Goal: Information Seeking & Learning: Learn about a topic

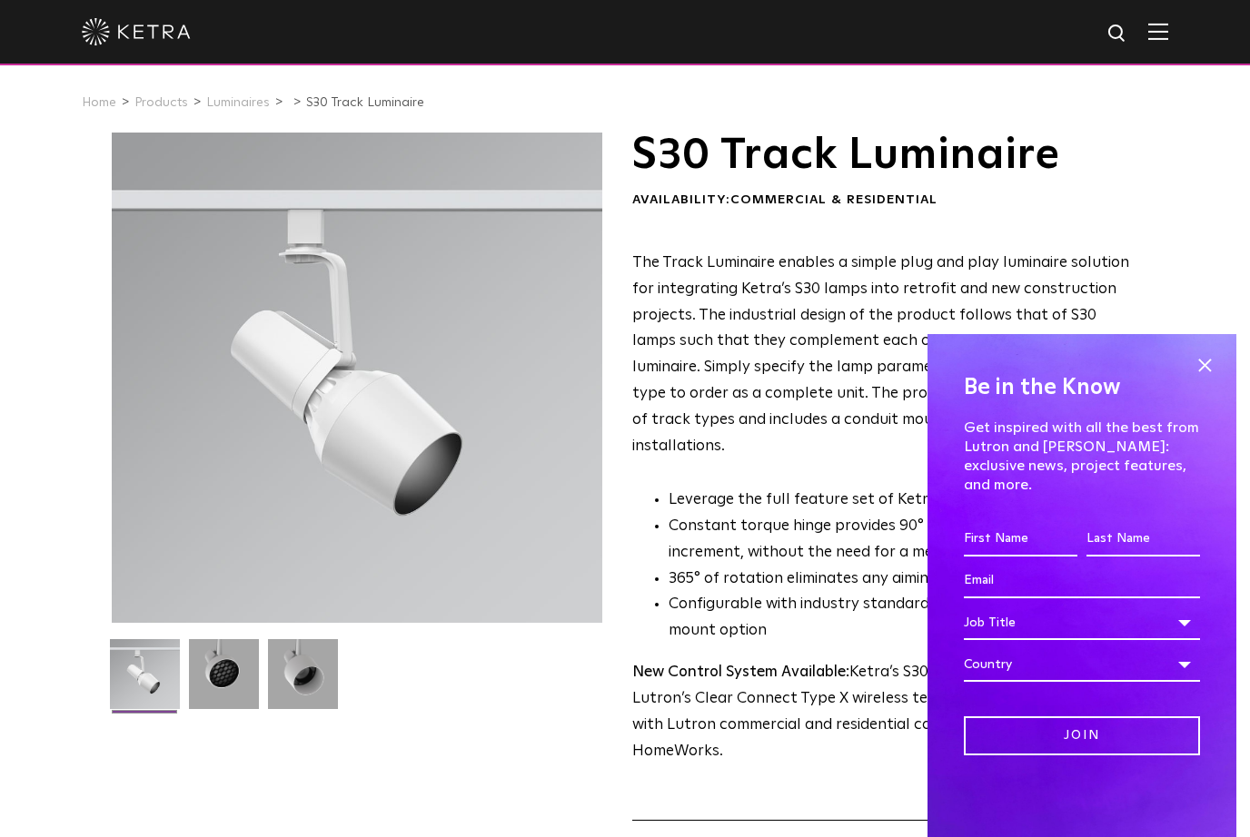
click at [1129, 554] on input "Last name *" at bounding box center [1143, 539] width 114 height 35
click at [1204, 371] on span at bounding box center [1204, 365] width 27 height 27
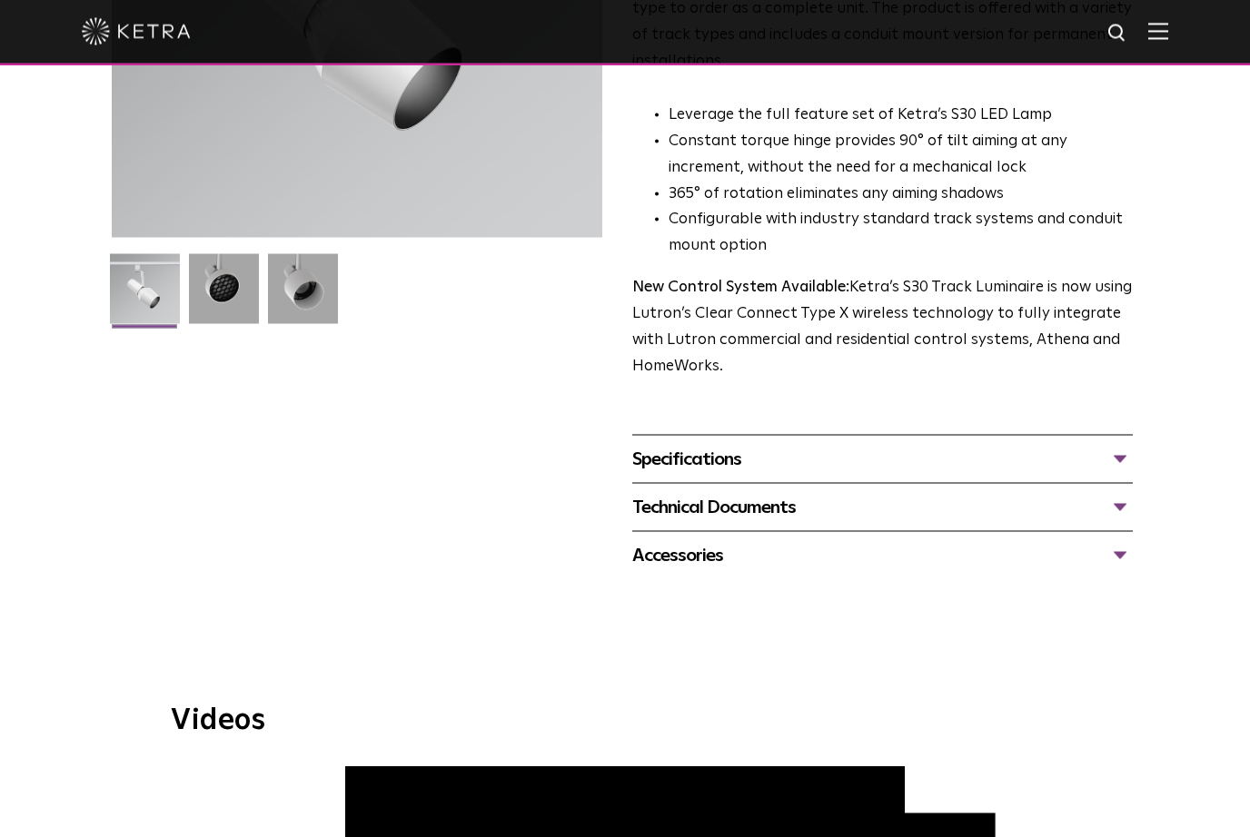
scroll to position [380, 0]
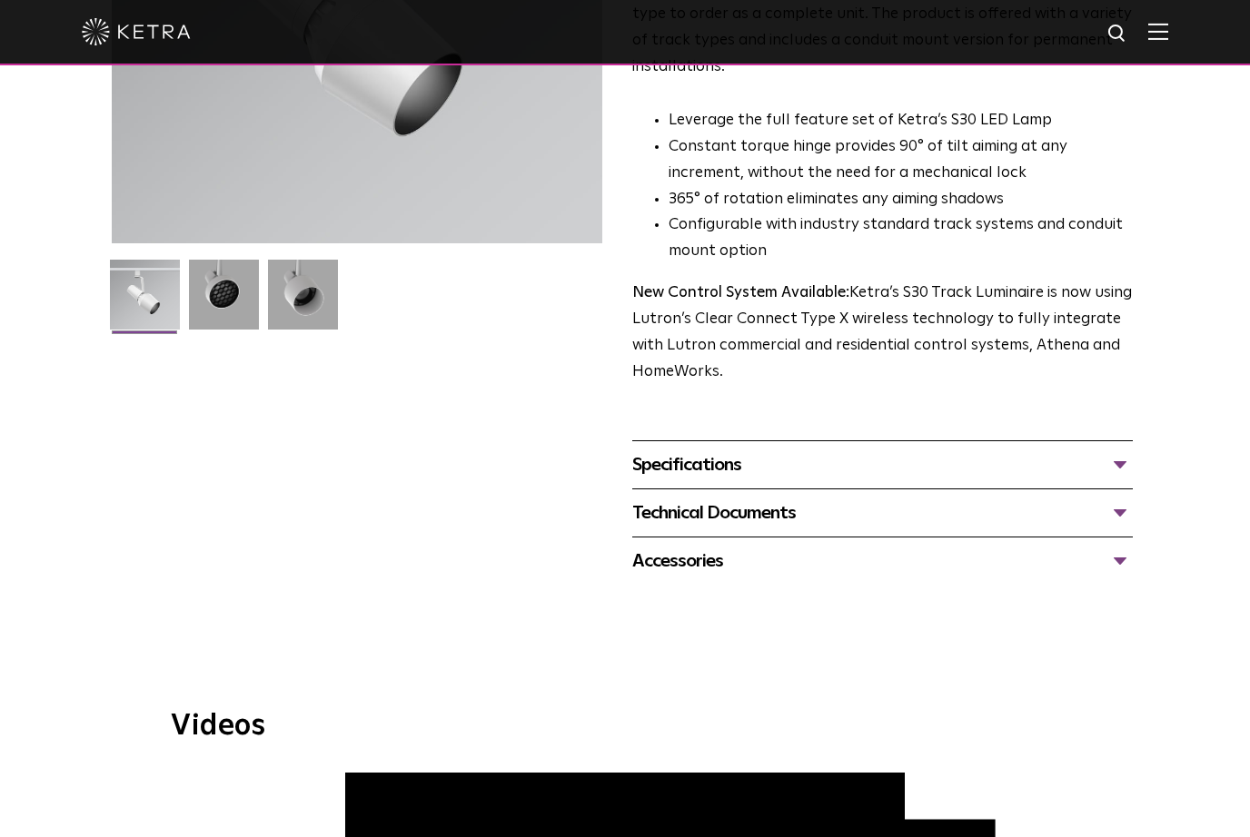
click at [1123, 450] on div "Specifications" at bounding box center [882, 464] width 500 height 29
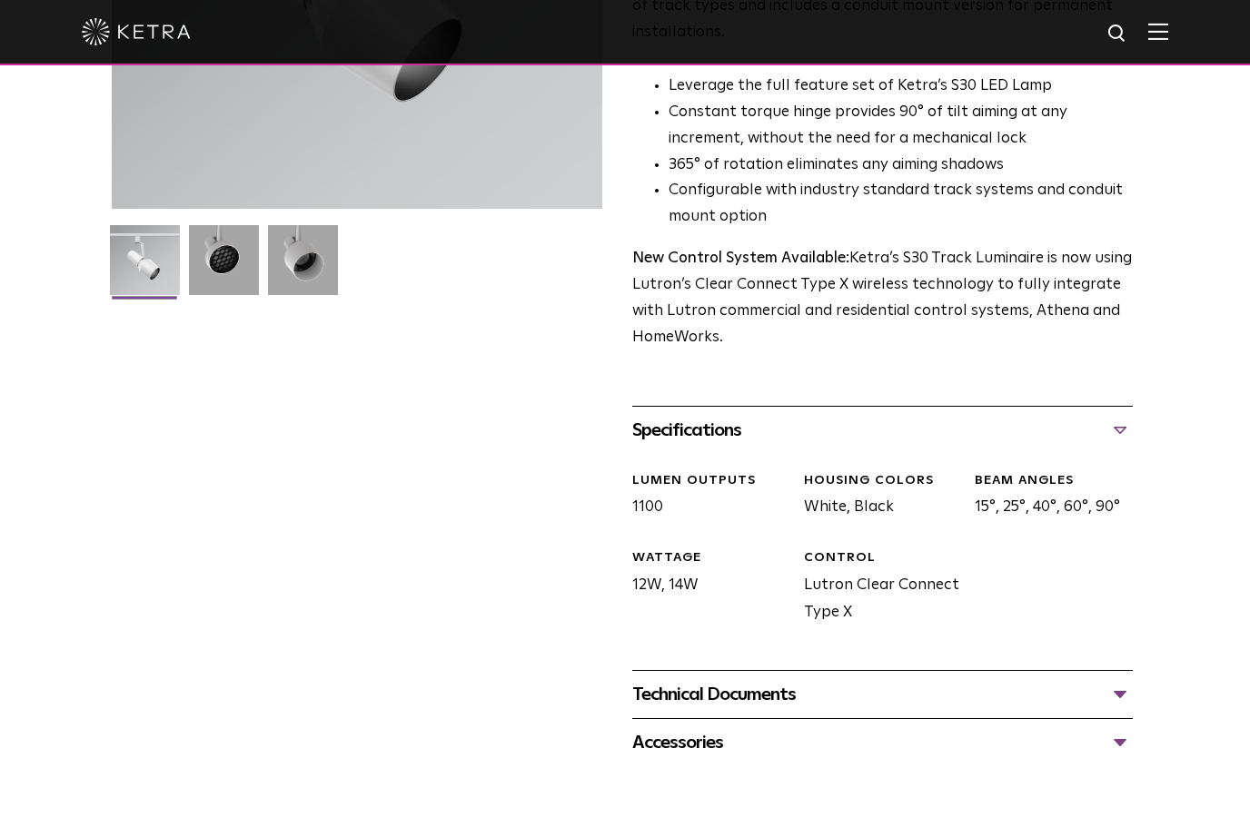
scroll to position [532, 0]
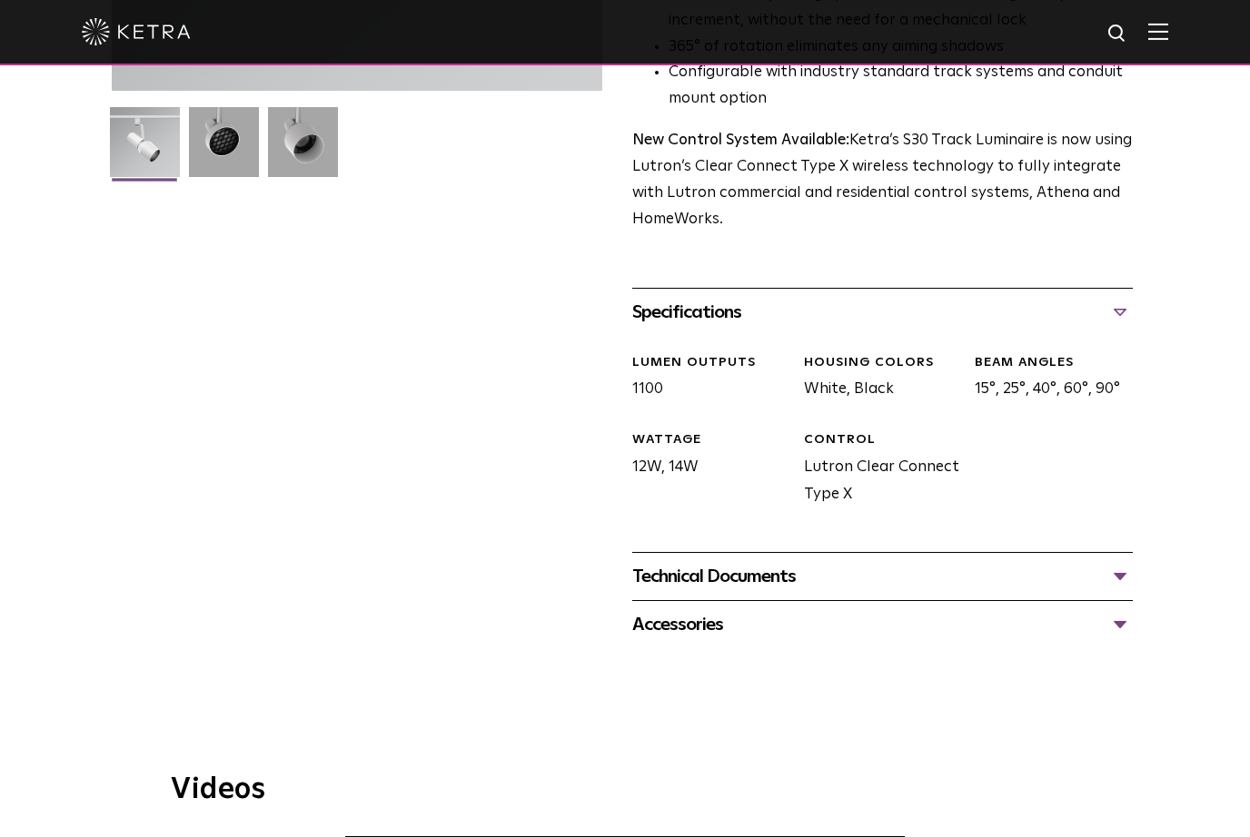
click at [1115, 562] on div "Technical Documents" at bounding box center [882, 576] width 500 height 29
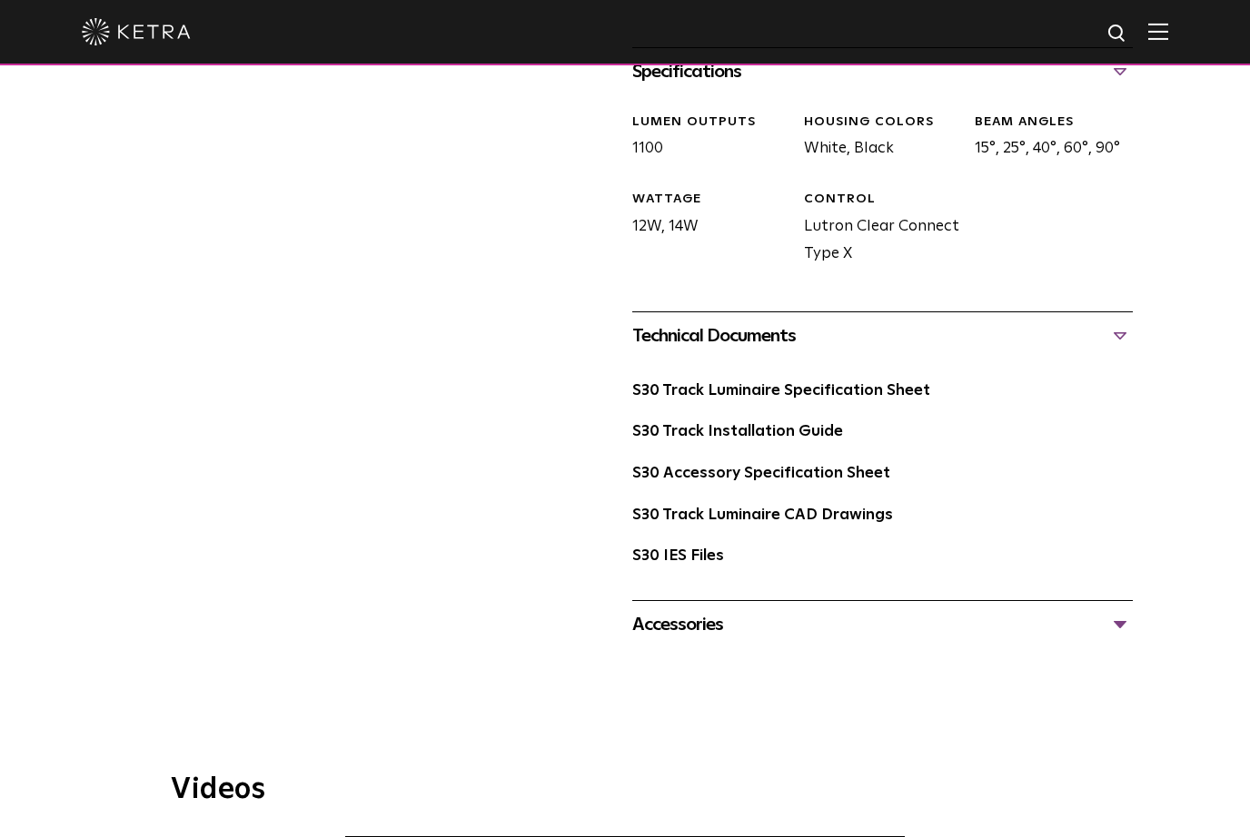
scroll to position [782, 0]
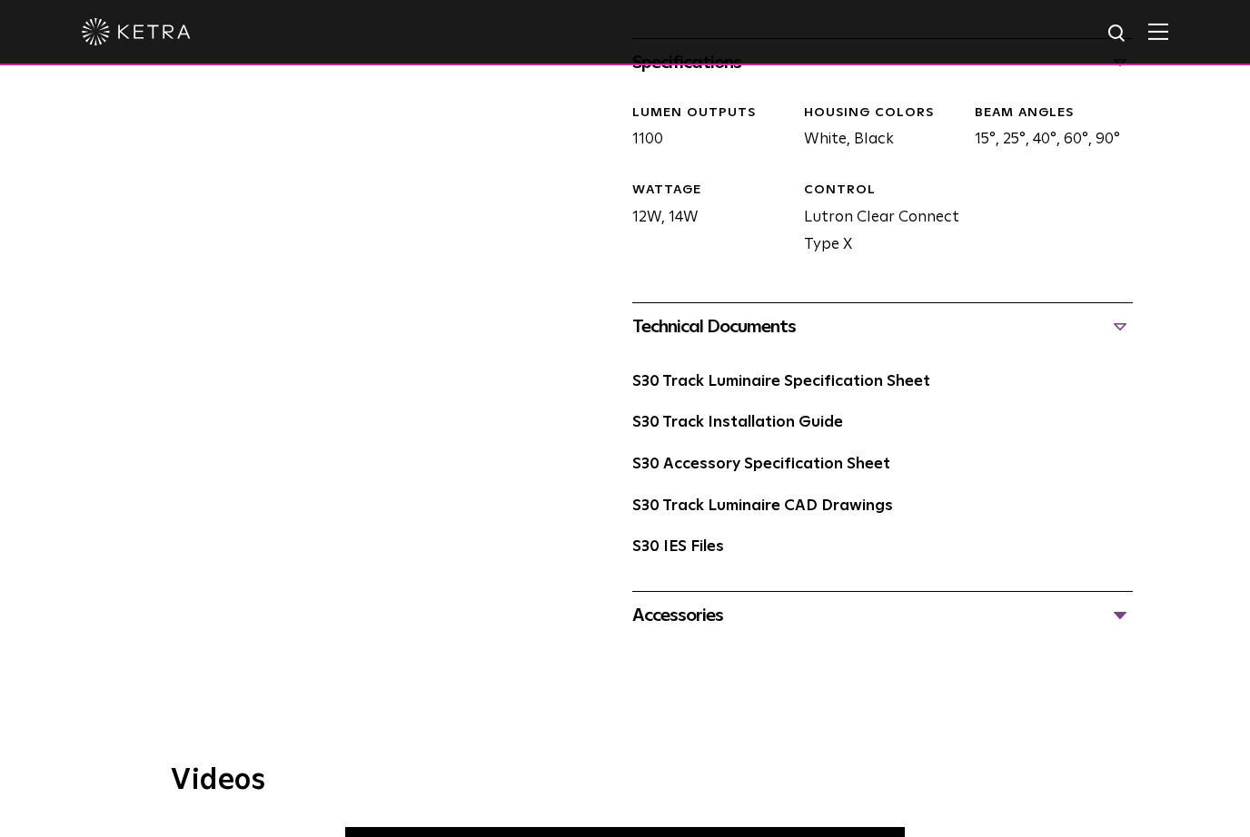
click at [1110, 601] on div "Accessories" at bounding box center [882, 615] width 500 height 29
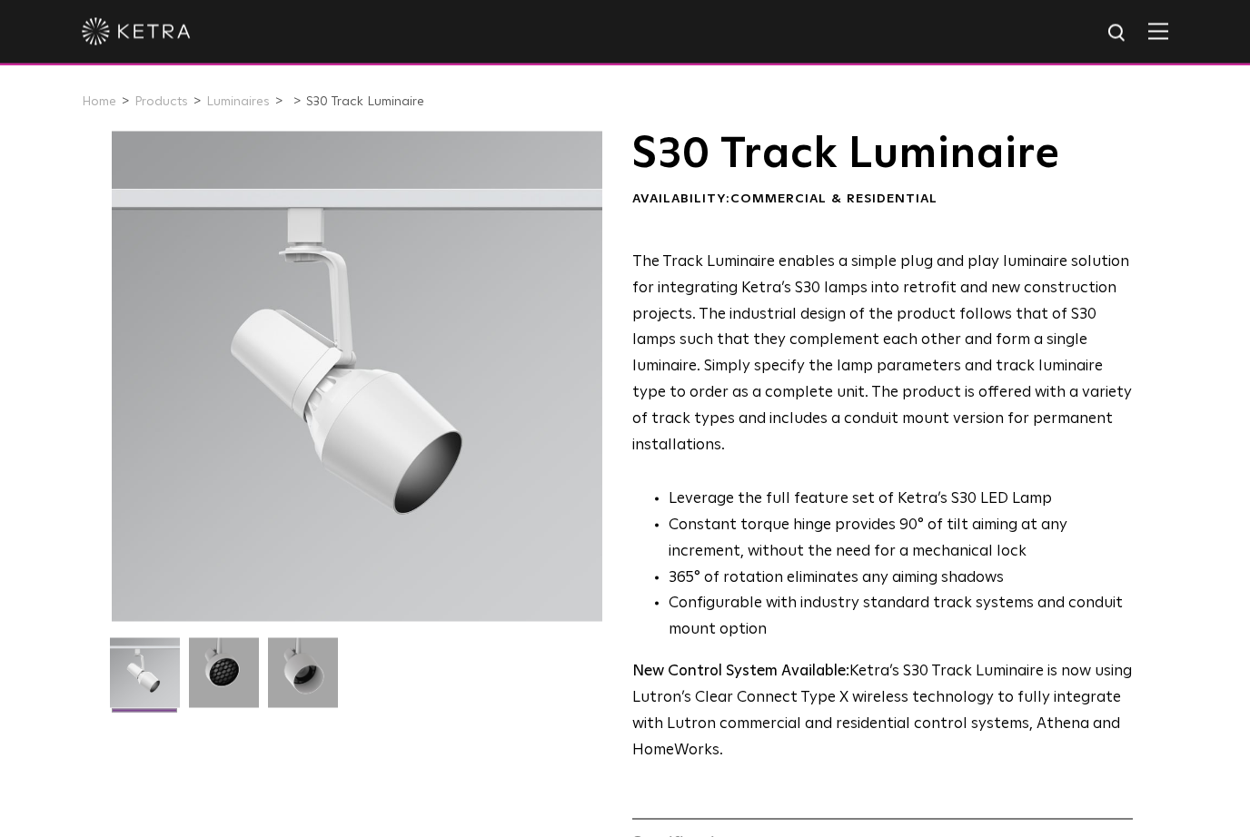
scroll to position [0, 0]
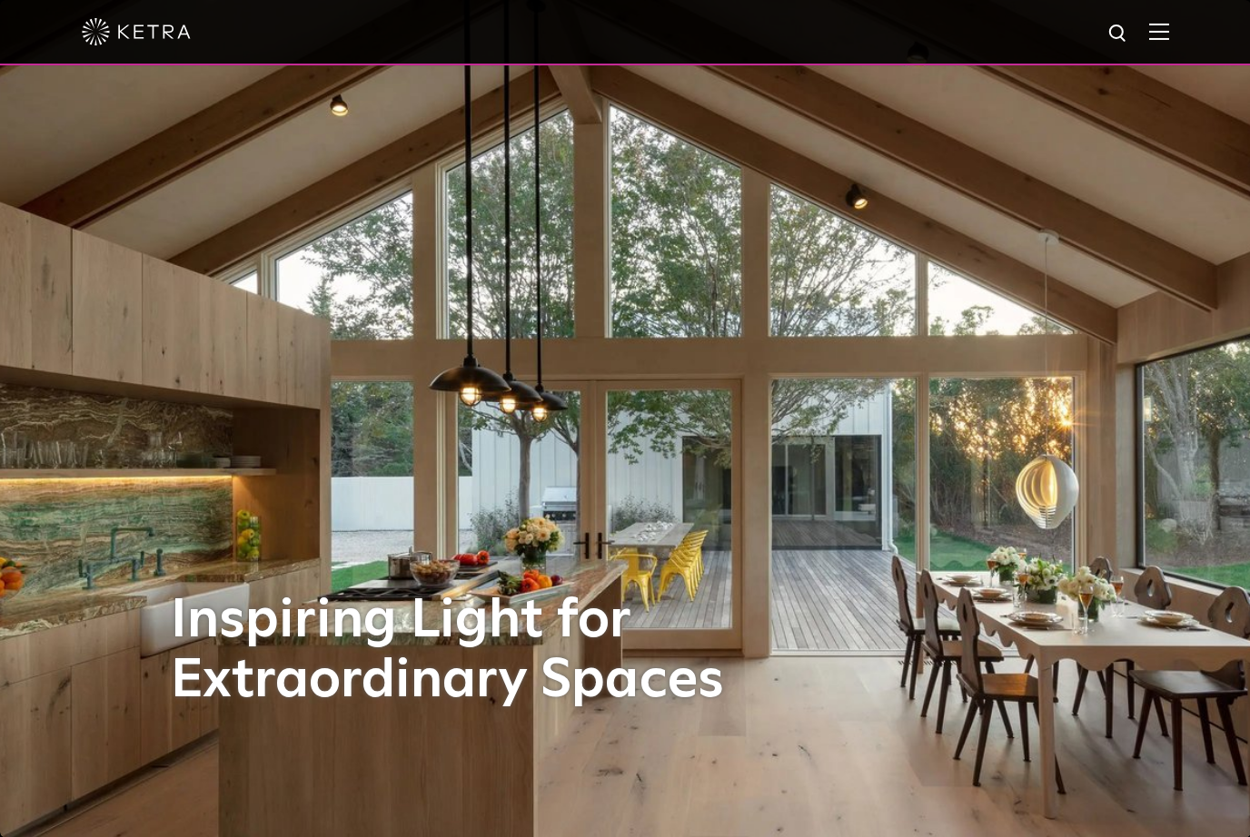
click at [1155, 33] on img at bounding box center [1158, 31] width 20 height 17
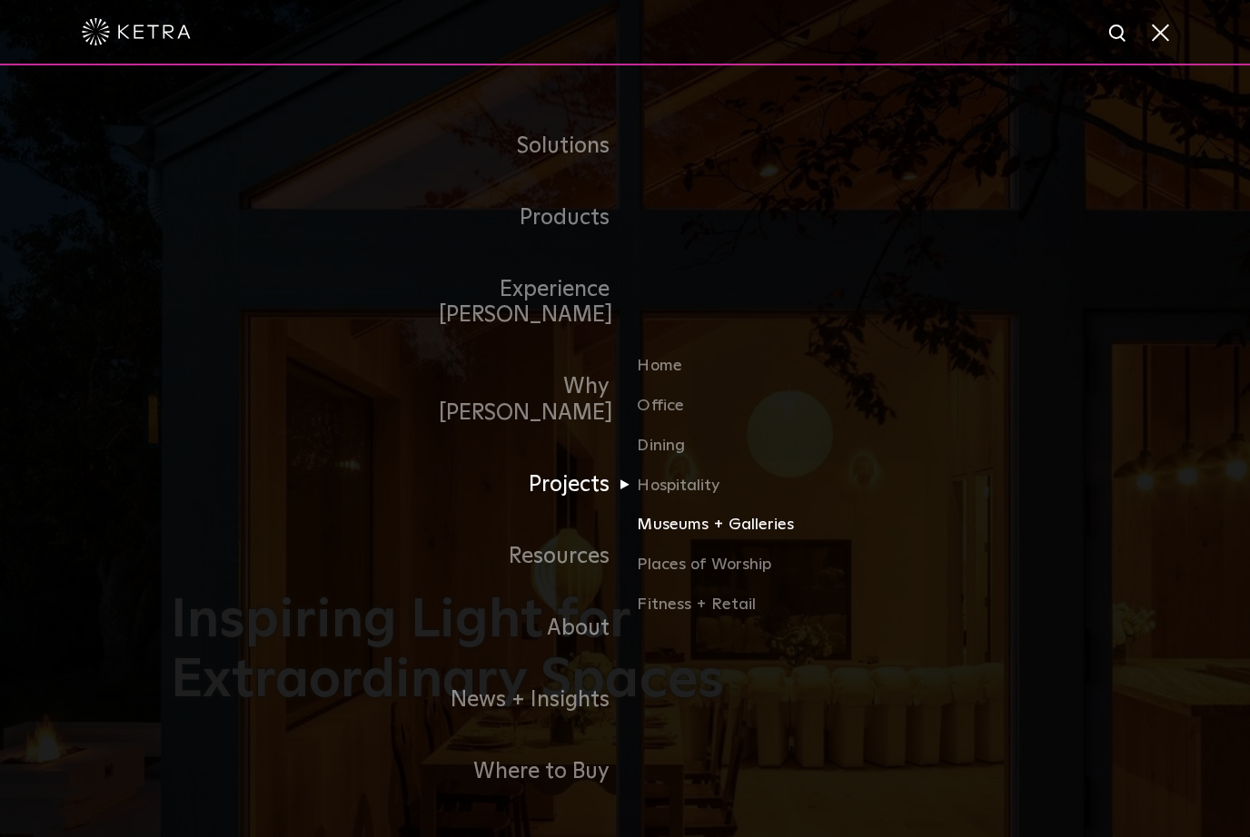
click at [739, 514] on link "Museums + Galleries" at bounding box center [724, 532] width 174 height 40
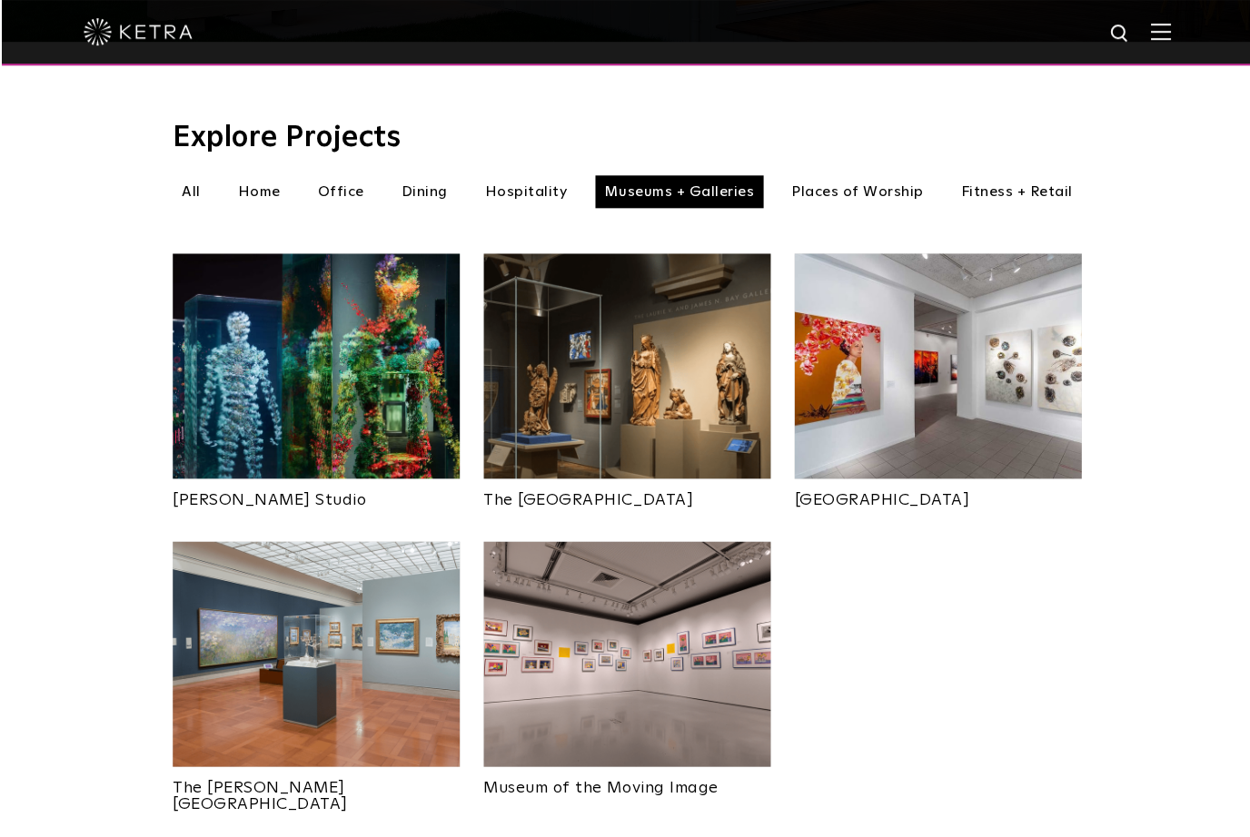
scroll to position [582, 0]
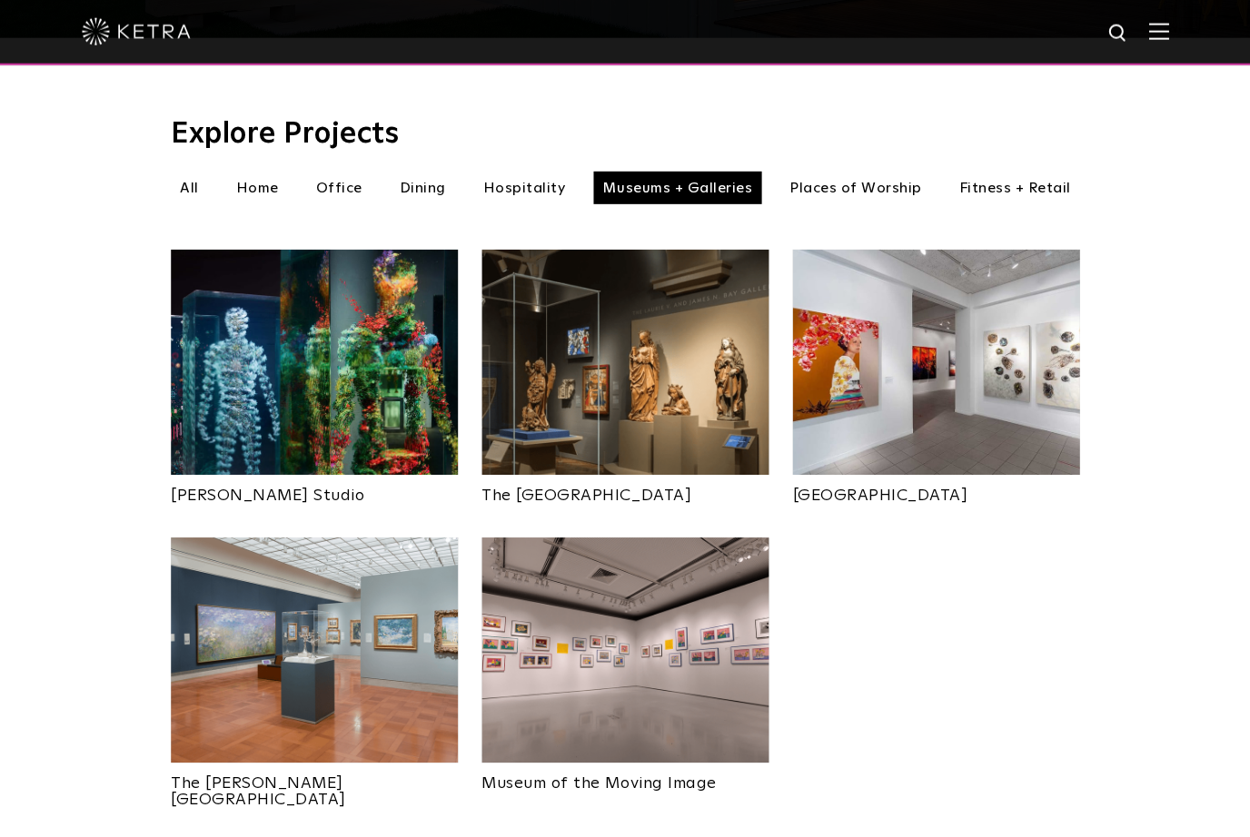
click at [304, 610] on img at bounding box center [314, 650] width 287 height 225
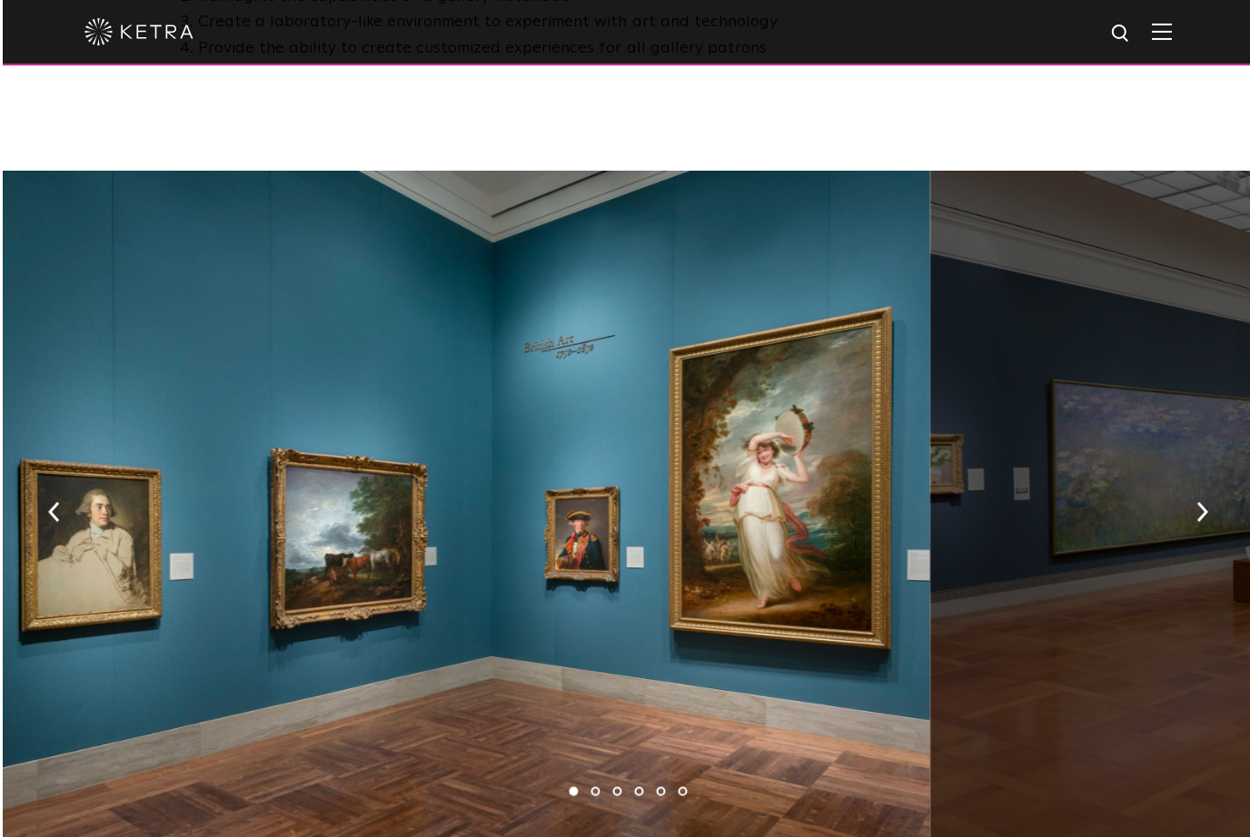
scroll to position [1223, 0]
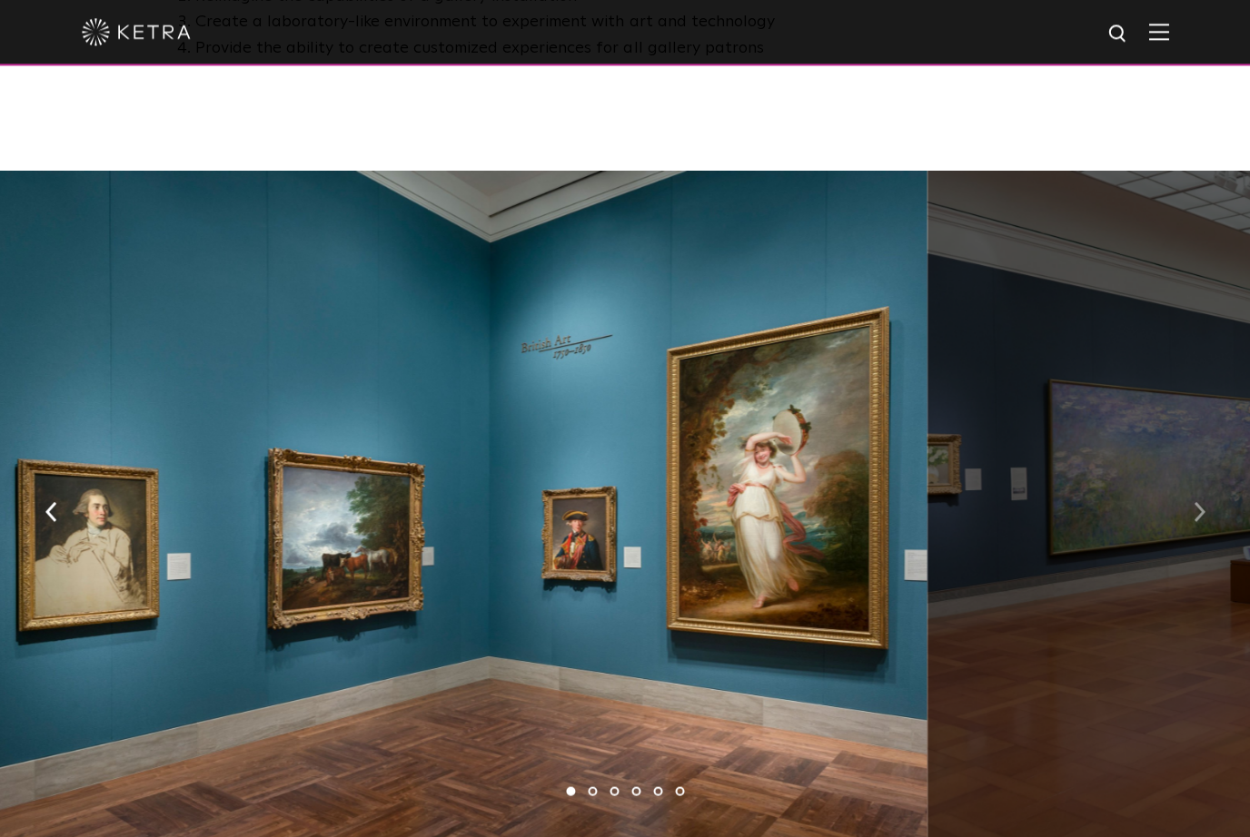
click at [1188, 497] on button "button" at bounding box center [1198, 510] width 39 height 63
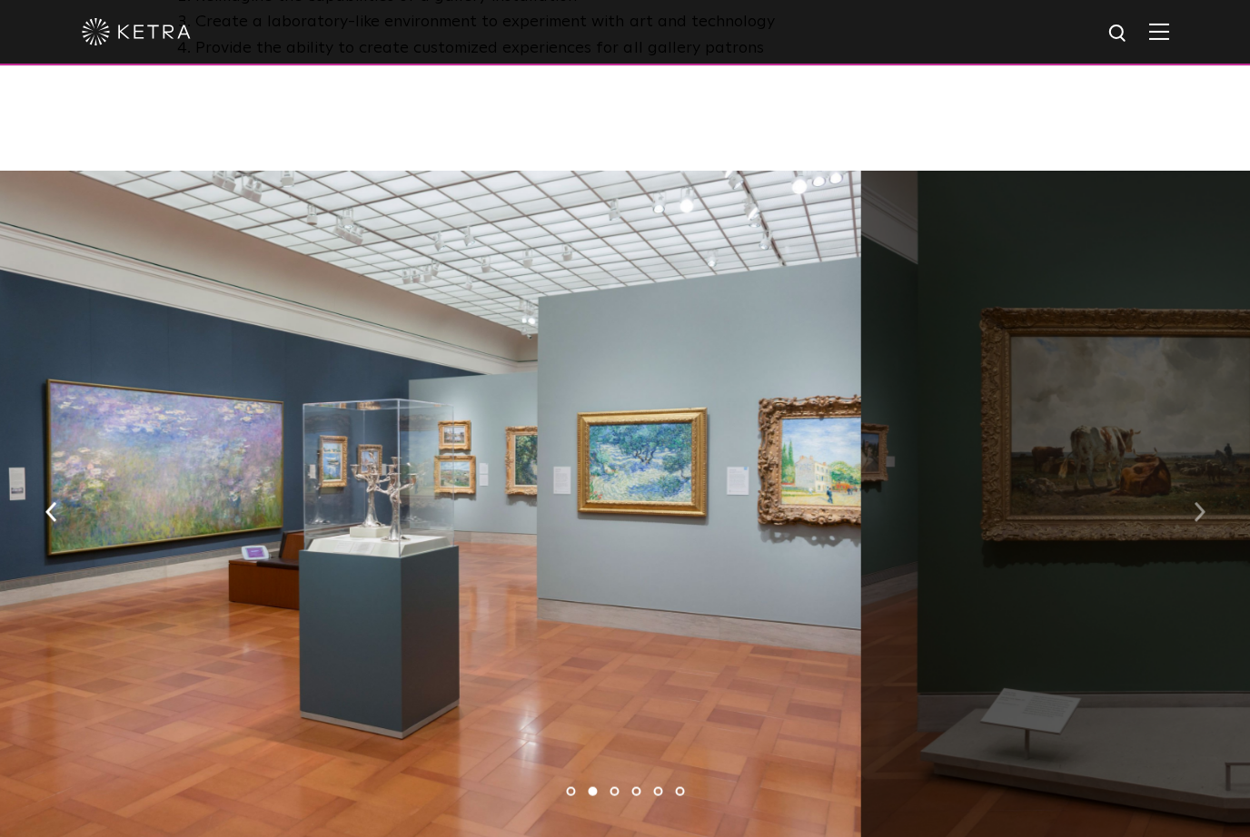
click at [1185, 485] on button "button" at bounding box center [1198, 510] width 39 height 63
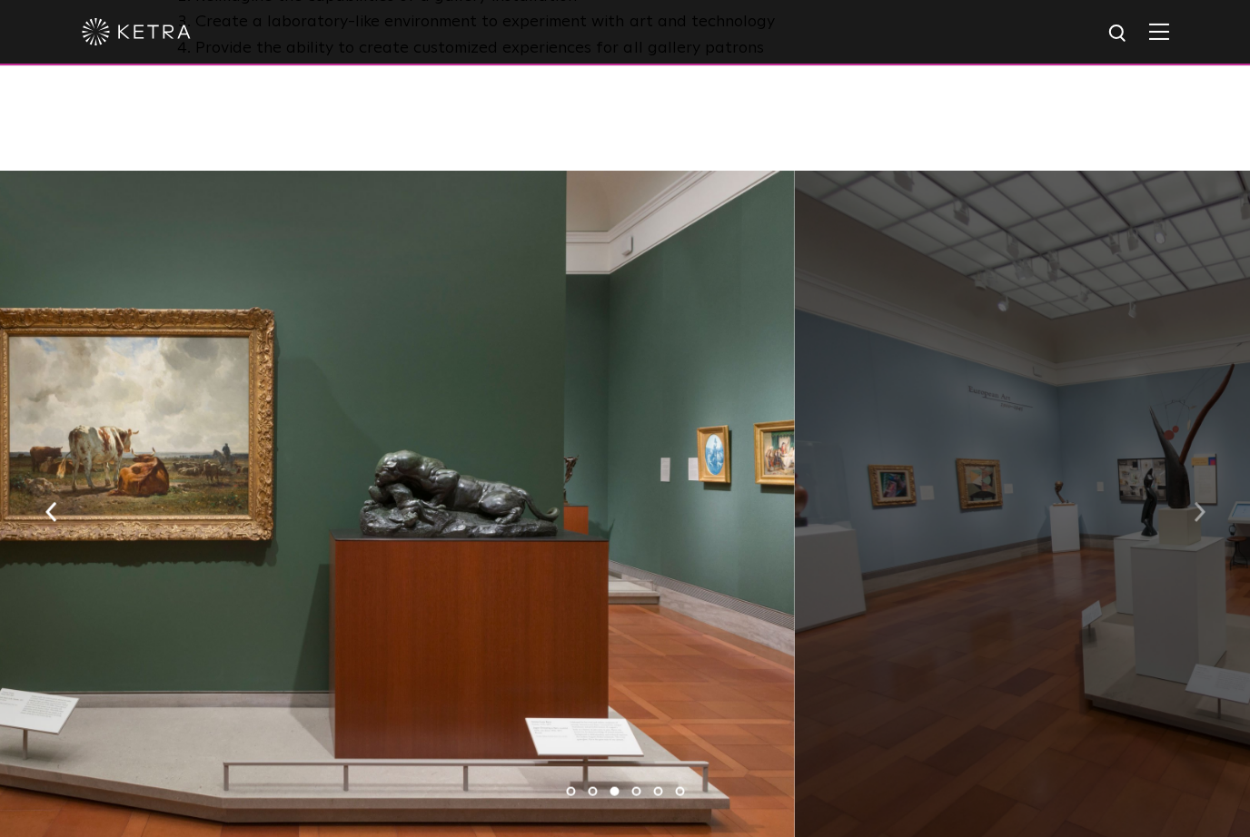
click at [1187, 482] on button "button" at bounding box center [1198, 510] width 39 height 63
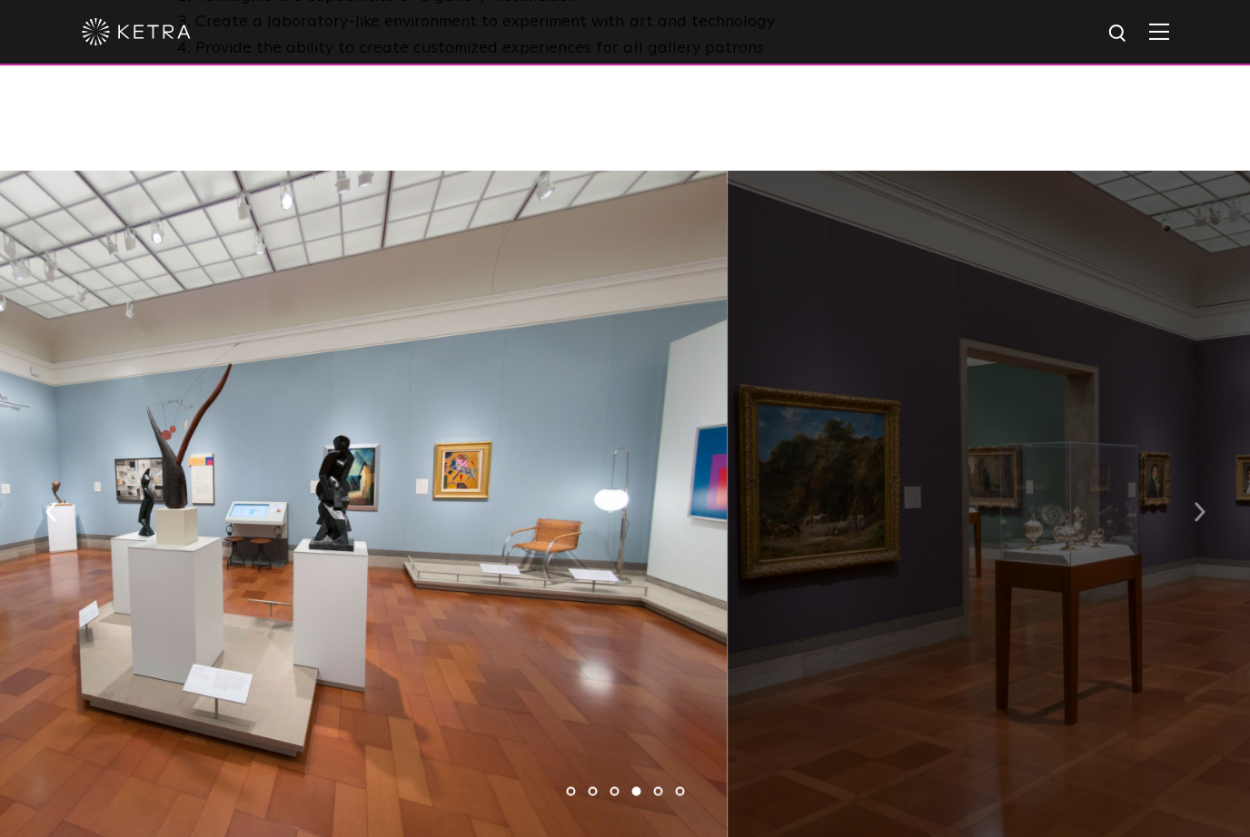
click at [1186, 484] on button "button" at bounding box center [1198, 510] width 39 height 63
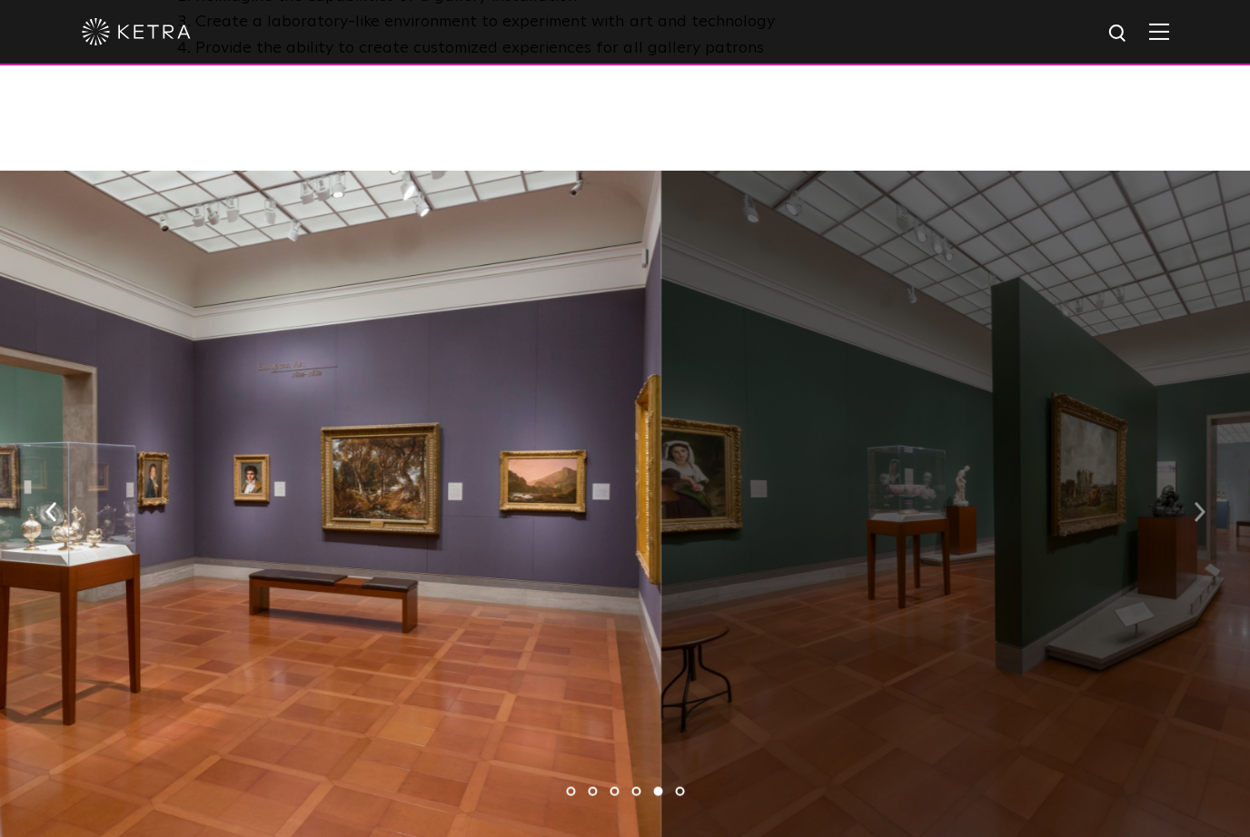
click at [1188, 500] on button "button" at bounding box center [1198, 510] width 39 height 63
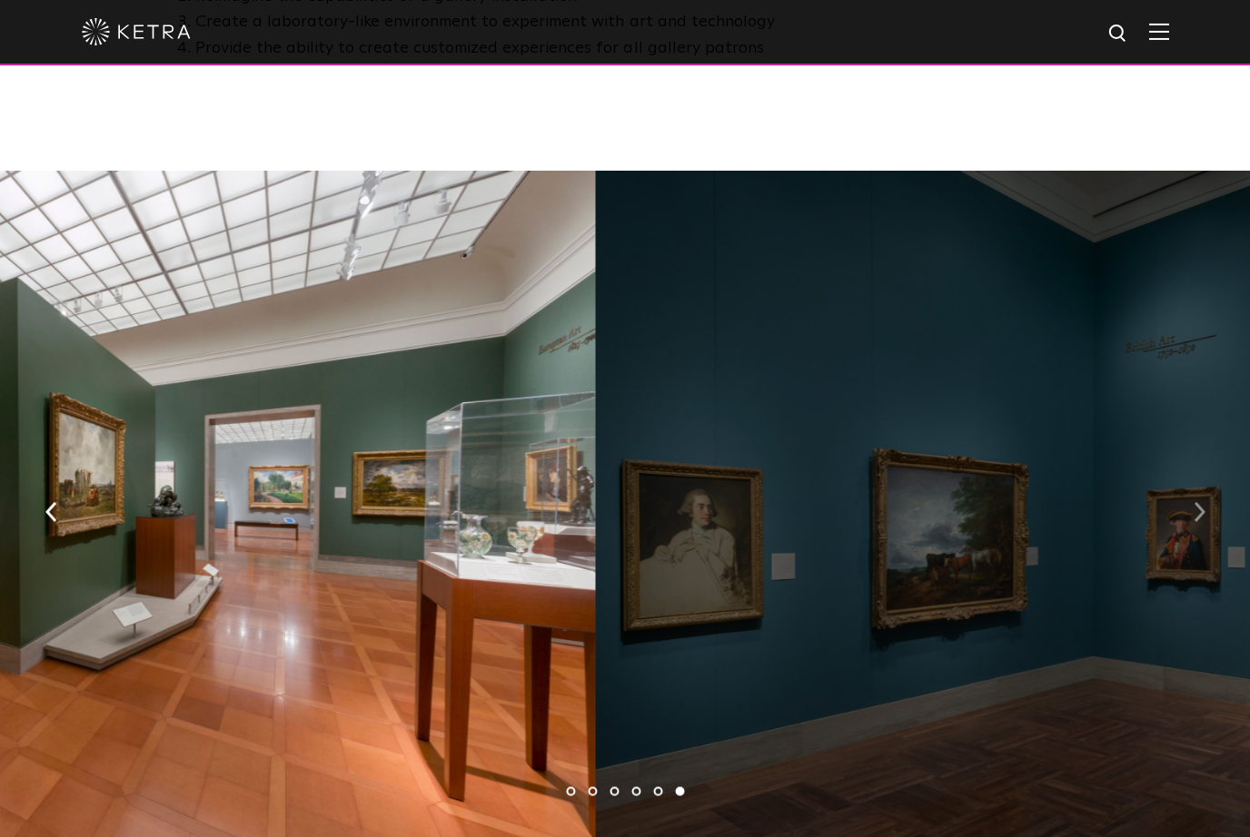
click at [1181, 505] on button "button" at bounding box center [1198, 510] width 39 height 63
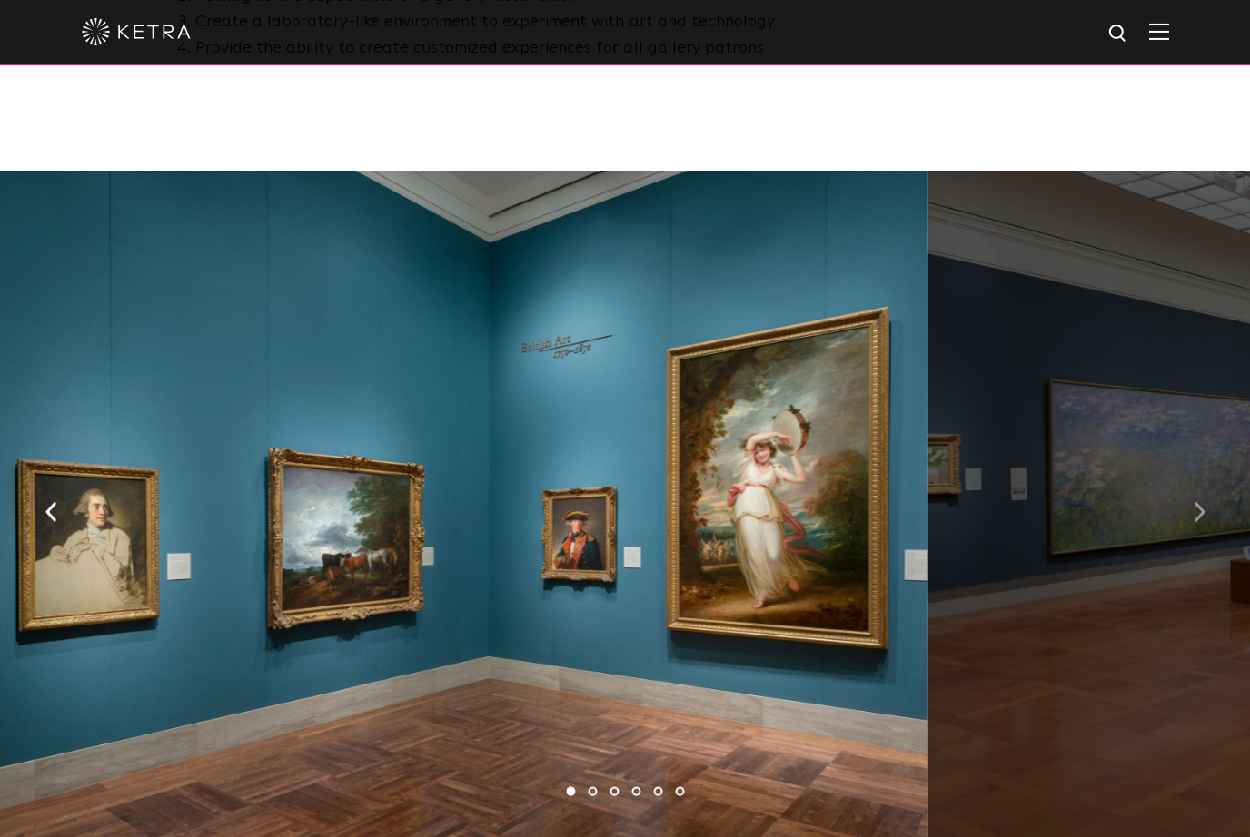
click at [1187, 492] on button "button" at bounding box center [1198, 510] width 39 height 63
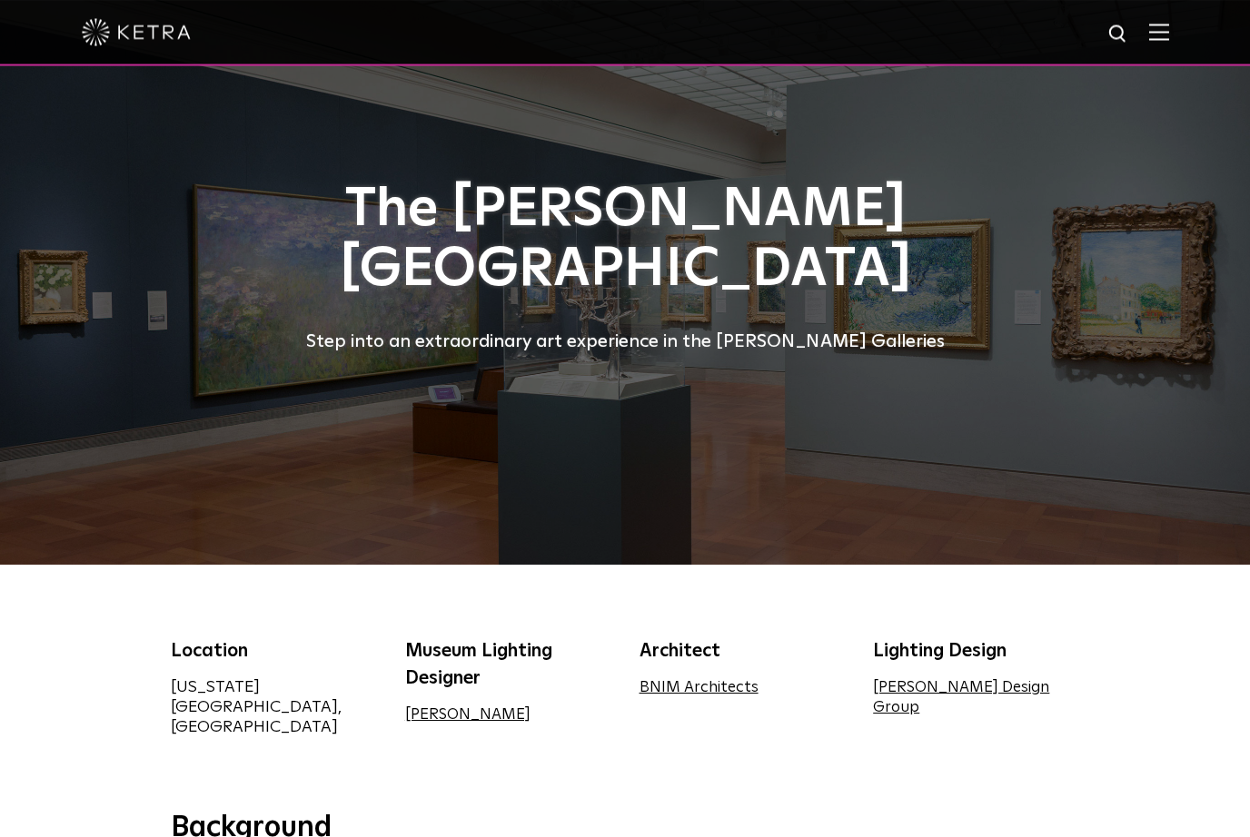
scroll to position [0, 0]
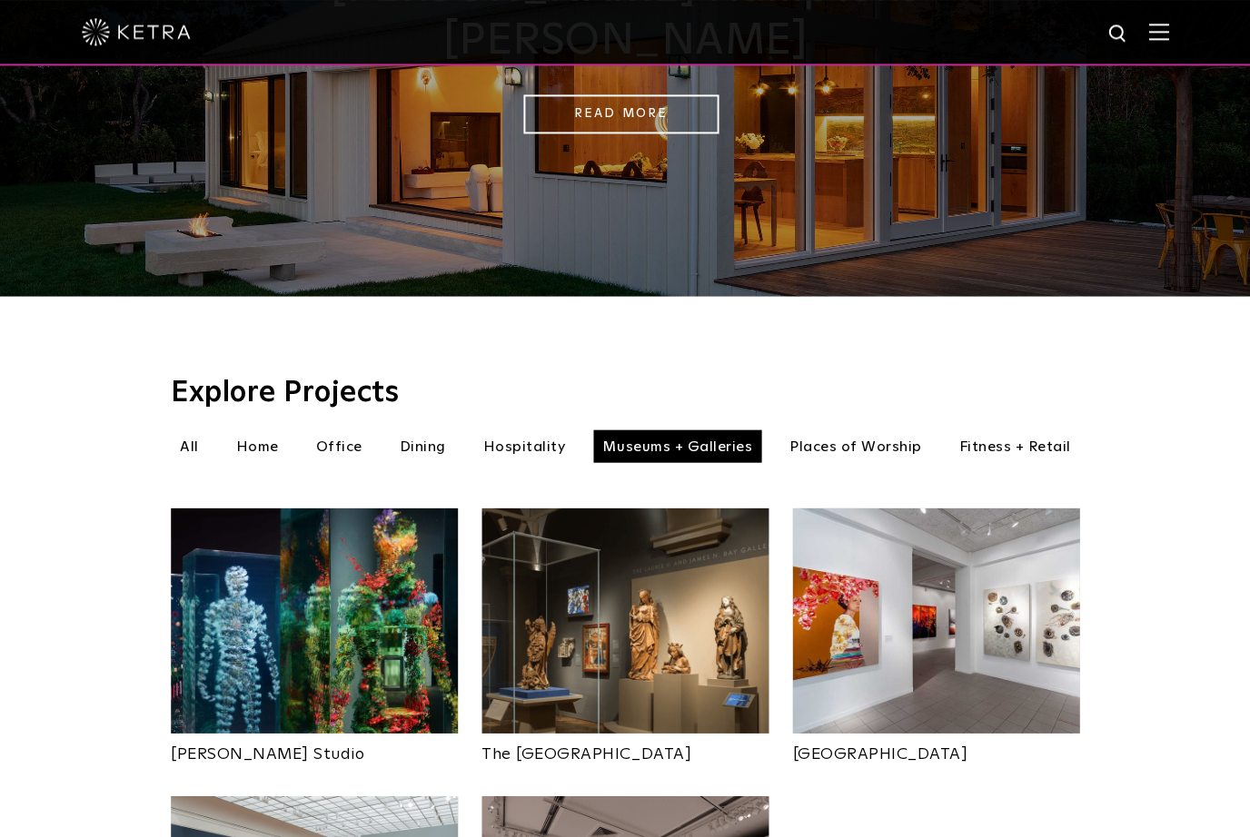
scroll to position [279, 0]
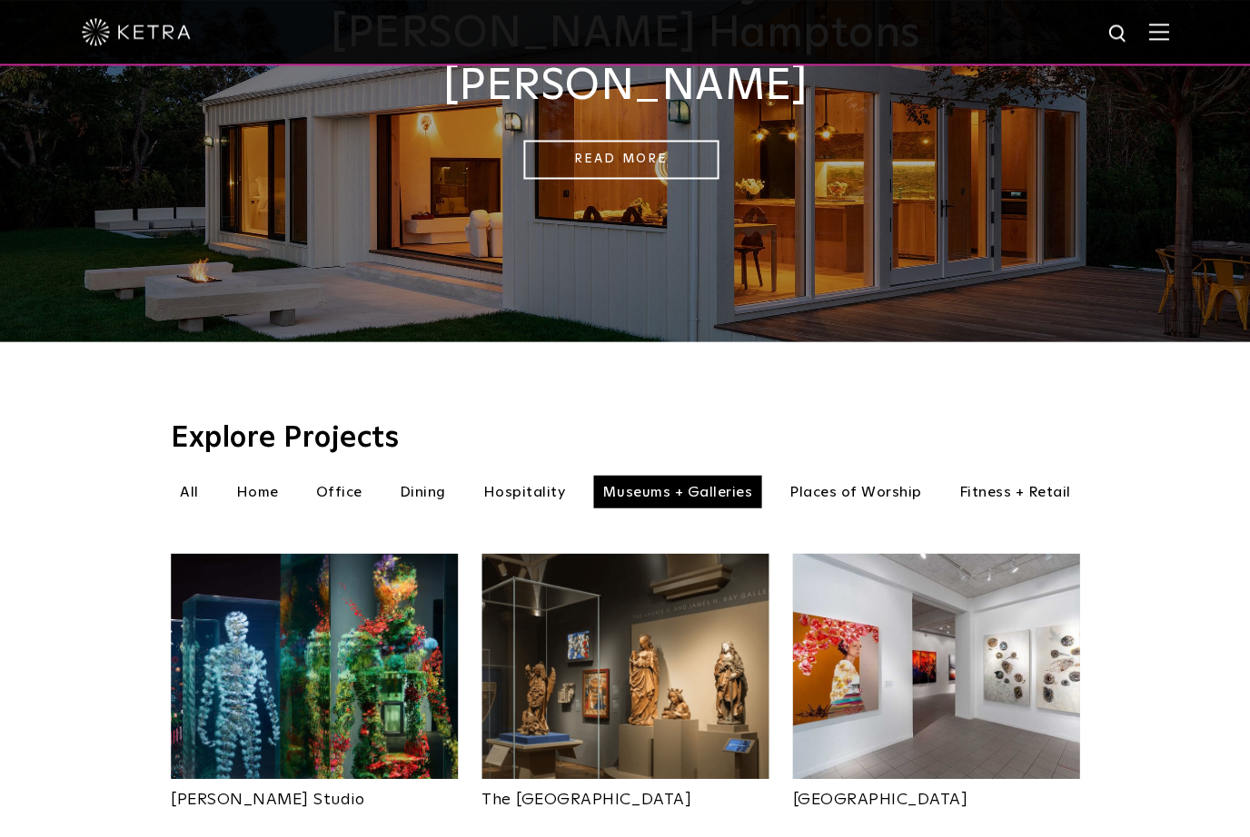
click at [253, 475] on li "Home" at bounding box center [257, 491] width 61 height 33
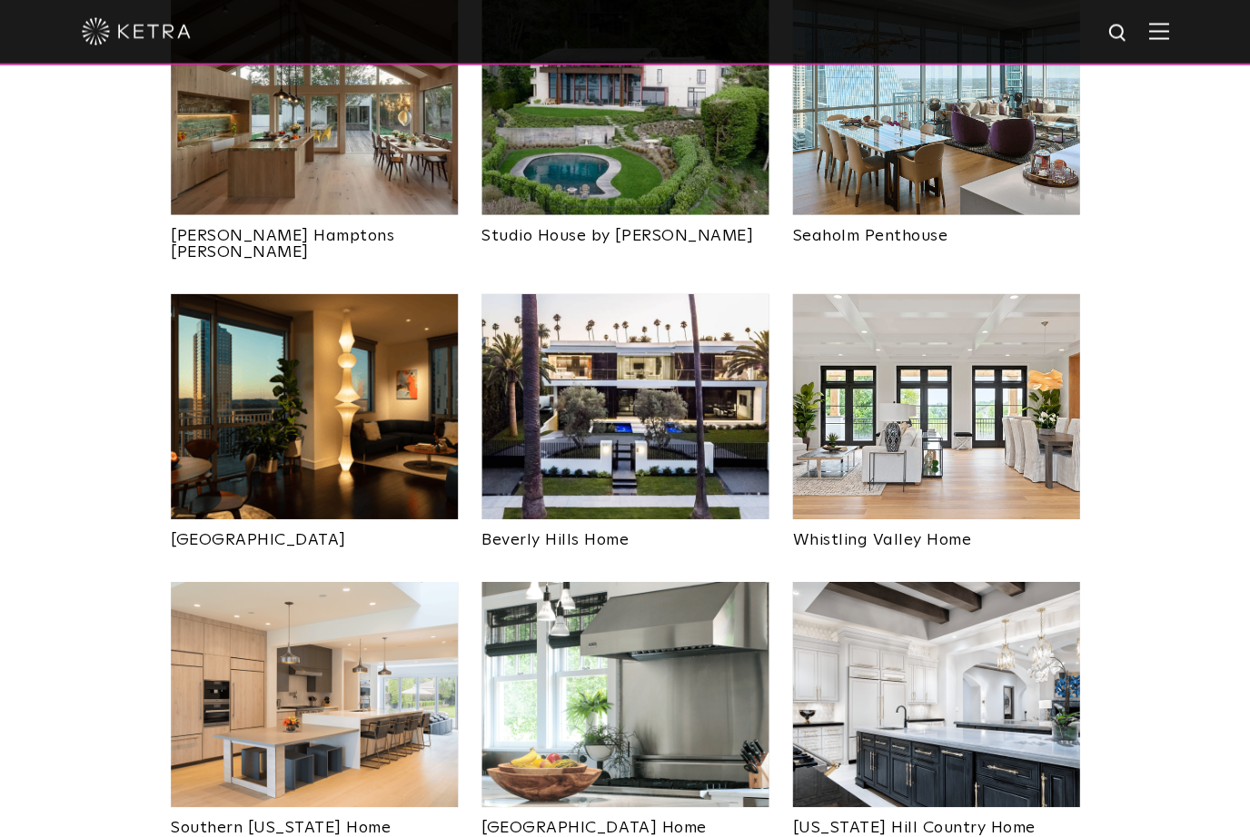
scroll to position [759, 0]
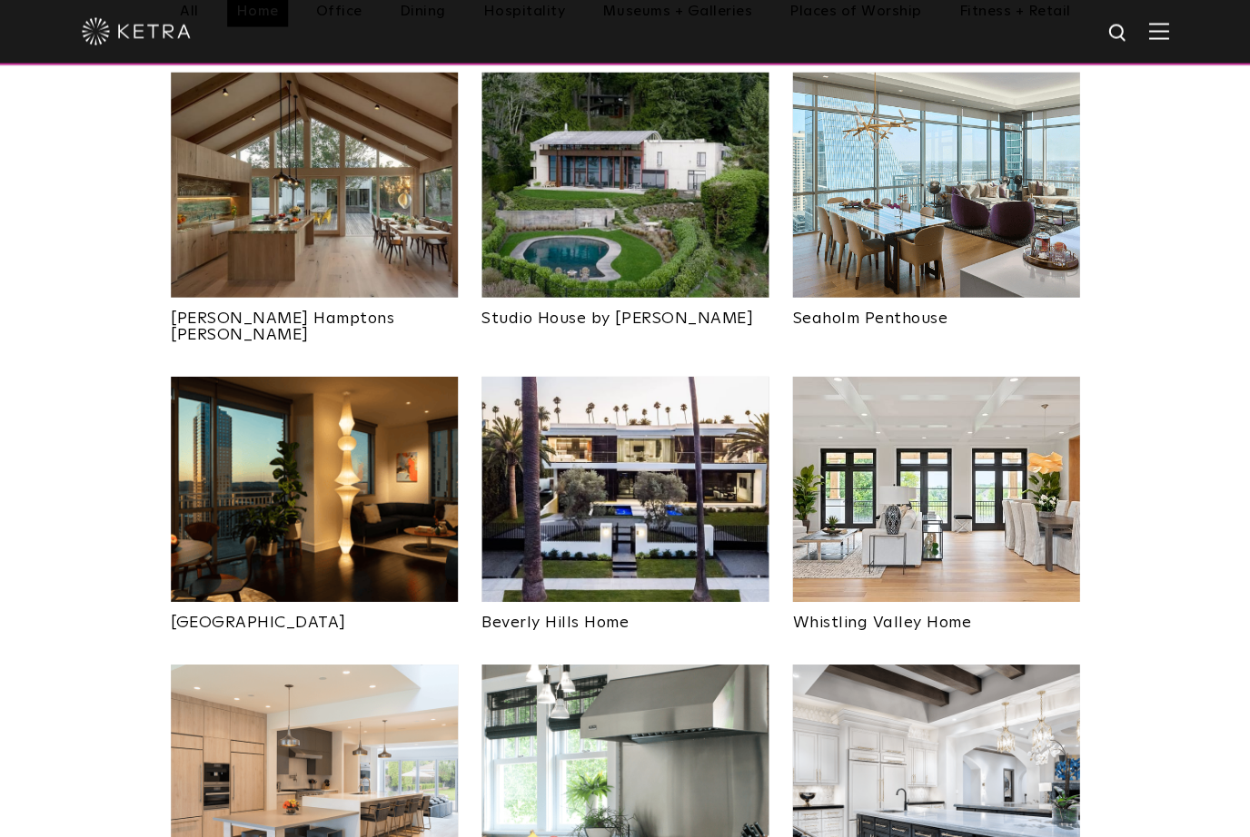
click at [215, 439] on img at bounding box center [314, 489] width 287 height 225
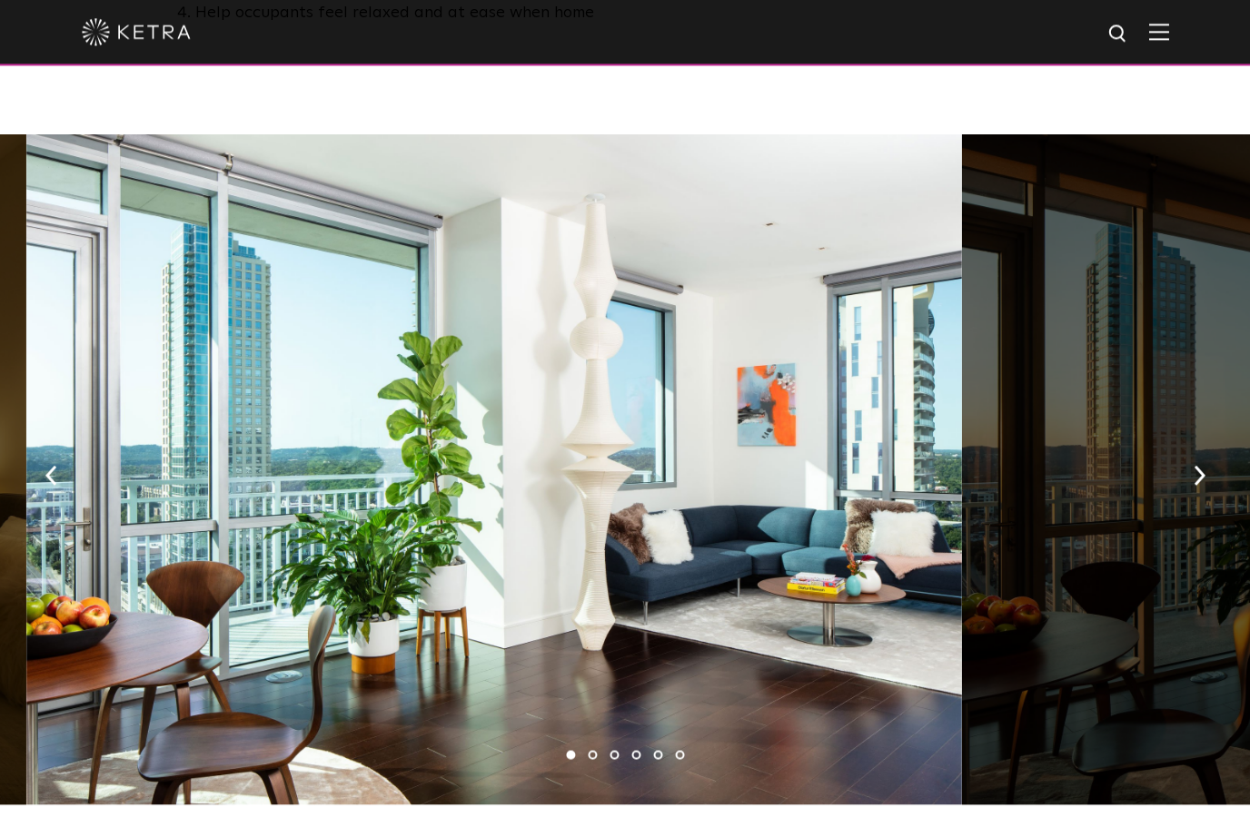
scroll to position [1187, 0]
click at [1199, 466] on img "button" at bounding box center [1198, 476] width 12 height 20
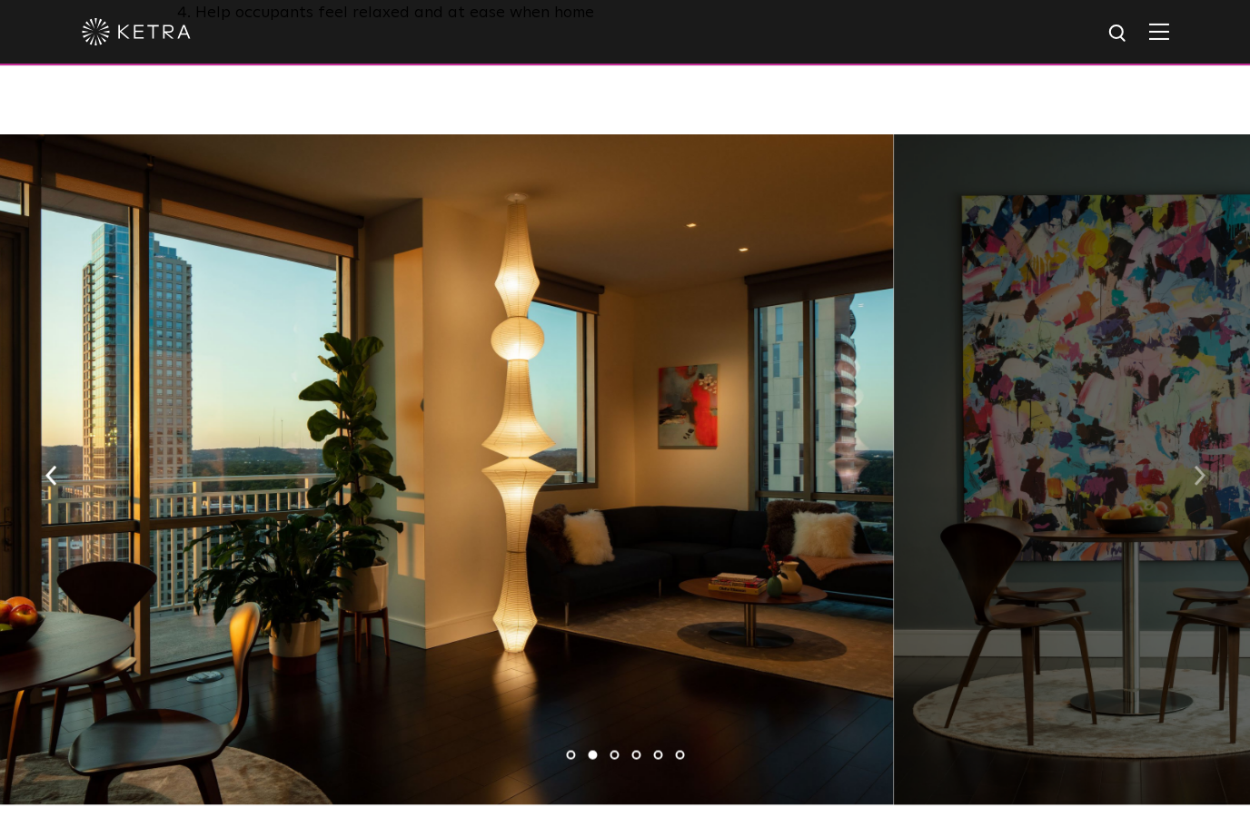
click at [1203, 466] on img "button" at bounding box center [1198, 476] width 12 height 20
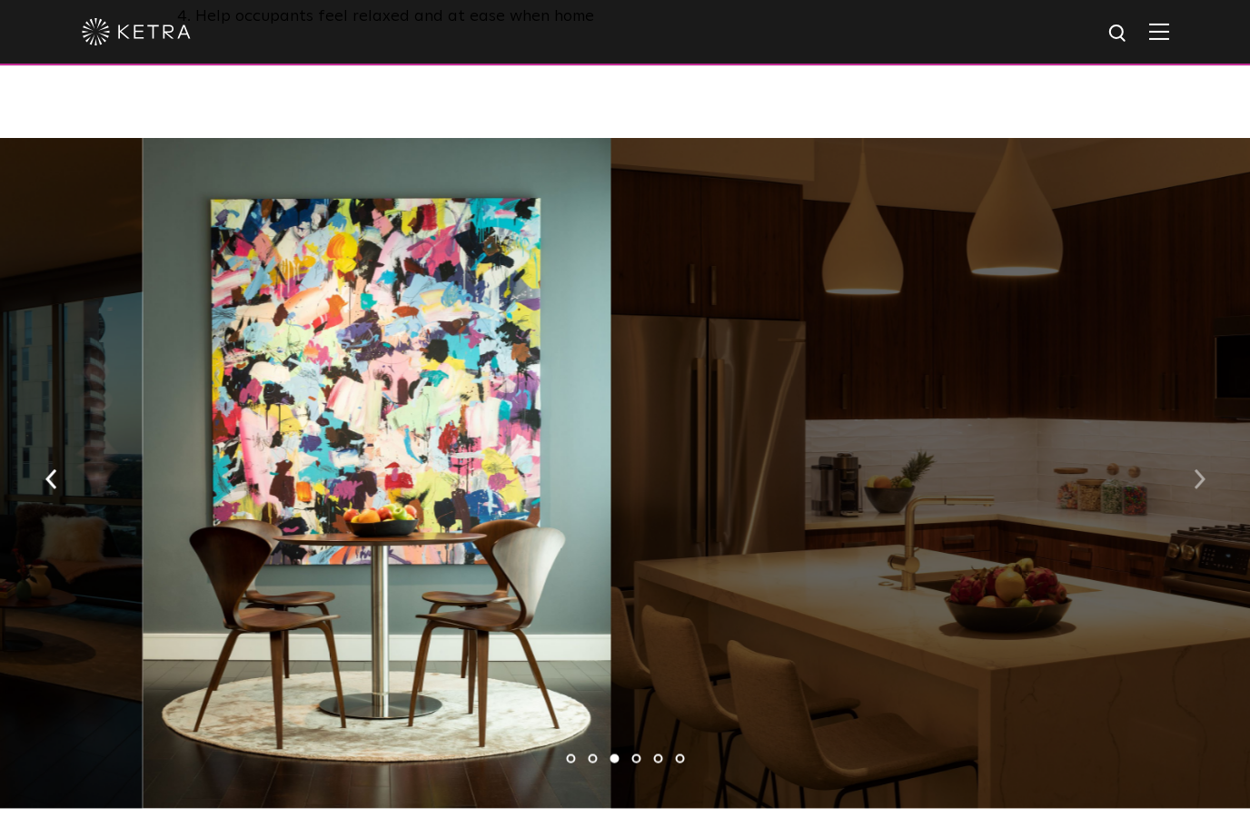
scroll to position [1196, 0]
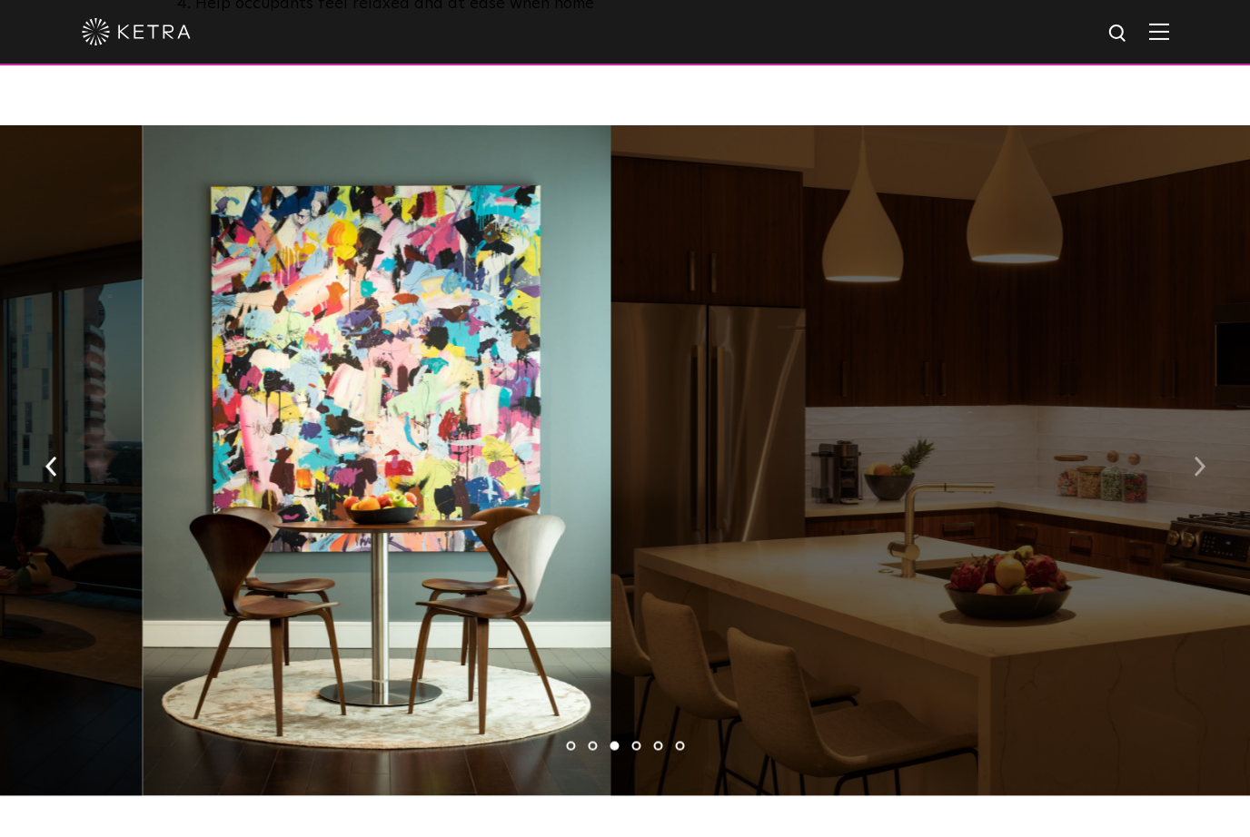
click at [1181, 440] on button "button" at bounding box center [1198, 465] width 39 height 63
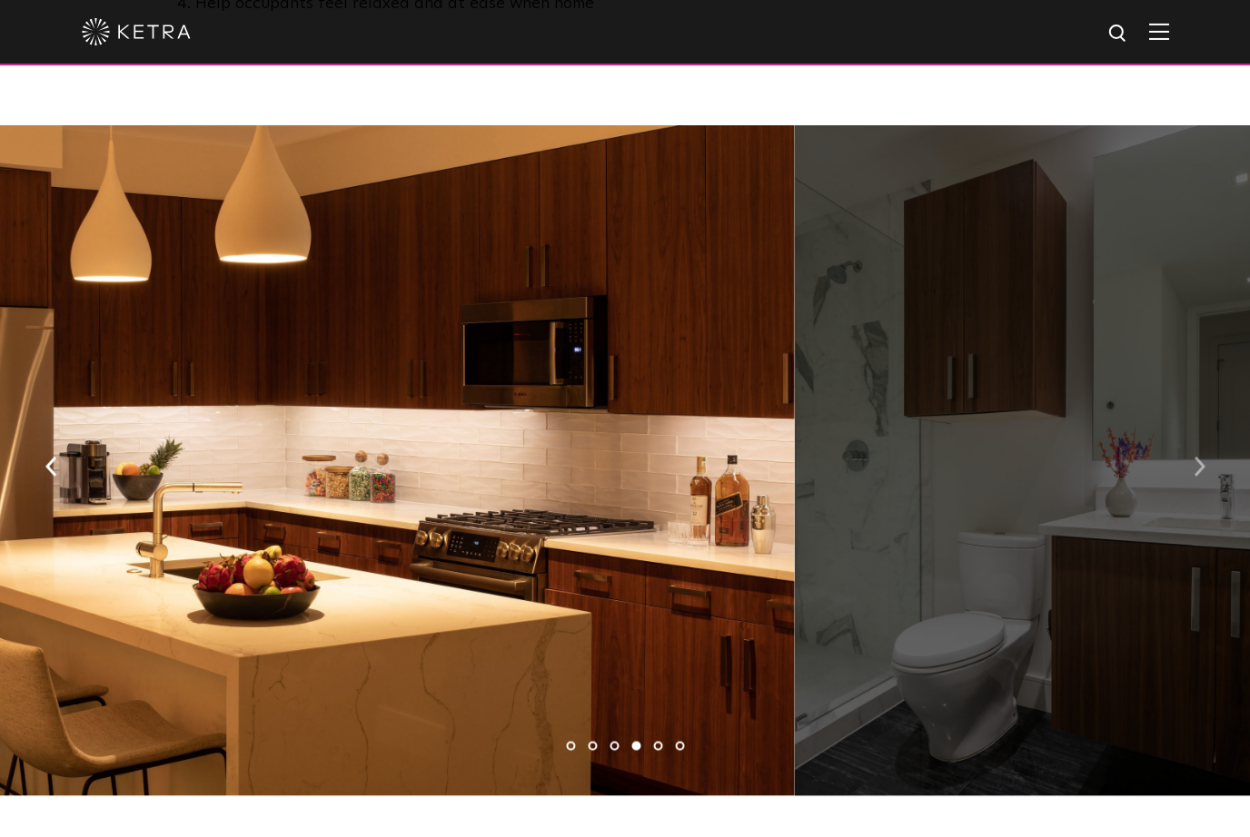
click at [1188, 447] on button "button" at bounding box center [1198, 465] width 39 height 63
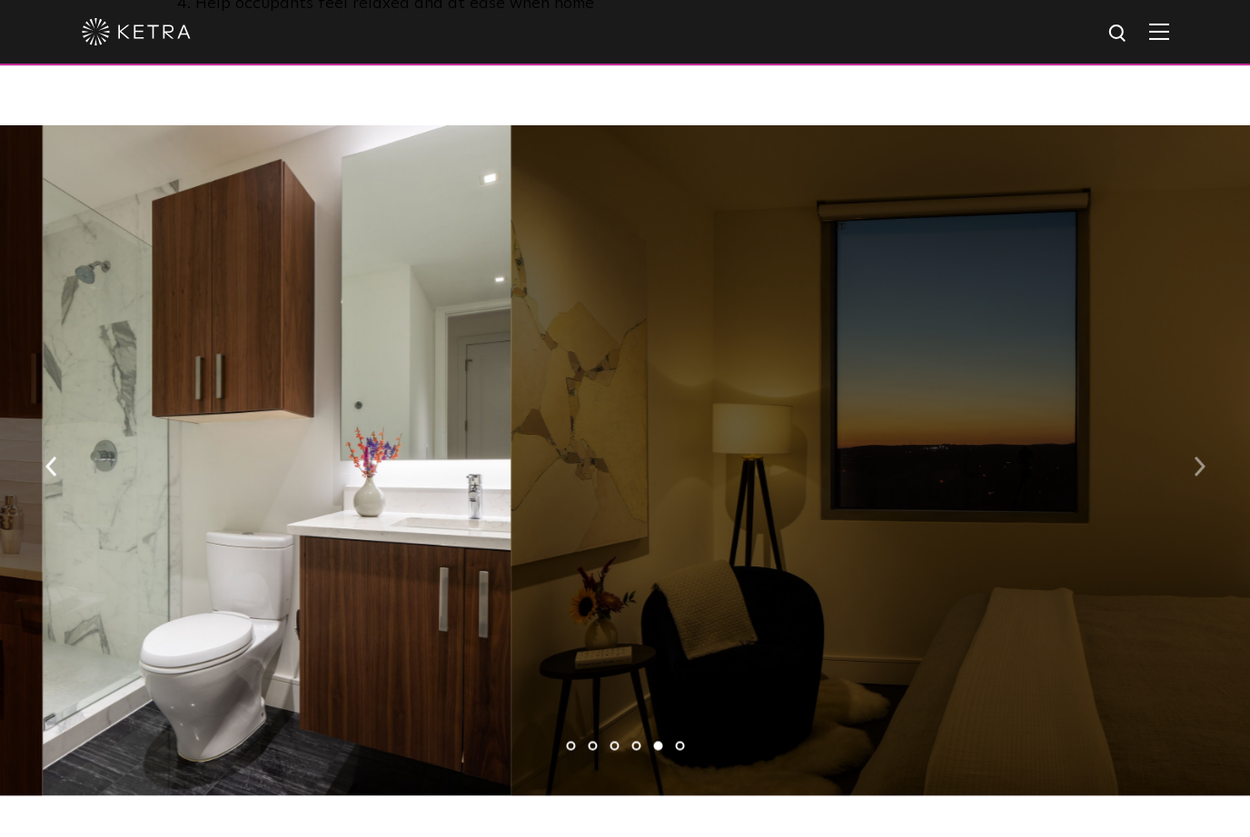
click at [1185, 447] on button "button" at bounding box center [1198, 465] width 39 height 63
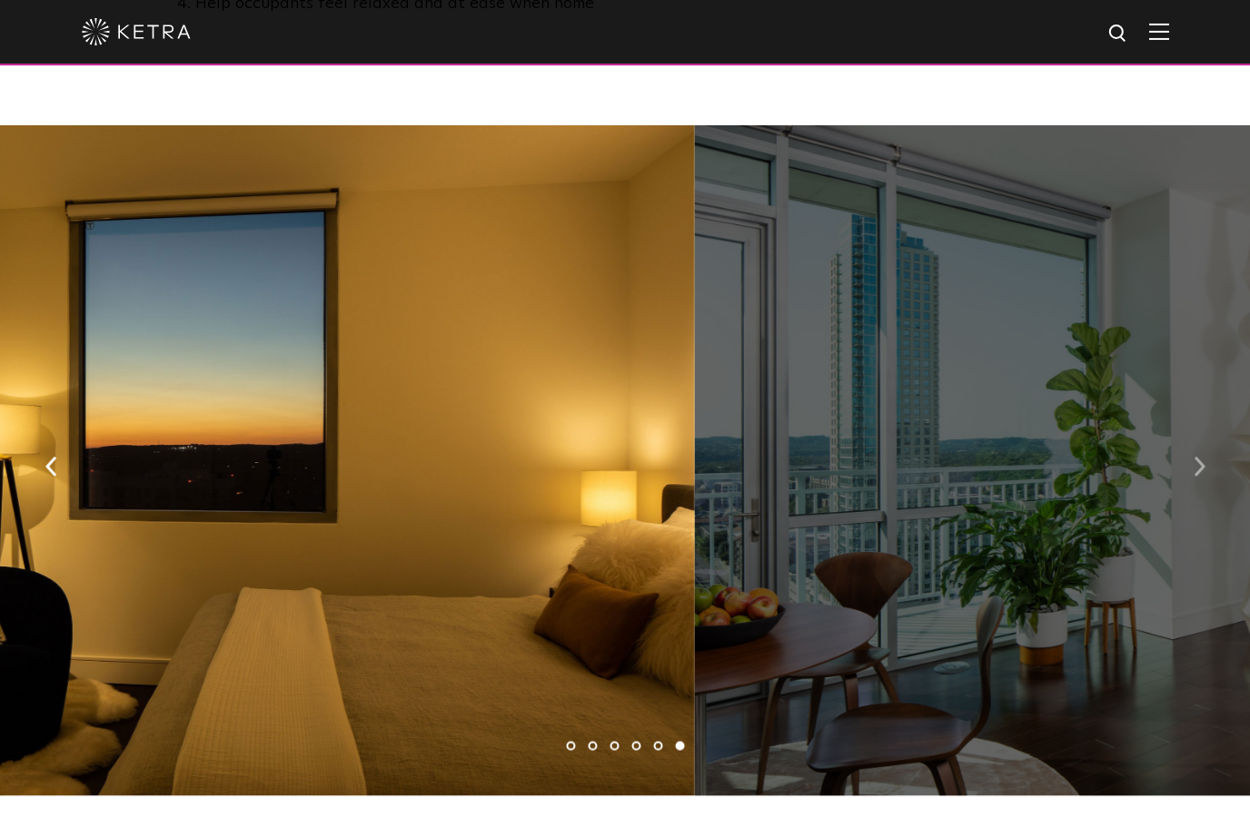
click at [1191, 443] on button "button" at bounding box center [1198, 465] width 39 height 63
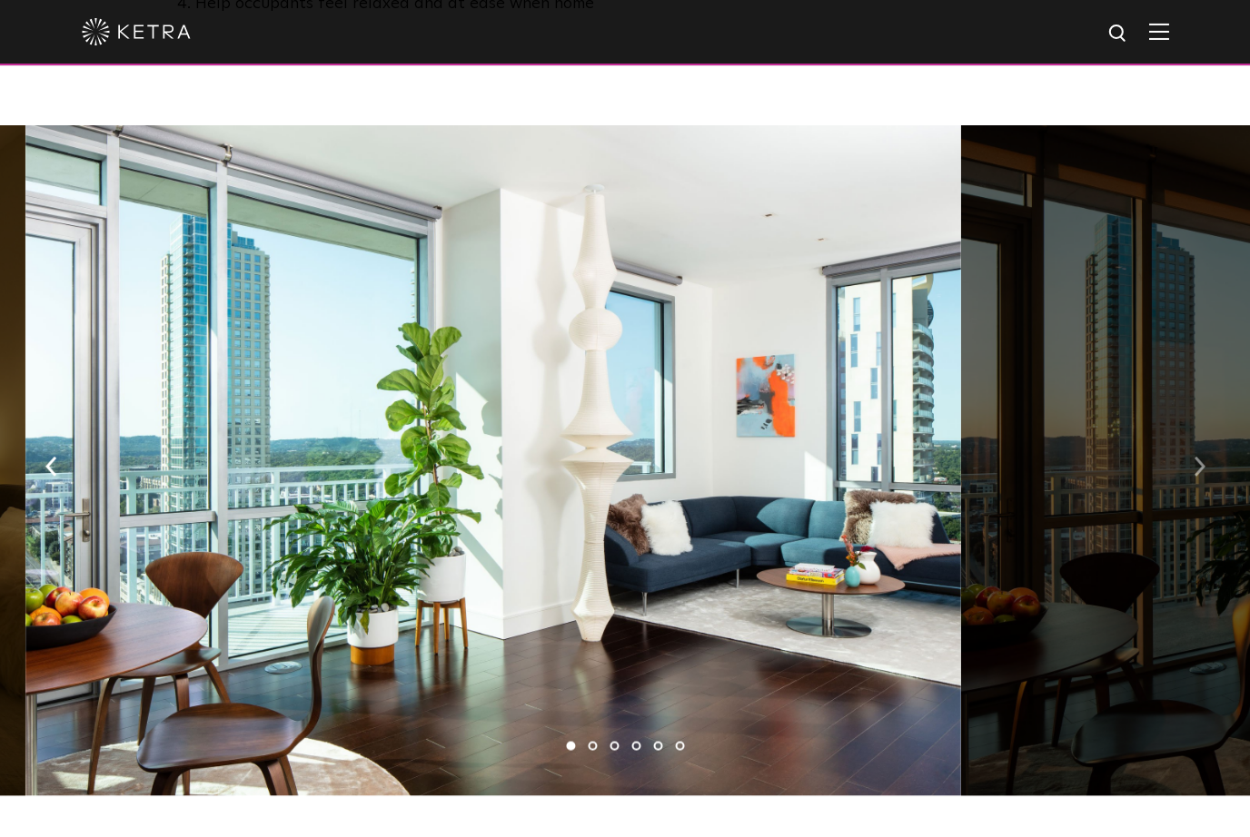
click at [1187, 444] on button "button" at bounding box center [1198, 465] width 39 height 63
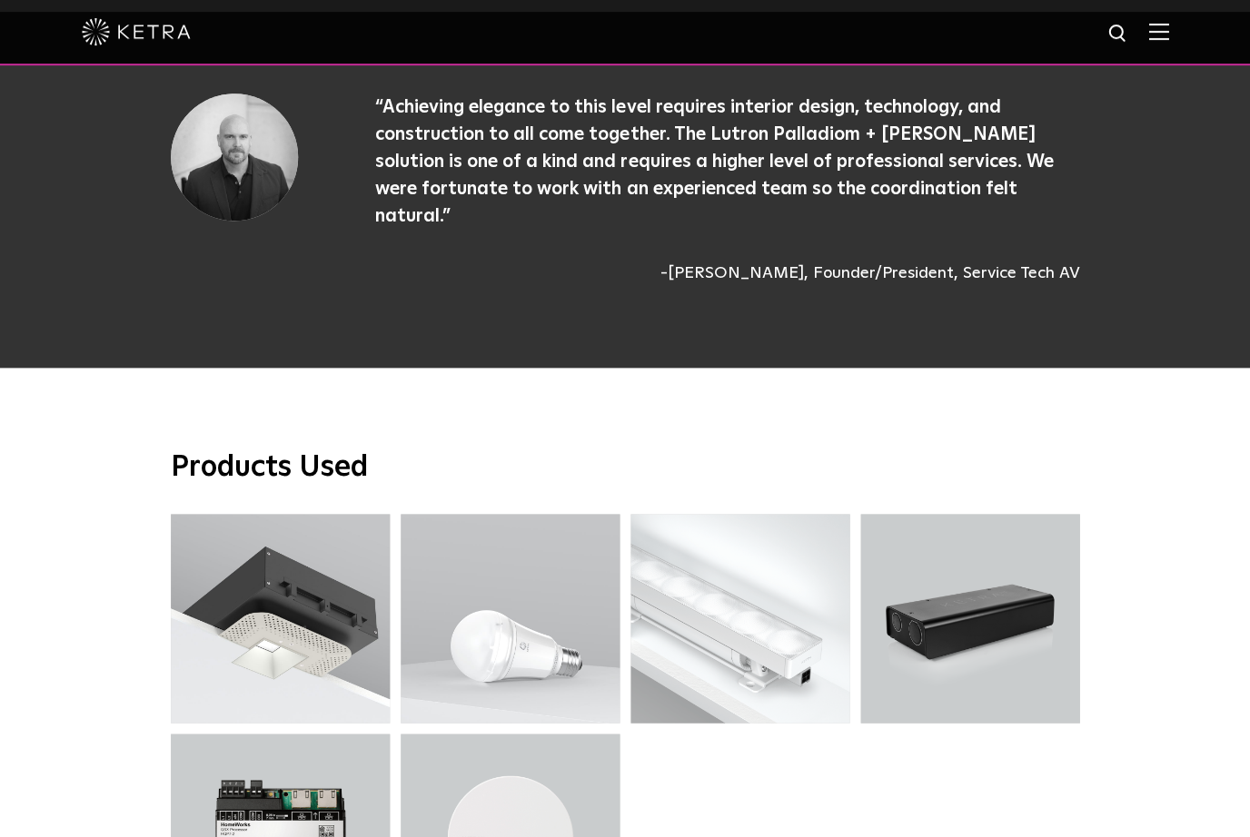
scroll to position [4332, 0]
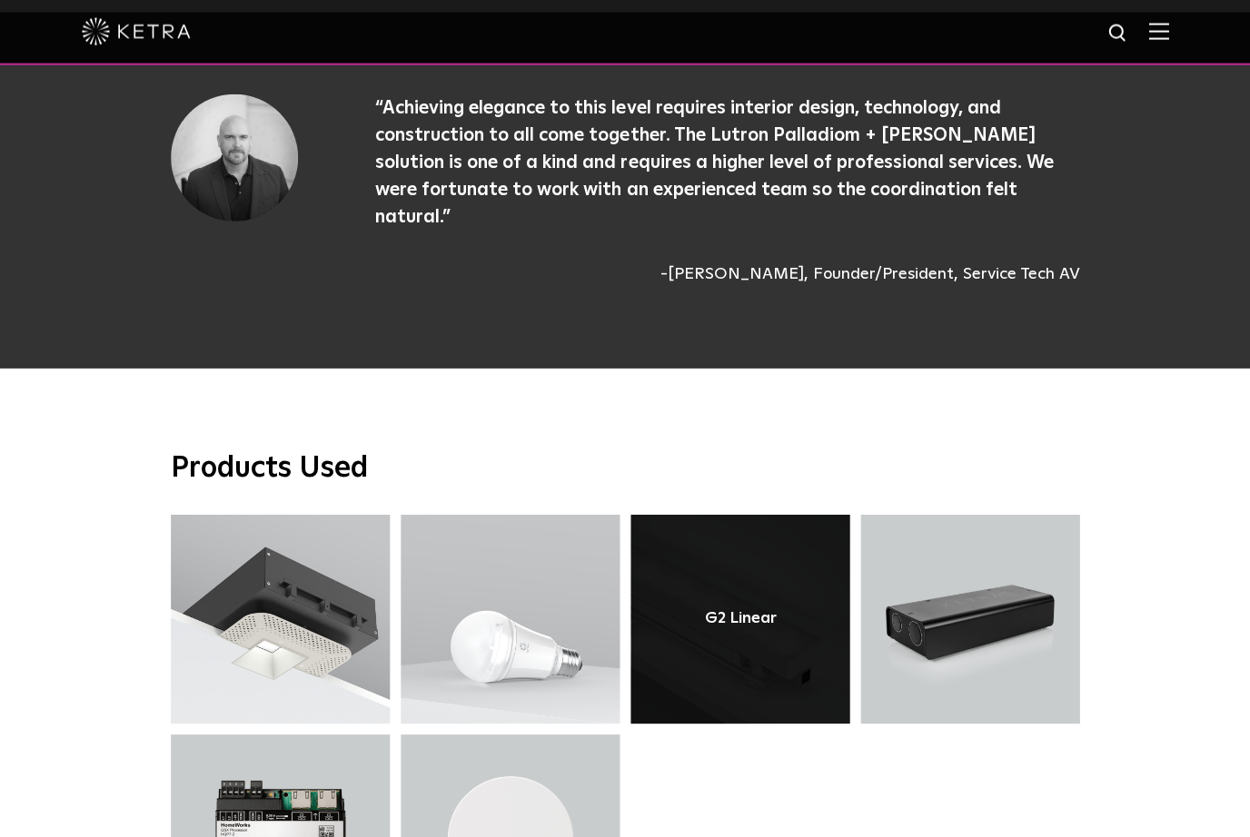
click at [784, 576] on link at bounding box center [739, 619] width 219 height 209
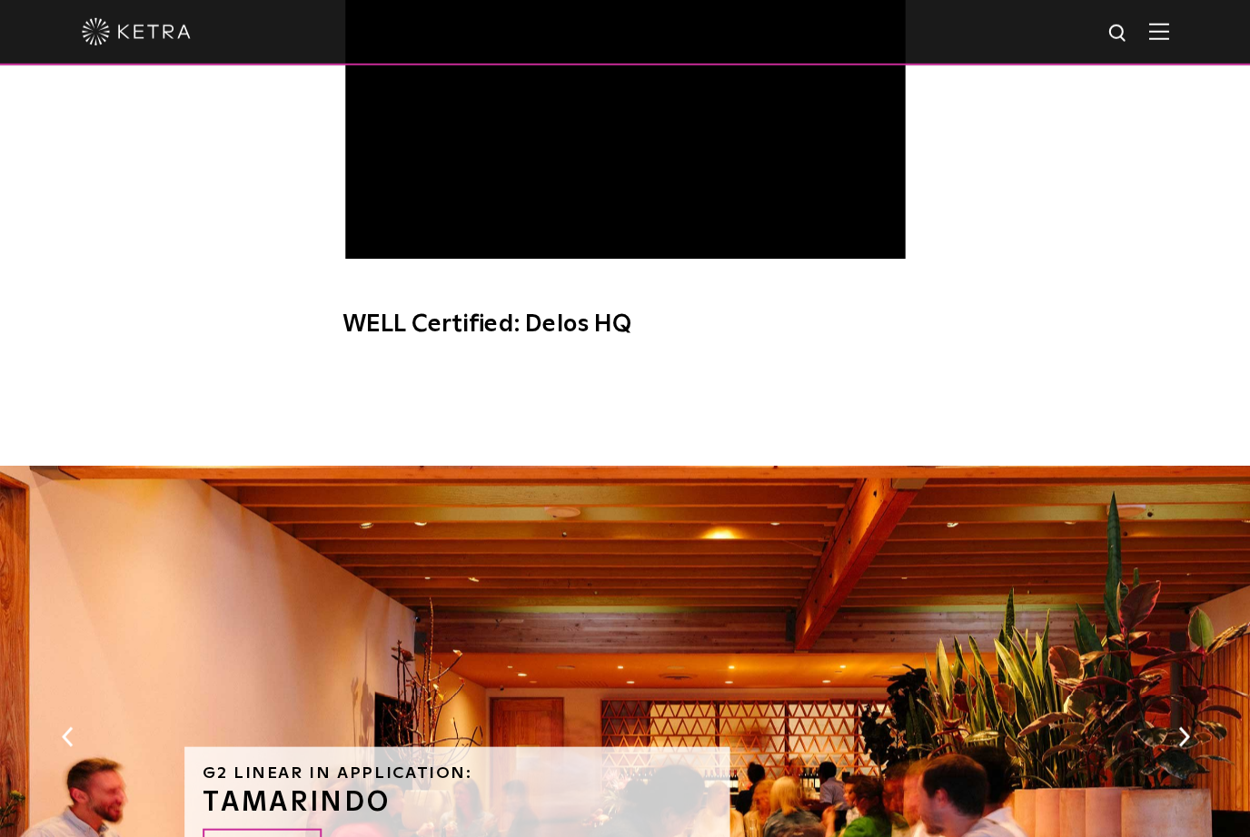
scroll to position [1265, 0]
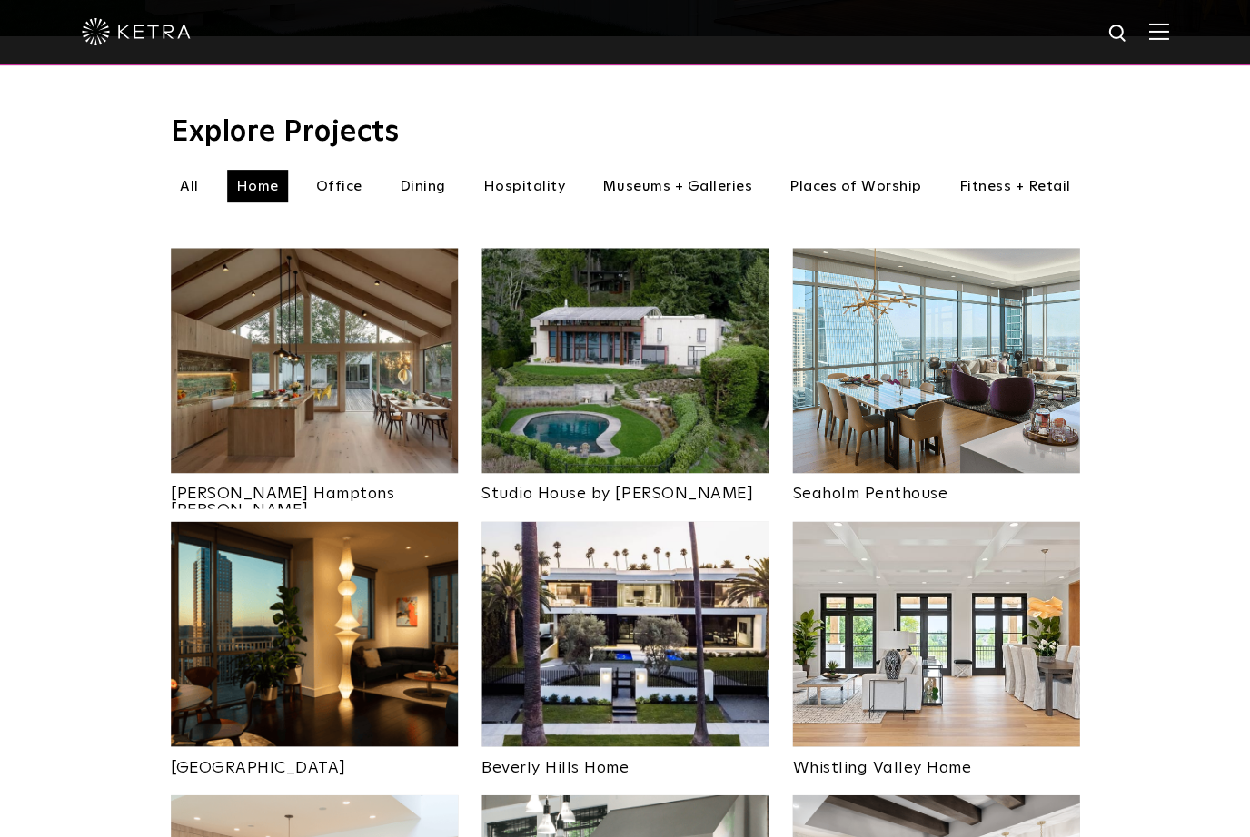
scroll to position [583, 0]
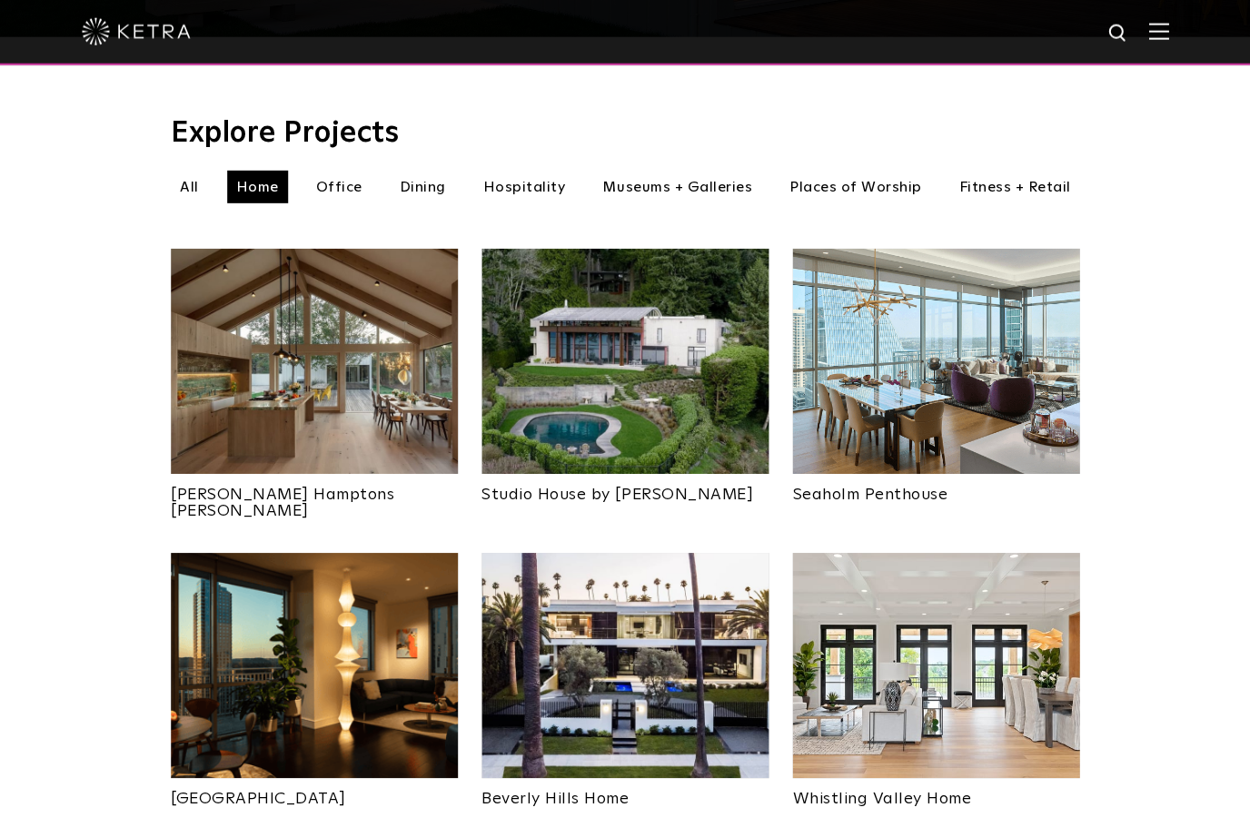
click at [582, 350] on img at bounding box center [624, 361] width 287 height 225
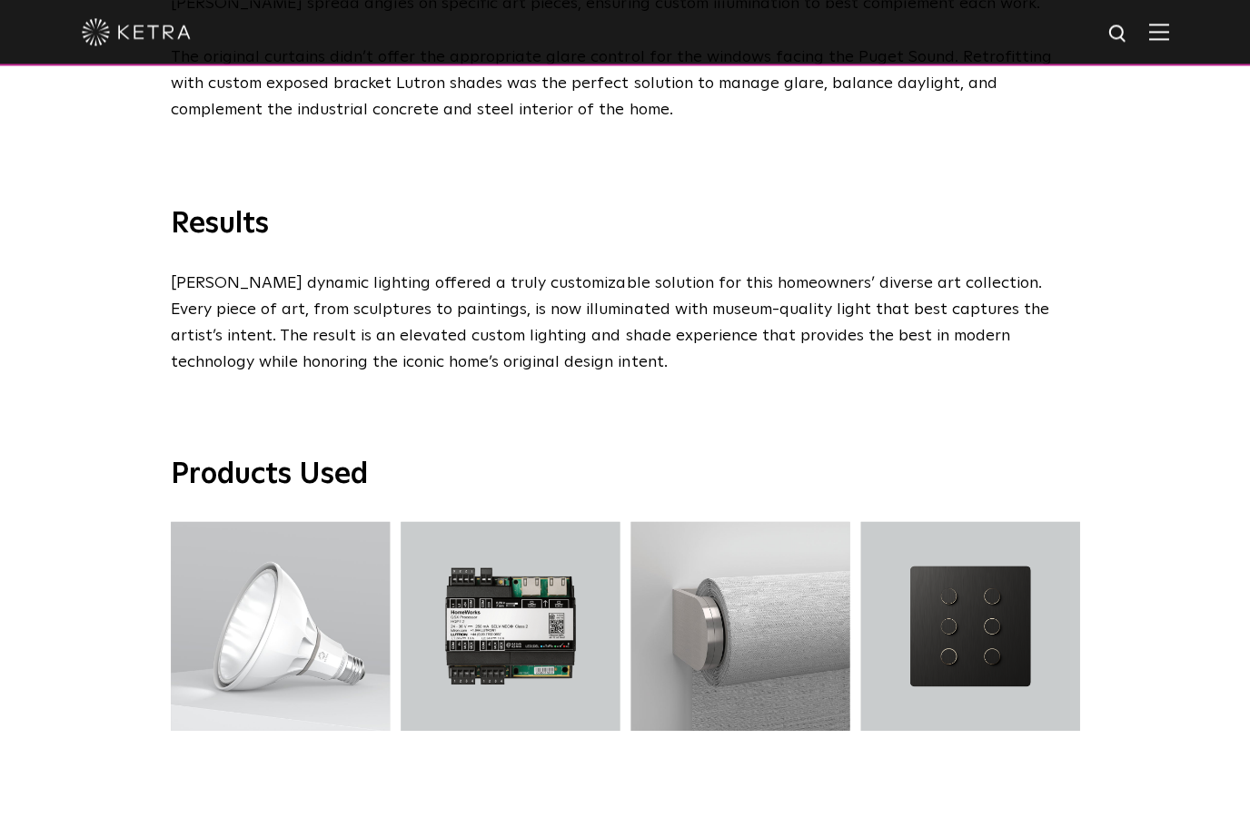
scroll to position [2826, 0]
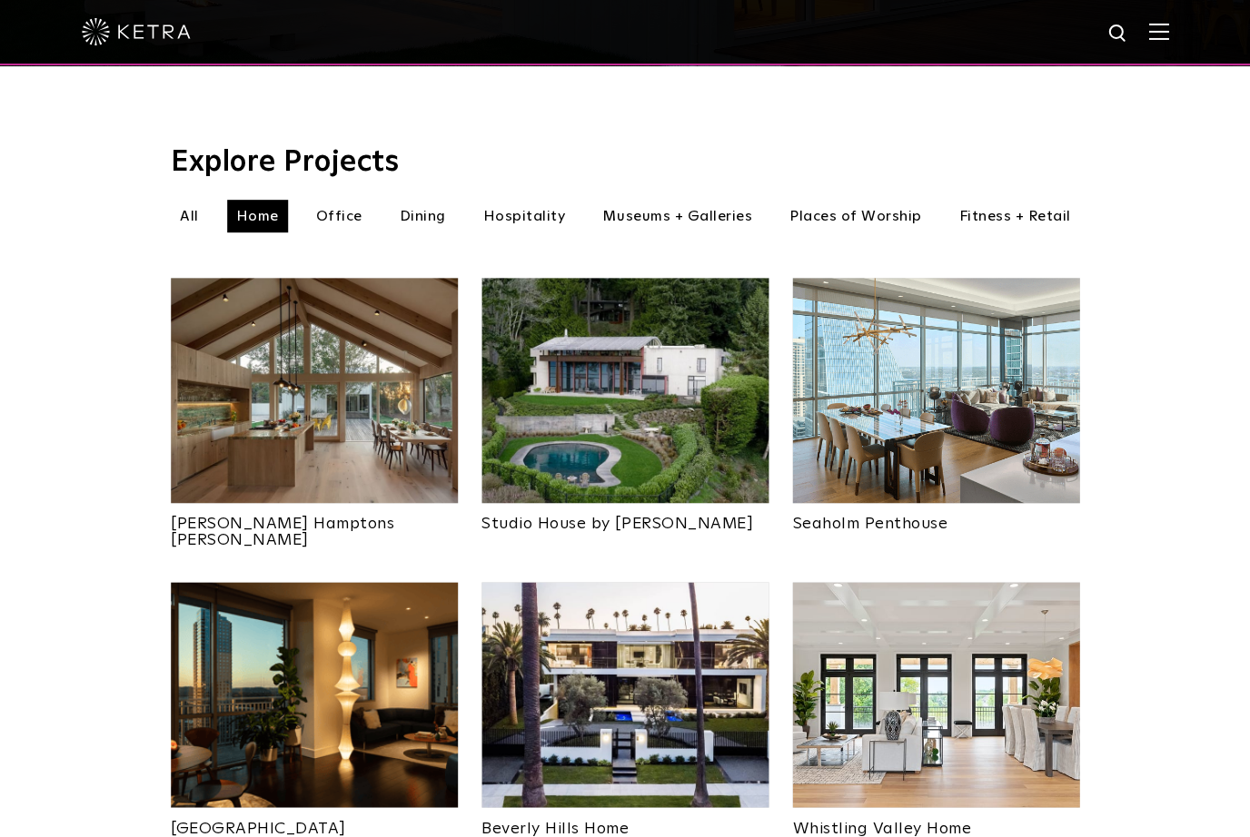
scroll to position [549, 0]
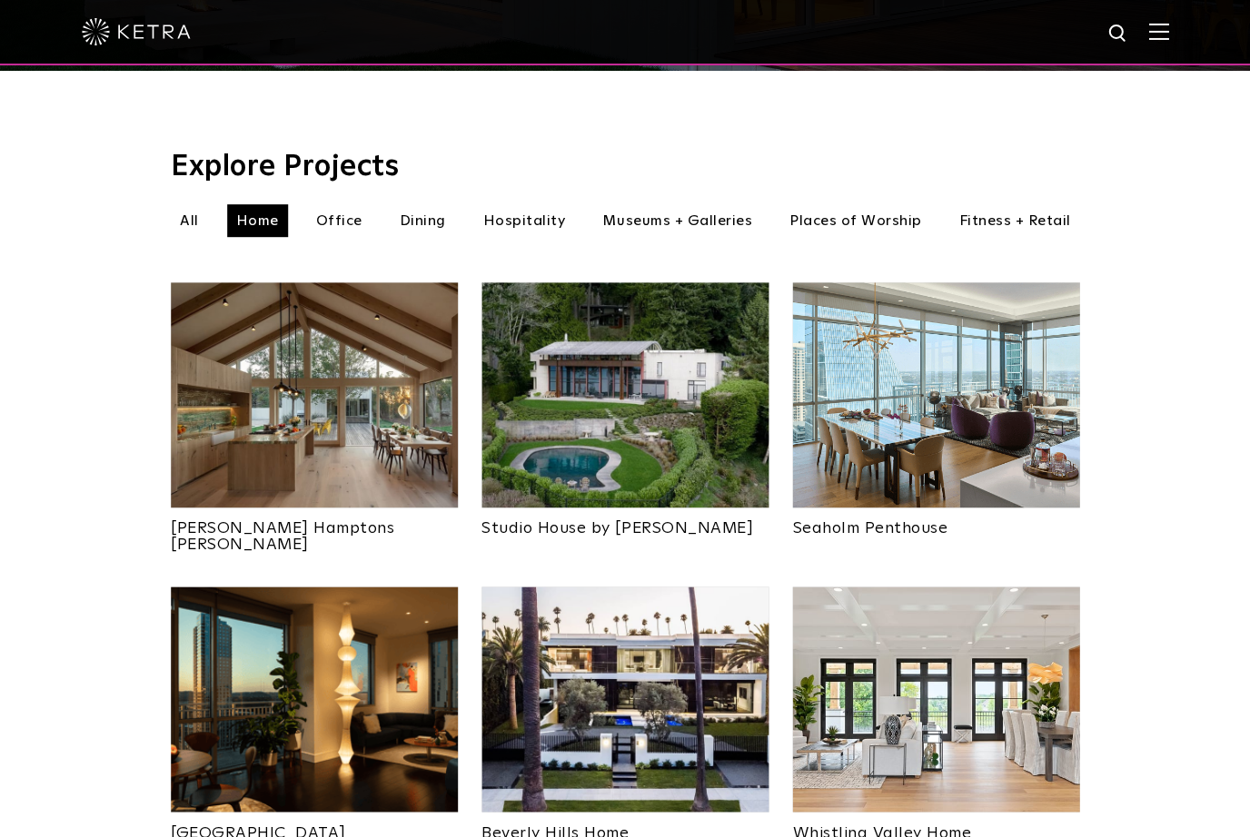
click at [998, 353] on img at bounding box center [935, 394] width 287 height 225
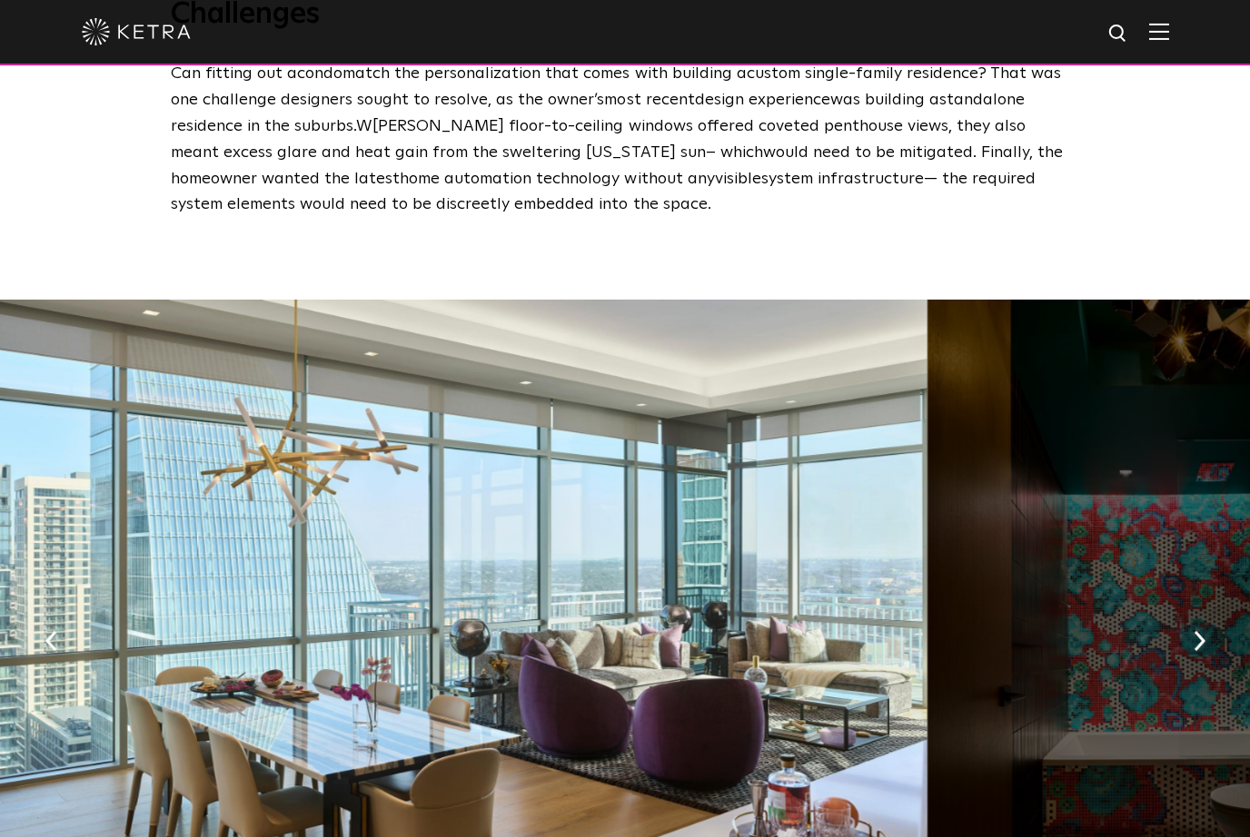
scroll to position [2460, 0]
click at [1197, 629] on img "button" at bounding box center [1198, 639] width 12 height 20
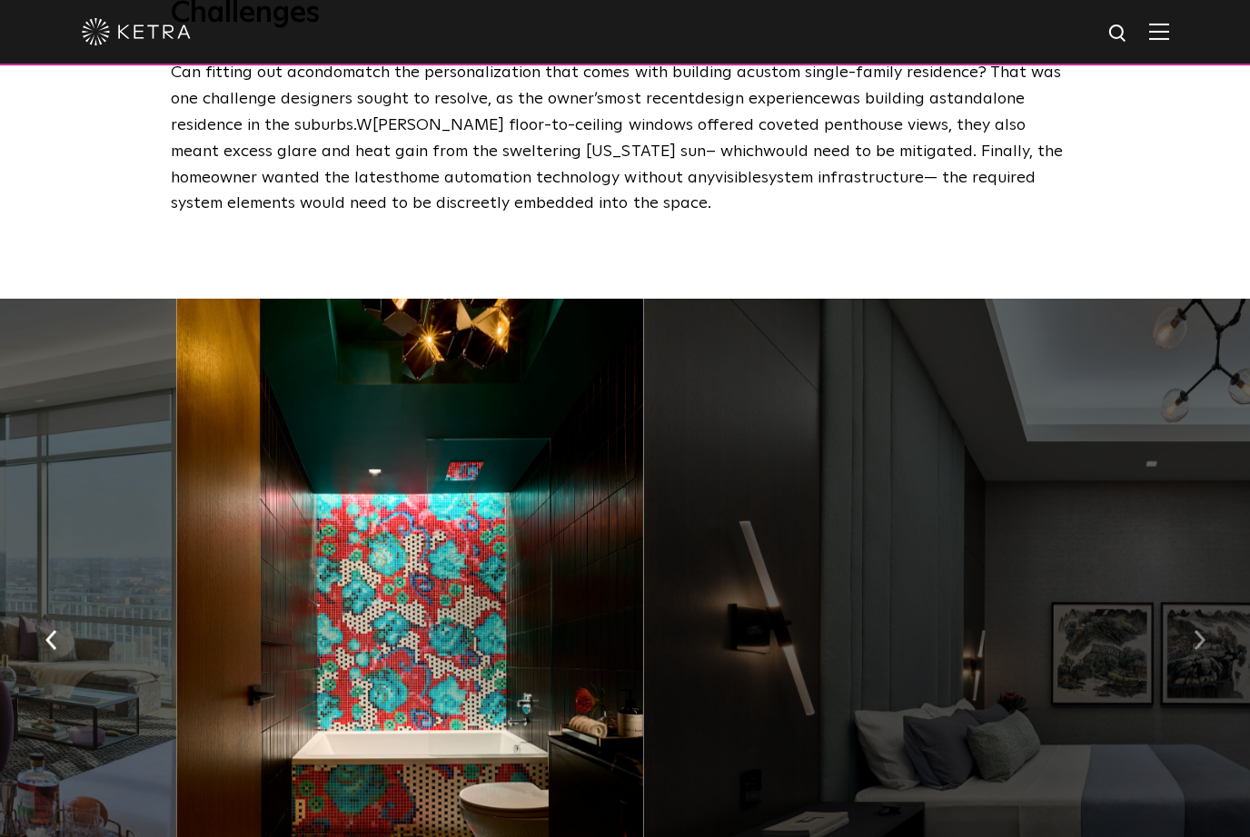
click at [1186, 607] on button "button" at bounding box center [1198, 638] width 39 height 63
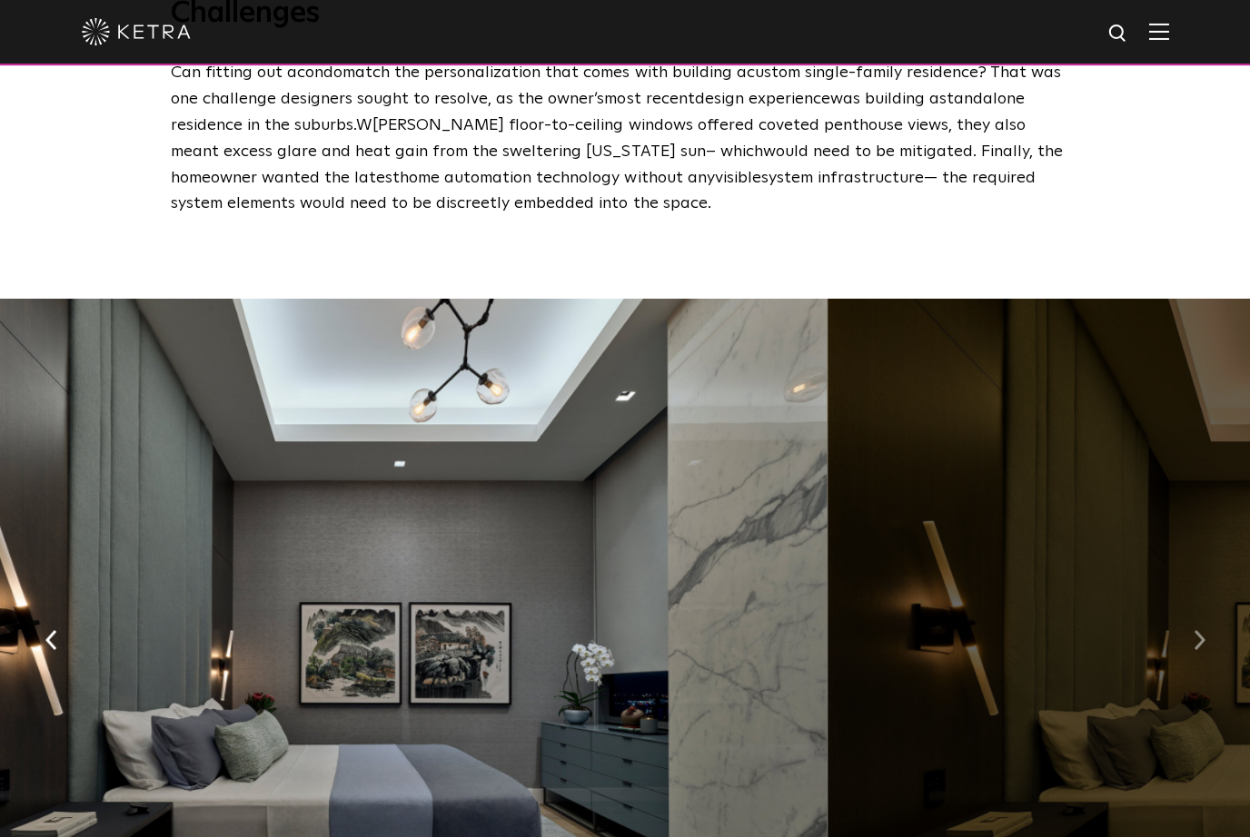
click at [1195, 607] on button "button" at bounding box center [1198, 638] width 39 height 63
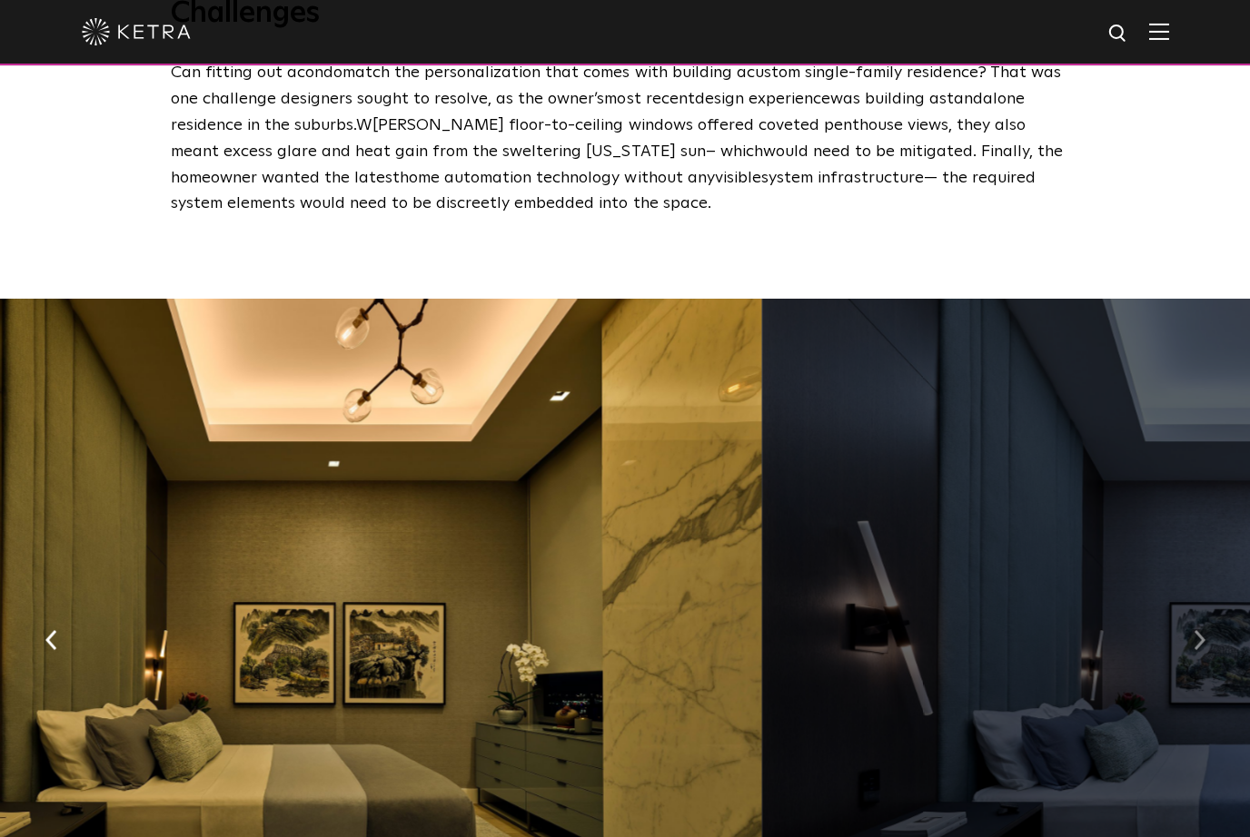
click at [1190, 607] on button "button" at bounding box center [1198, 638] width 39 height 63
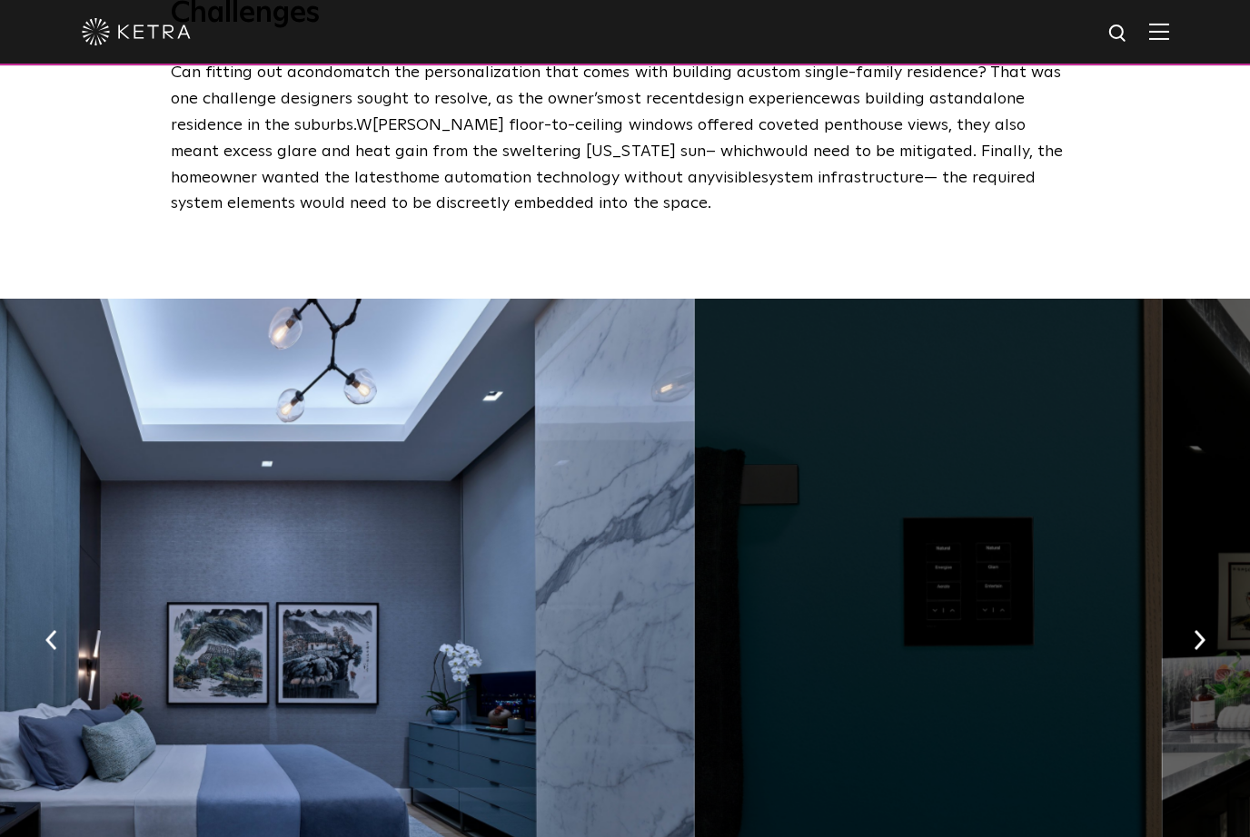
click at [1162, 607] on div at bounding box center [928, 634] width 468 height 670
click at [1182, 620] on button "button" at bounding box center [1198, 638] width 39 height 63
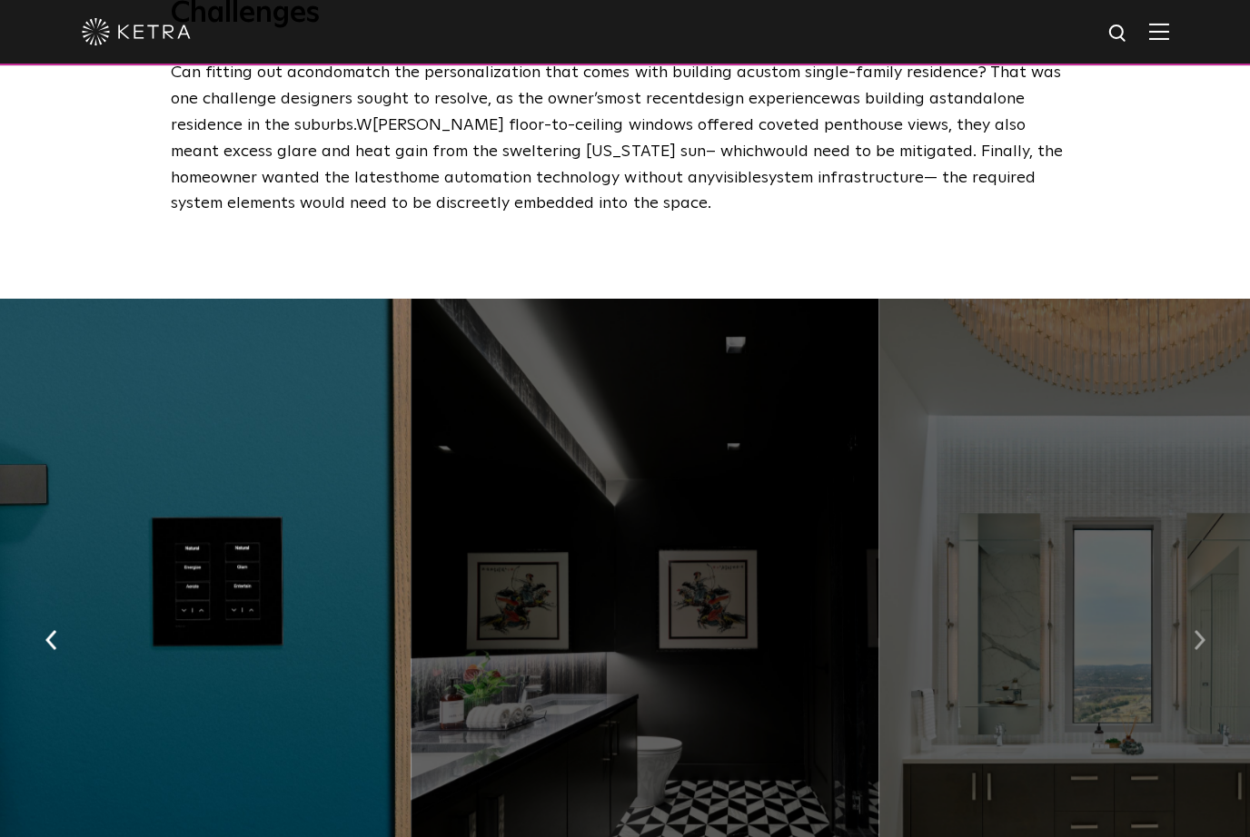
click at [1200, 629] on img "button" at bounding box center [1198, 639] width 12 height 20
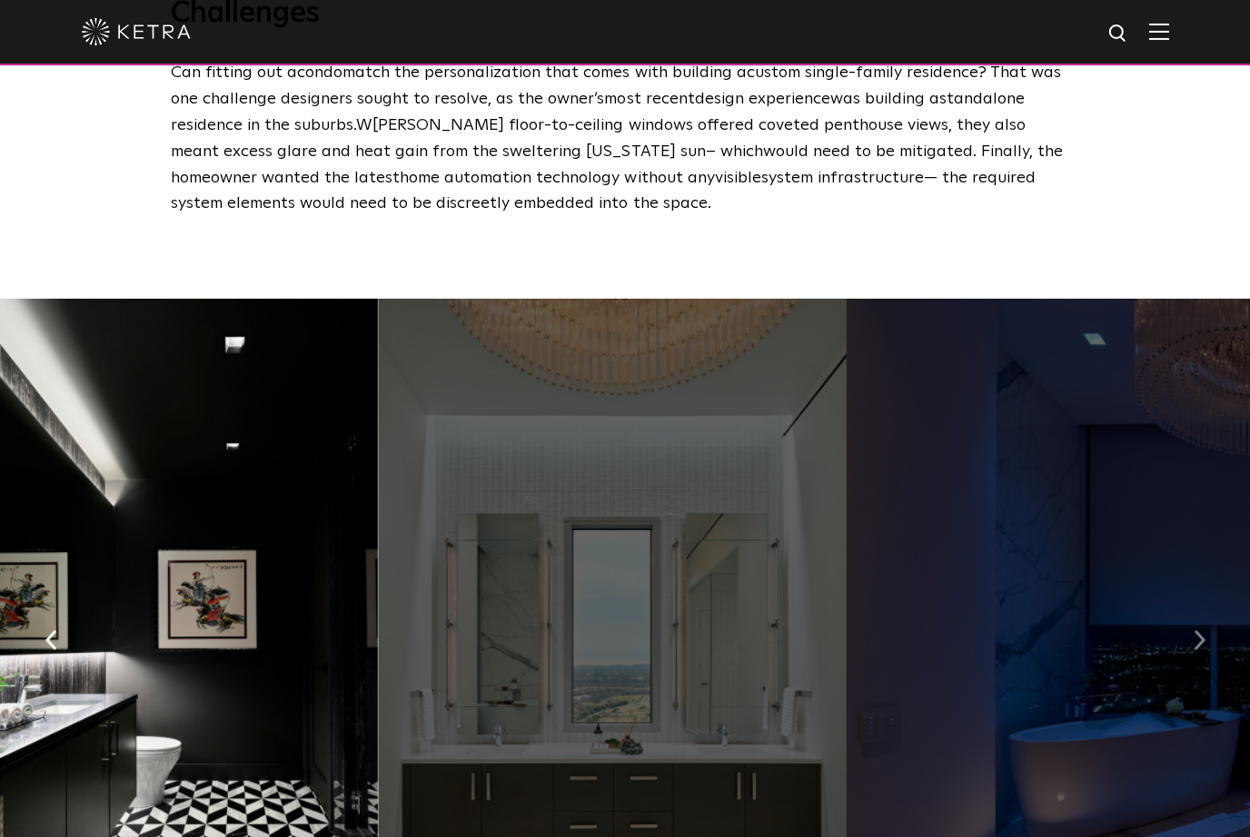
click at [1186, 608] on button "button" at bounding box center [1198, 638] width 39 height 63
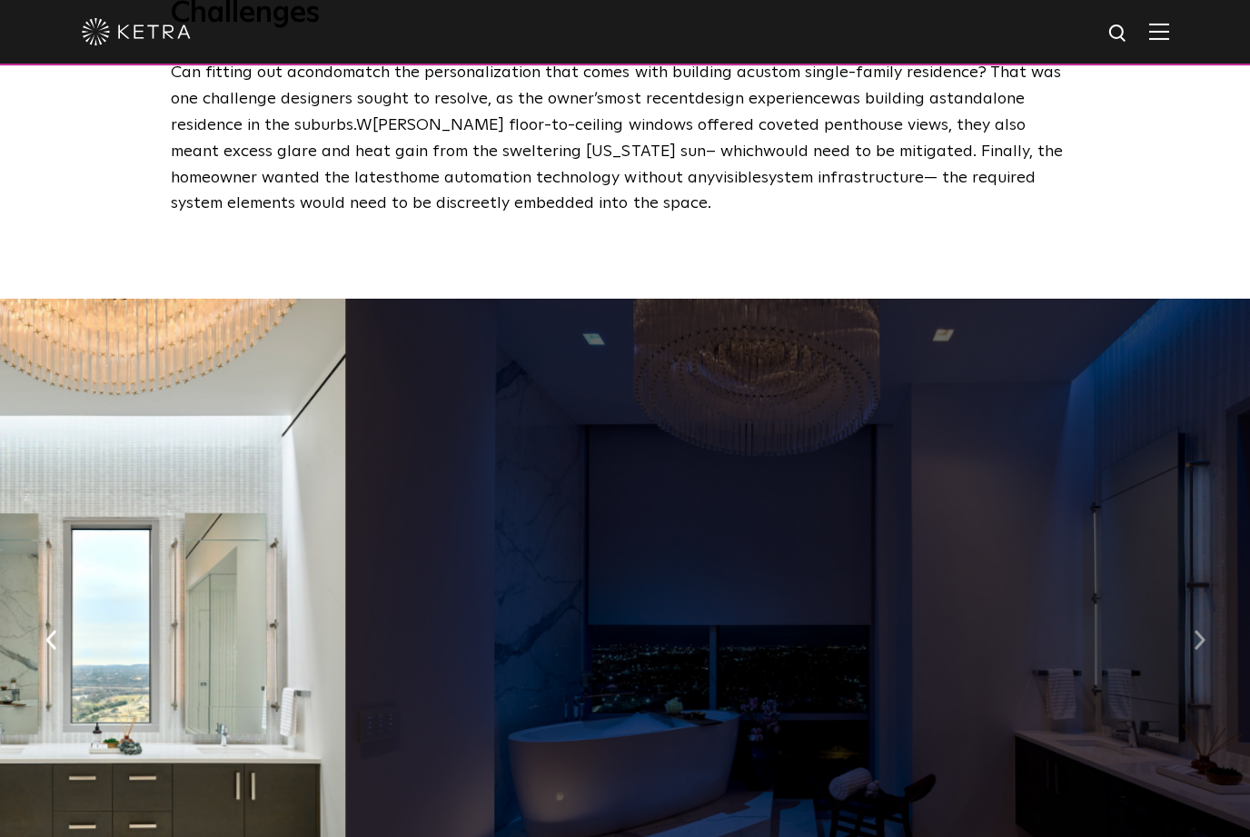
click at [1185, 616] on button "button" at bounding box center [1198, 638] width 39 height 63
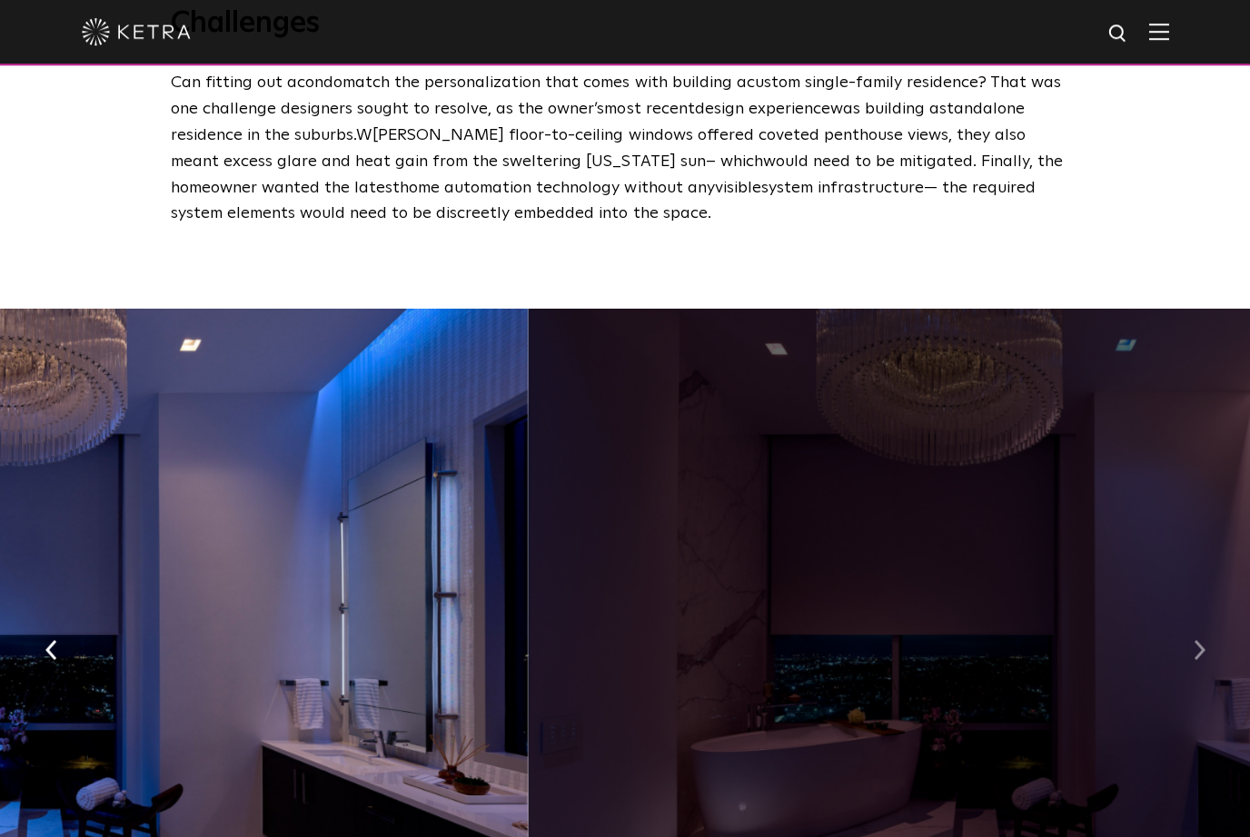
click at [1182, 617] on button "button" at bounding box center [1198, 648] width 39 height 63
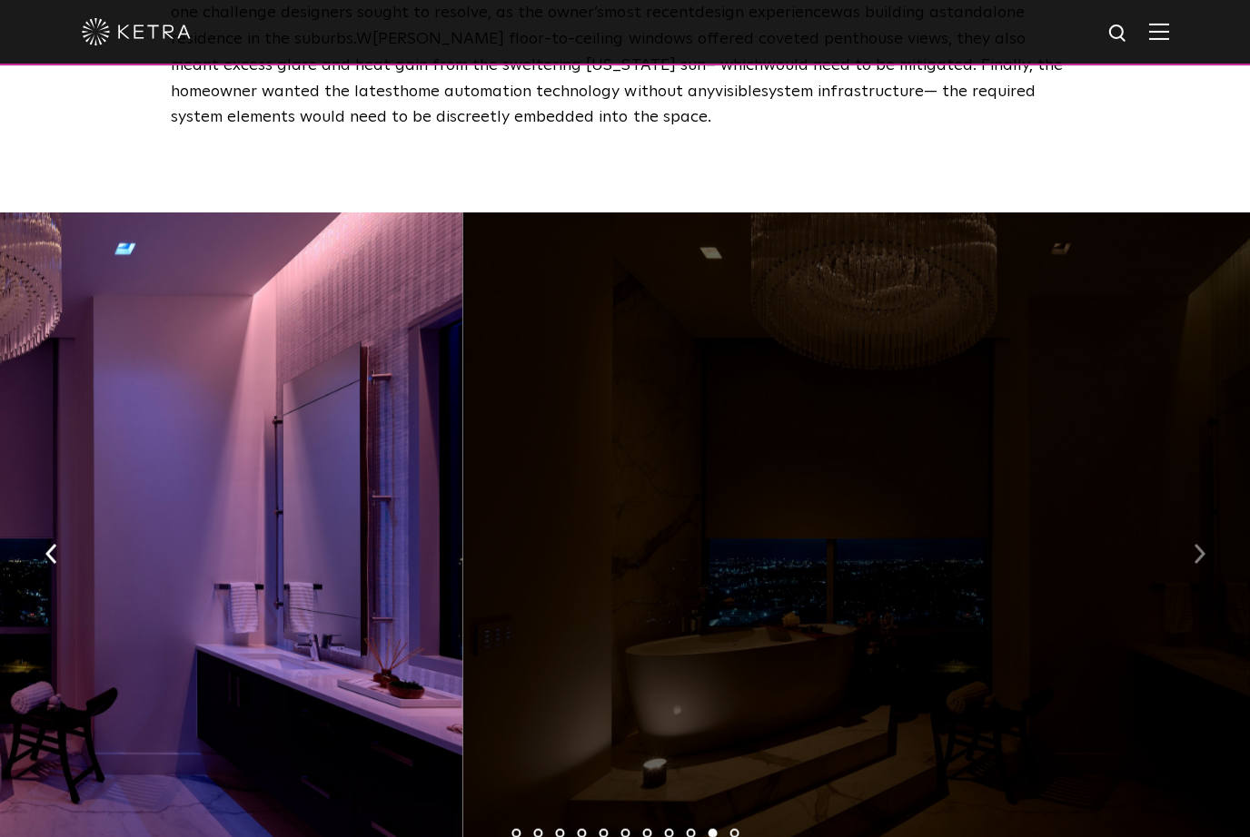
scroll to position [2547, 0]
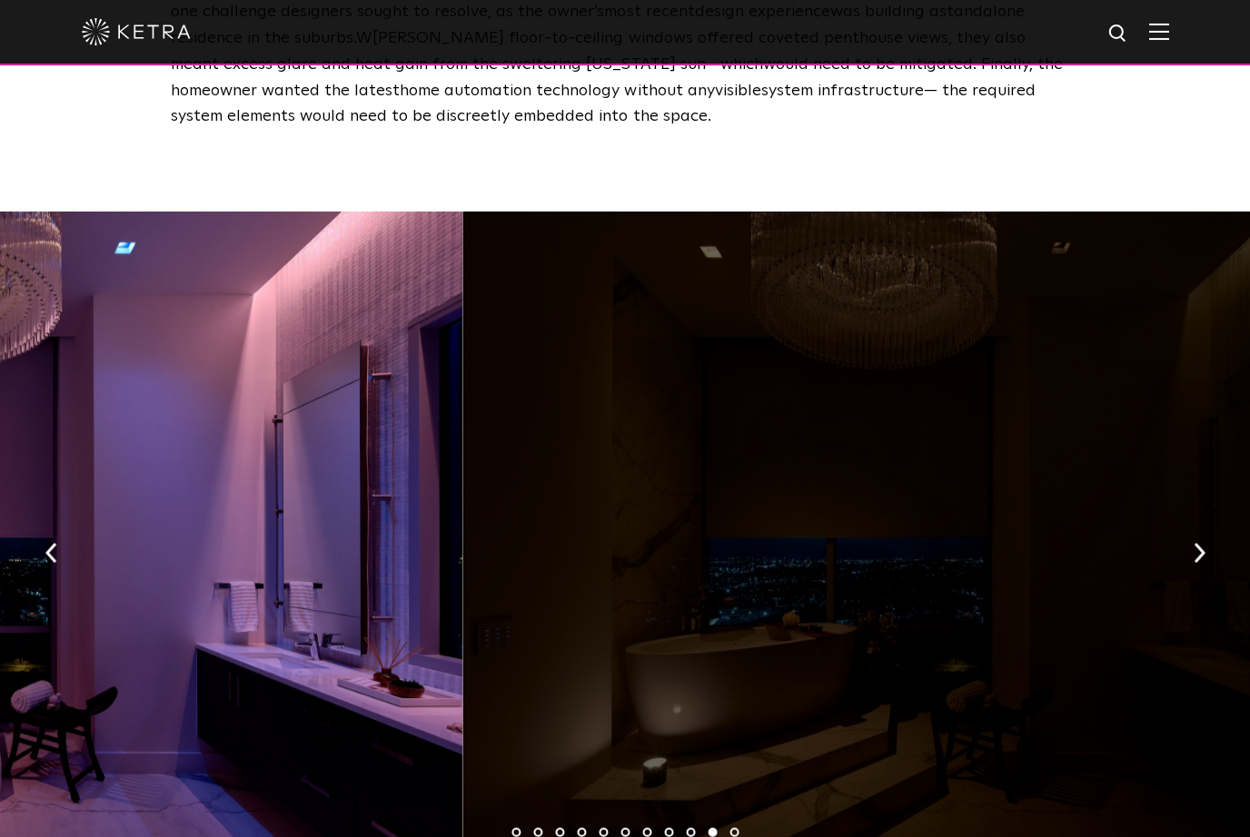
click at [1170, 499] on div at bounding box center [929, 547] width 935 height 670
click at [1176, 527] on div at bounding box center [929, 547] width 935 height 670
click at [1176, 539] on div at bounding box center [929, 547] width 935 height 670
click at [1193, 542] on img "button" at bounding box center [1198, 552] width 12 height 20
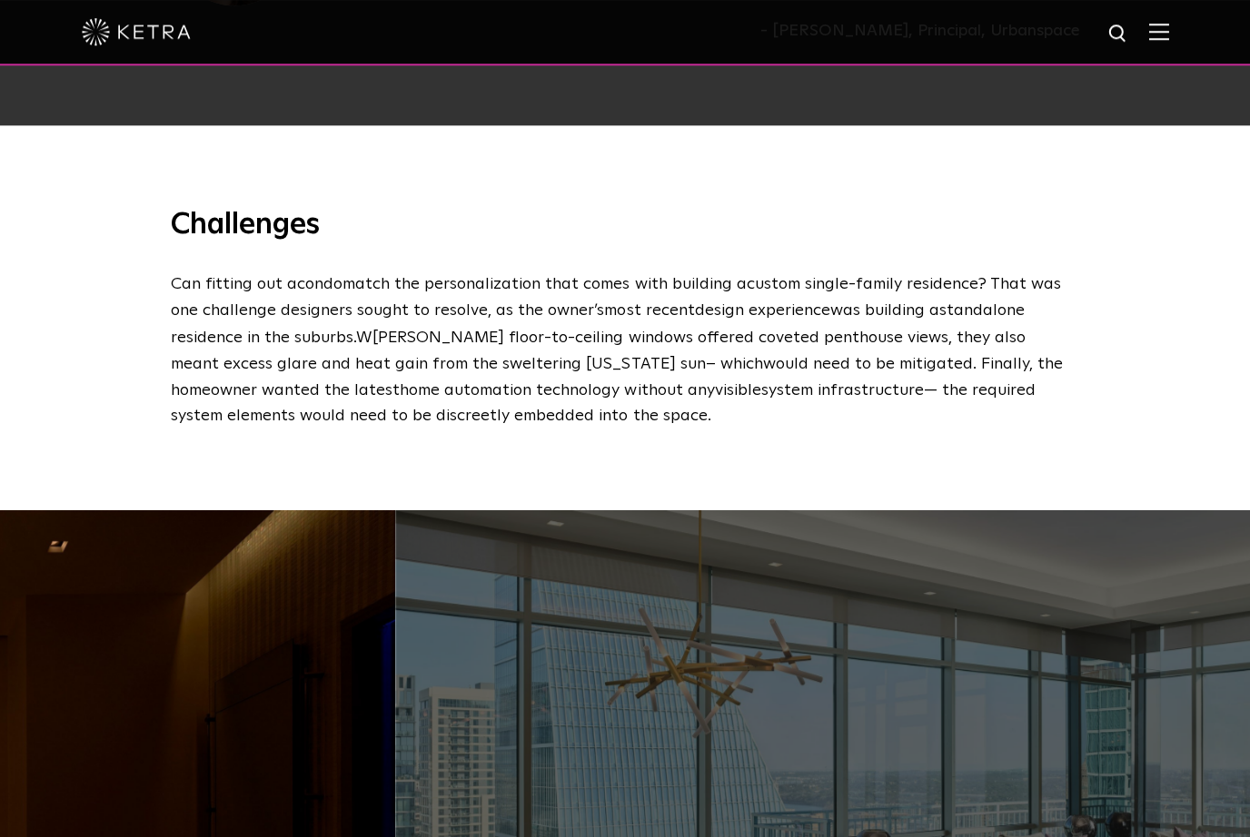
scroll to position [2187, 0]
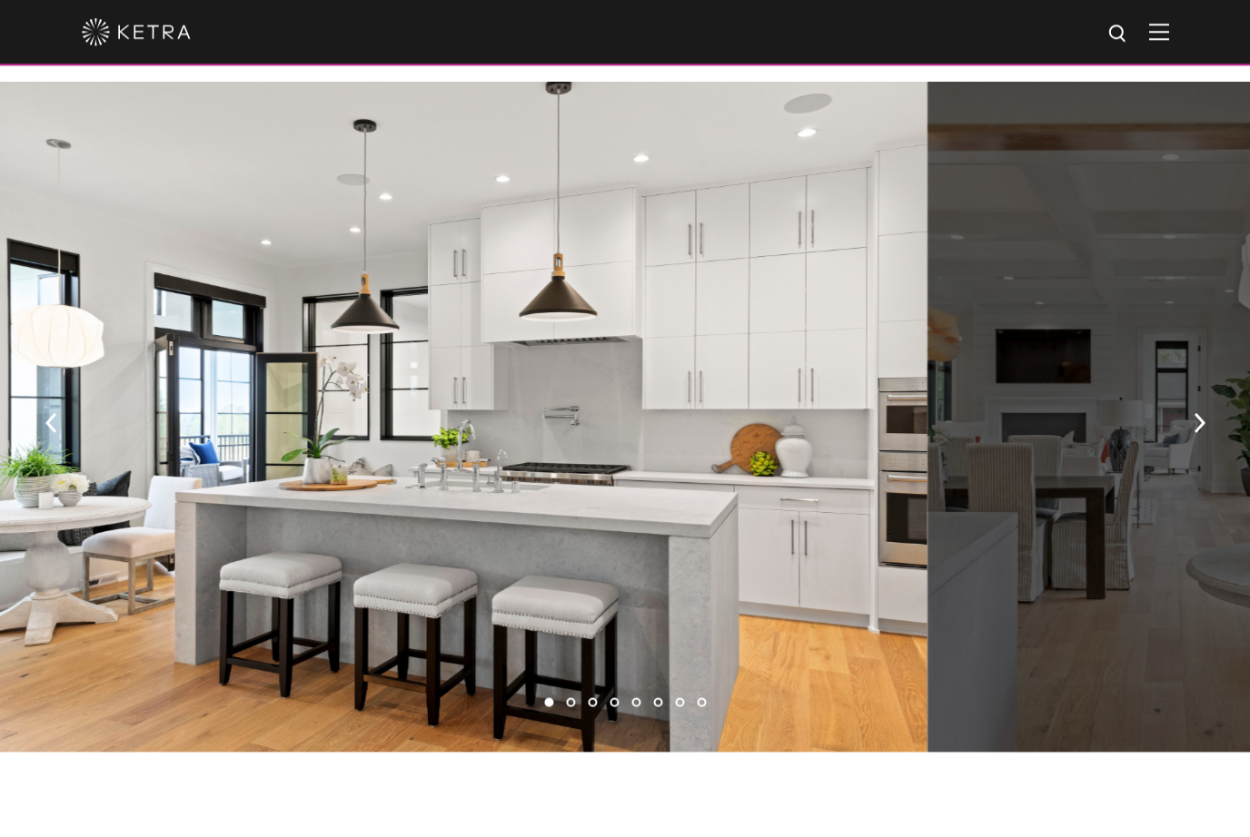
scroll to position [1291, 0]
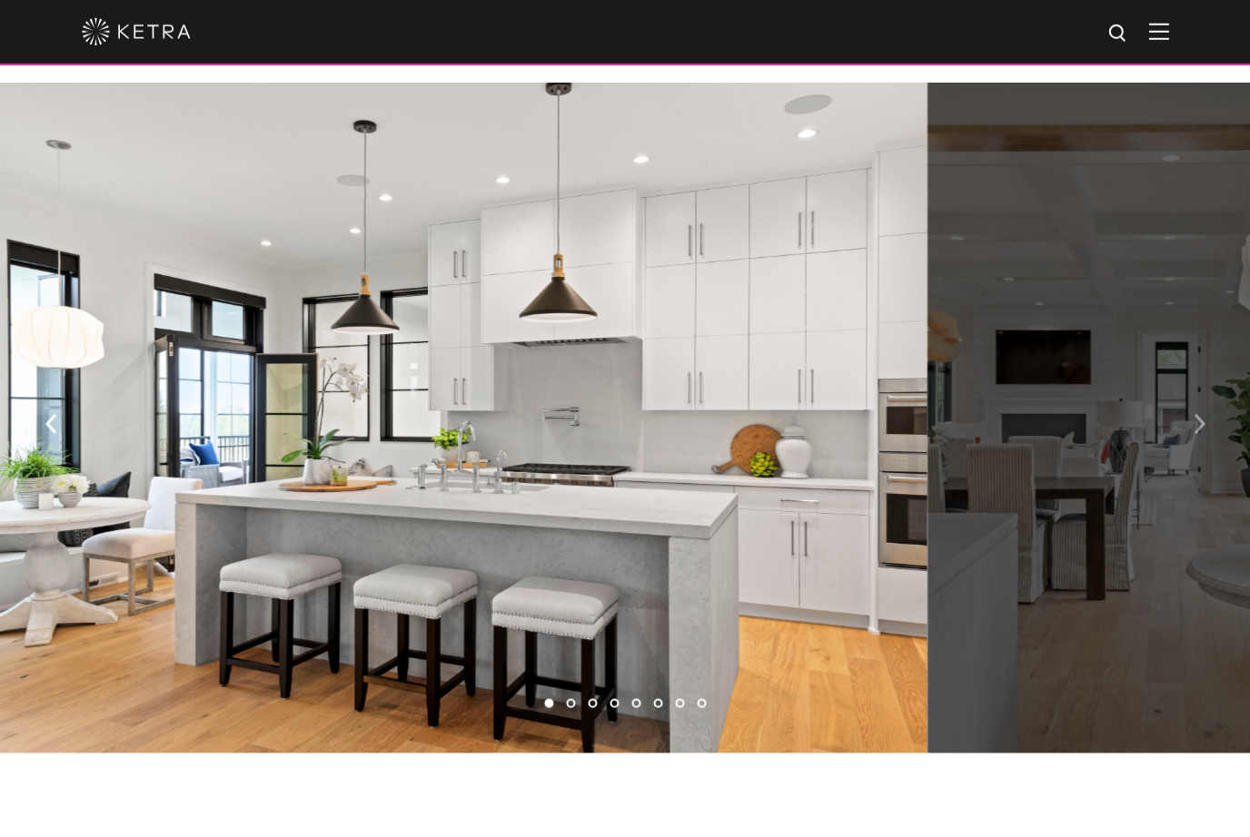
click at [1197, 433] on img "button" at bounding box center [1198, 423] width 12 height 20
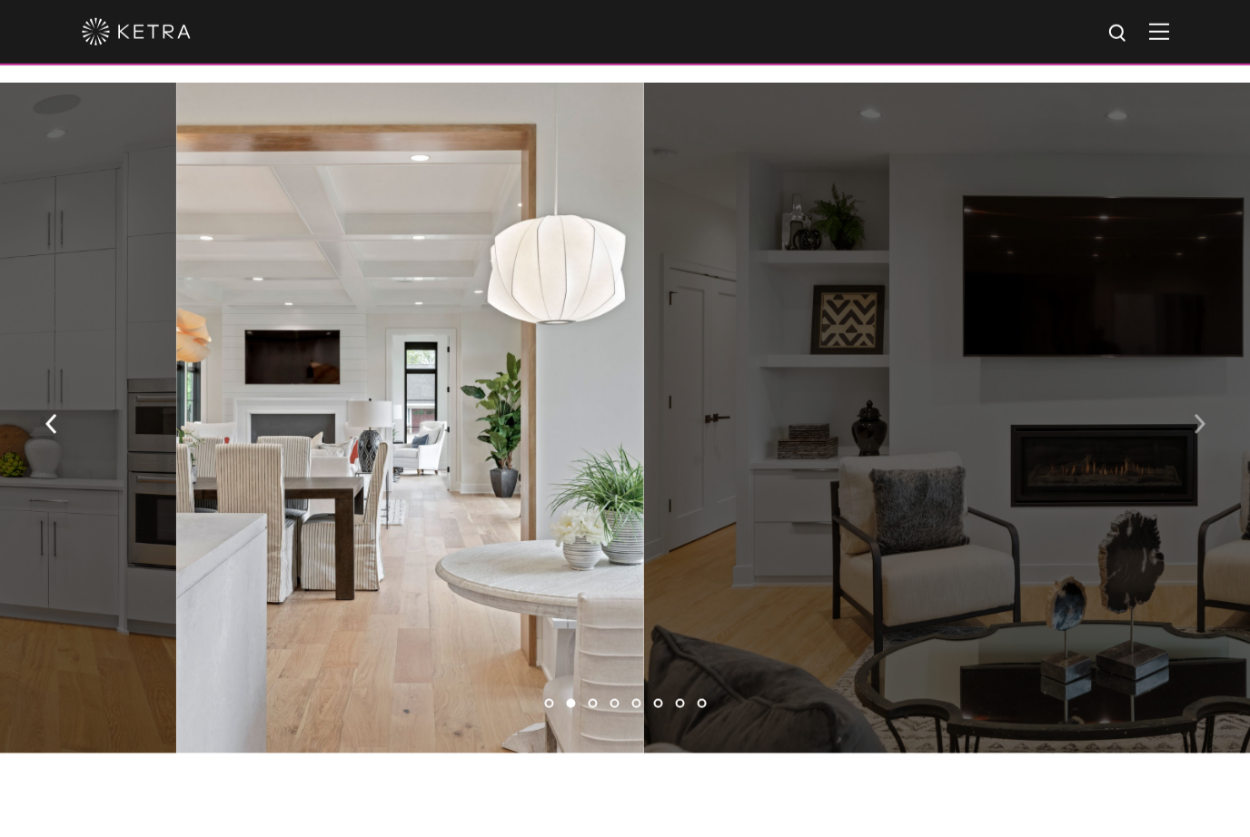
click at [1197, 433] on img "button" at bounding box center [1198, 423] width 12 height 20
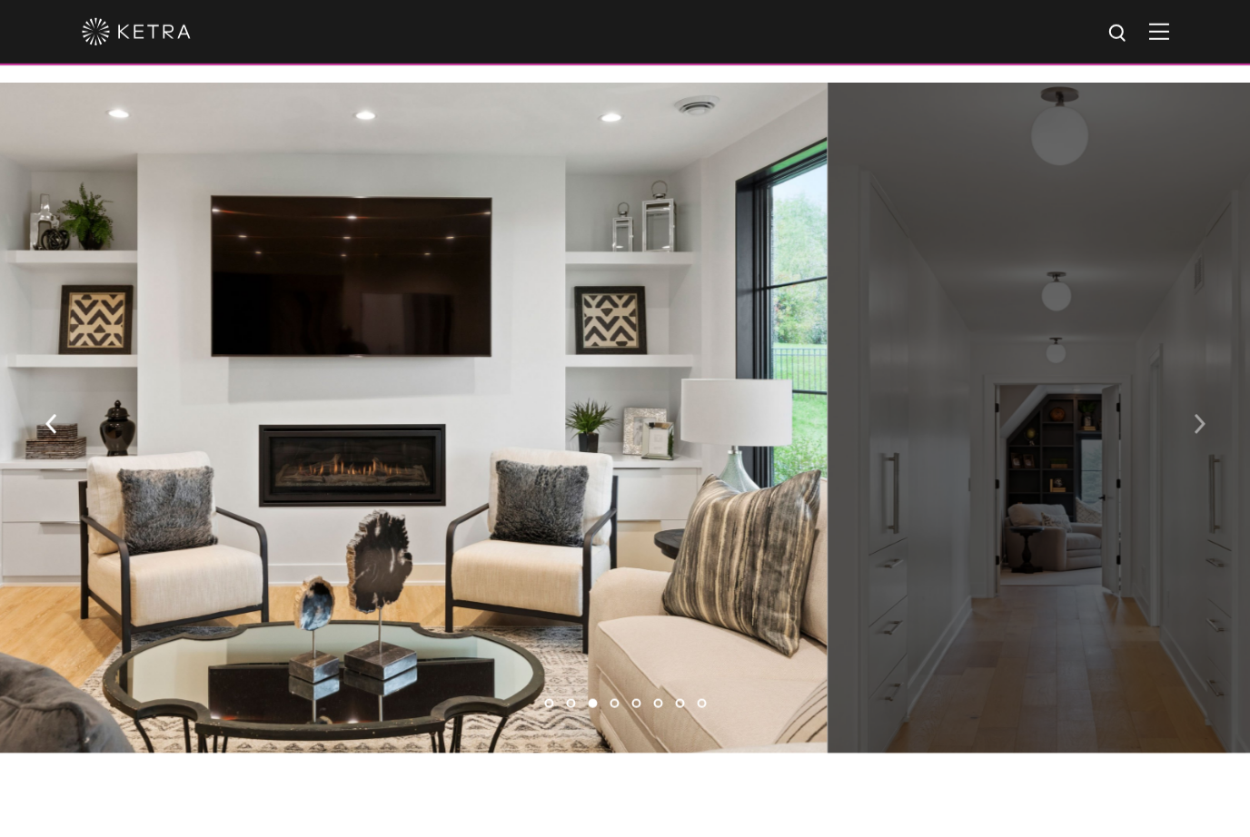
click at [1185, 442] on button "button" at bounding box center [1198, 422] width 39 height 63
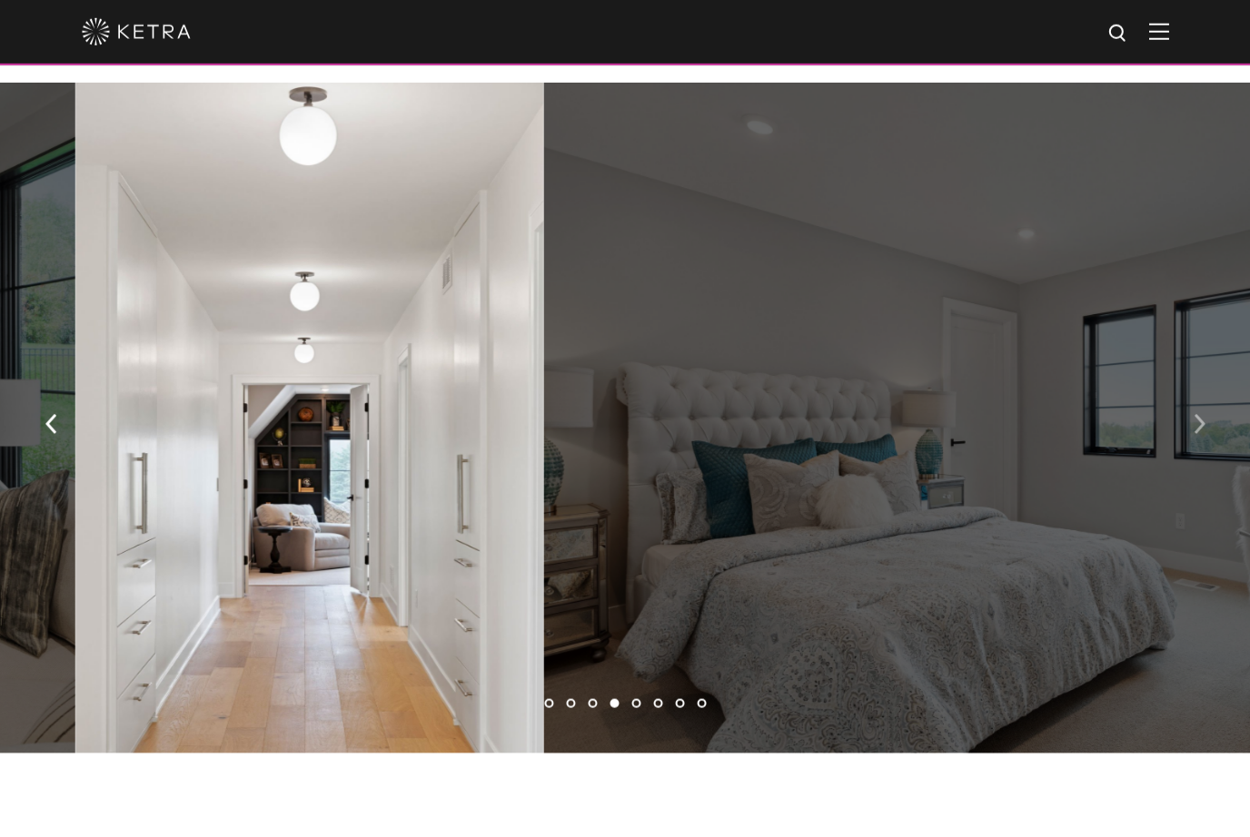
click at [1191, 448] on button "button" at bounding box center [1198, 422] width 39 height 63
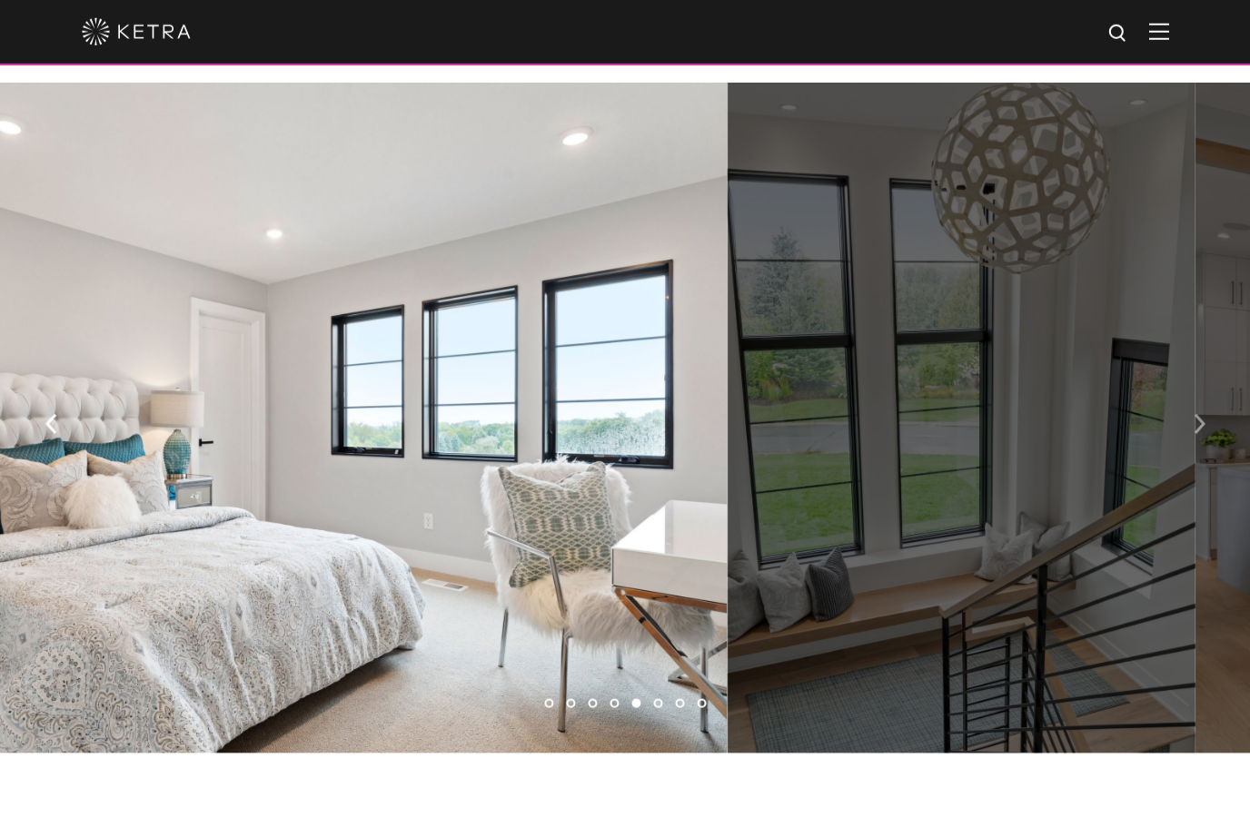
click at [1195, 433] on img "button" at bounding box center [1198, 423] width 12 height 20
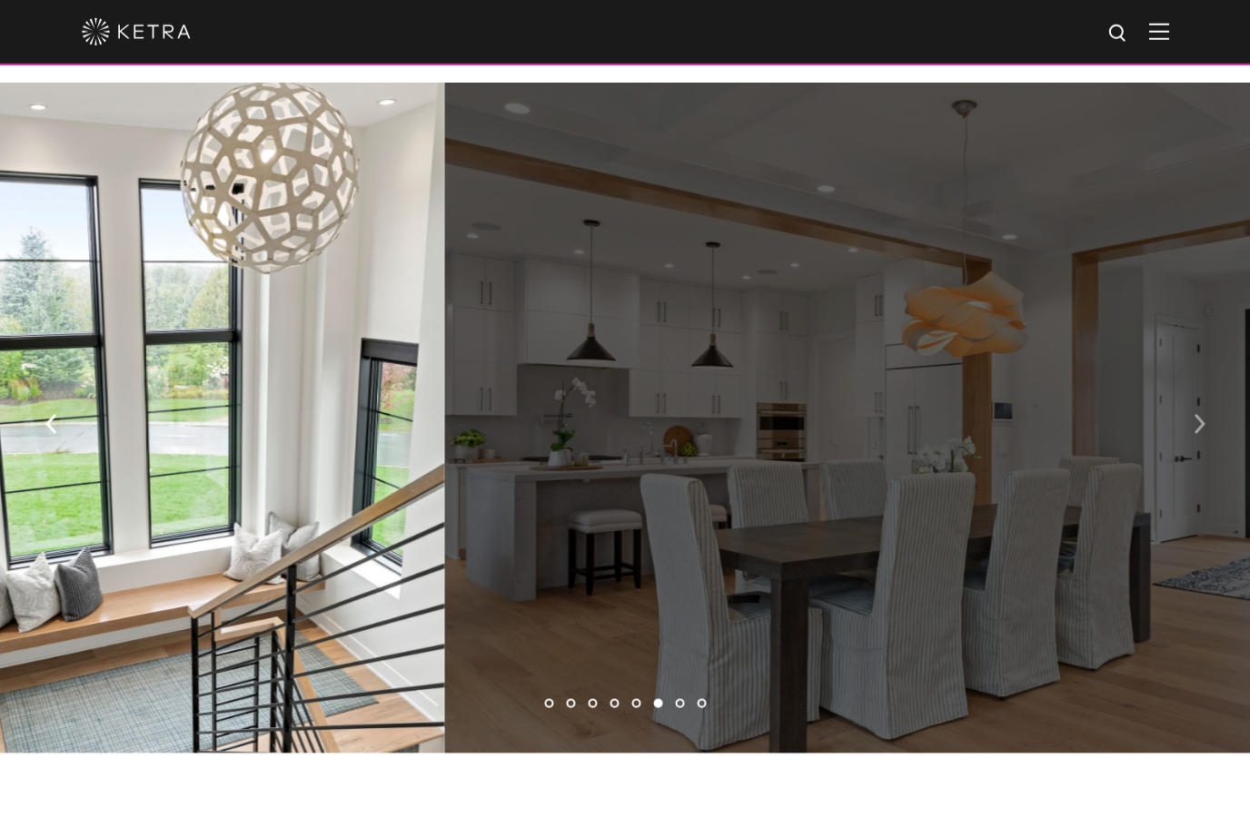
click at [1191, 447] on button "button" at bounding box center [1198, 422] width 39 height 63
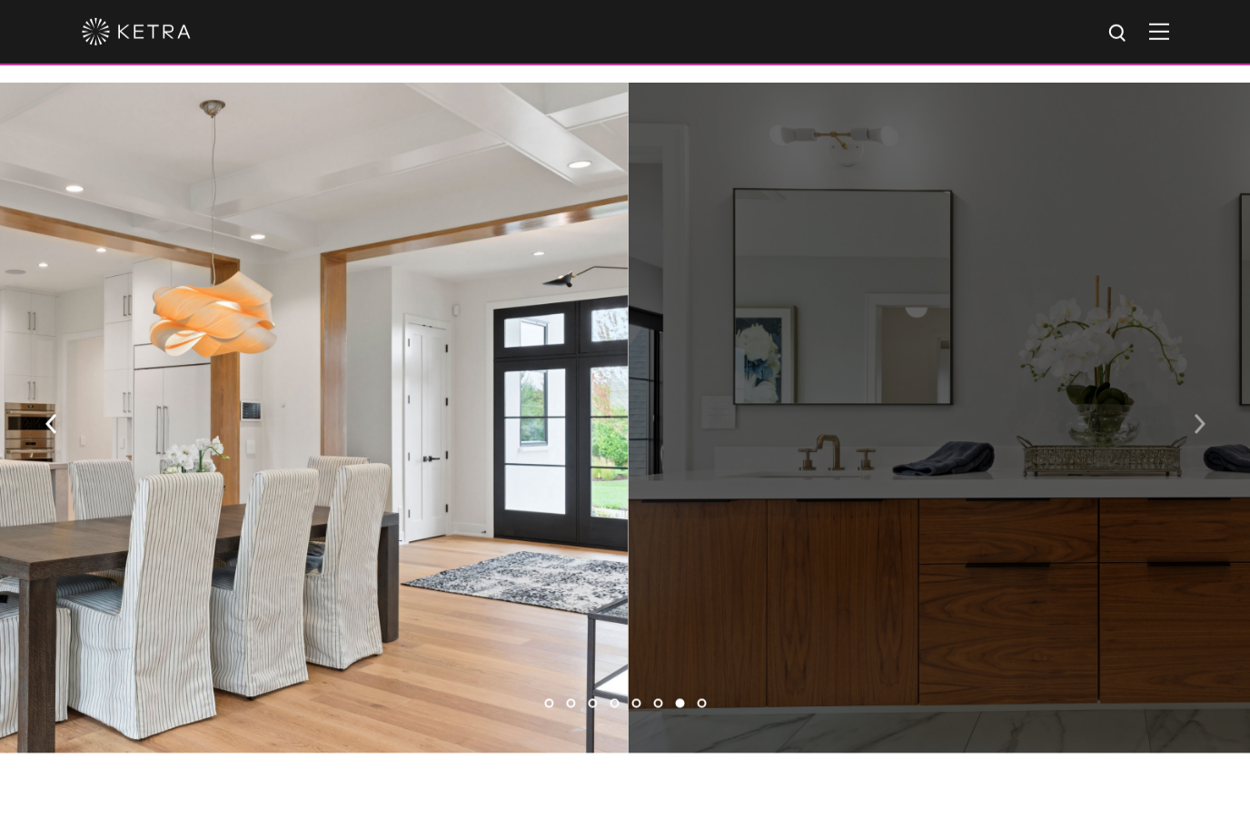
click at [1199, 453] on button "button" at bounding box center [1198, 422] width 39 height 63
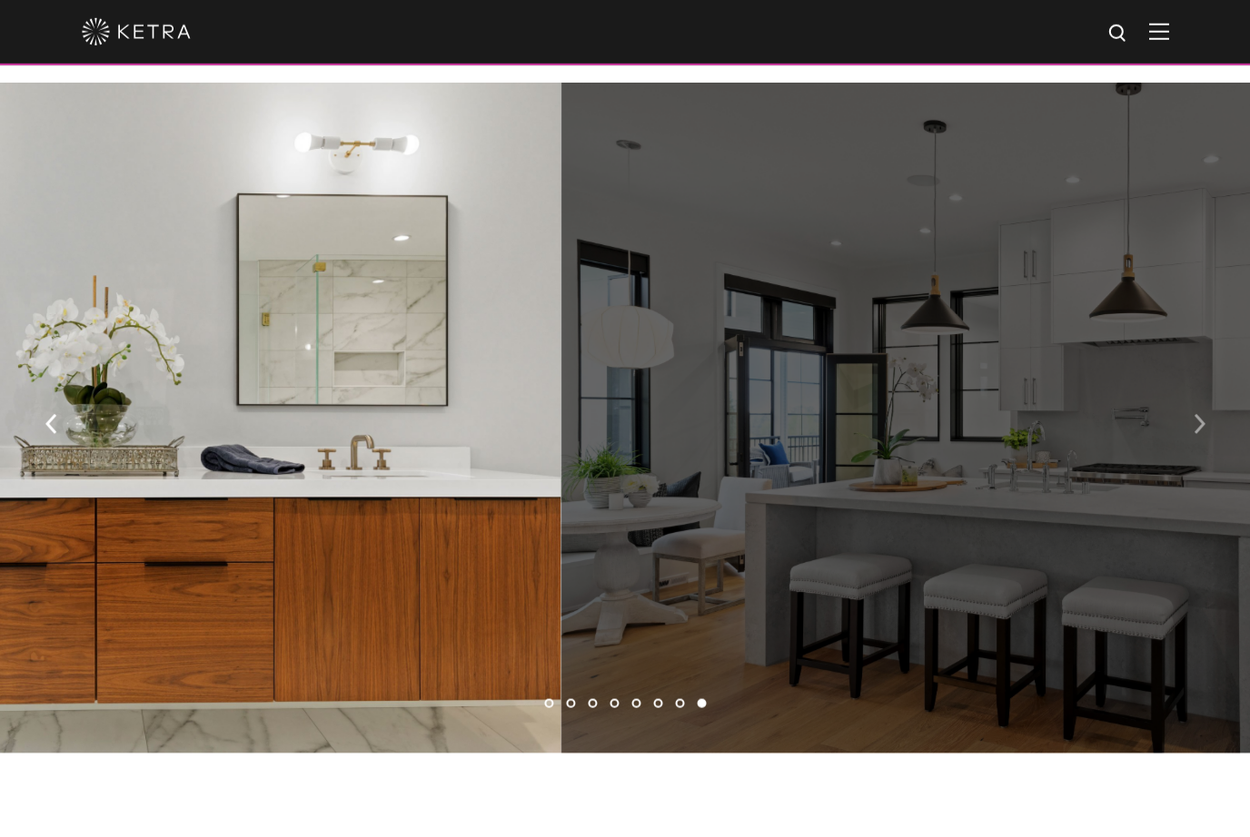
click at [1193, 433] on img "button" at bounding box center [1198, 423] width 12 height 20
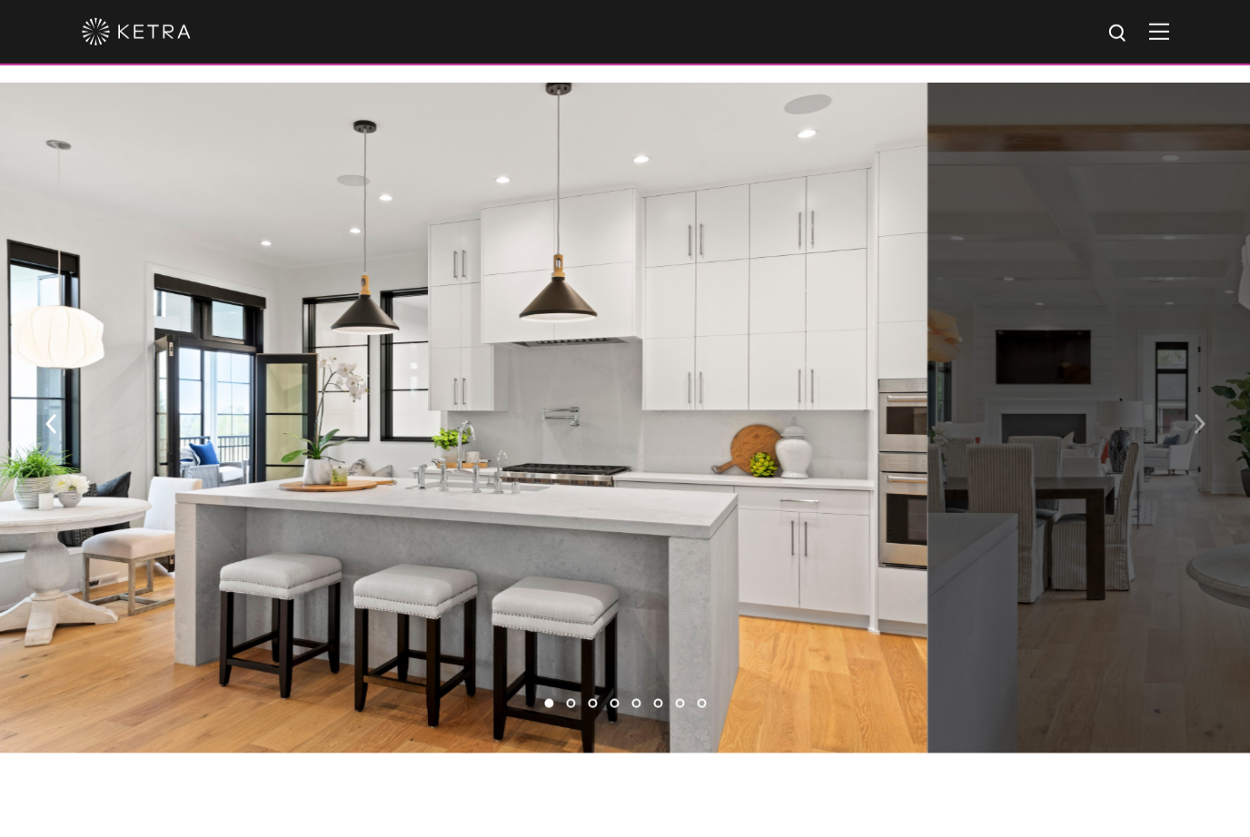
click at [1202, 433] on img "button" at bounding box center [1198, 423] width 12 height 20
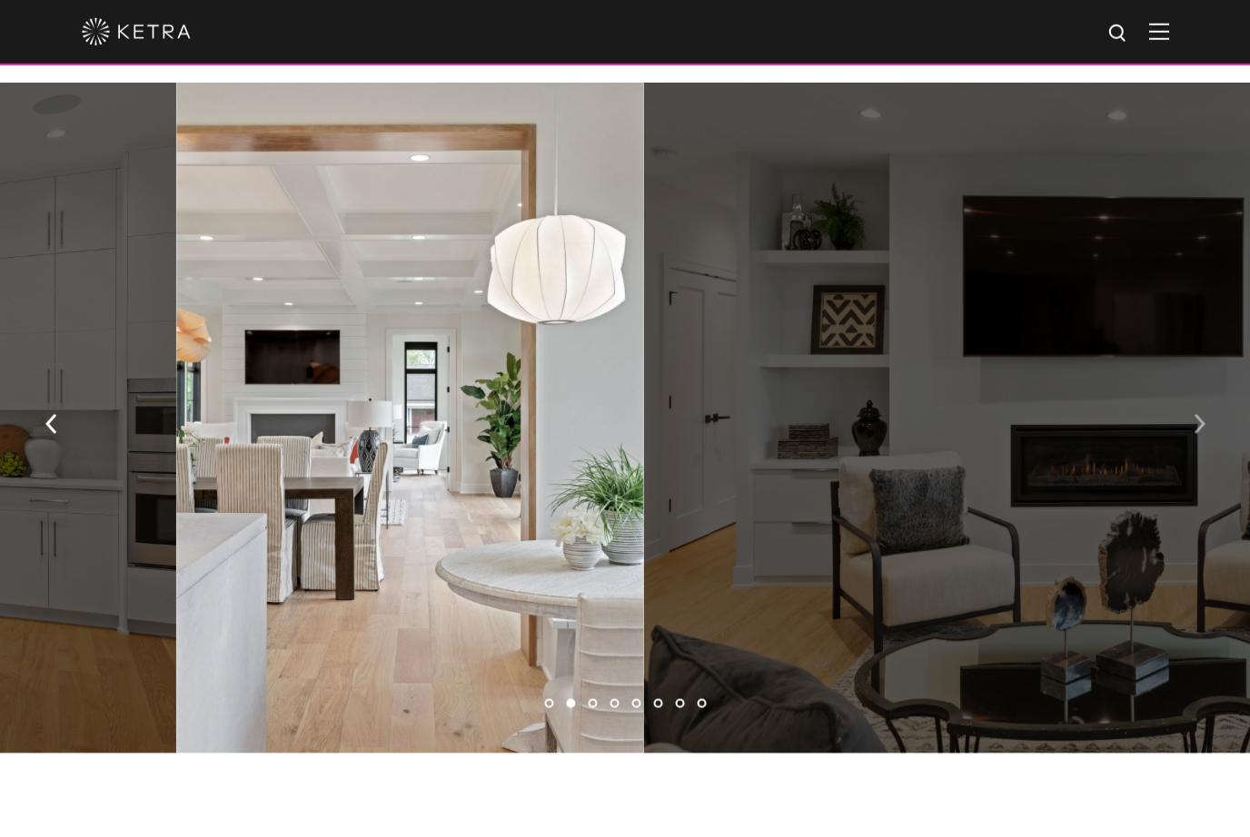
click at [1198, 433] on img "button" at bounding box center [1198, 423] width 12 height 20
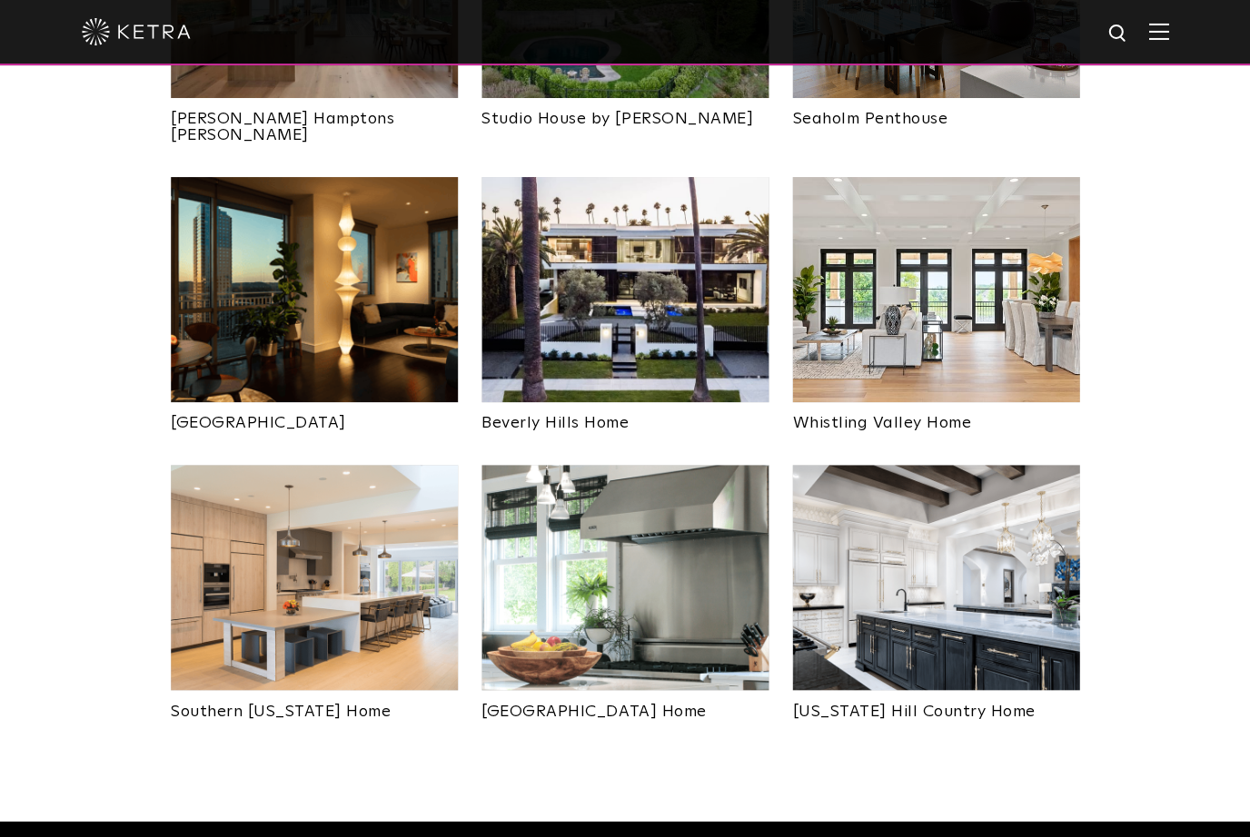
scroll to position [960, 0]
click at [550, 569] on img at bounding box center [624, 576] width 287 height 225
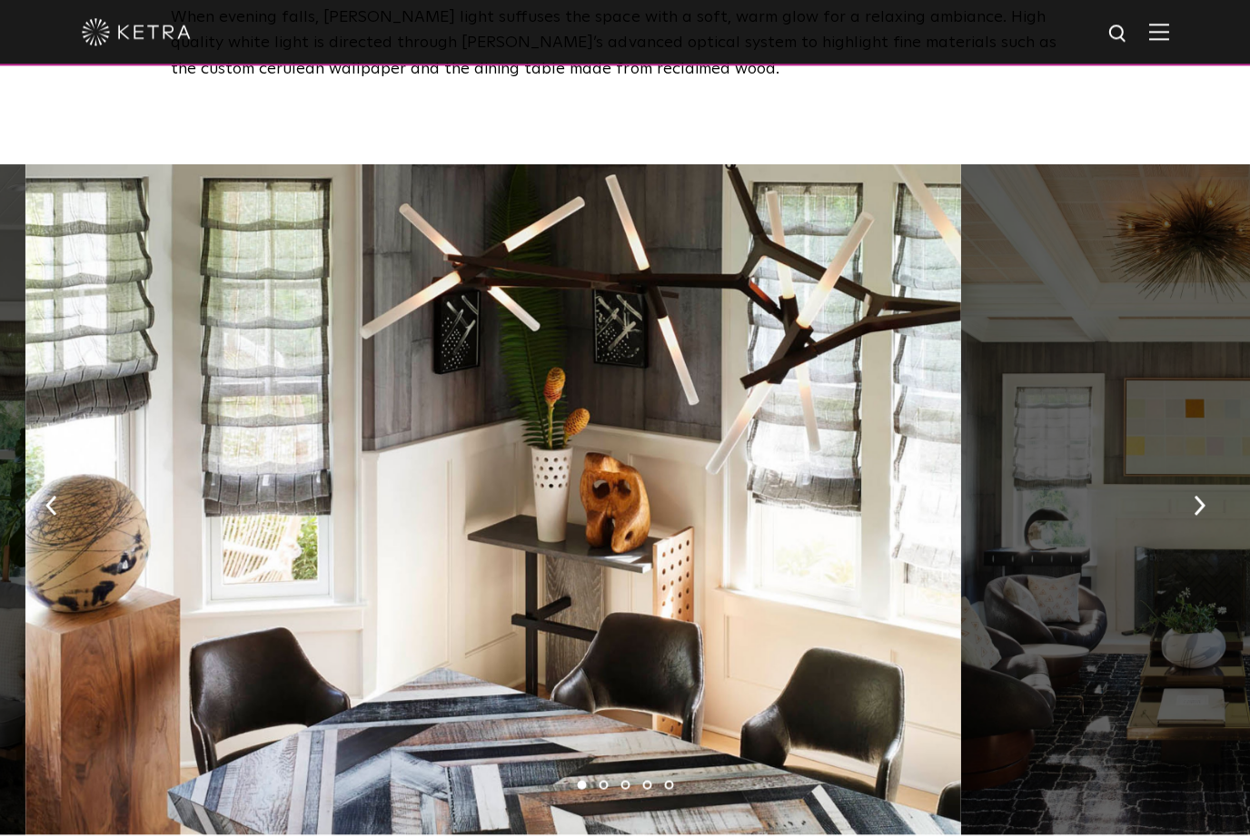
scroll to position [1232, 0]
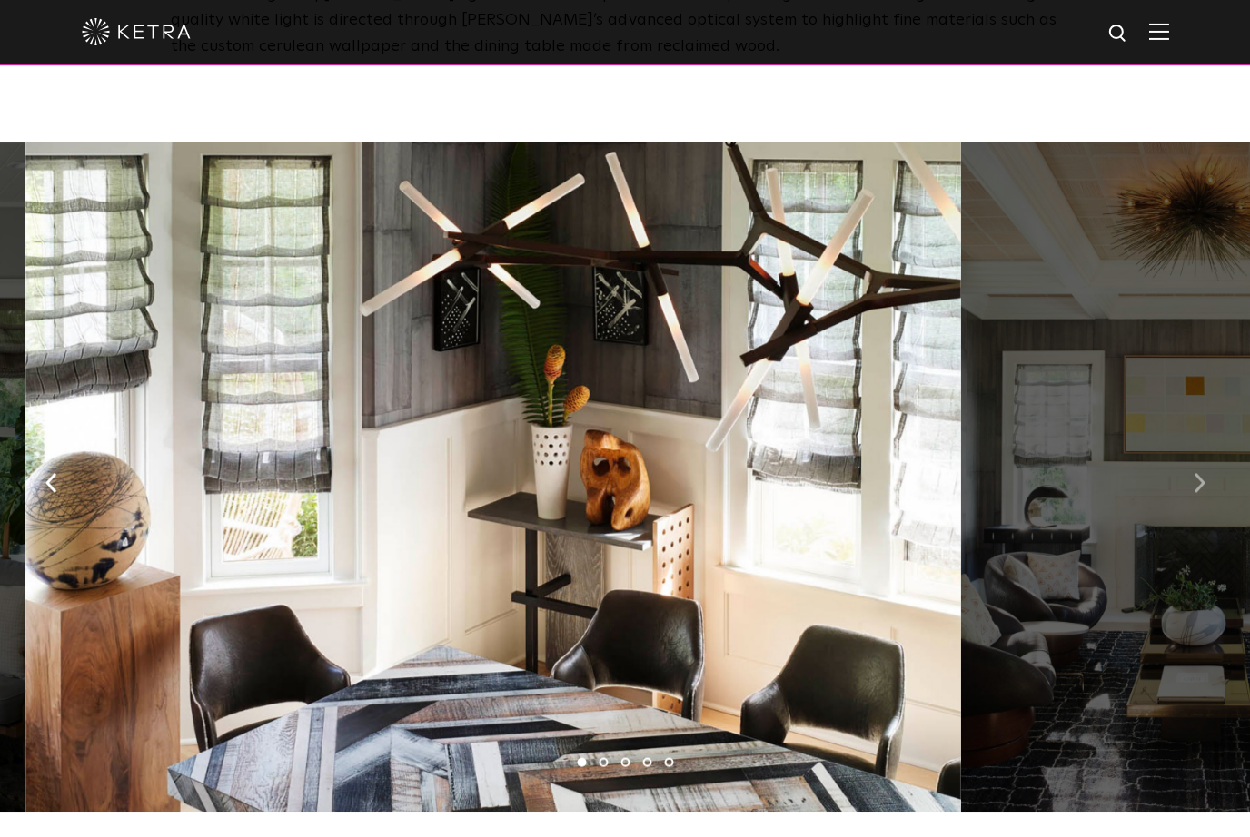
click at [1181, 488] on button "button" at bounding box center [1198, 481] width 39 height 63
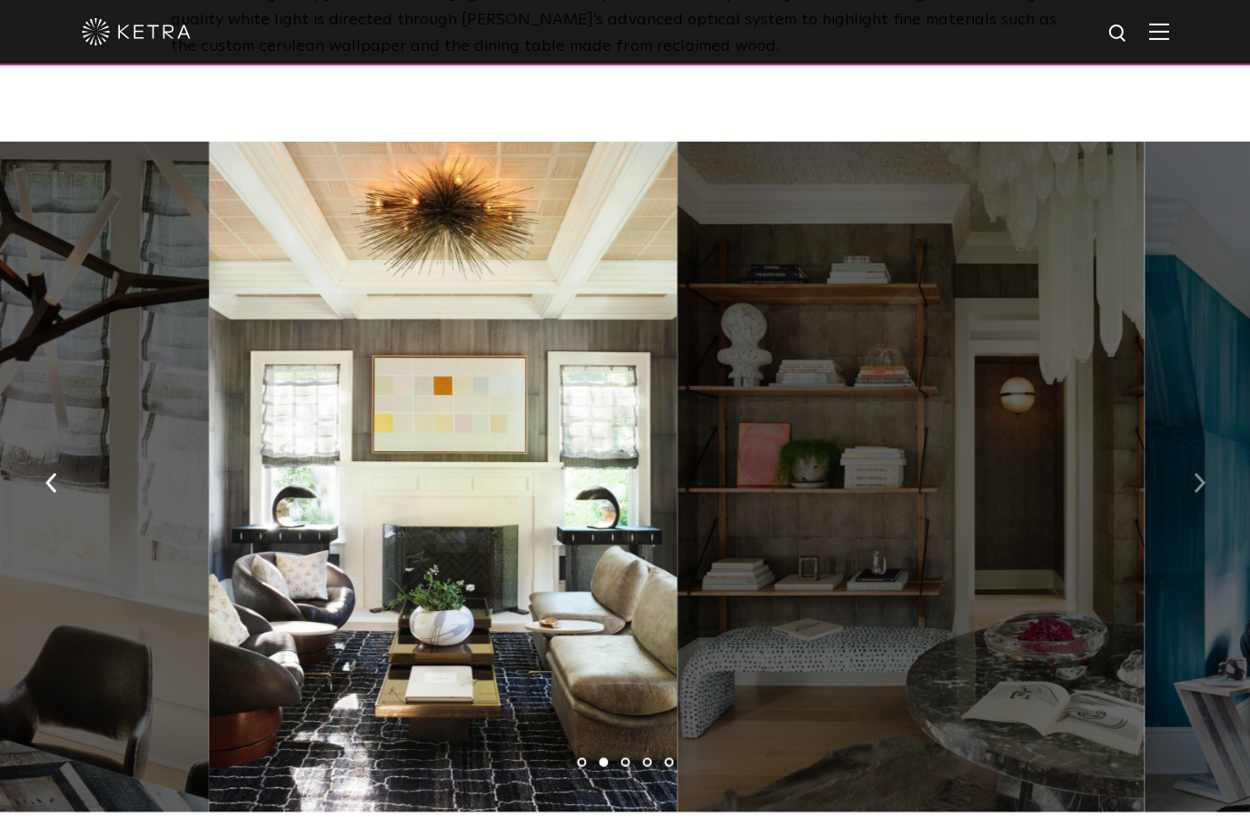
click at [1193, 470] on button "button" at bounding box center [1198, 481] width 39 height 63
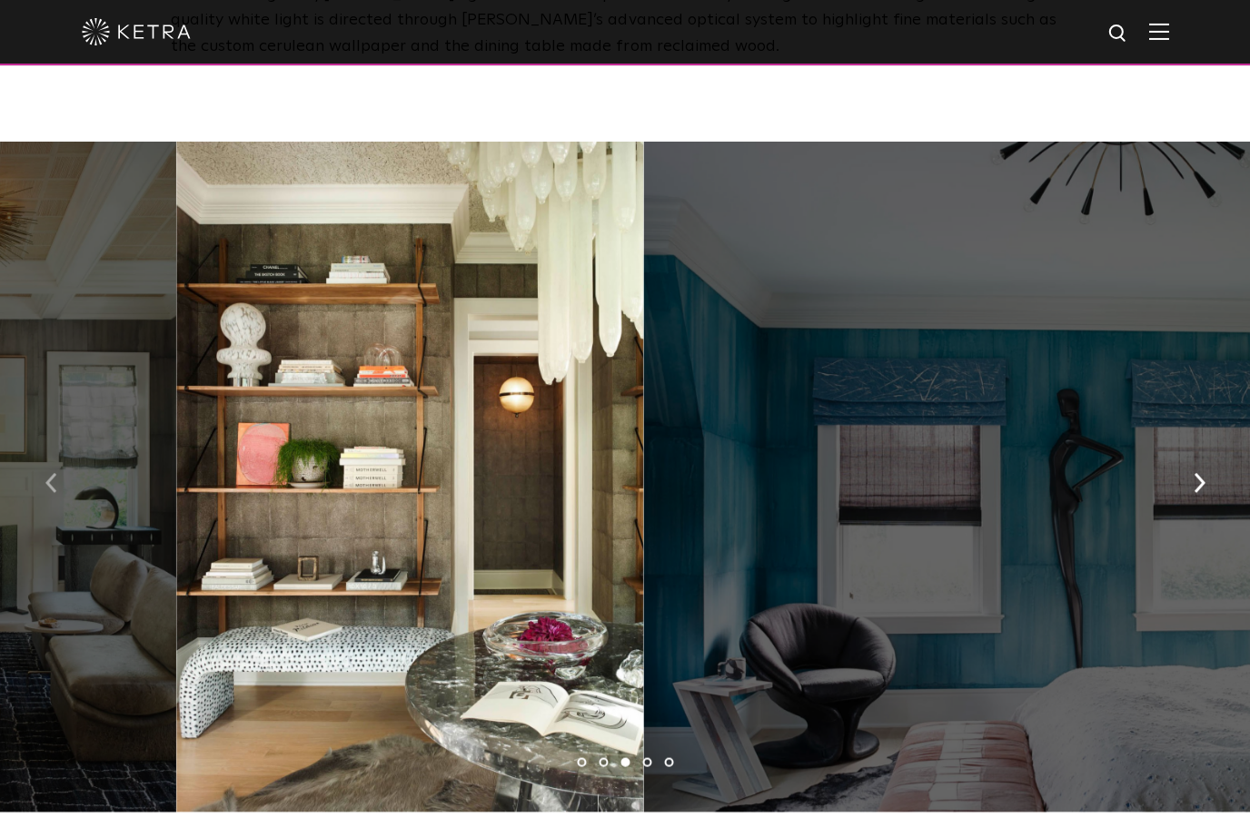
click at [69, 489] on button "button" at bounding box center [51, 481] width 39 height 63
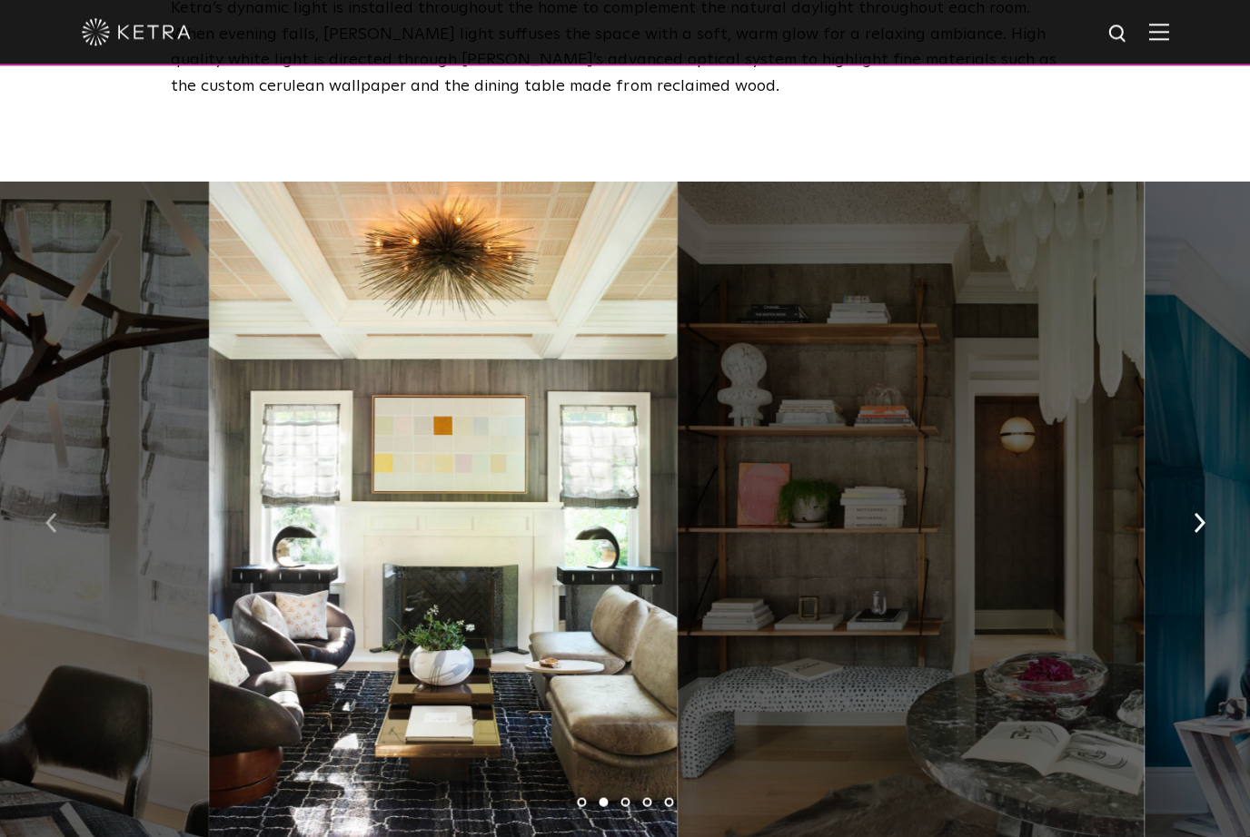
scroll to position [1194, 0]
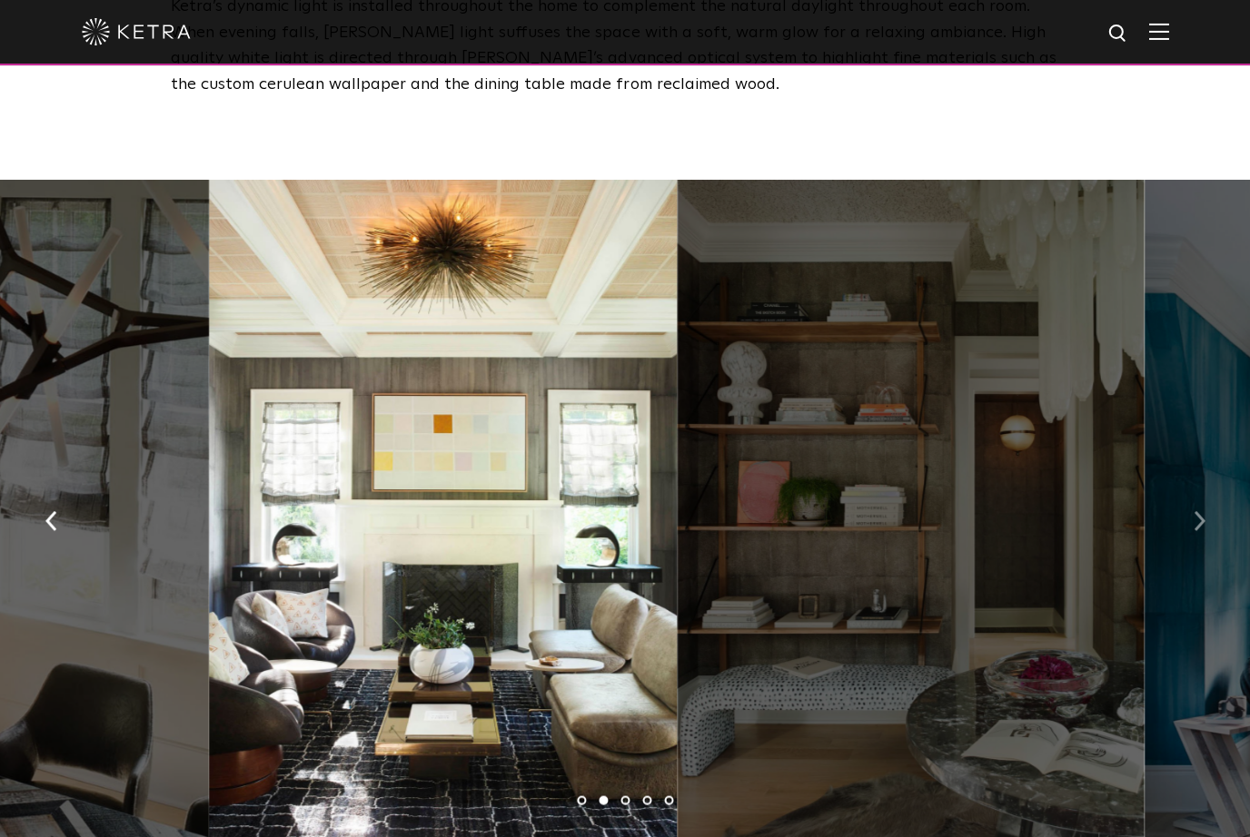
click at [1196, 514] on img "button" at bounding box center [1198, 520] width 12 height 20
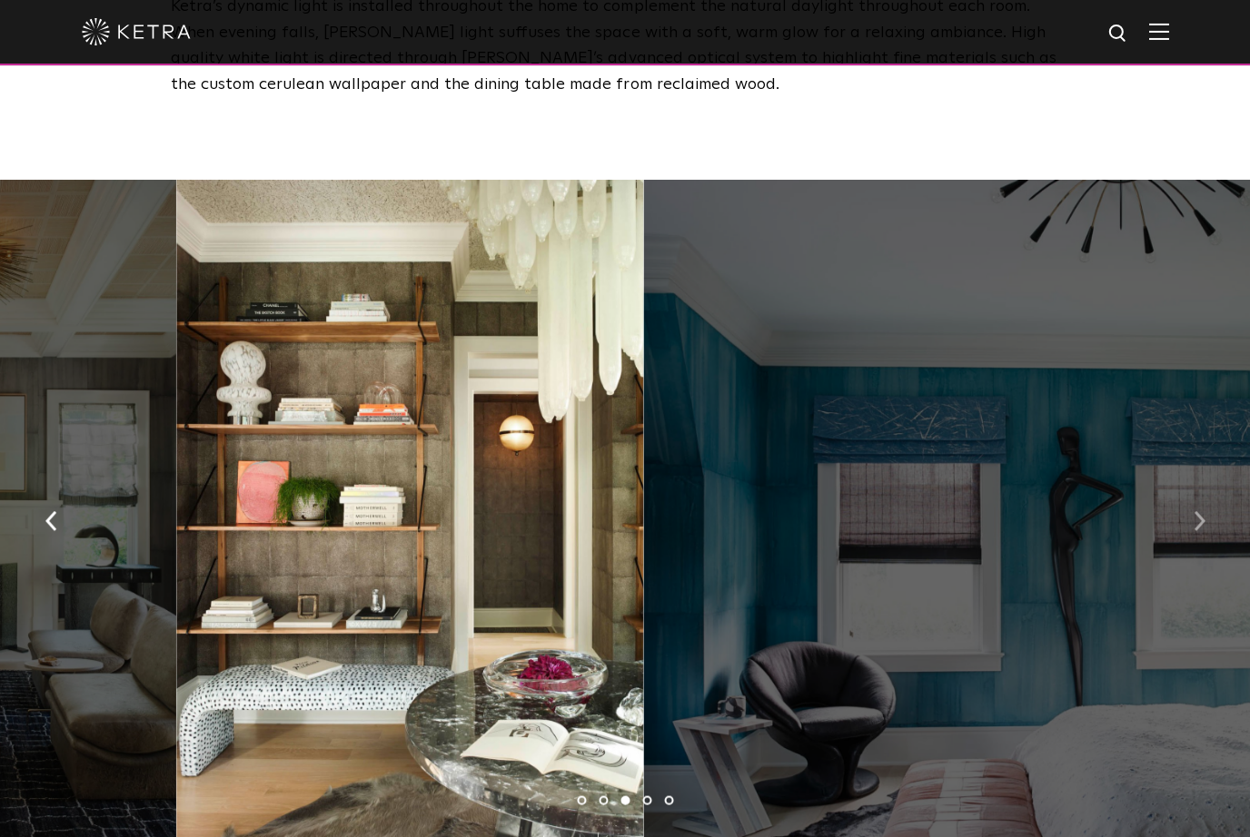
click at [1191, 521] on button "button" at bounding box center [1198, 519] width 39 height 63
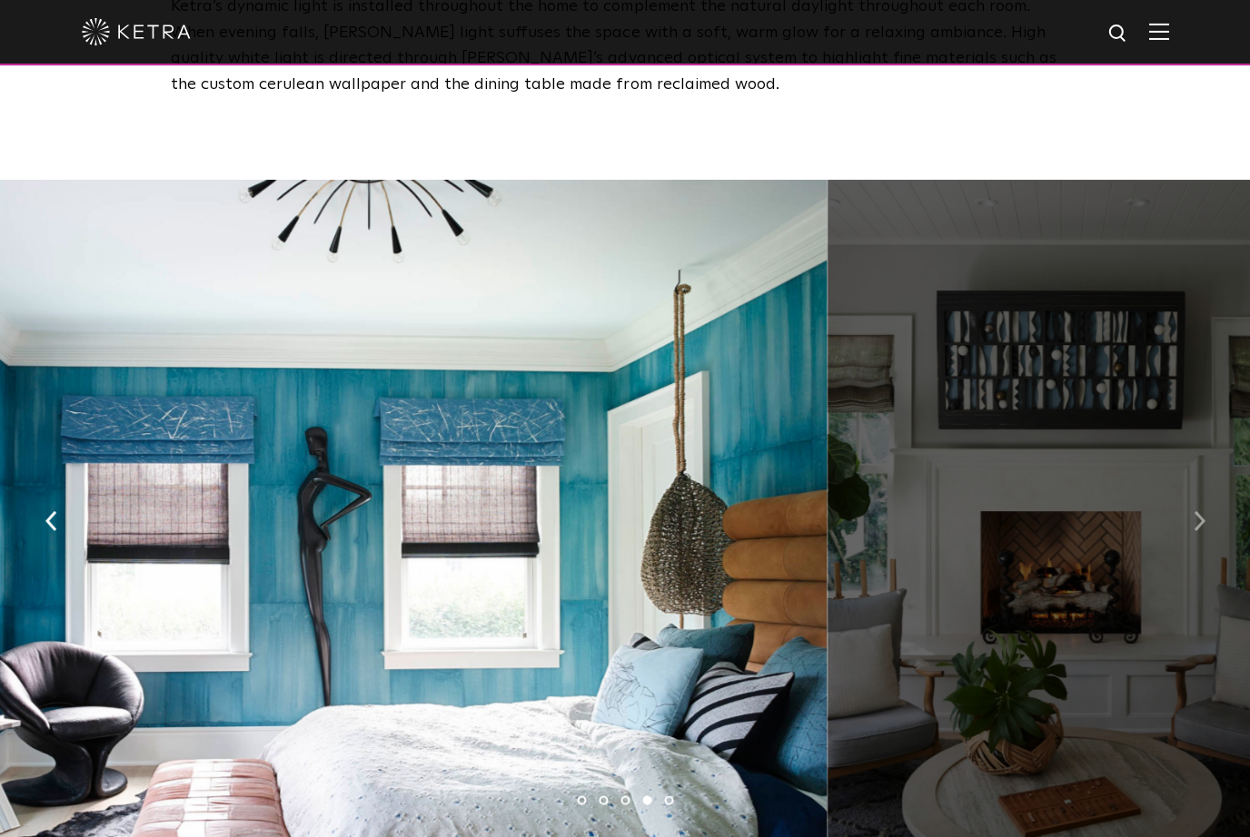
click at [1193, 519] on img "button" at bounding box center [1198, 520] width 12 height 20
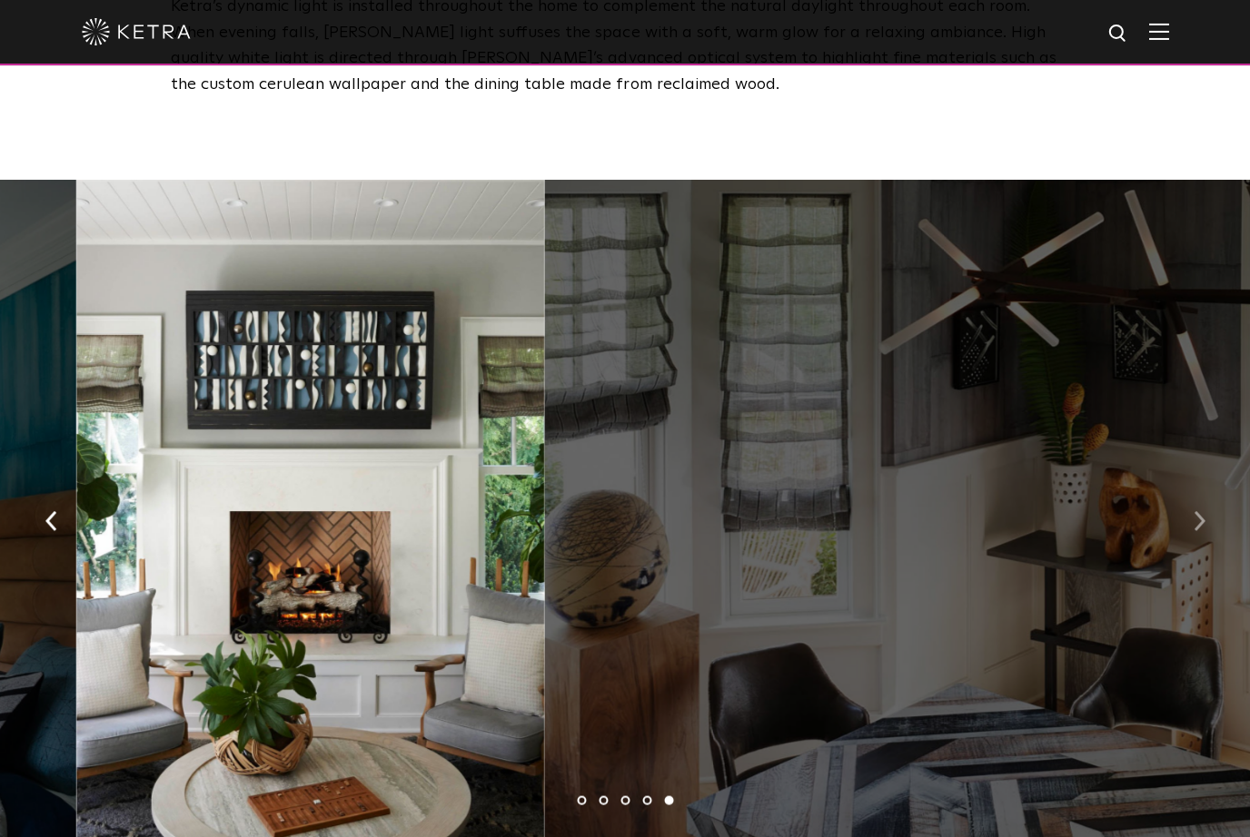
click at [1190, 525] on button "button" at bounding box center [1198, 519] width 39 height 63
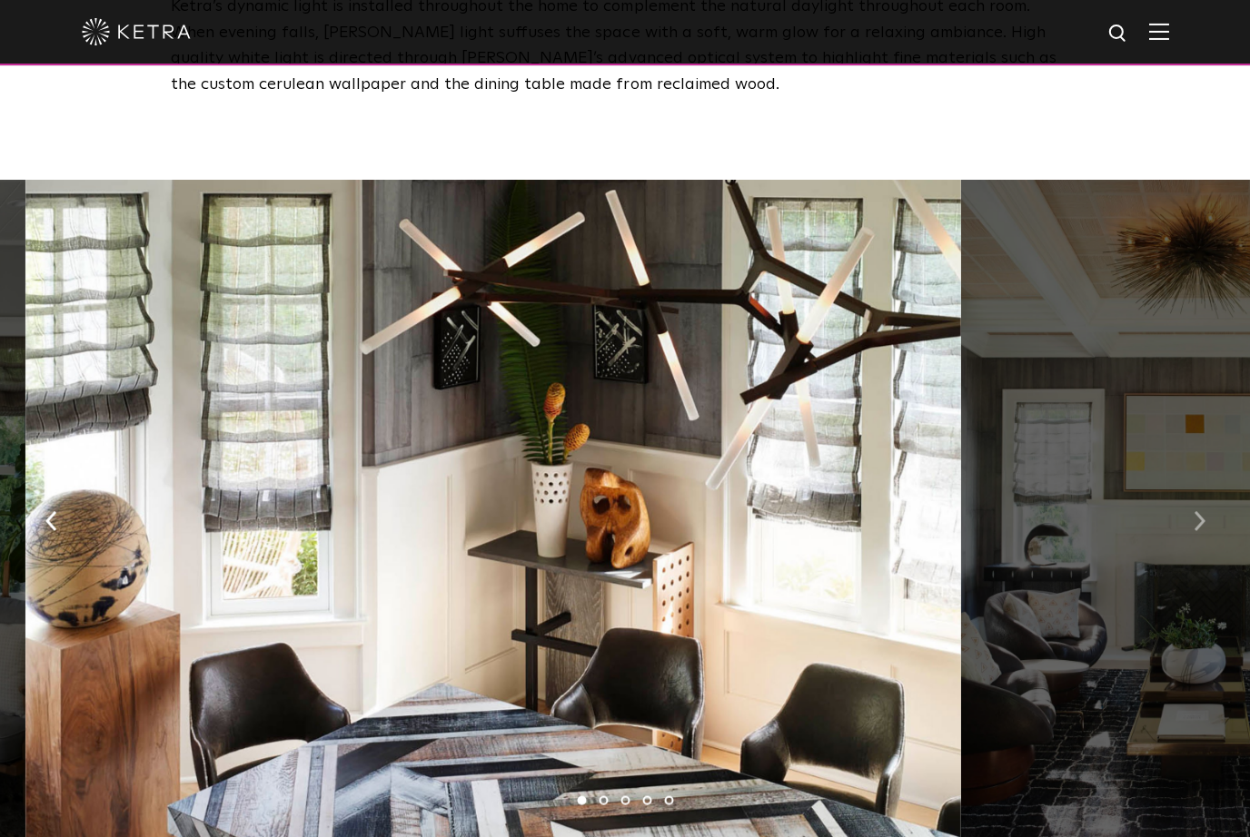
click at [1187, 523] on button "button" at bounding box center [1198, 519] width 39 height 63
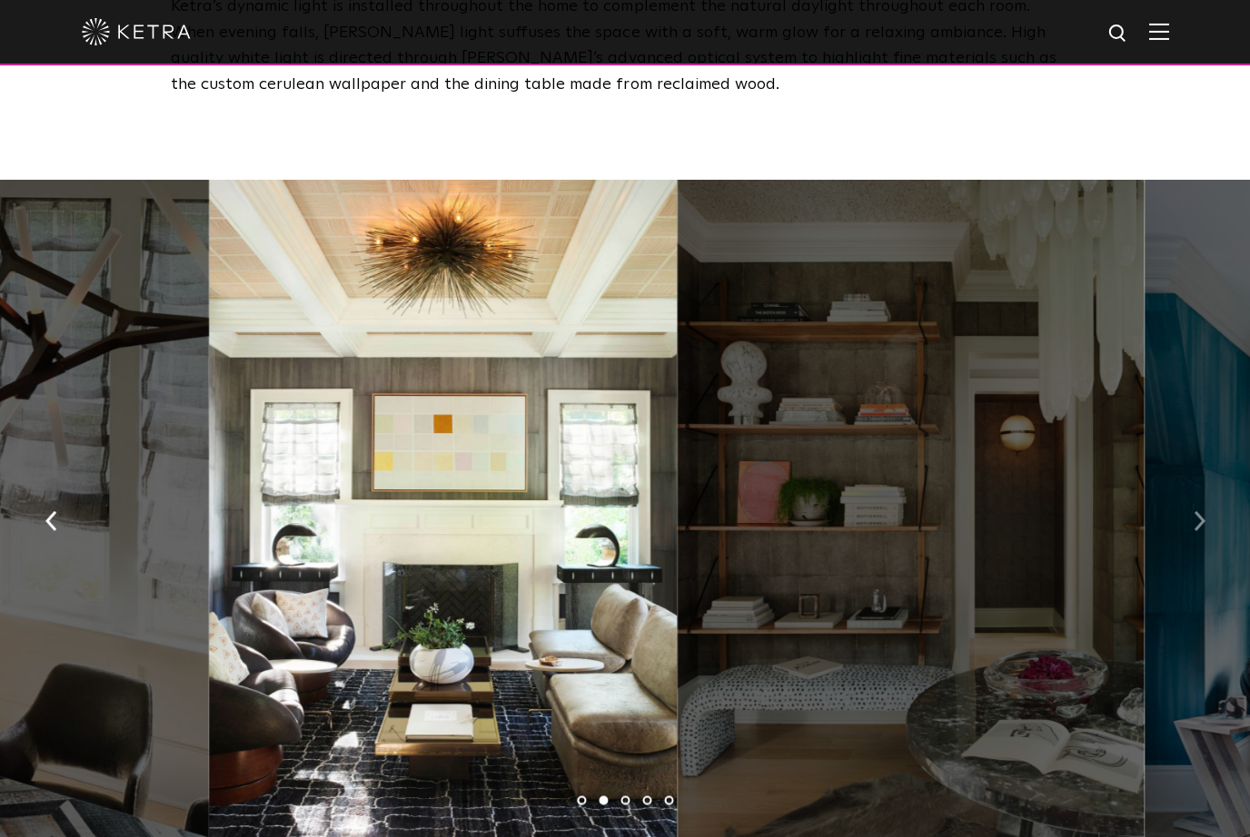
click at [1194, 520] on img "button" at bounding box center [1198, 520] width 12 height 20
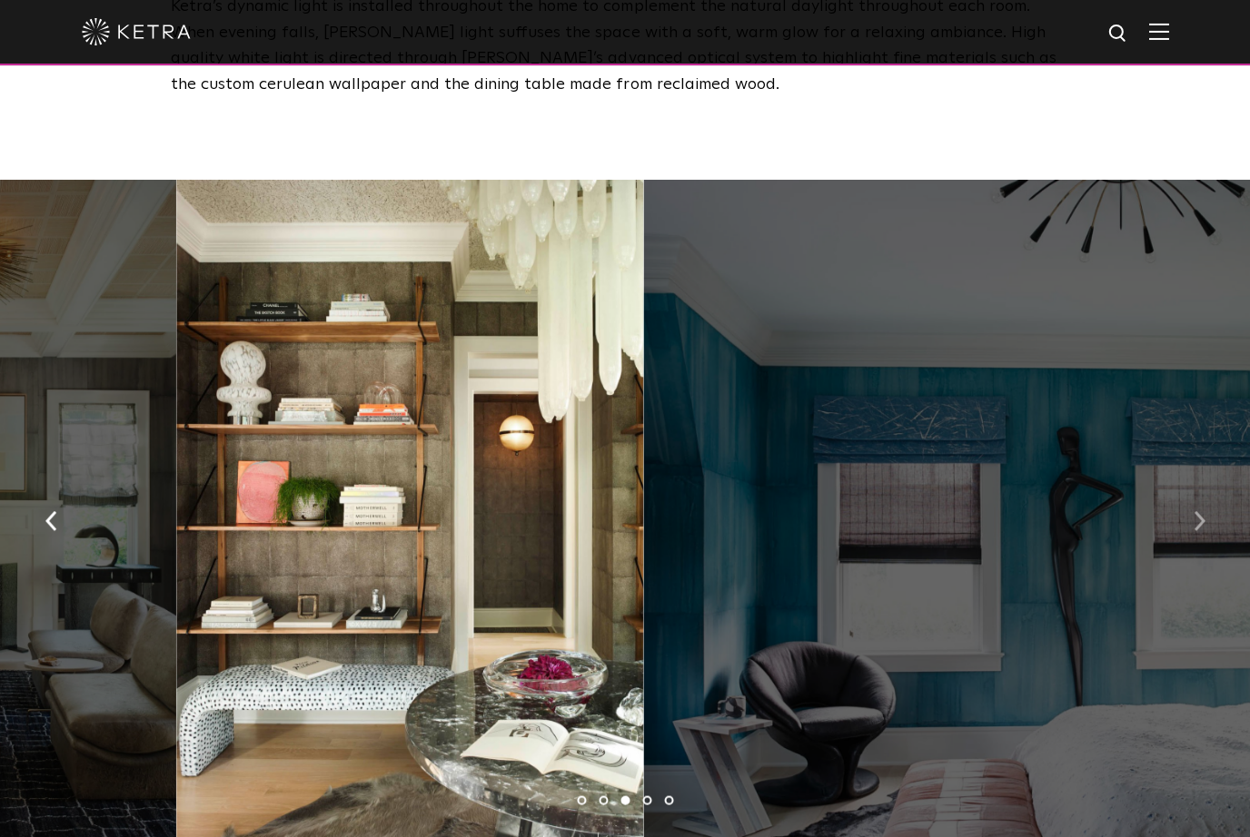
click at [1194, 524] on img "button" at bounding box center [1198, 520] width 12 height 20
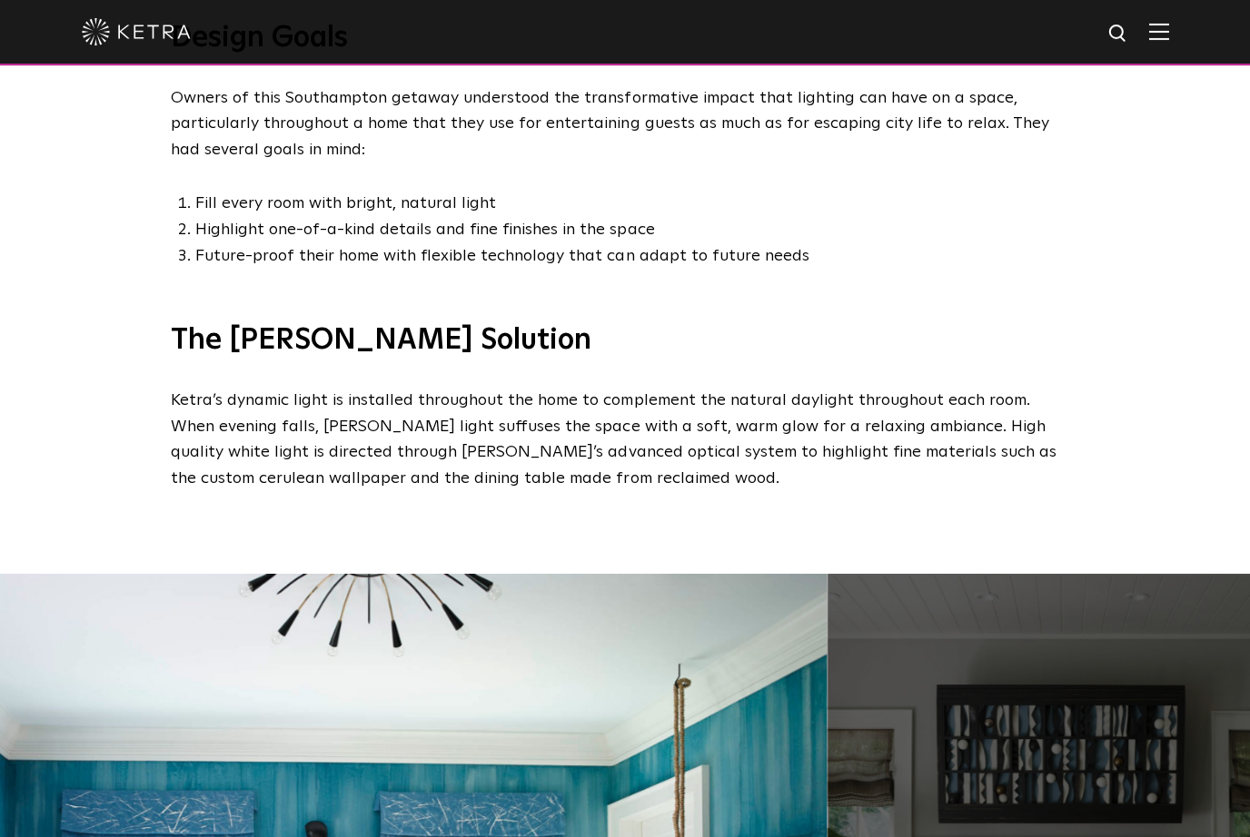
scroll to position [773, 0]
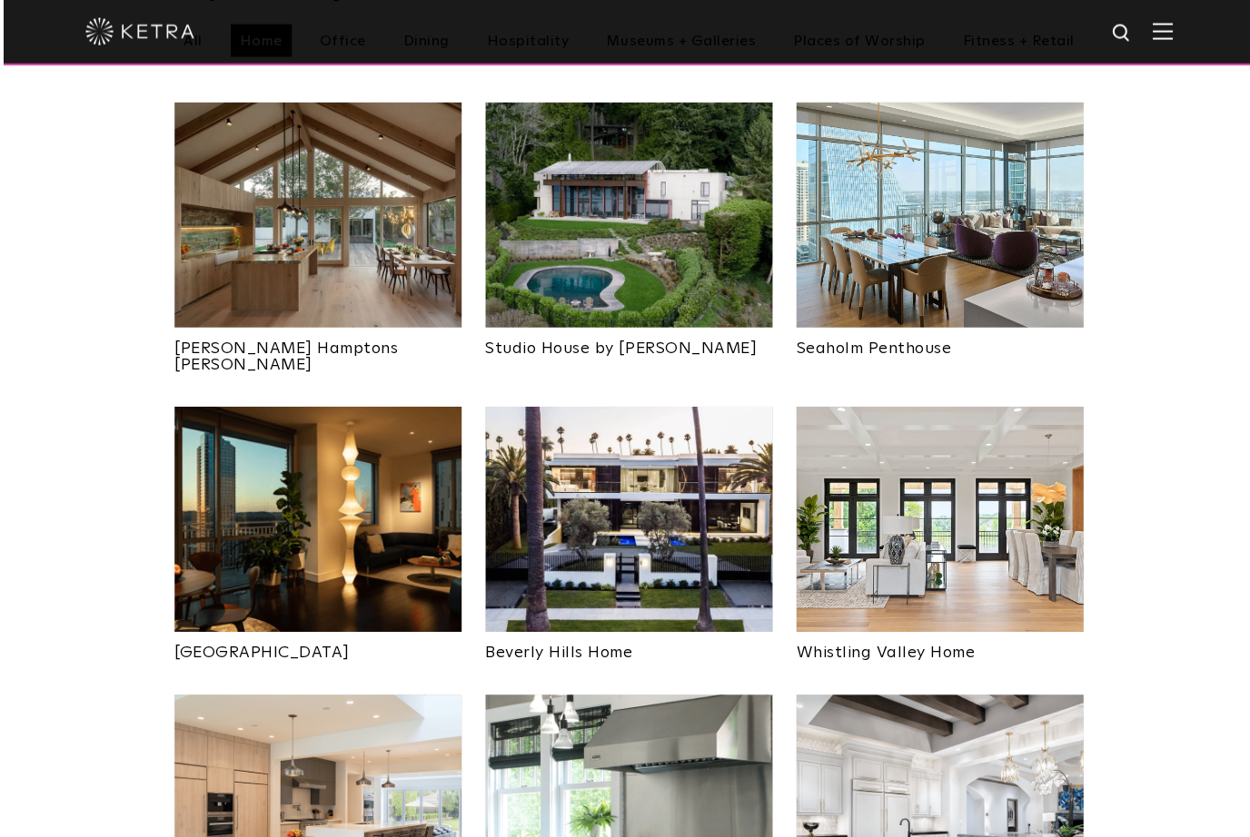
scroll to position [614, 0]
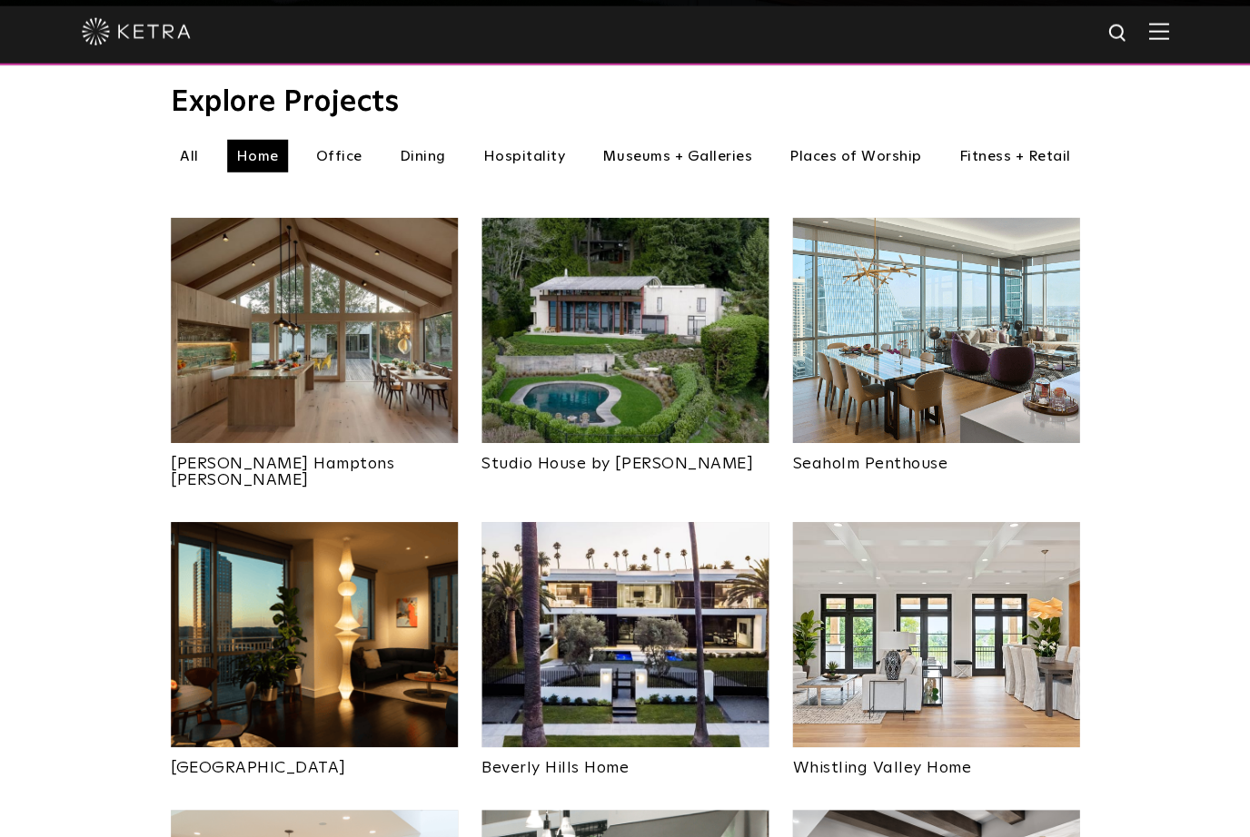
click at [668, 572] on img at bounding box center [624, 634] width 287 height 225
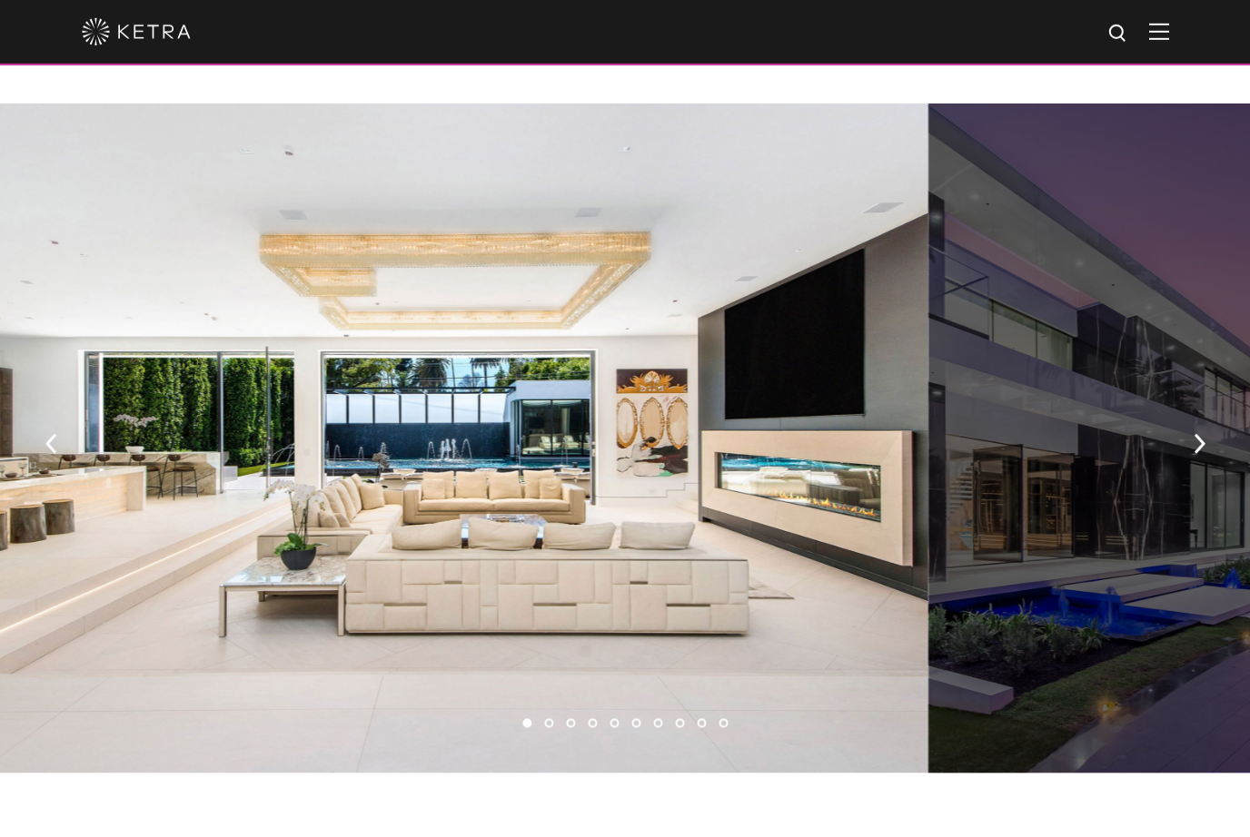
scroll to position [1143, 0]
click at [1194, 453] on img "button" at bounding box center [1198, 443] width 12 height 20
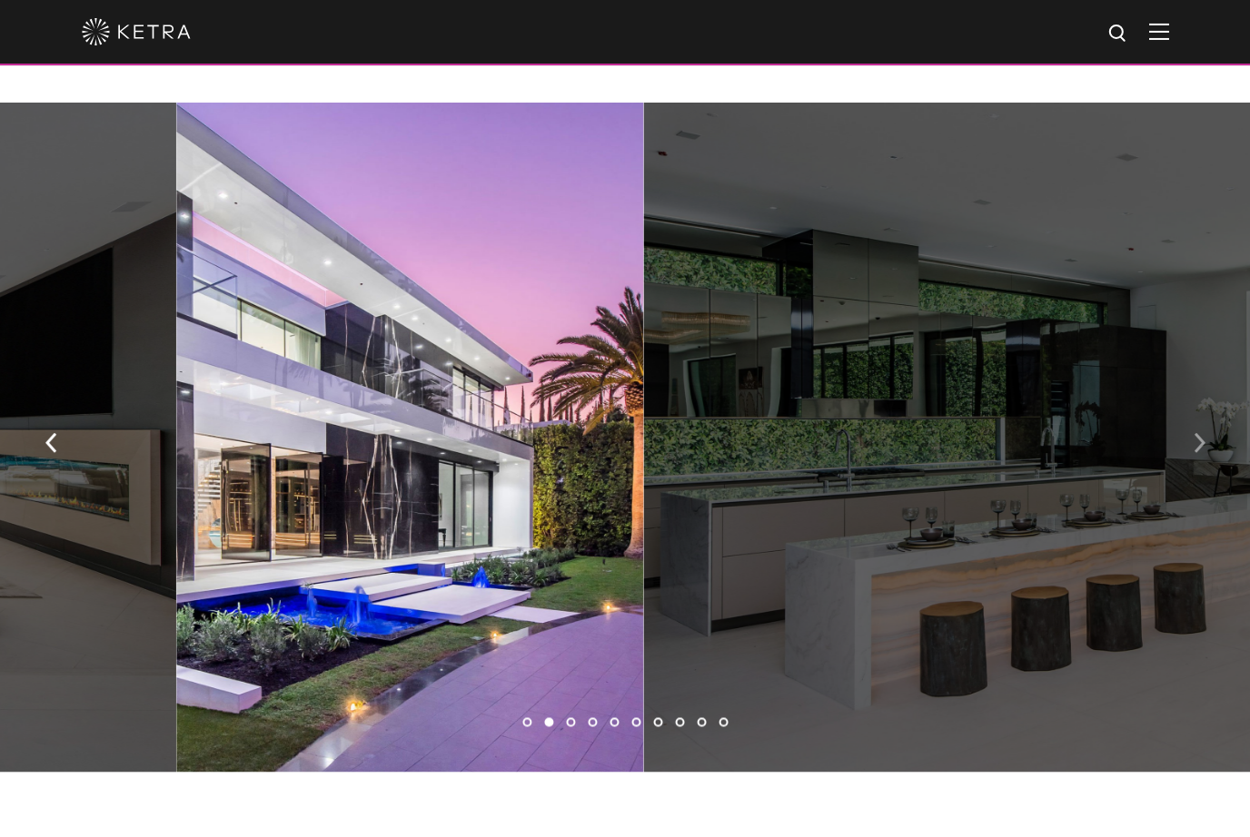
click at [1190, 468] on button "button" at bounding box center [1198, 442] width 39 height 63
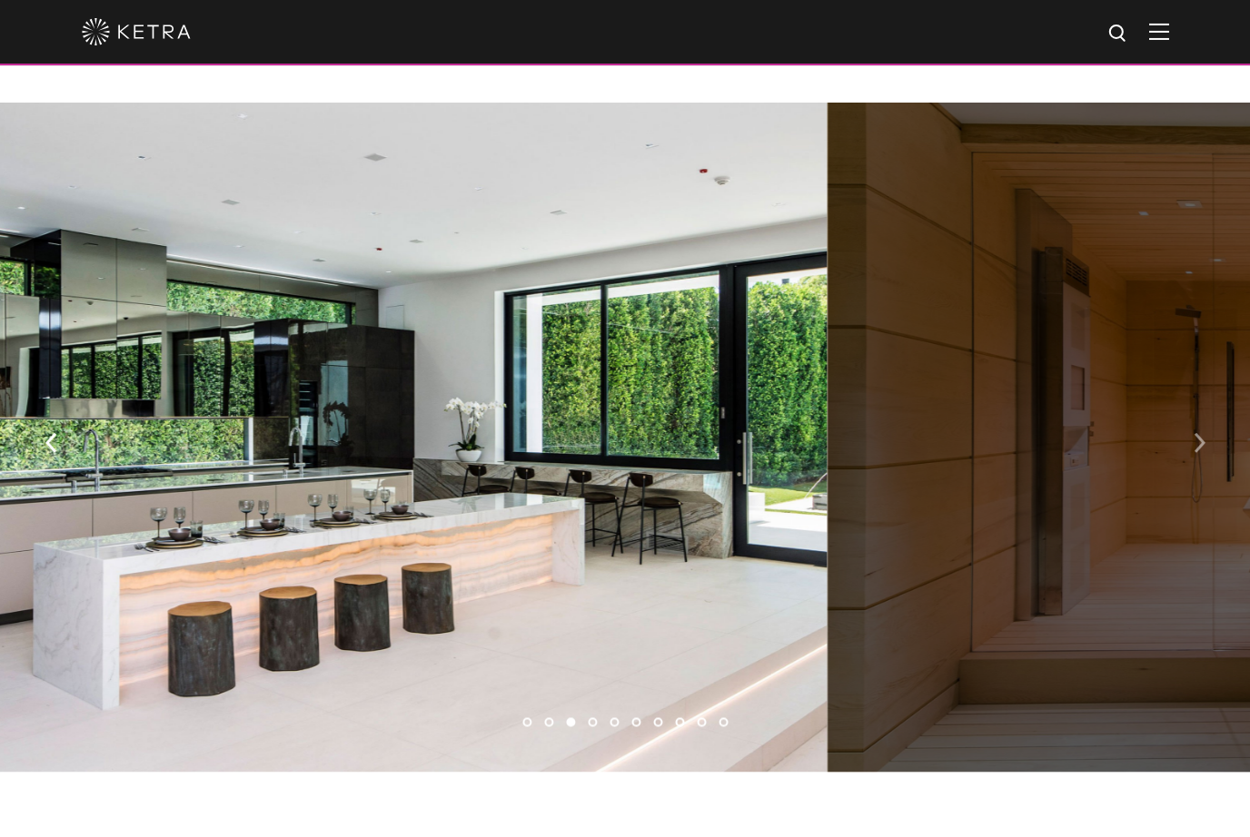
click at [1197, 453] on img "button" at bounding box center [1198, 443] width 12 height 20
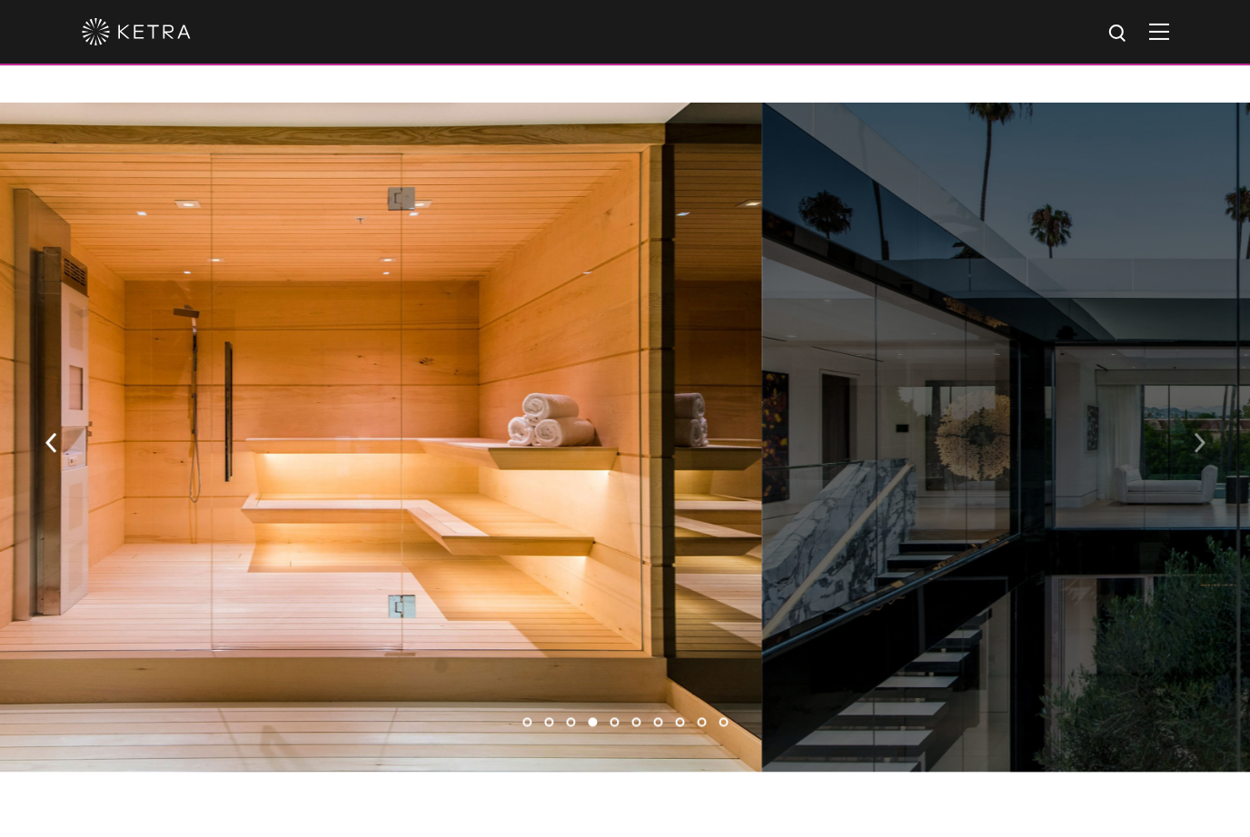
click at [1187, 466] on button "button" at bounding box center [1198, 442] width 39 height 63
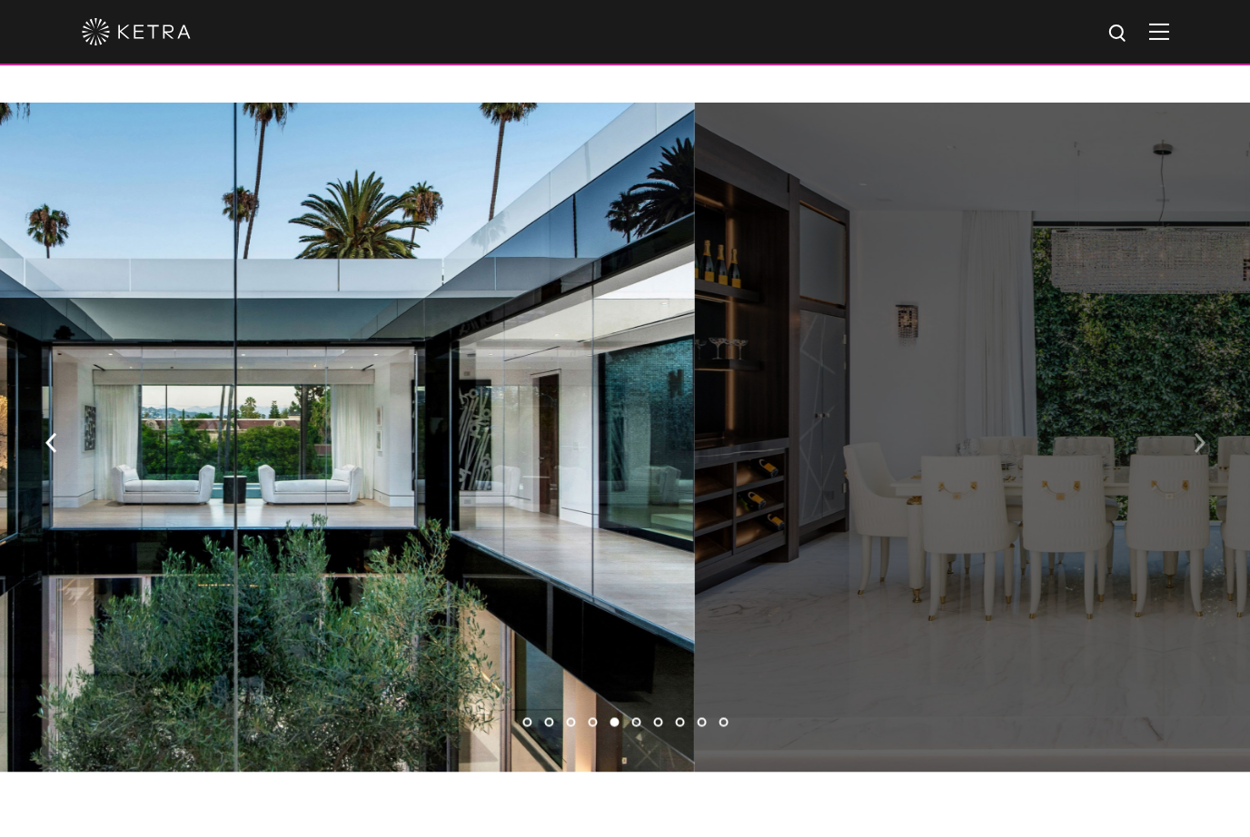
click at [1190, 460] on button "button" at bounding box center [1198, 442] width 39 height 63
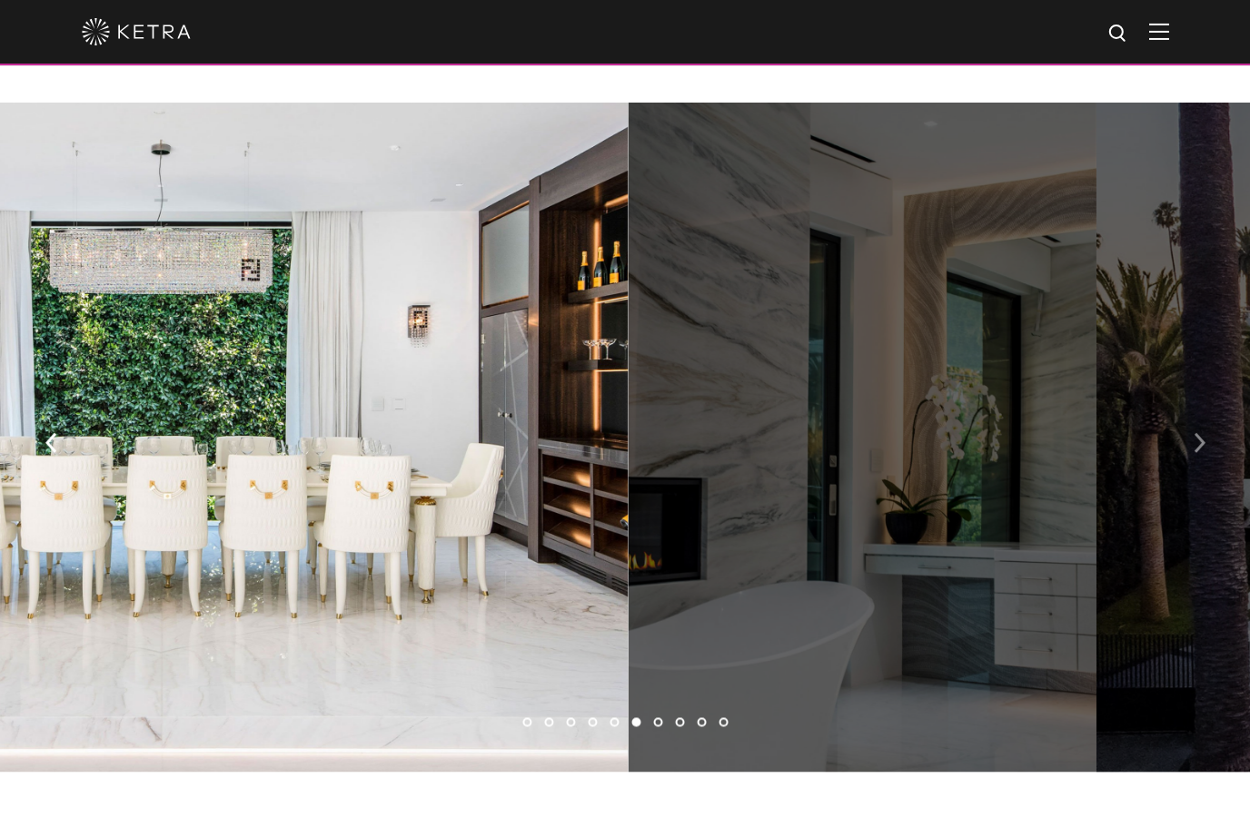
click at [1187, 460] on button "button" at bounding box center [1198, 442] width 39 height 63
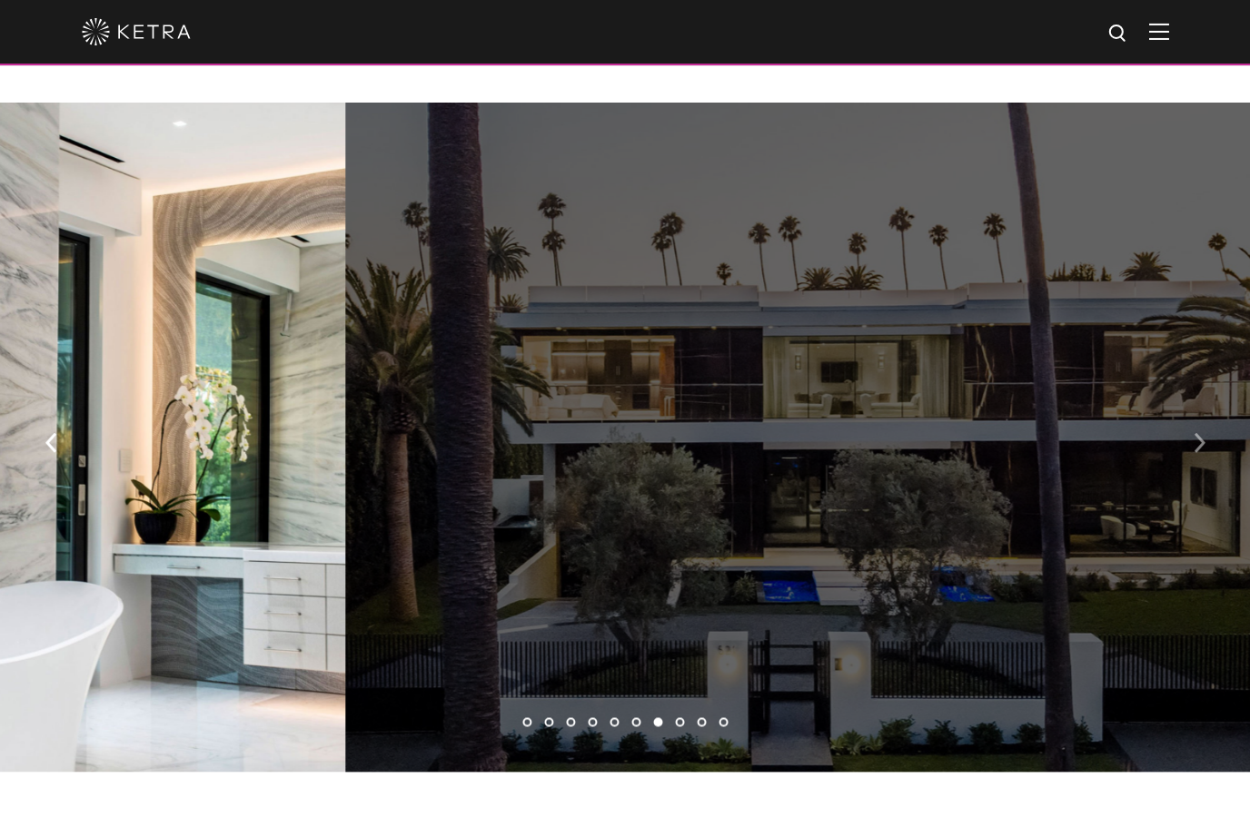
click at [1190, 460] on button "button" at bounding box center [1198, 442] width 39 height 63
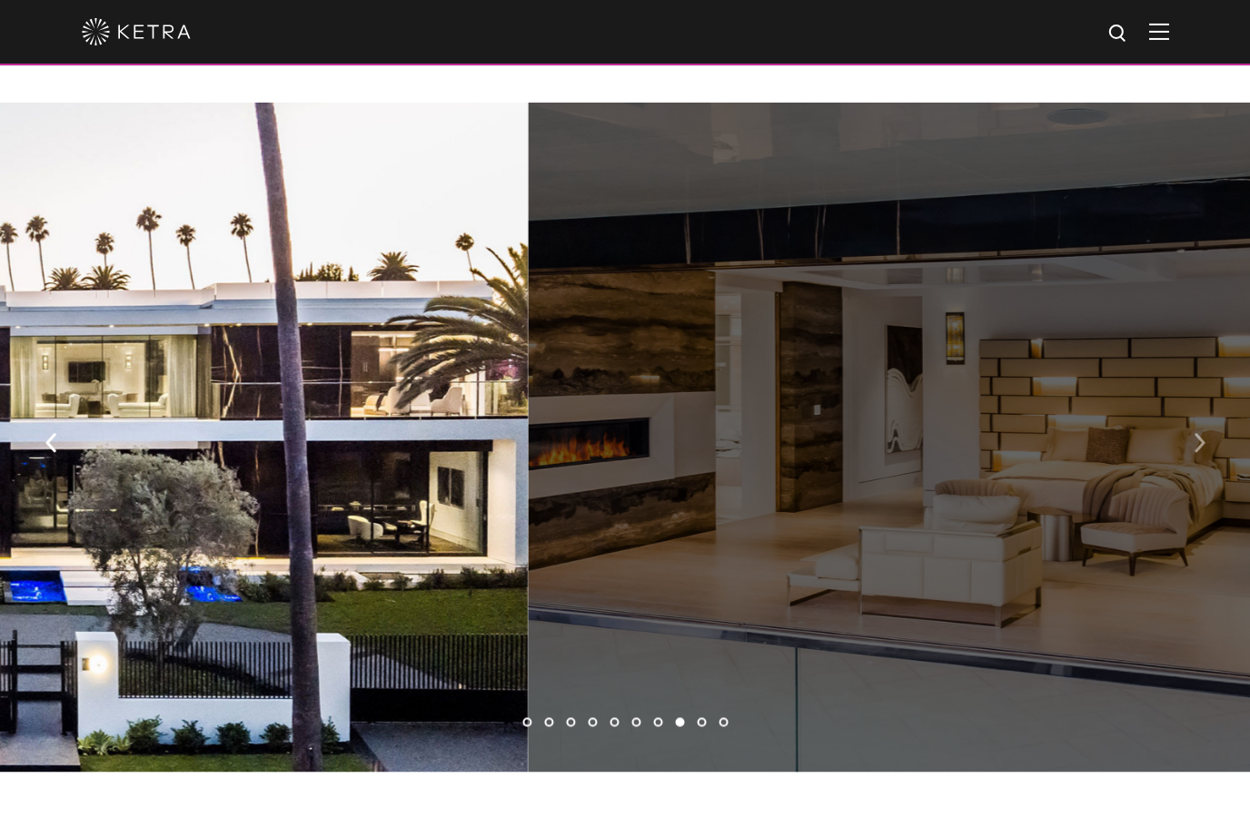
click at [1193, 453] on img "button" at bounding box center [1198, 443] width 12 height 20
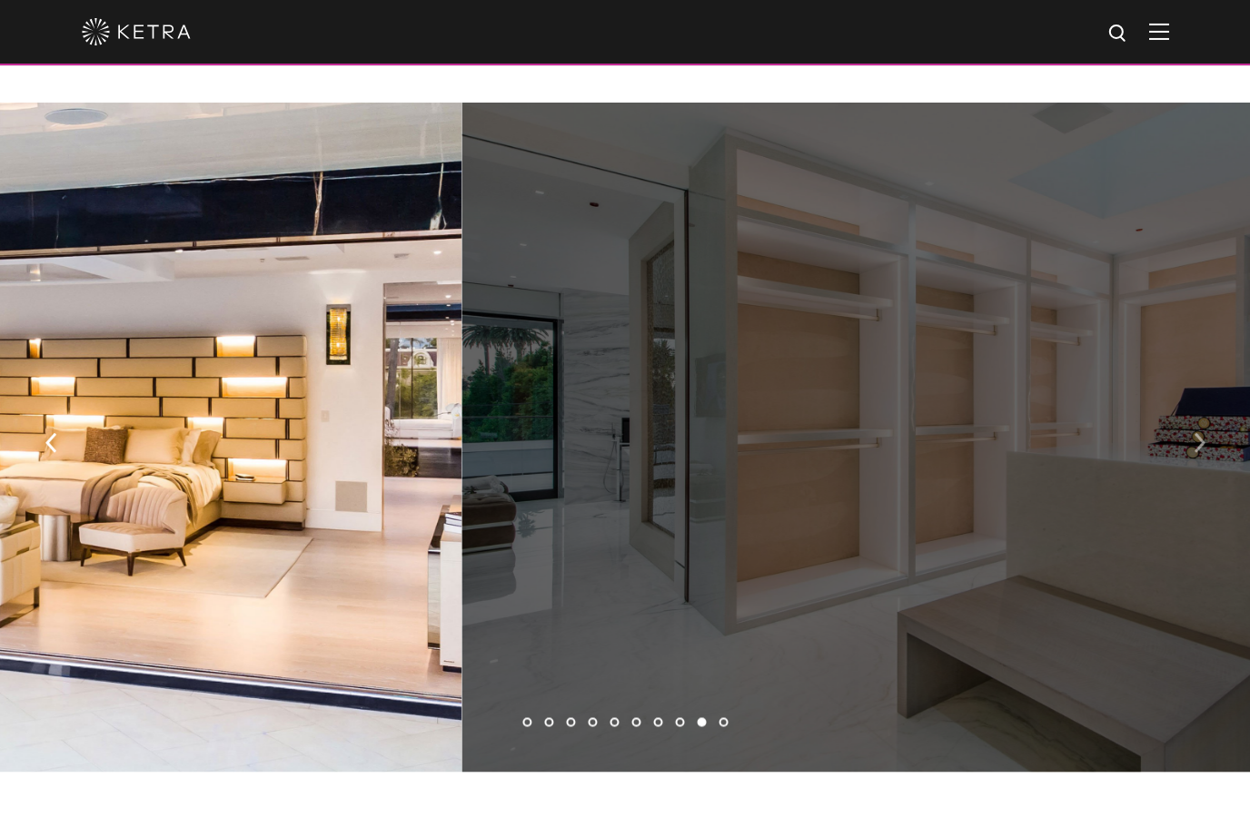
click at [1197, 453] on img "button" at bounding box center [1198, 443] width 12 height 20
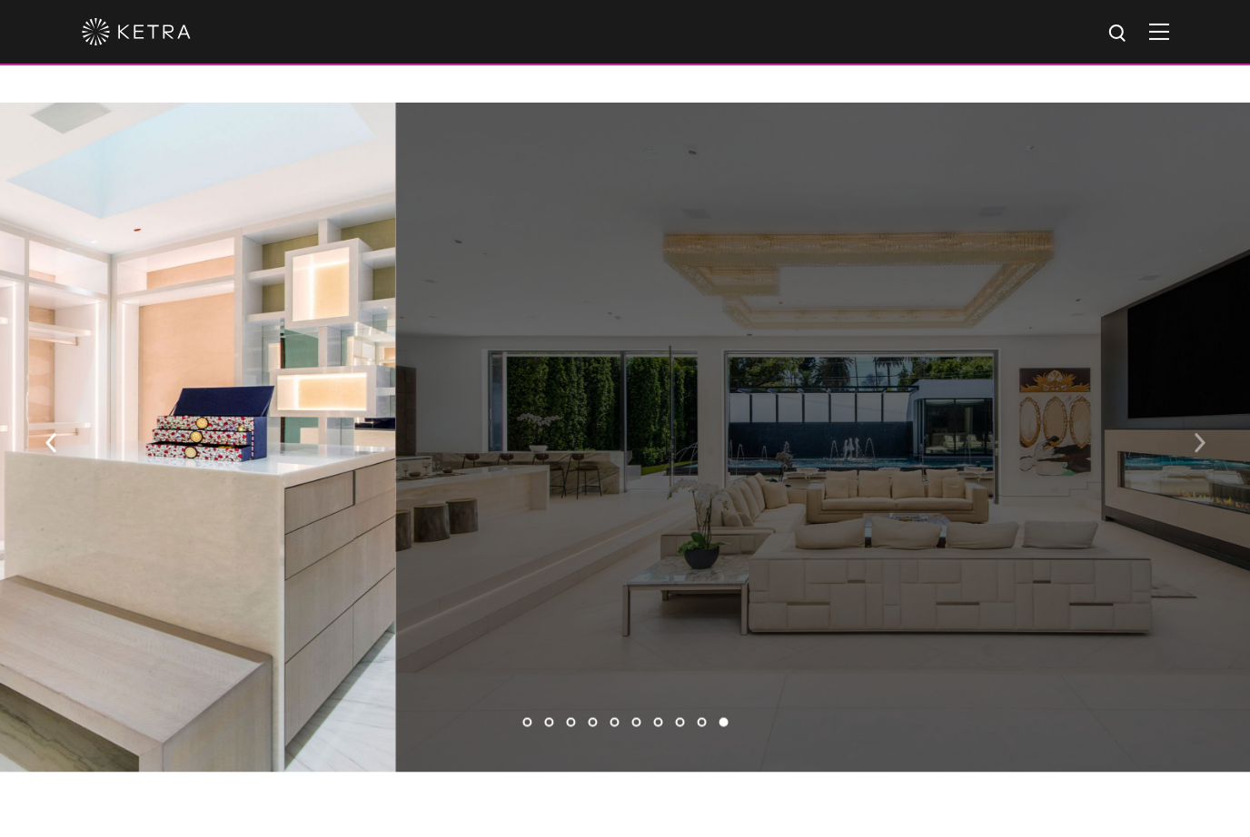
click at [1200, 473] on button "button" at bounding box center [1198, 442] width 39 height 63
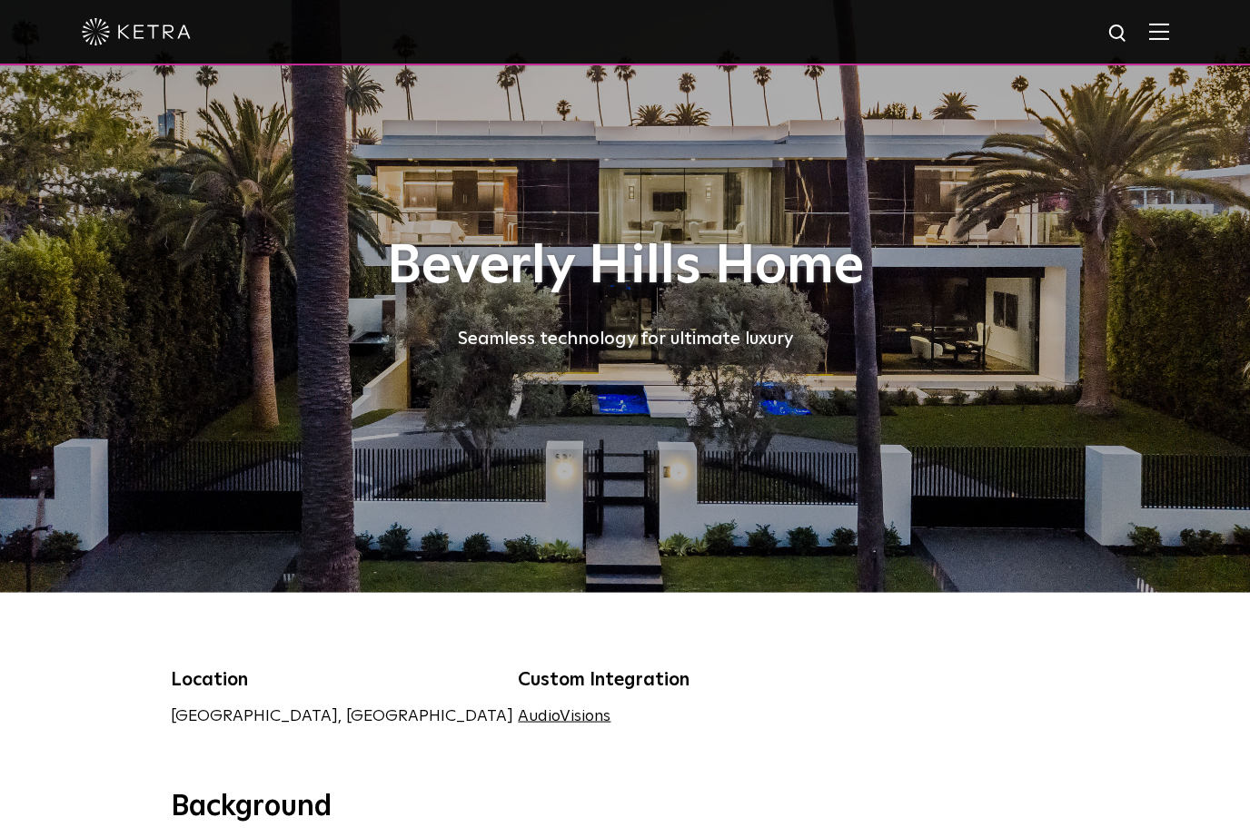
scroll to position [0, 0]
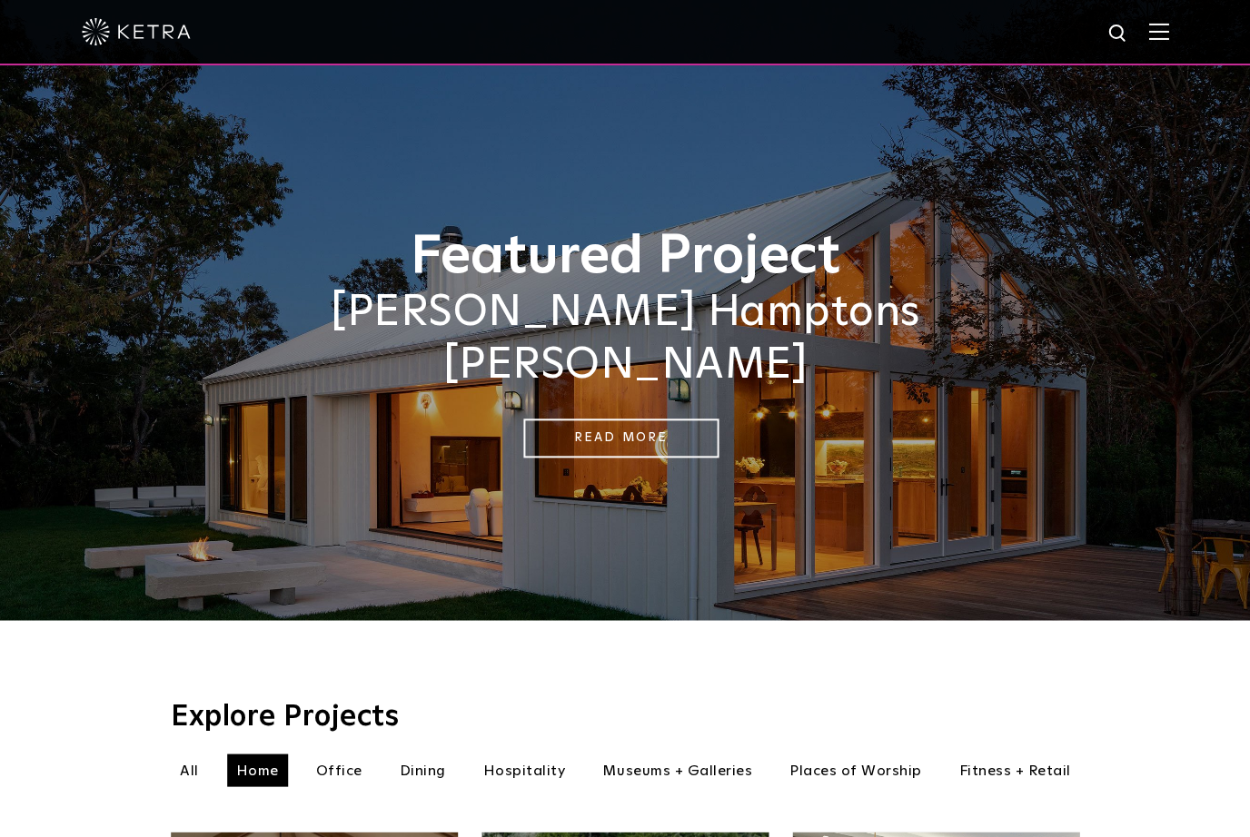
scroll to position [278, 0]
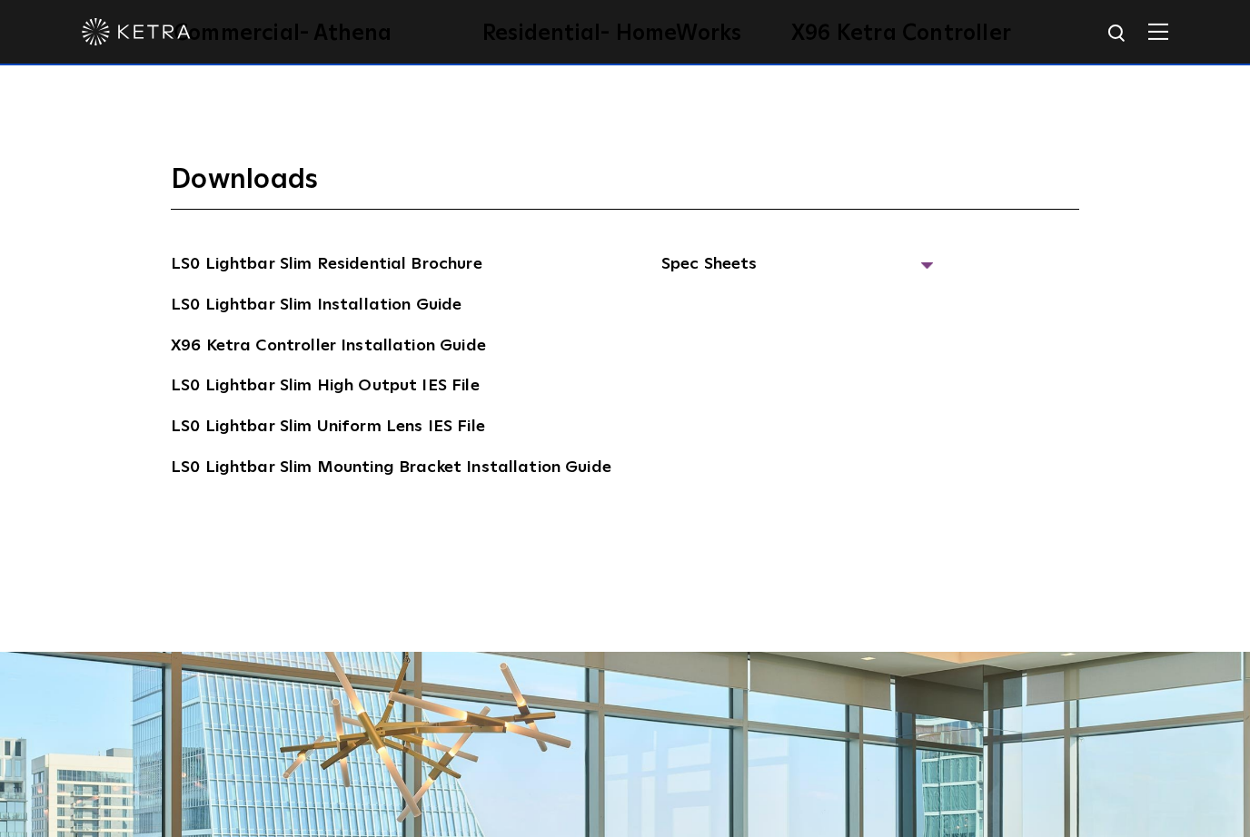
scroll to position [3685, 0]
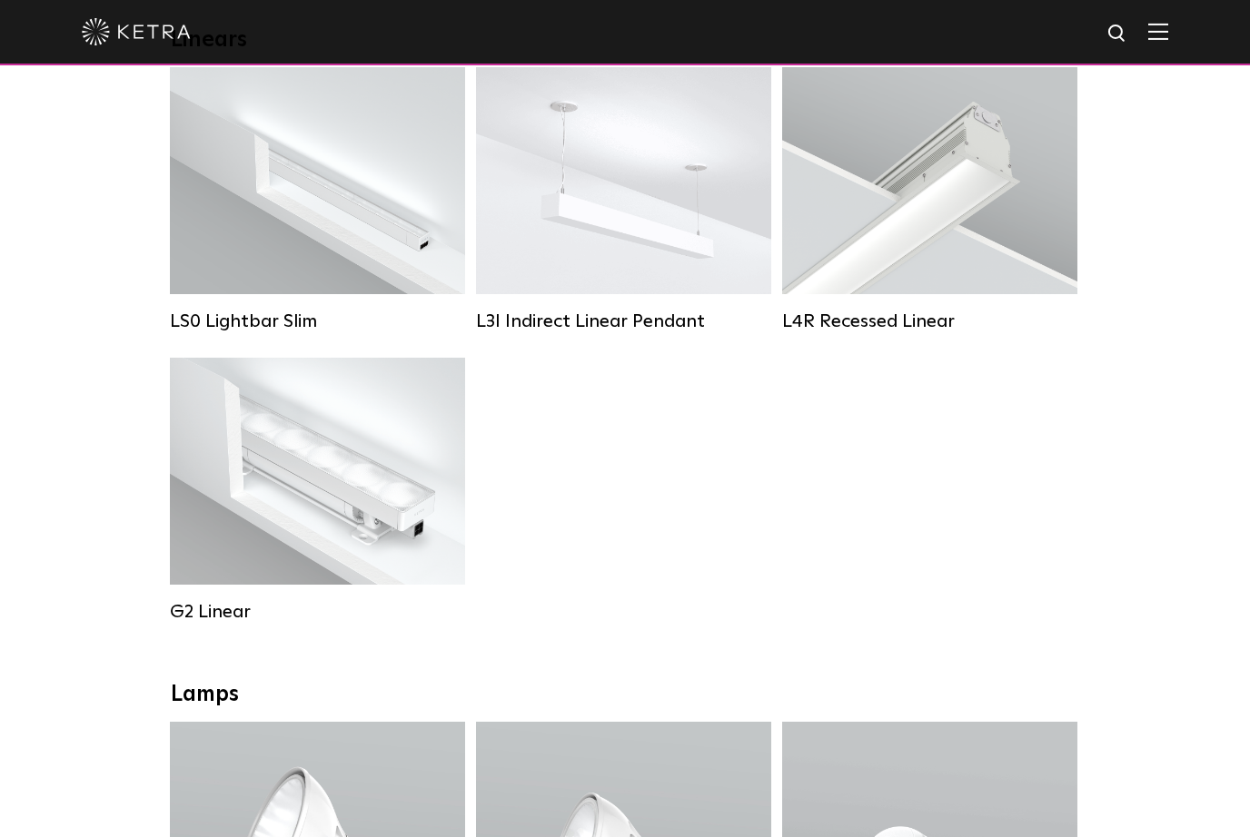
scroll to position [694, 0]
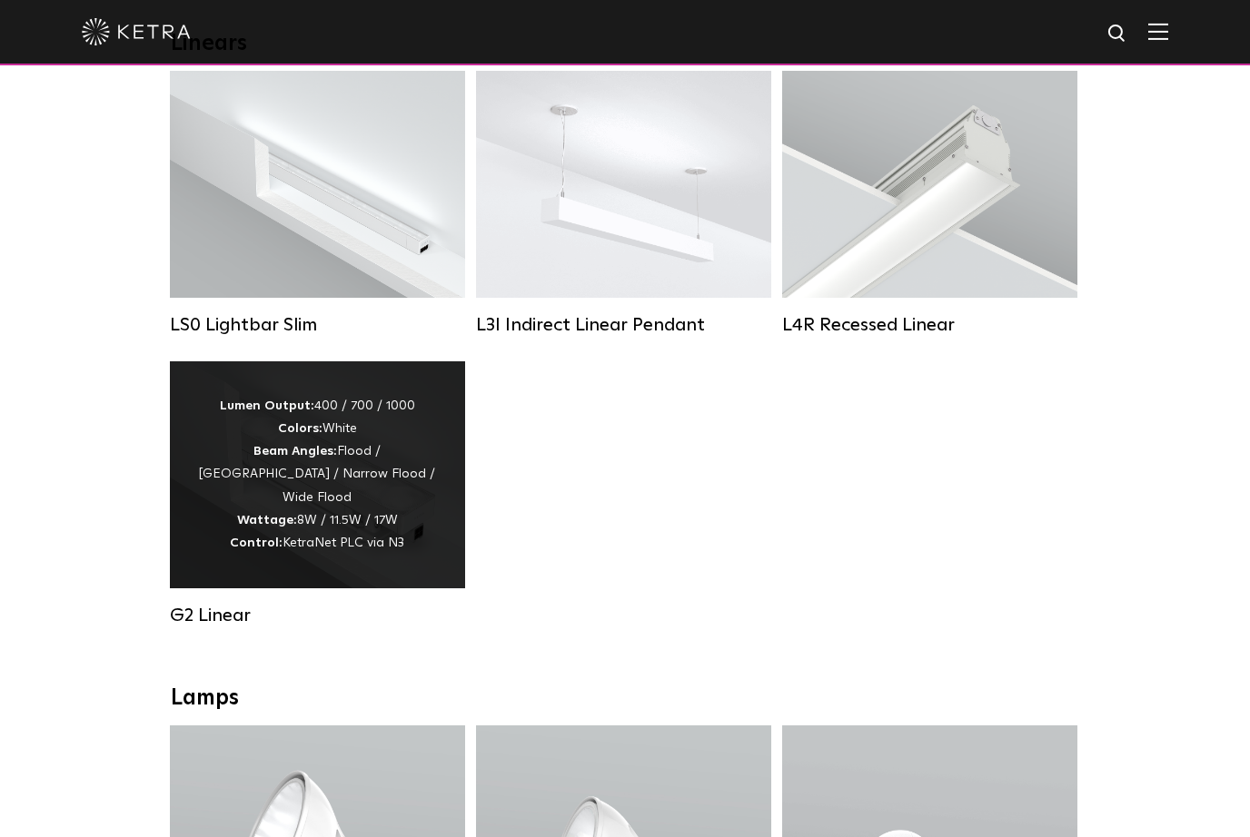
click at [230, 488] on div "Lumen Output: 400 / 700 / 1000 Colors: White Beam Angles: Flood / Graze / Narro…" at bounding box center [317, 475] width 241 height 160
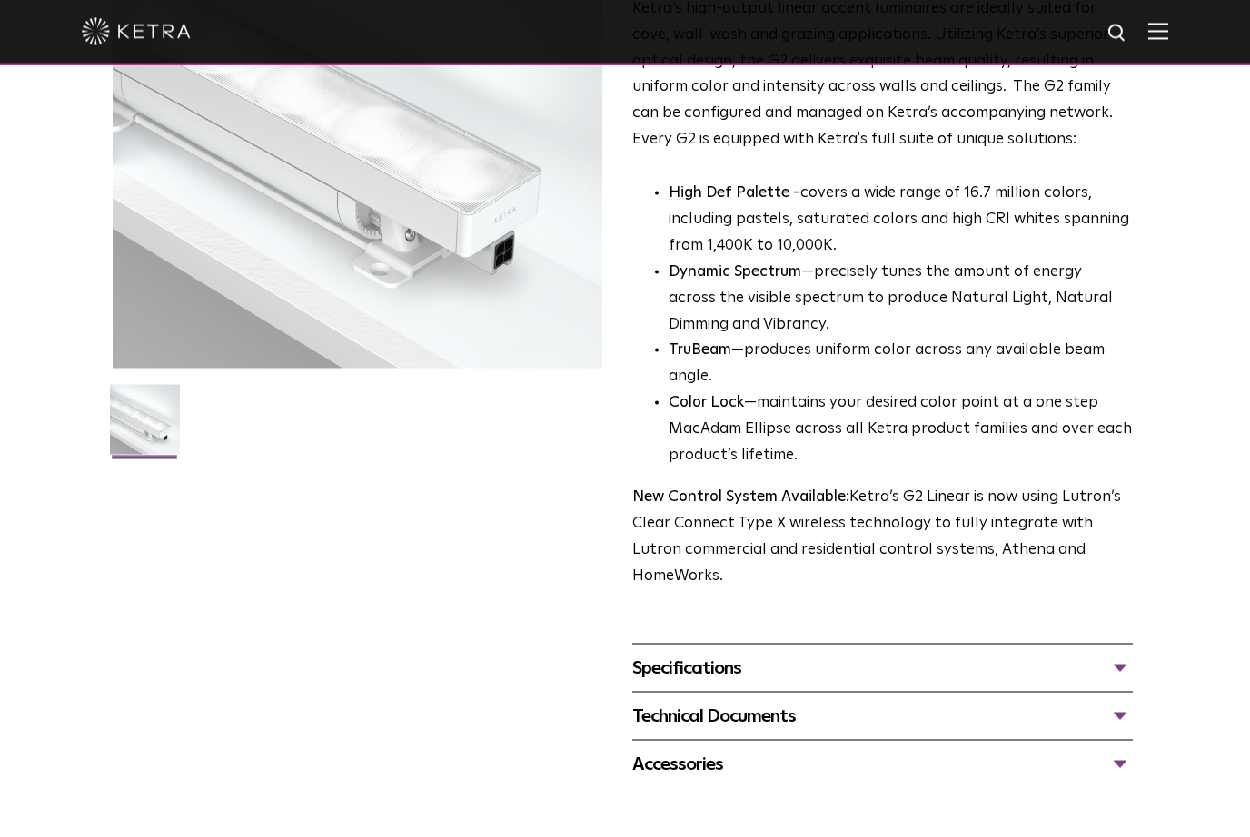
scroll to position [281, 0]
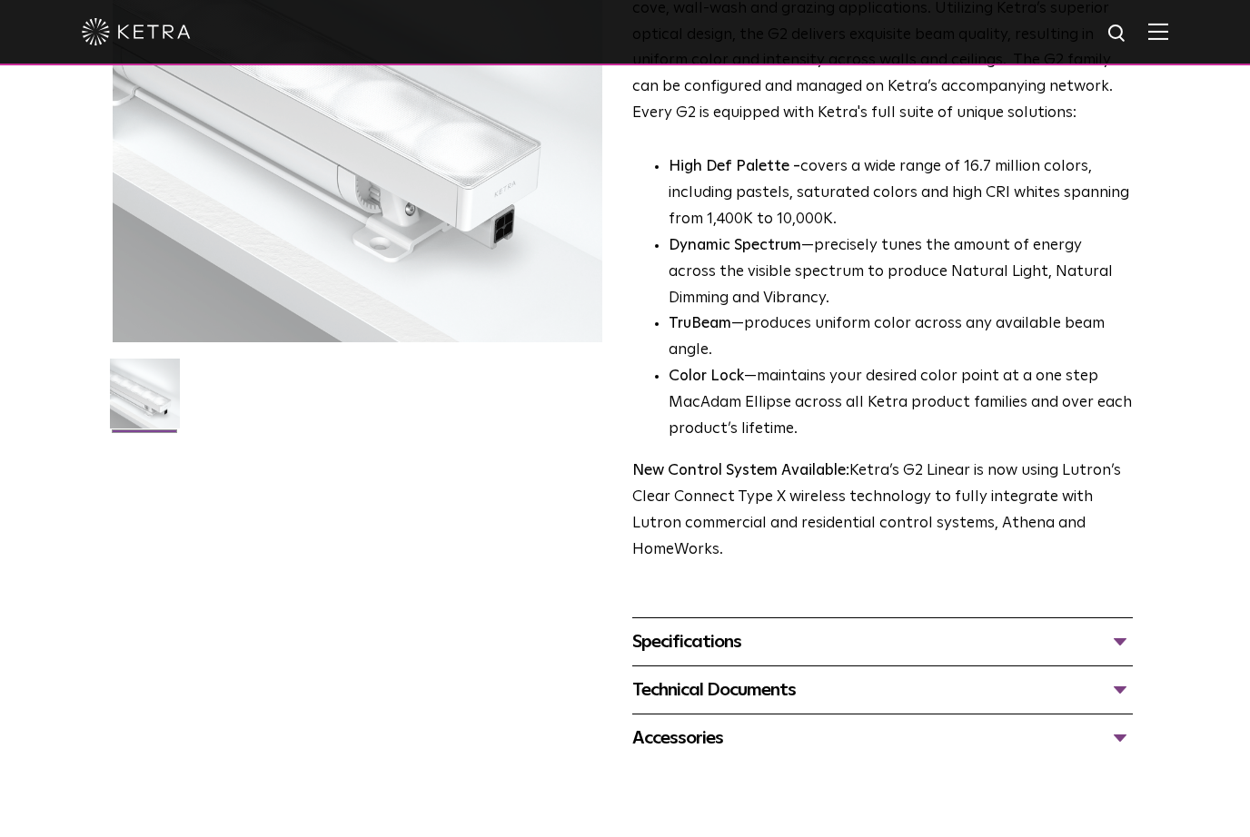
click at [1121, 724] on div "Accessories" at bounding box center [882, 738] width 500 height 29
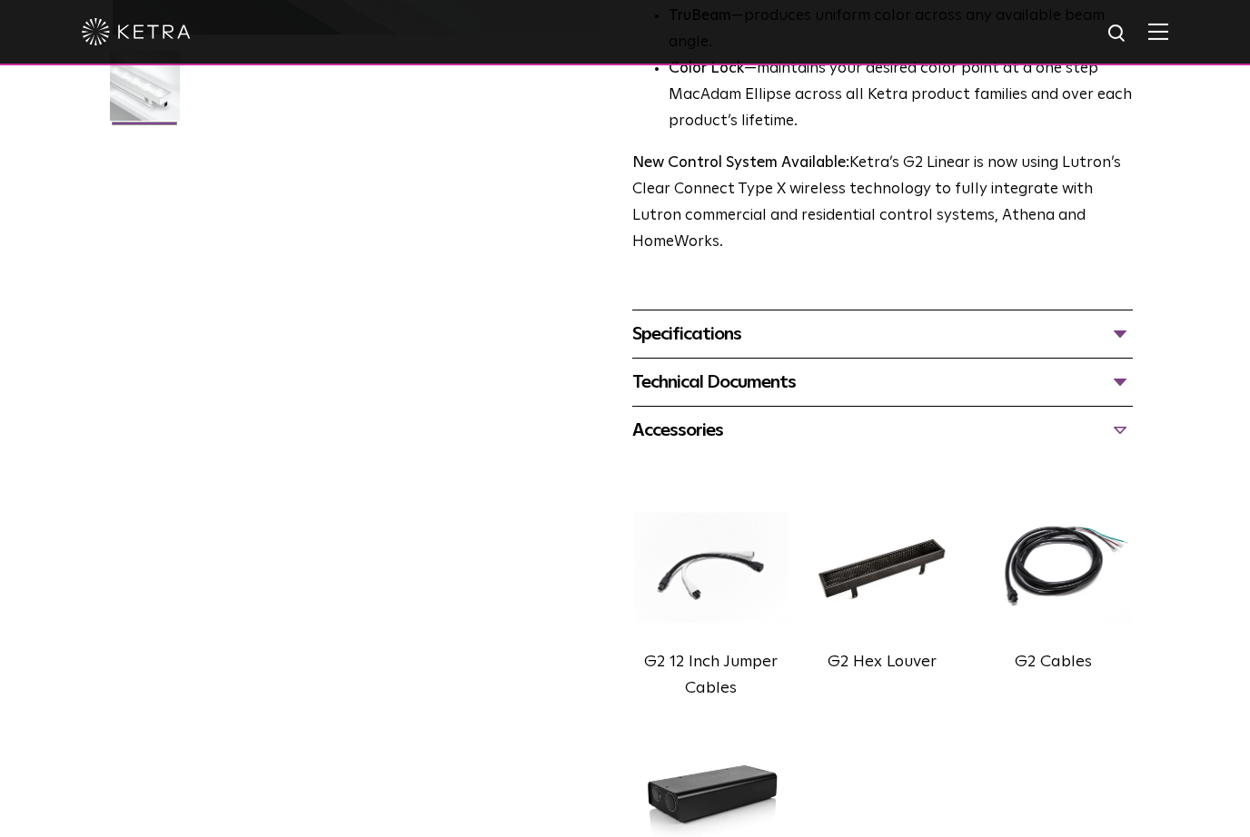
scroll to position [595, 0]
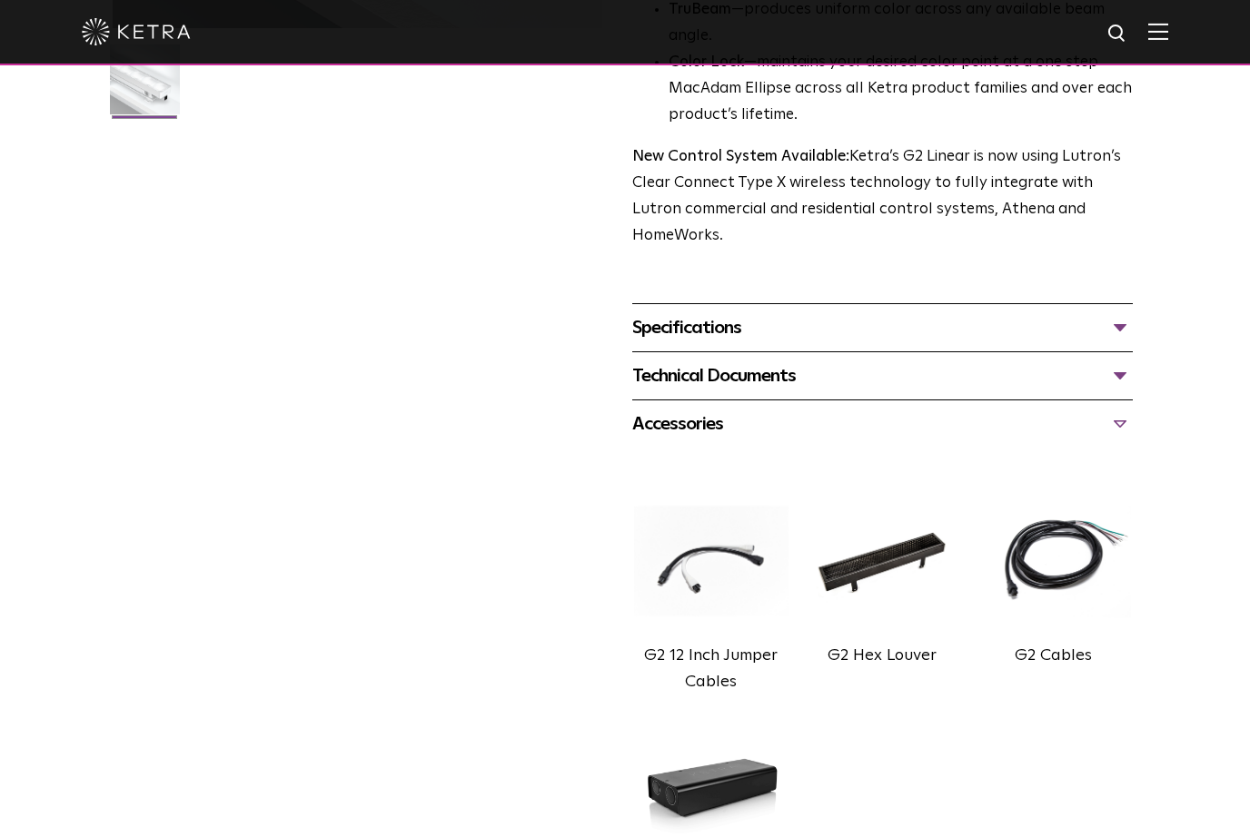
click at [919, 539] on img at bounding box center [883, 561] width 158 height 154
click at [925, 648] on label "G2 Hex Louver" at bounding box center [881, 656] width 109 height 16
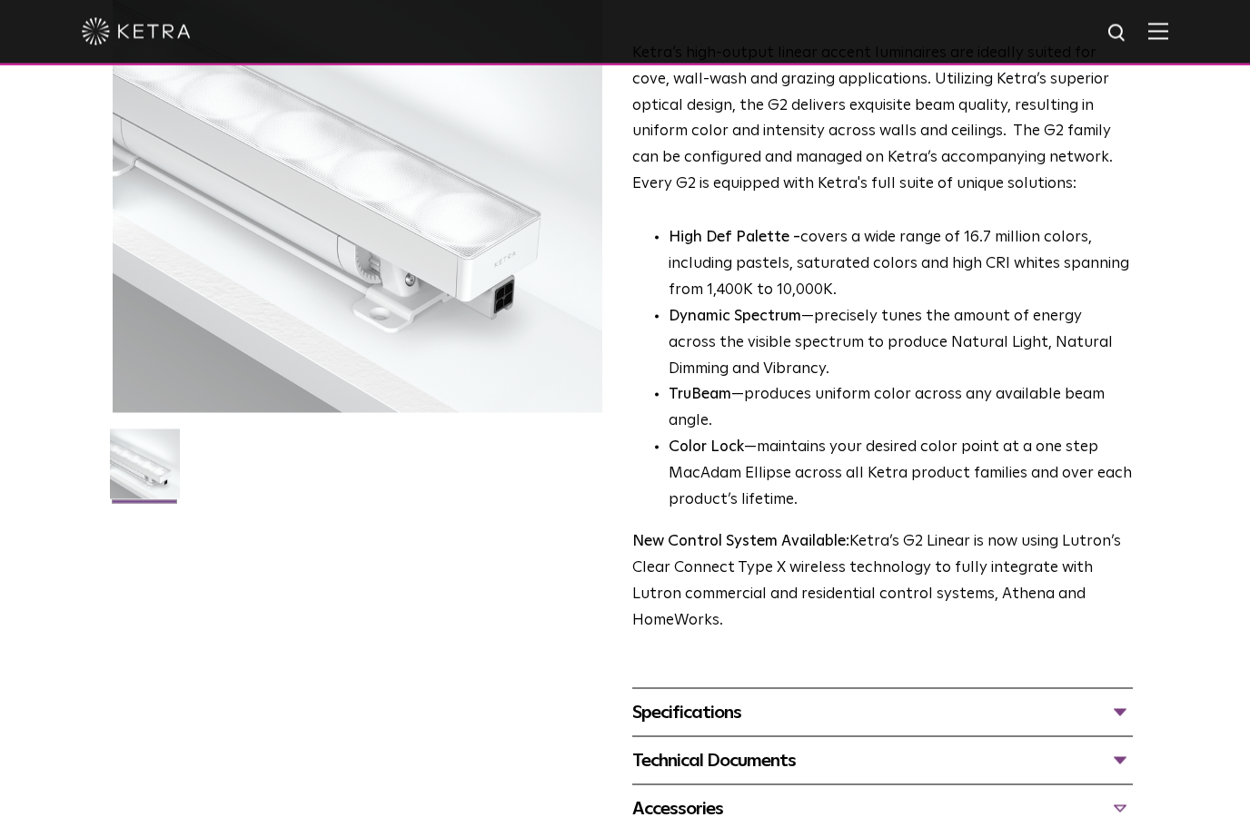
scroll to position [110, 0]
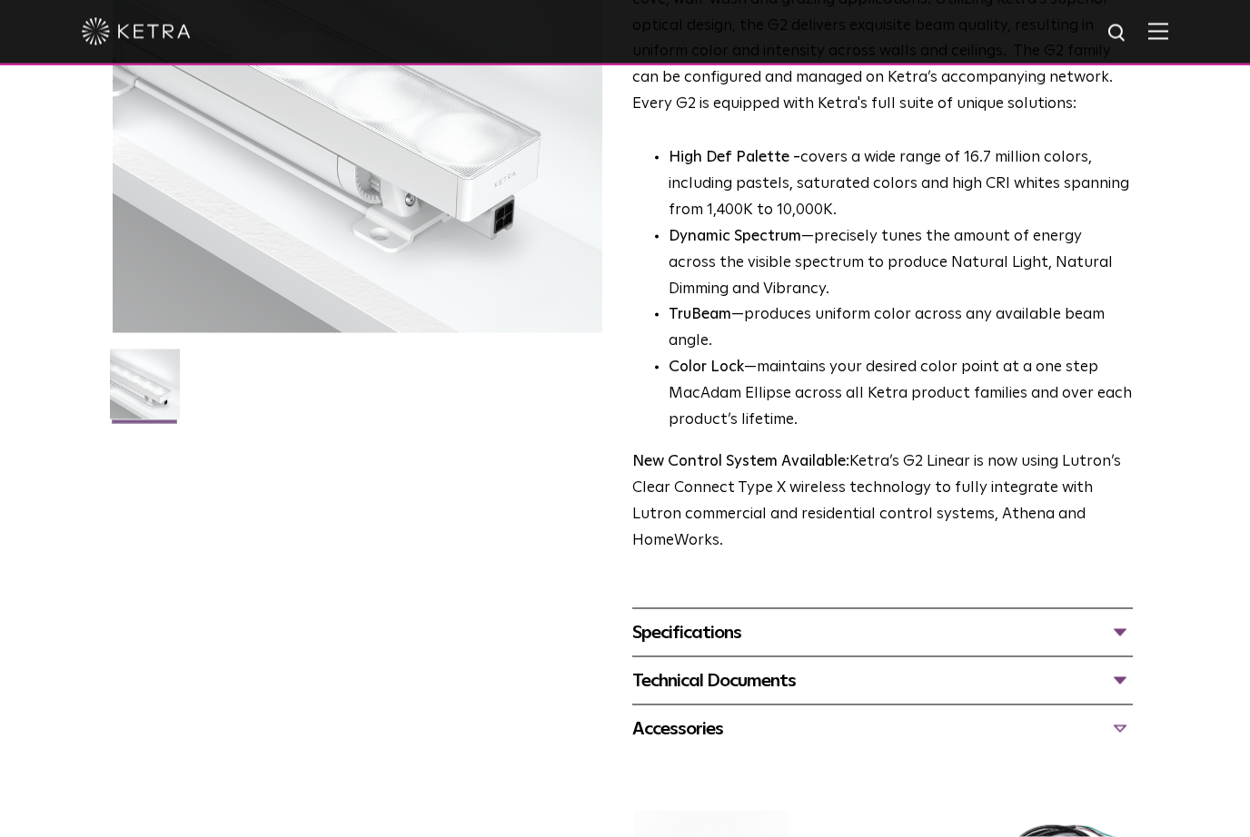
click at [1119, 618] on div "Specifications" at bounding box center [882, 632] width 500 height 29
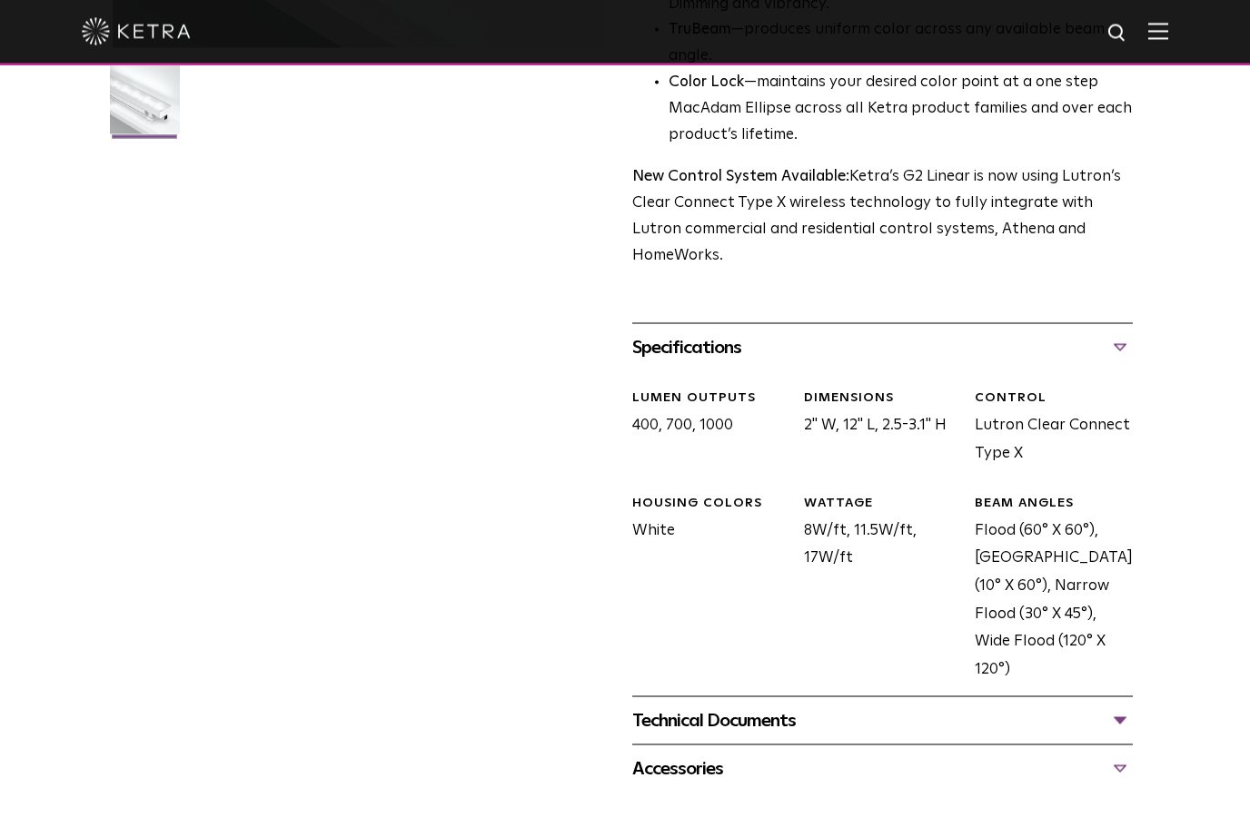
scroll to position [644, 0]
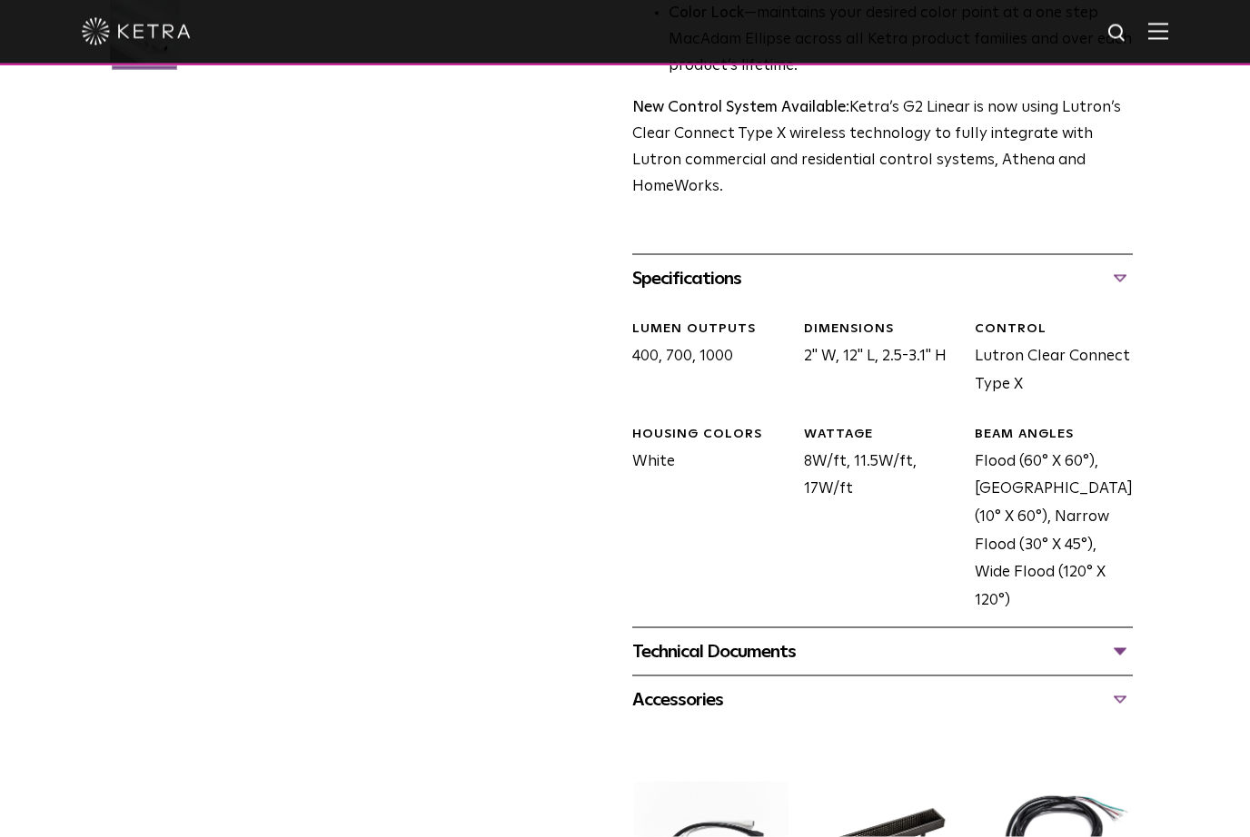
click at [1116, 638] on div "Technical Documents" at bounding box center [882, 652] width 500 height 29
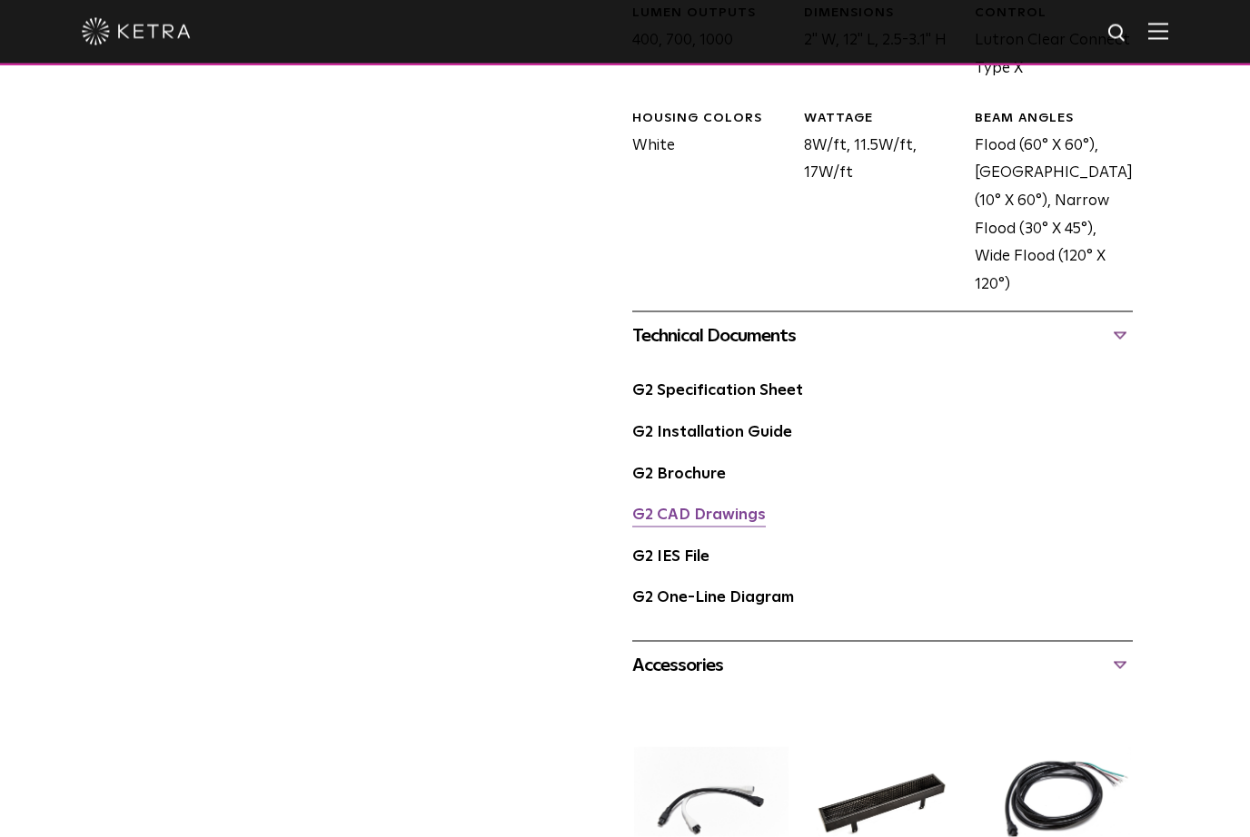
scroll to position [961, 0]
click at [740, 507] on link "G2 CAD Drawings" at bounding box center [699, 514] width 134 height 15
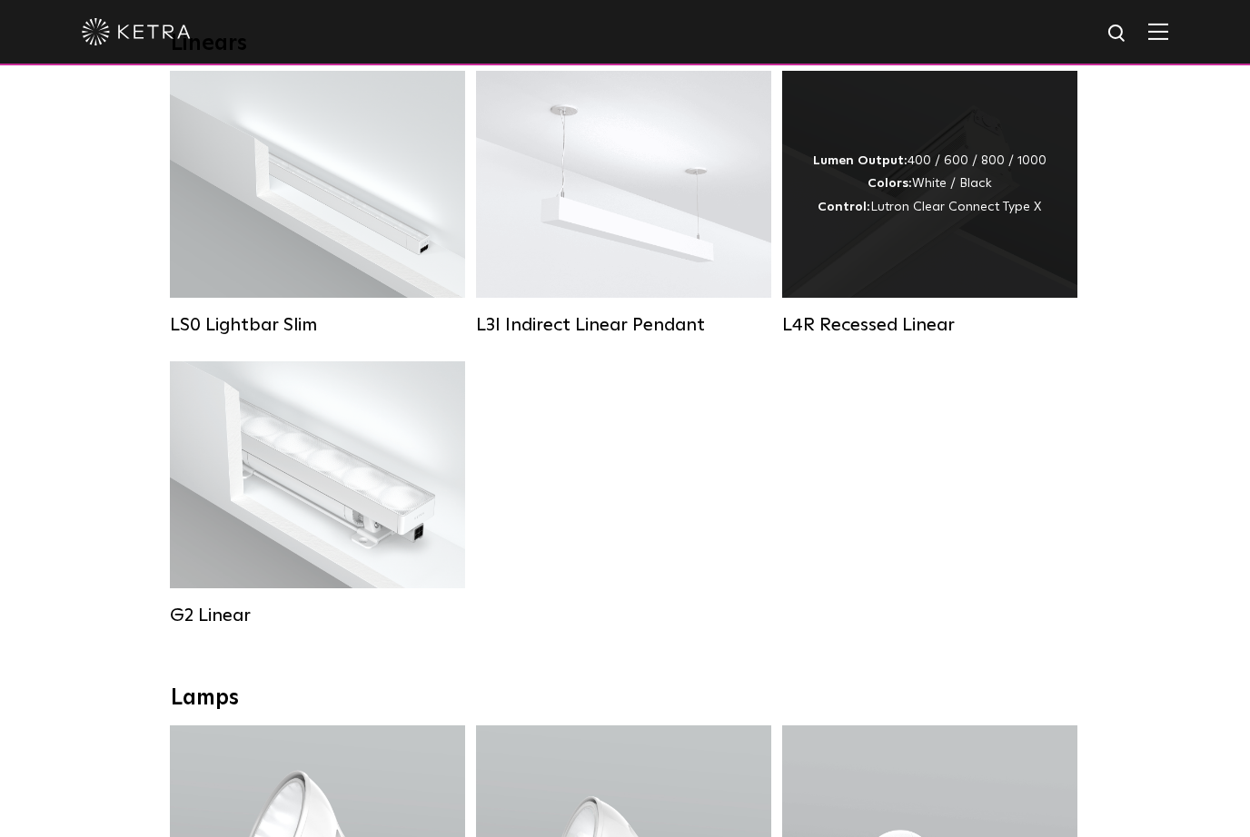
click at [1020, 223] on div "Lumen Output: 400 / 600 / 800 / 1000 Colors: White / Black Control: Lutron Clea…" at bounding box center [929, 184] width 295 height 227
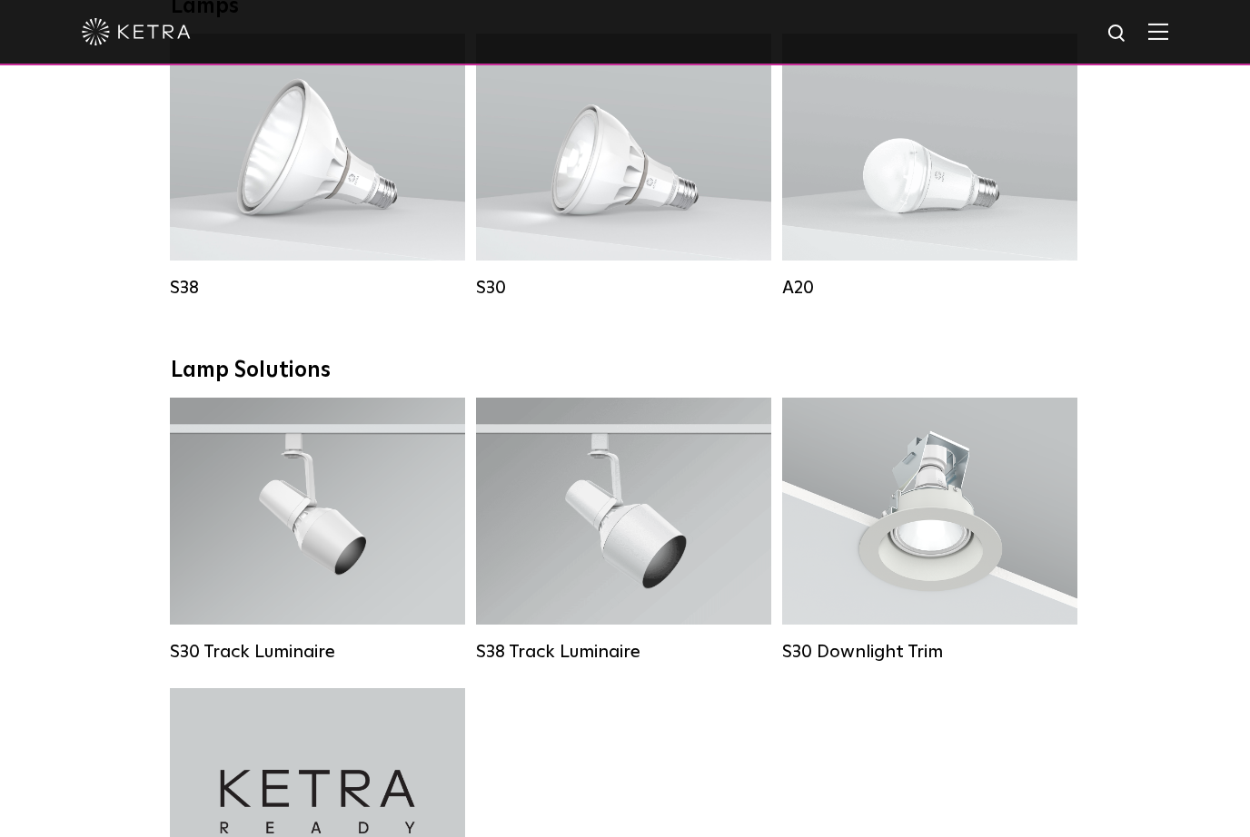
scroll to position [1460, 0]
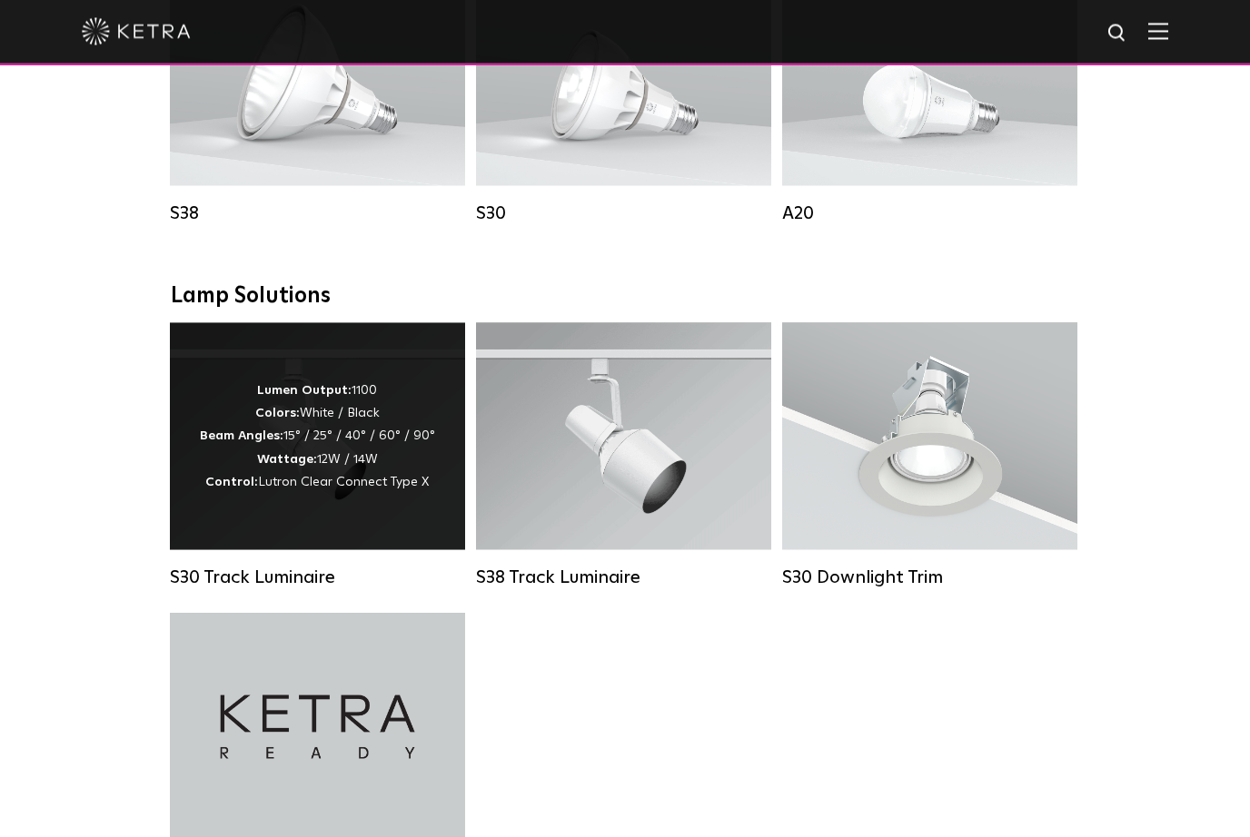
click at [230, 406] on div "Lumen Output: 1100 Colors: White / Black Beam Angles: 15° / 25° / 40° / 60° / 9…" at bounding box center [317, 437] width 235 height 114
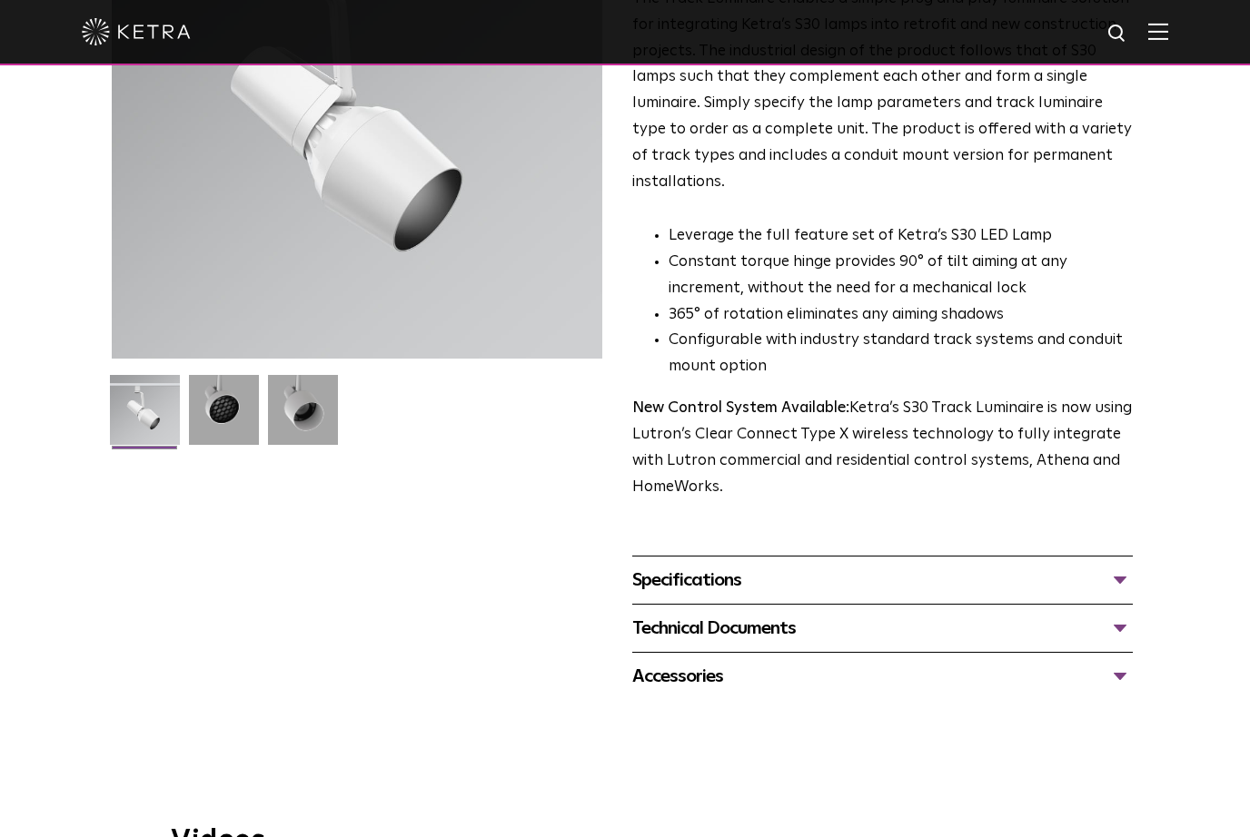
scroll to position [272, 0]
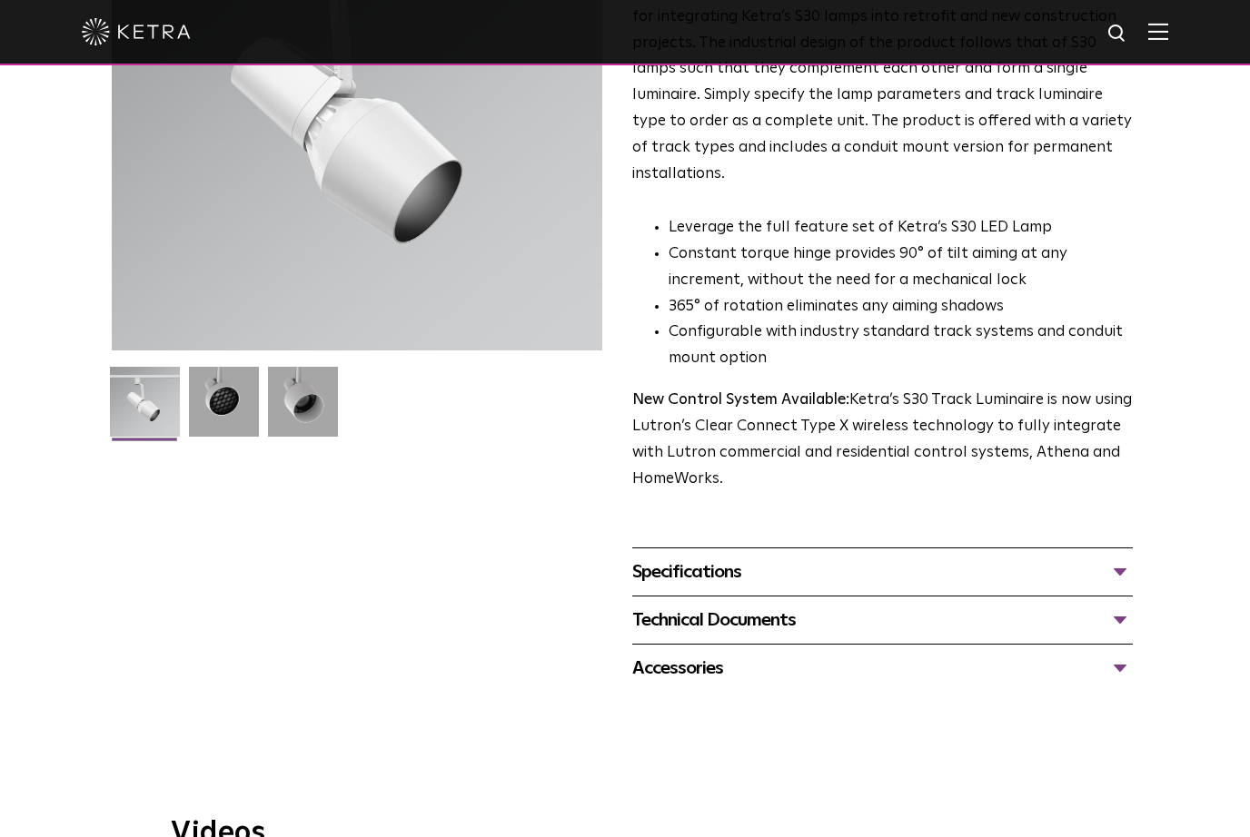
click at [1116, 654] on div "Accessories" at bounding box center [882, 668] width 500 height 29
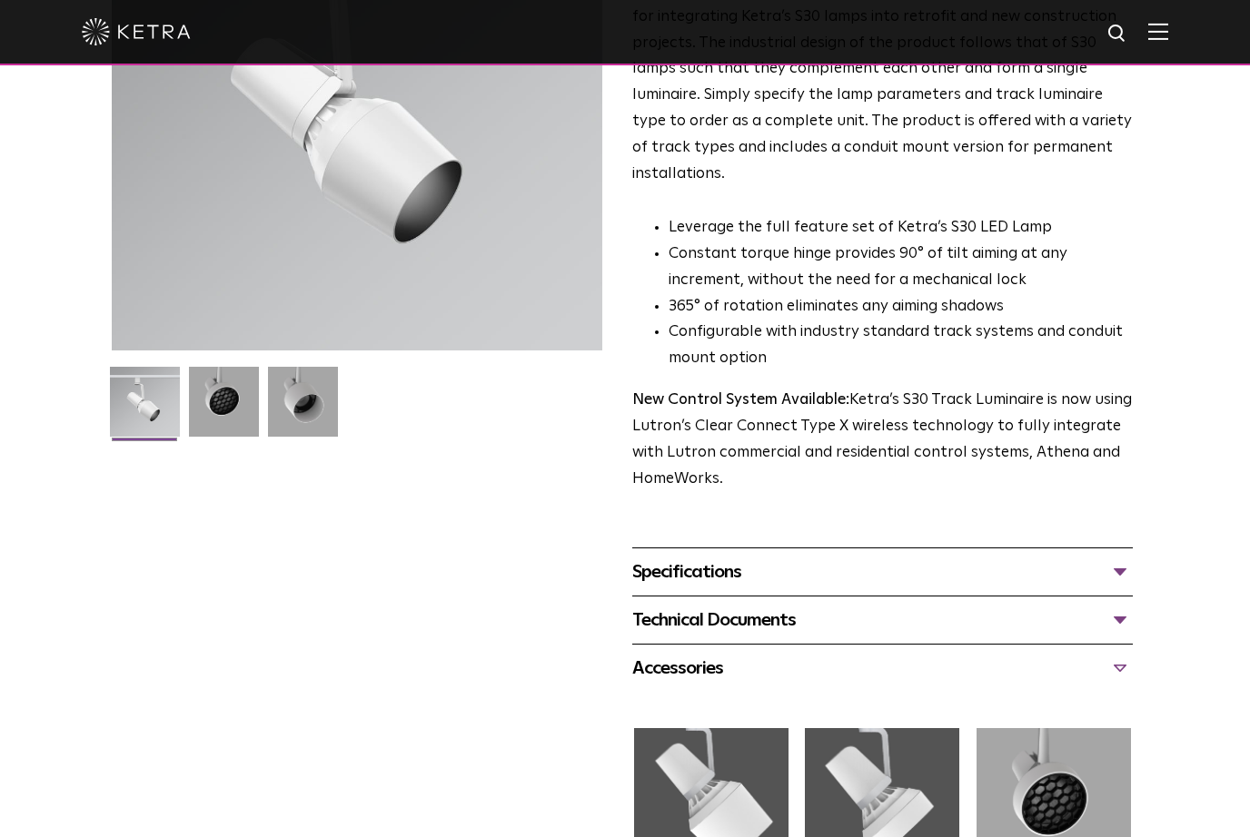
click at [1131, 606] on div "Technical Documents" at bounding box center [882, 620] width 500 height 29
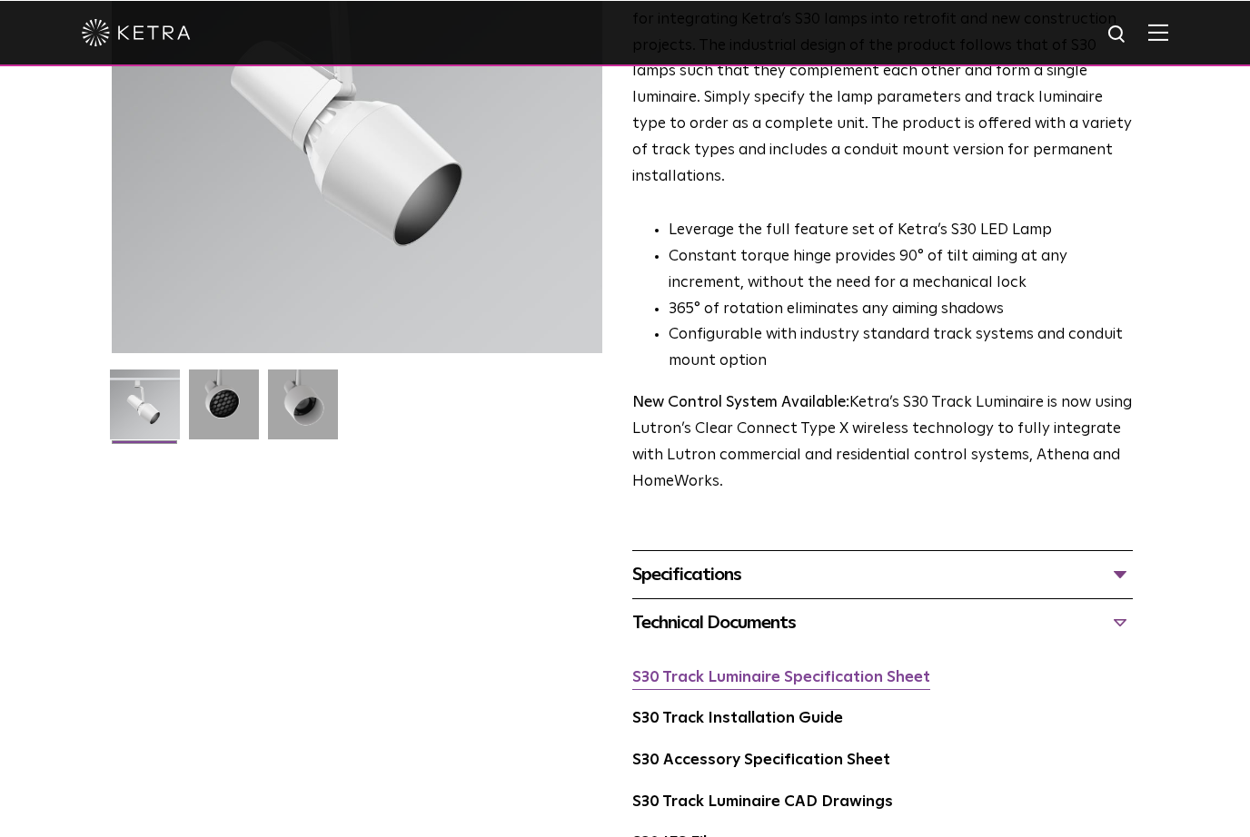
scroll to position [270, 0]
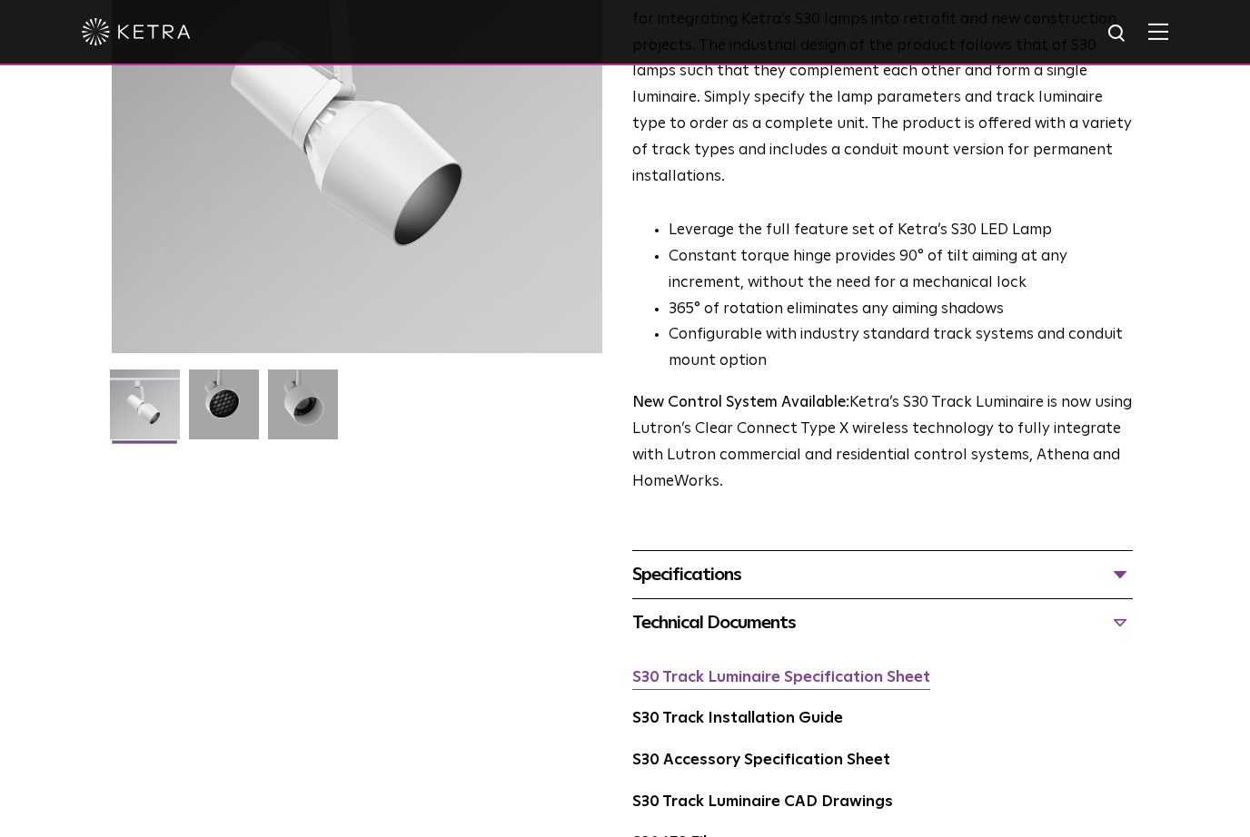
click at [901, 670] on link "S30 Track Luminaire Specification Sheet" at bounding box center [781, 677] width 298 height 15
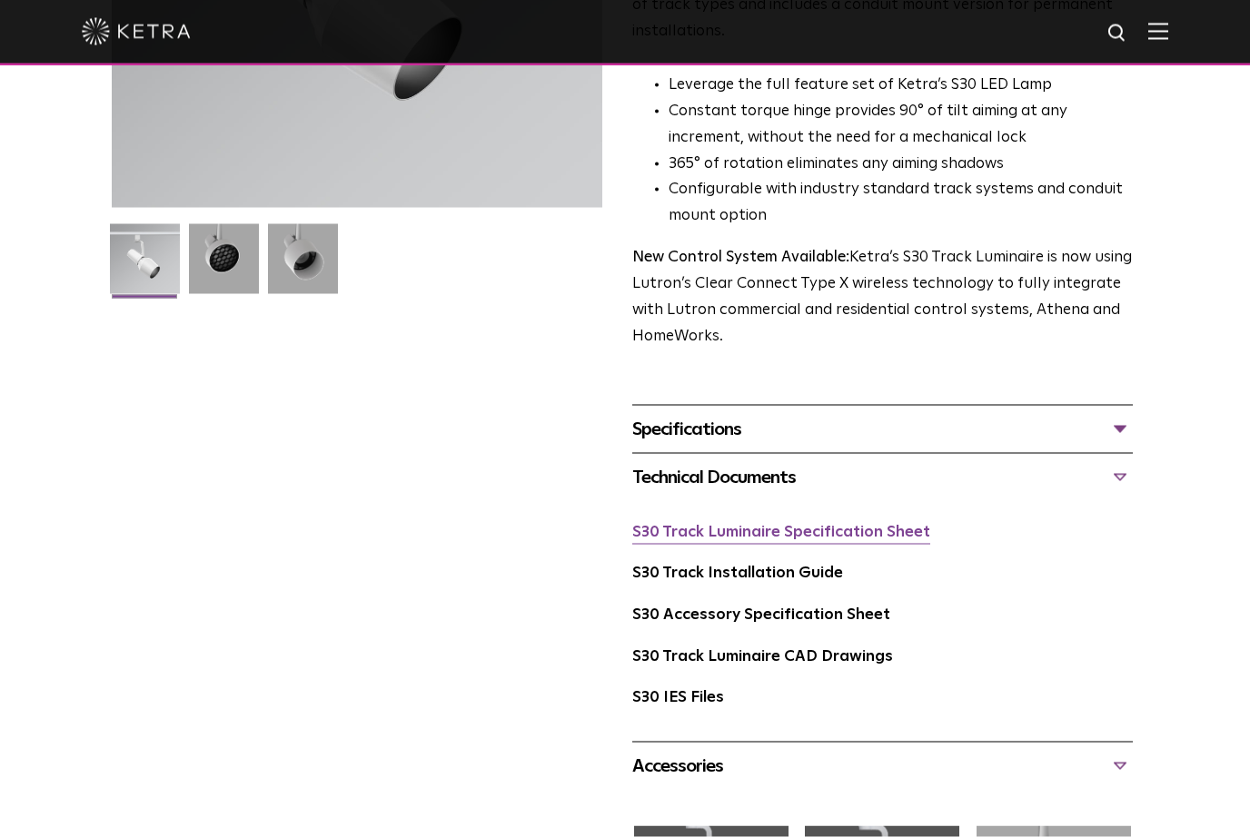
scroll to position [416, 0]
click at [826, 565] on link "S30 Track Installation Guide" at bounding box center [737, 572] width 211 height 15
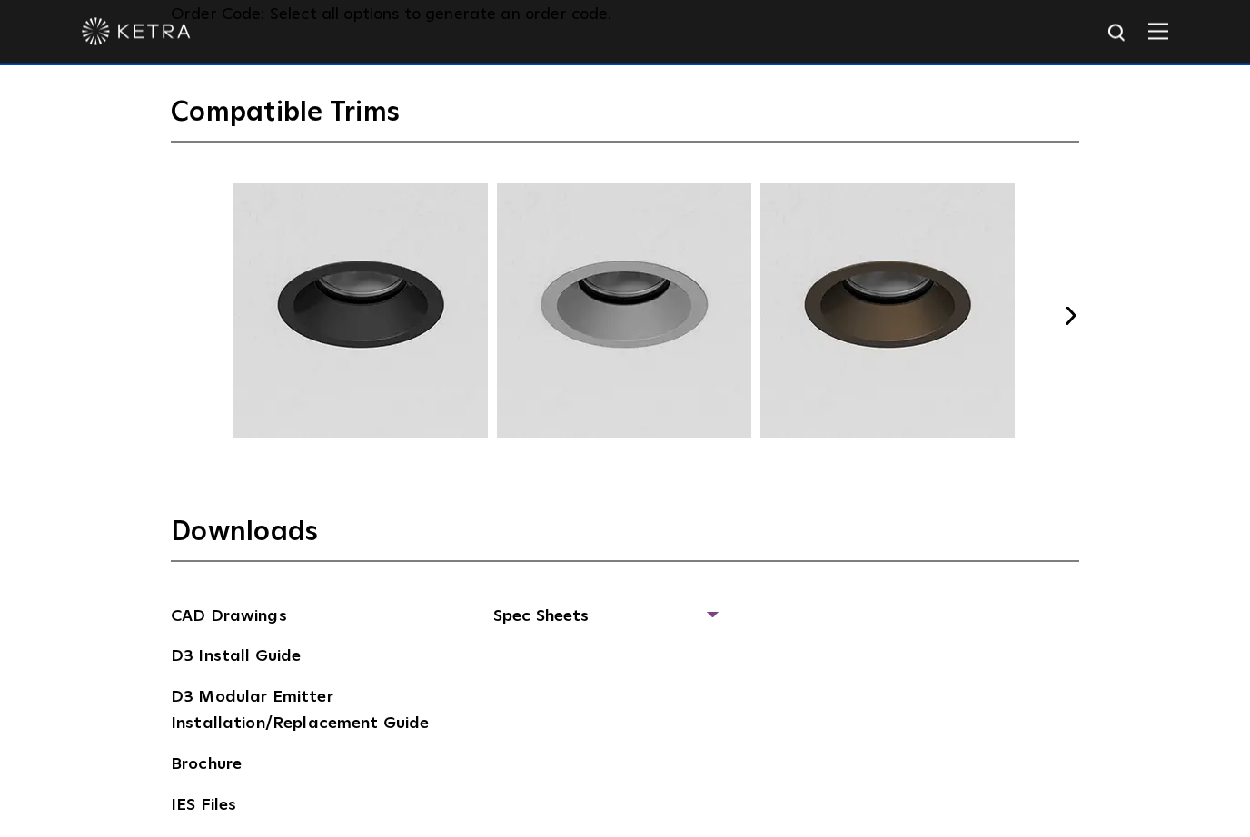
scroll to position [2514, 0]
click at [1076, 324] on button "Next" at bounding box center [1070, 315] width 18 height 18
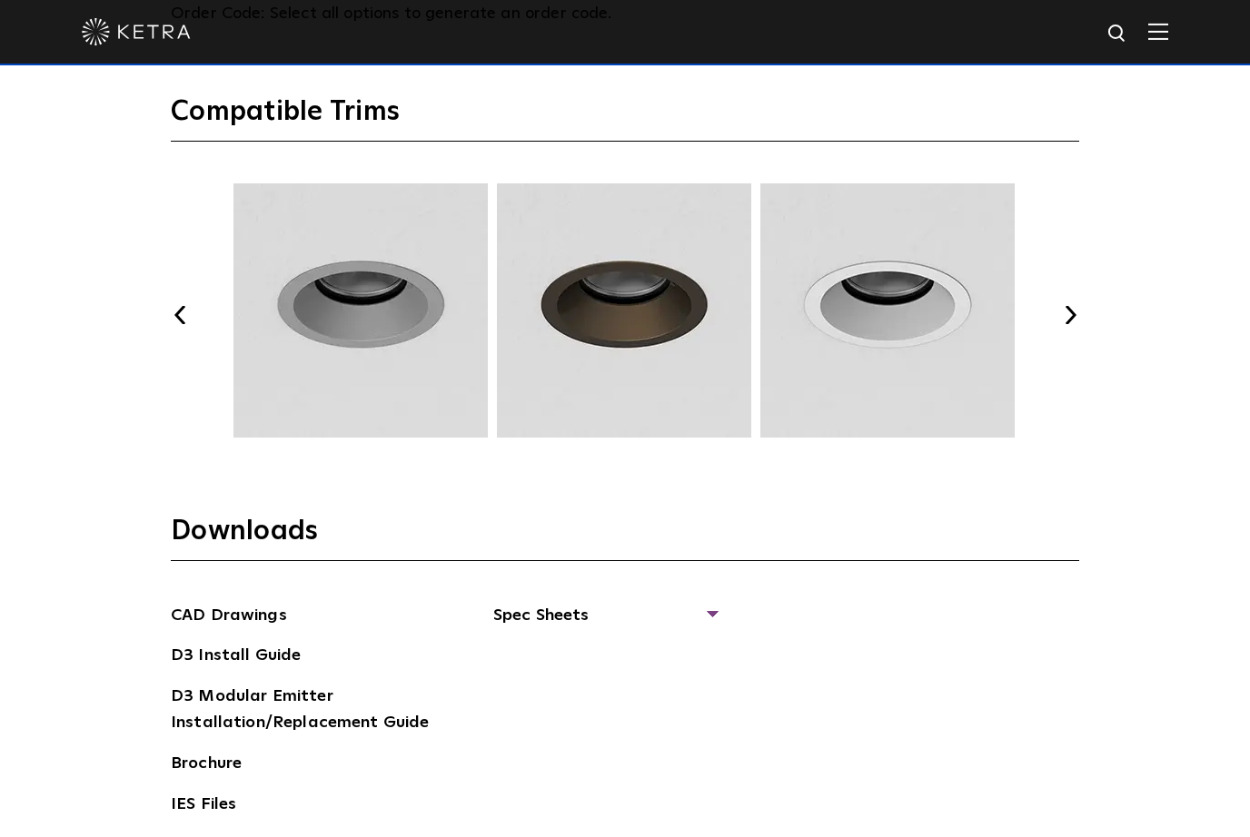
click at [1064, 324] on button "Next" at bounding box center [1070, 315] width 18 height 18
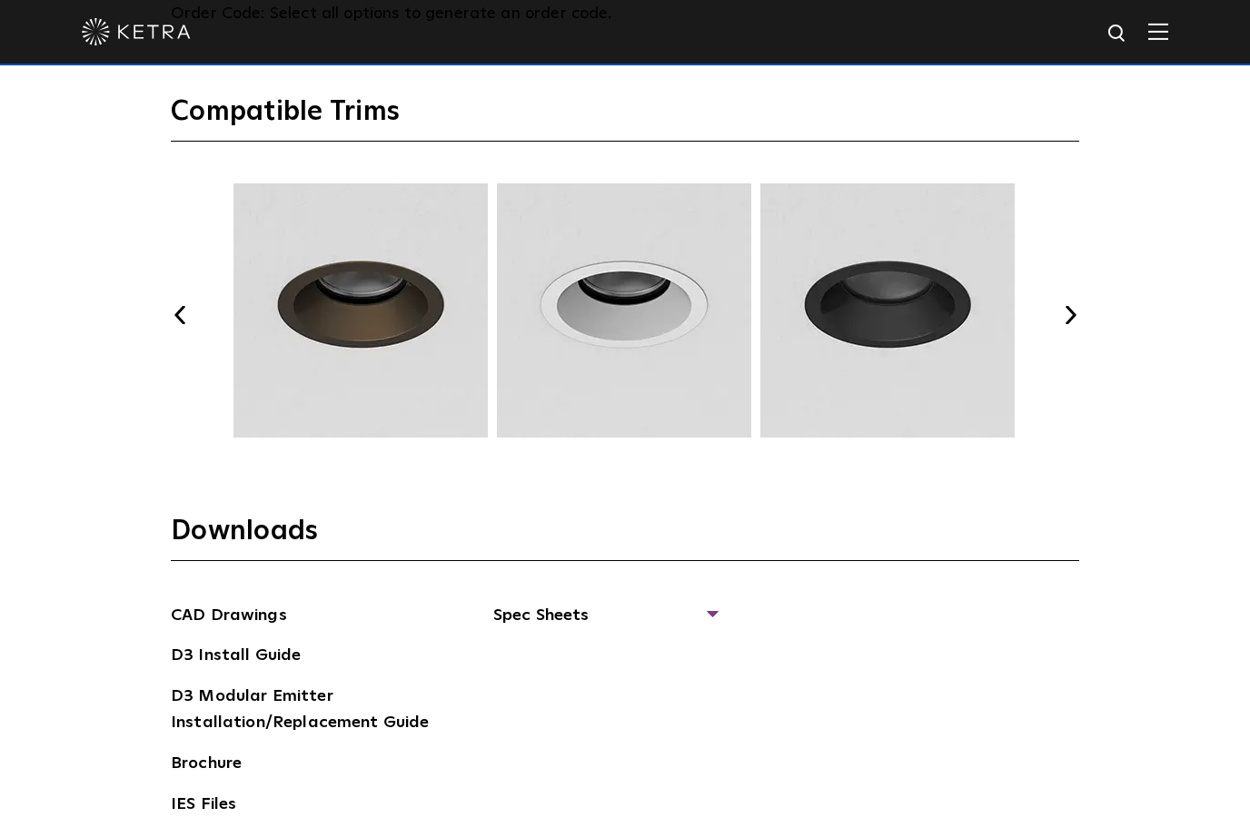
click at [1065, 353] on div "Previous Next" at bounding box center [625, 314] width 908 height 263
click at [1069, 324] on button "Next" at bounding box center [1070, 315] width 18 height 18
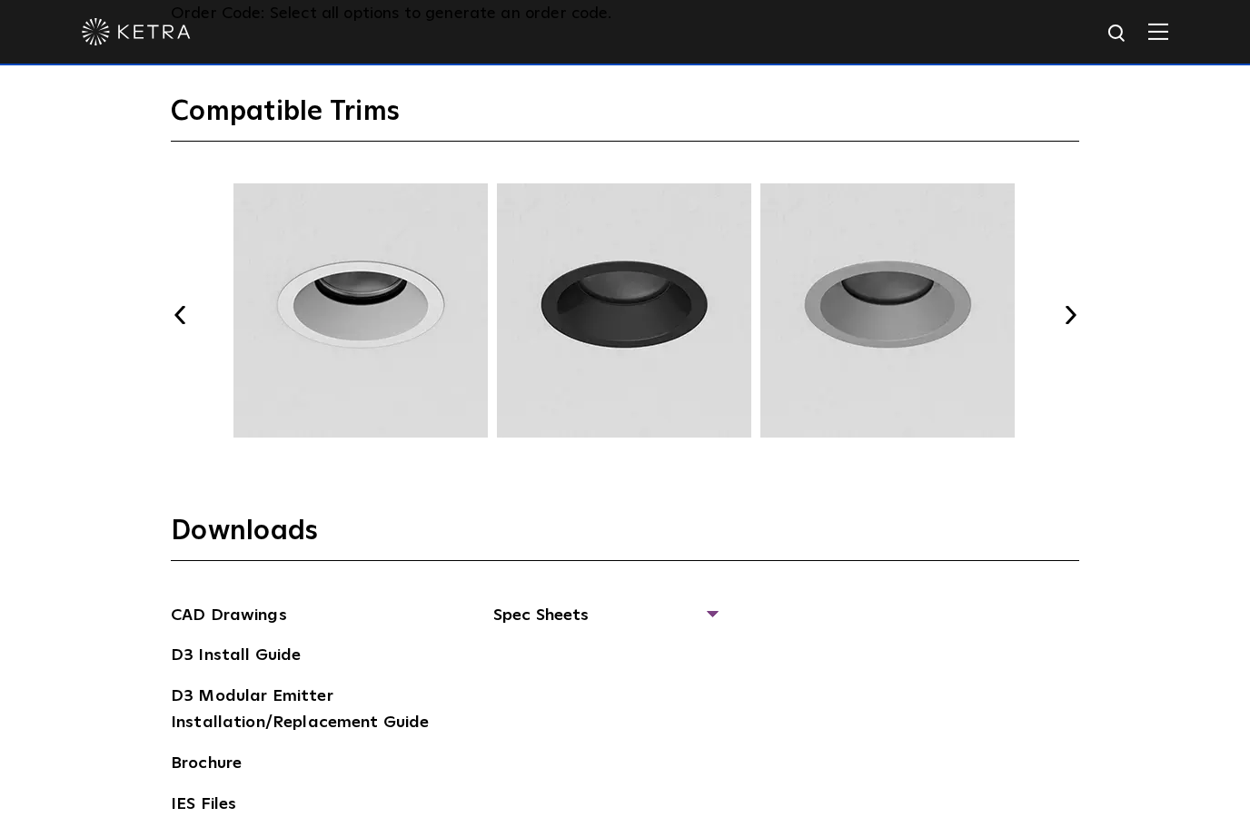
click at [1064, 324] on button "Next" at bounding box center [1070, 315] width 18 height 18
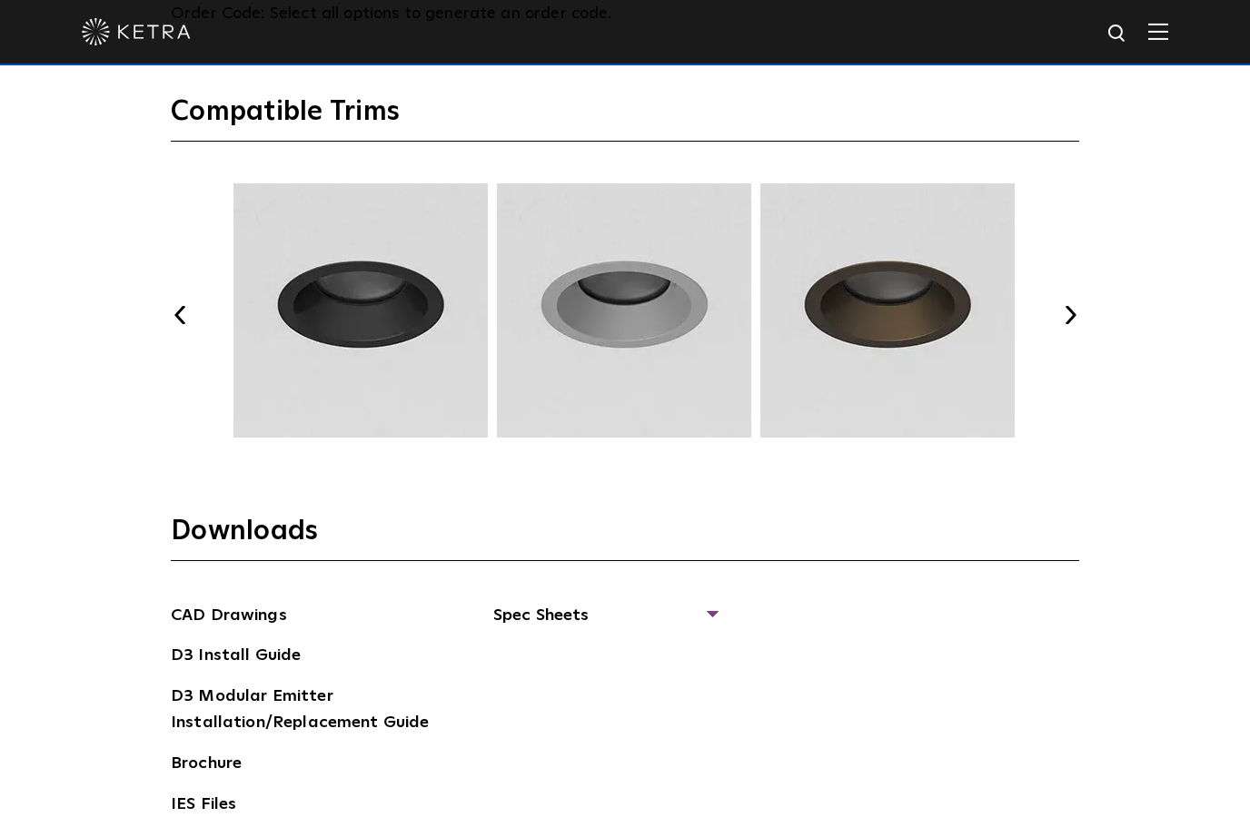
click at [1064, 324] on button "Next" at bounding box center [1070, 315] width 18 height 18
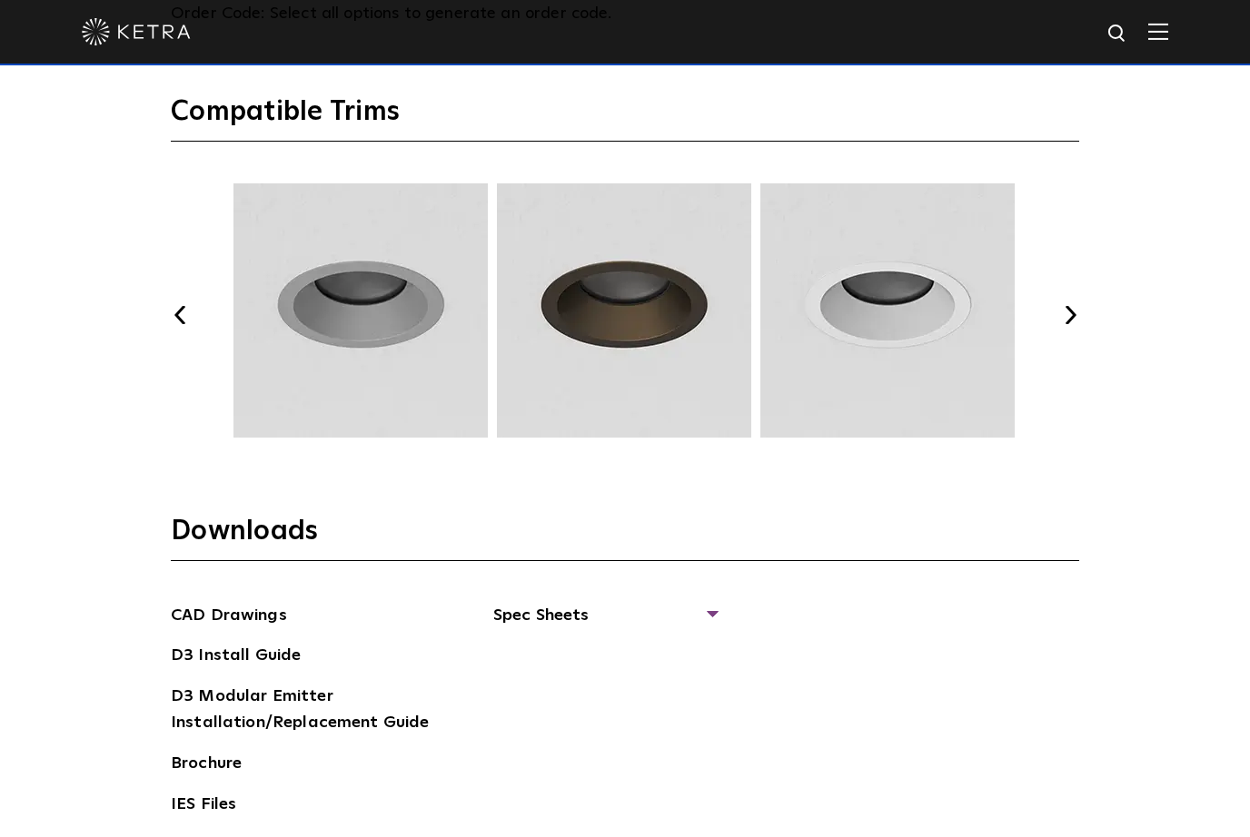
click at [1063, 324] on button "Next" at bounding box center [1070, 315] width 18 height 18
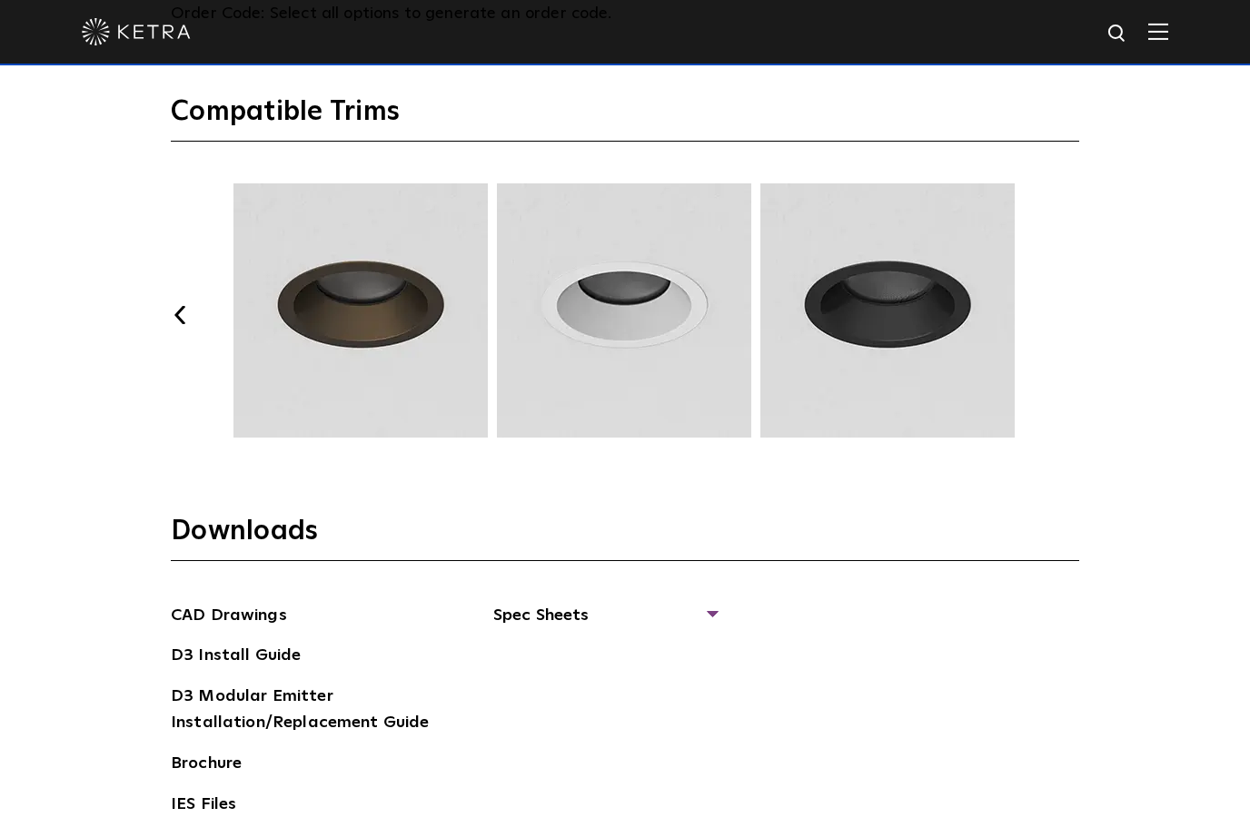
click at [1070, 324] on button "Next" at bounding box center [1070, 315] width 18 height 18
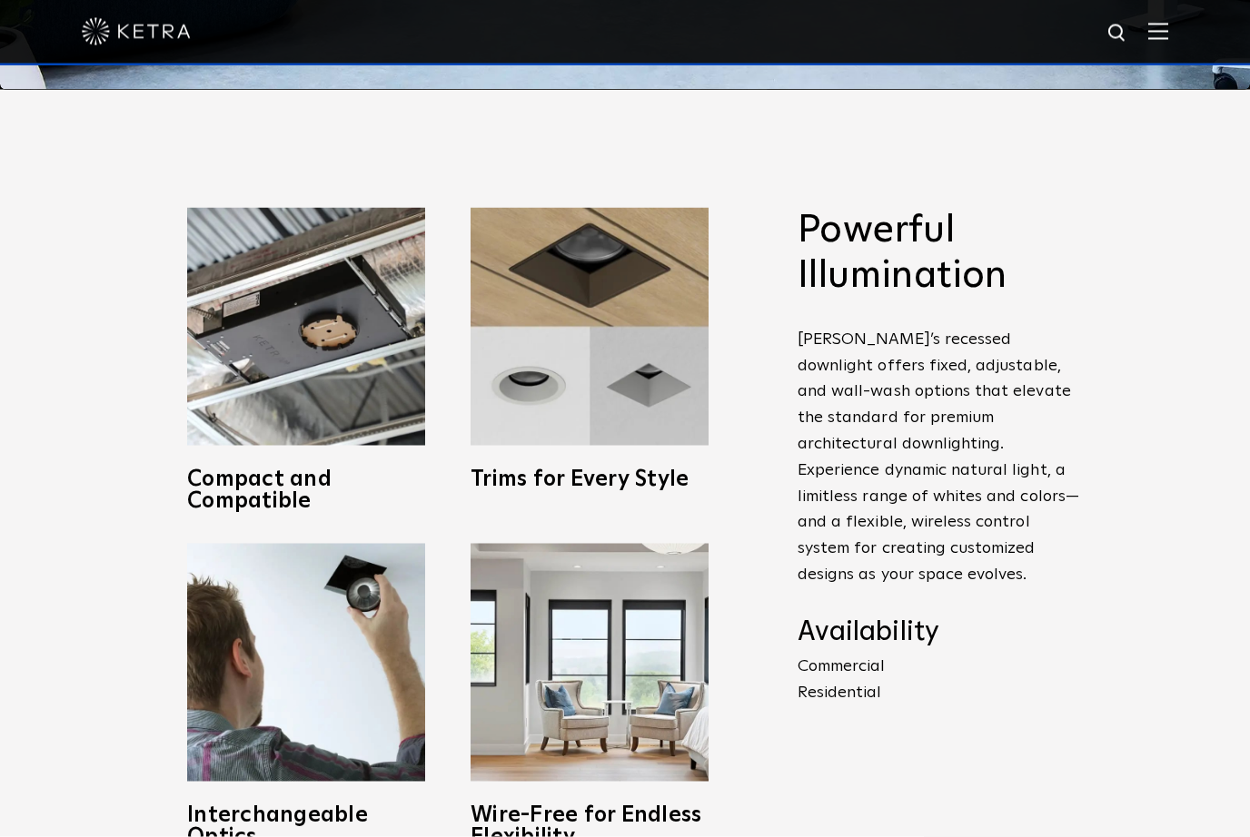
scroll to position [742, 0]
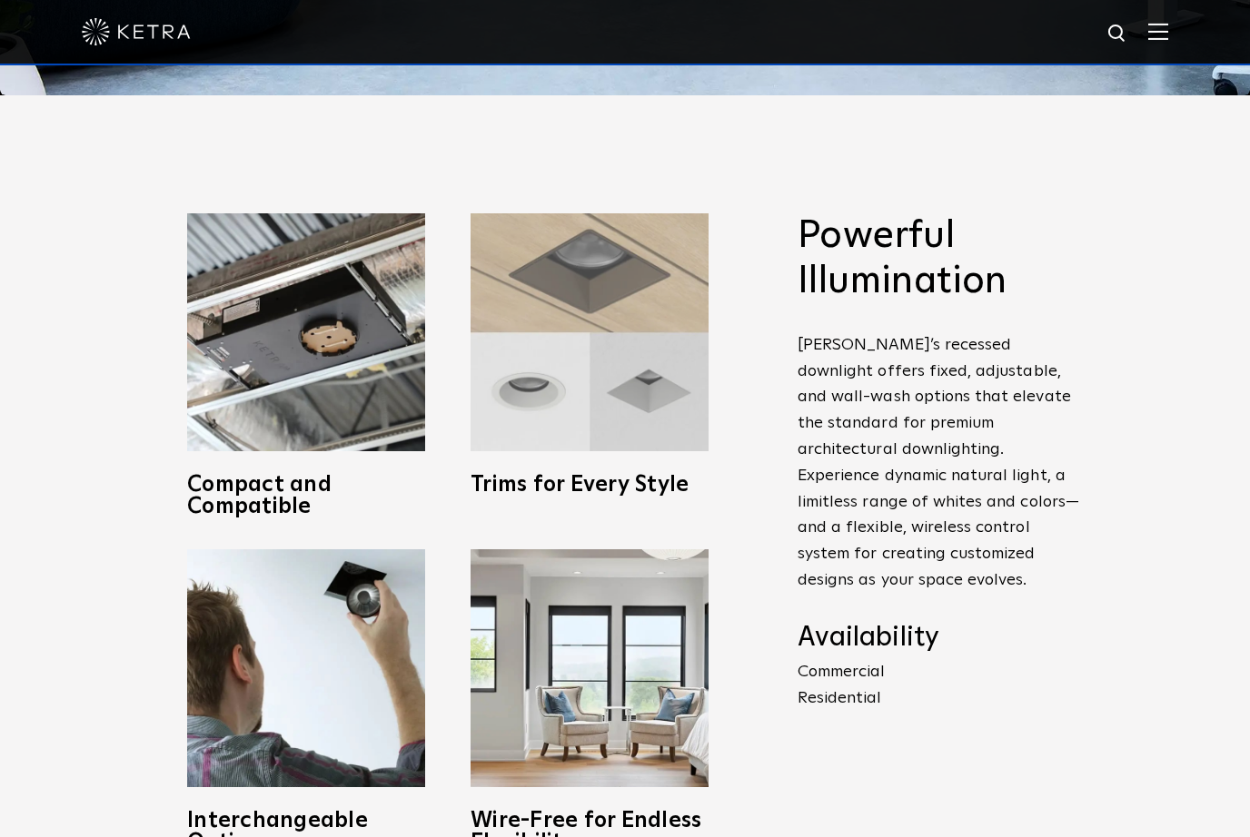
click at [648, 451] on img at bounding box center [589, 332] width 238 height 238
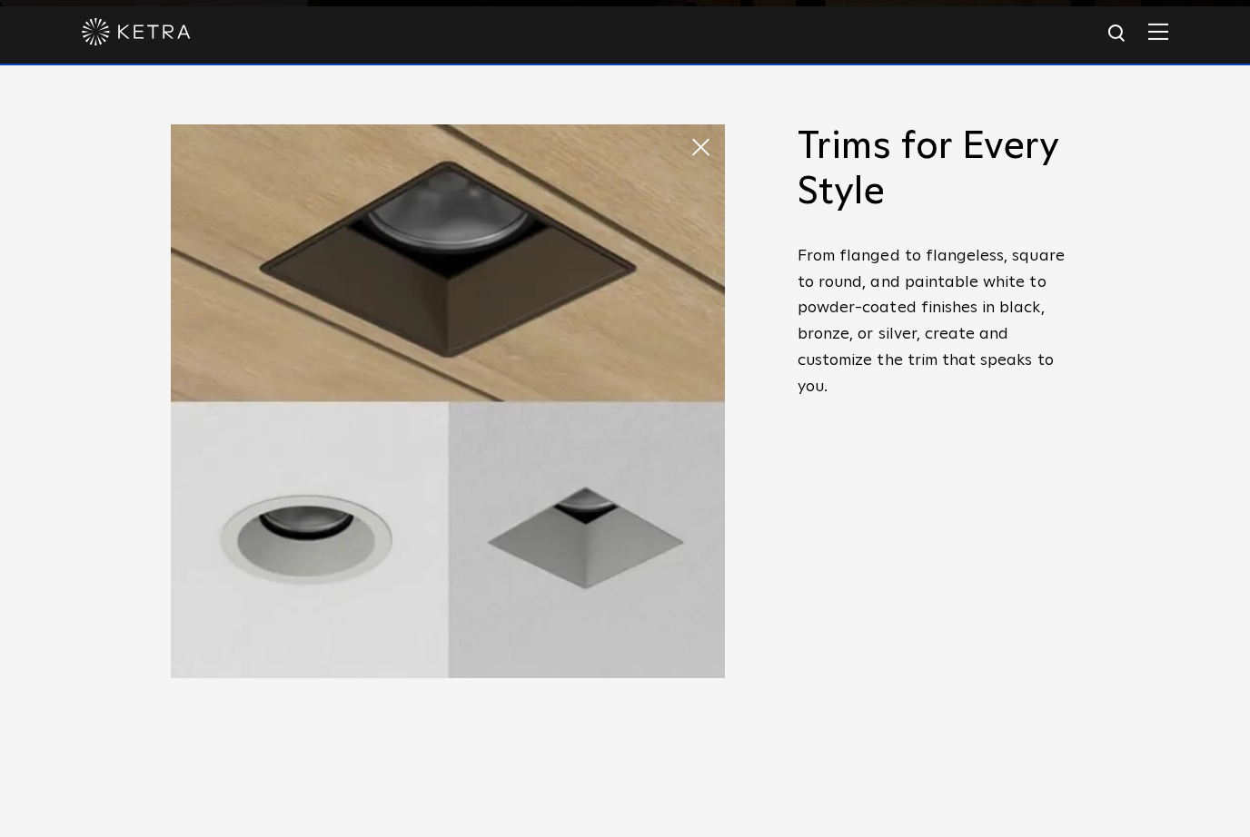
scroll to position [826, 0]
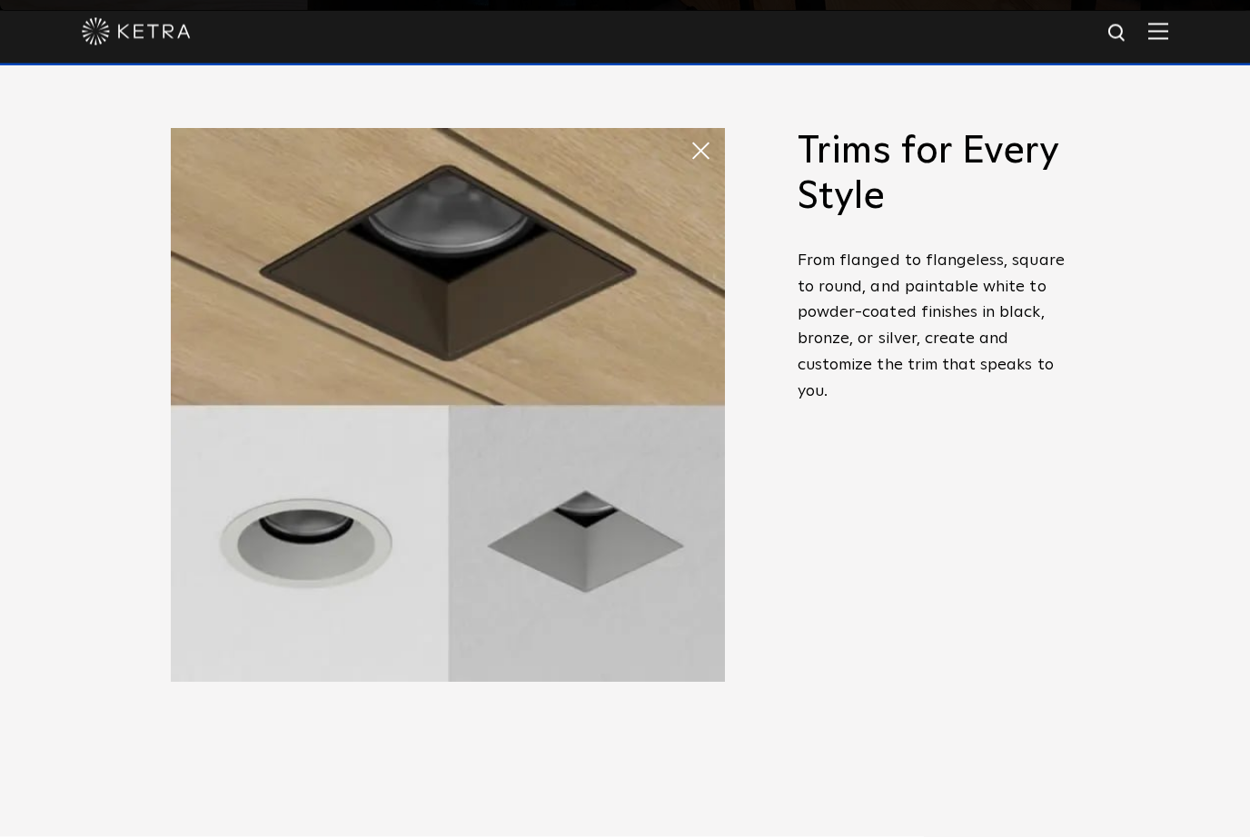
click at [230, 589] on img at bounding box center [448, 406] width 554 height 554
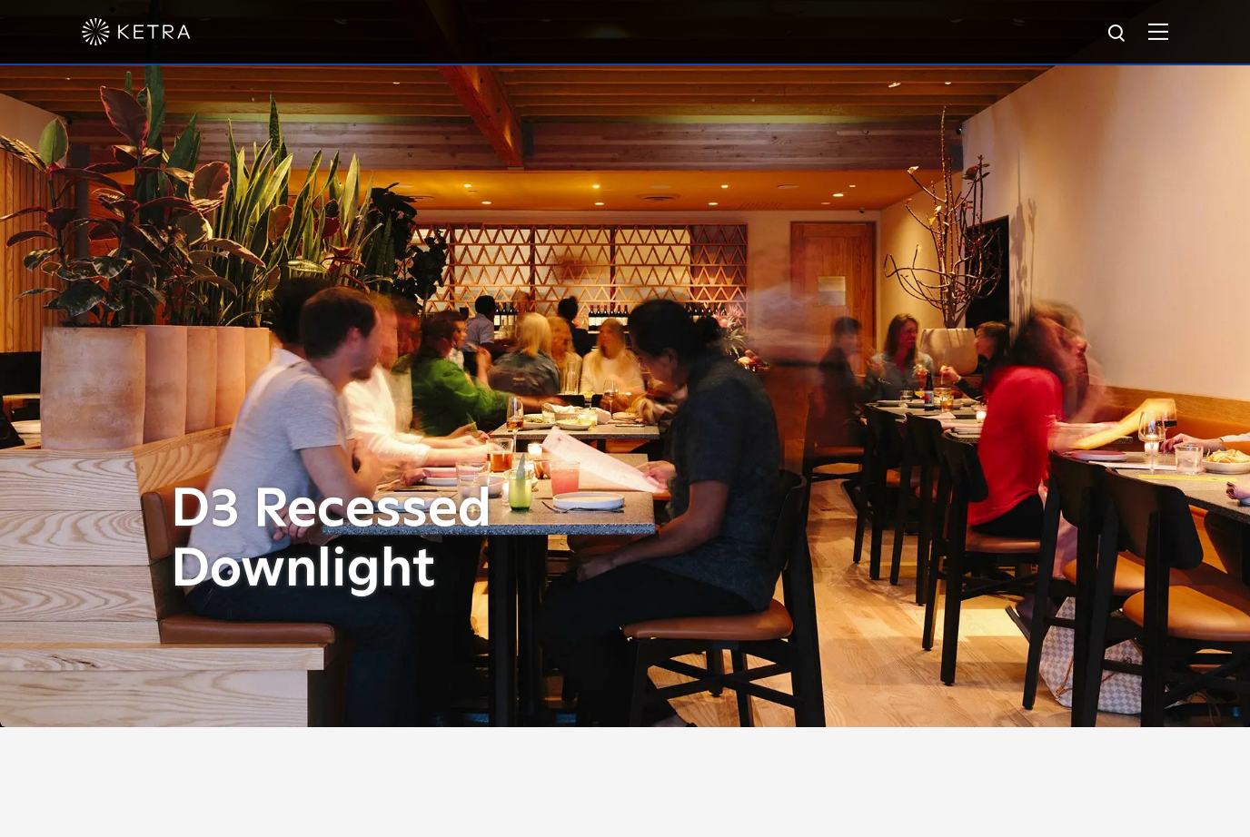
scroll to position [0, 0]
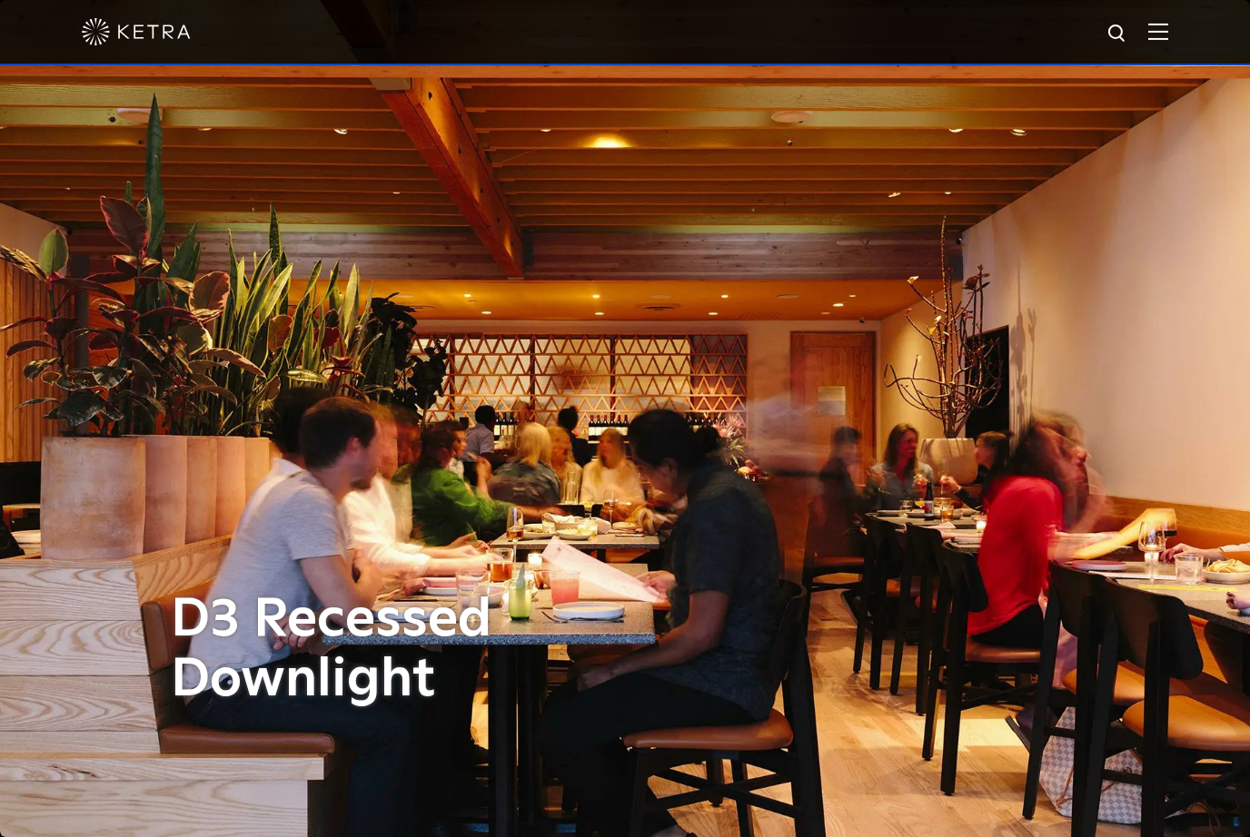
click at [1165, 23] on img at bounding box center [1158, 31] width 20 height 17
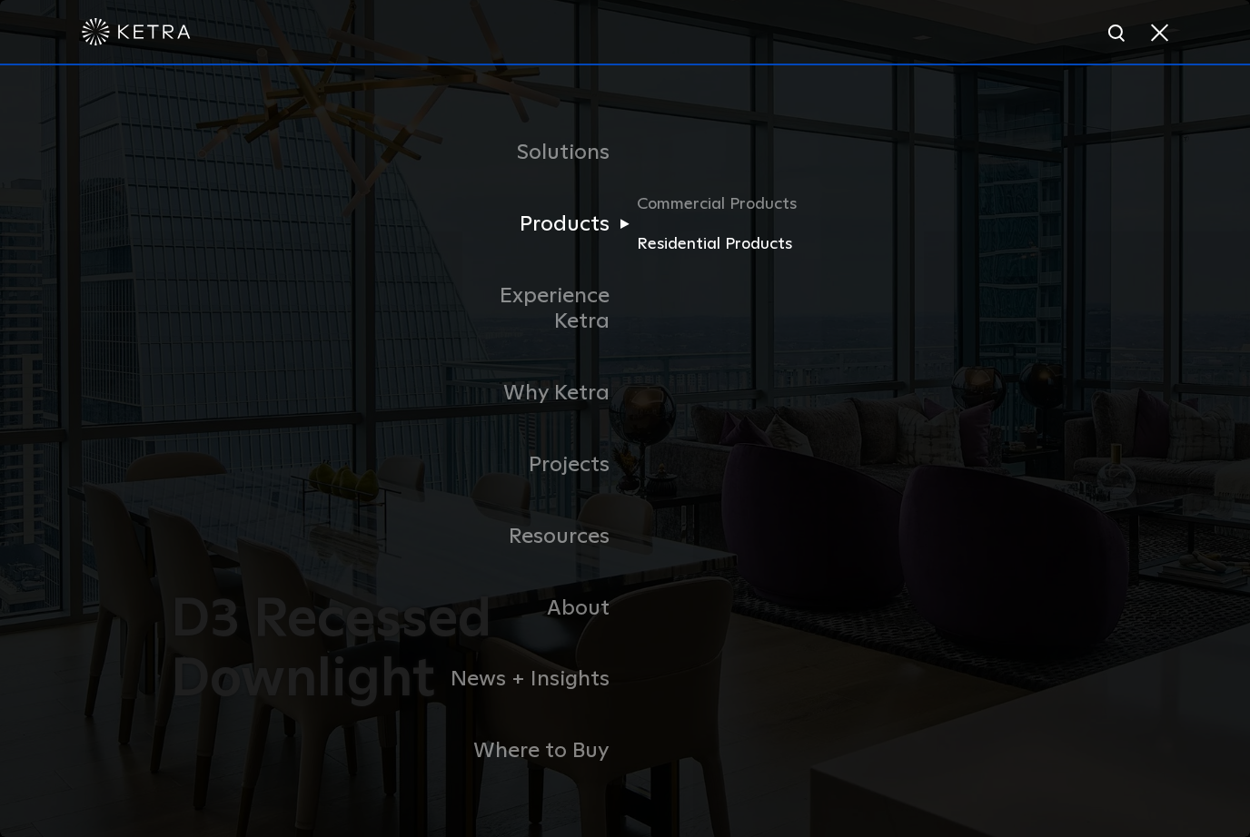
click at [760, 258] on link "Residential Products" at bounding box center [724, 245] width 174 height 26
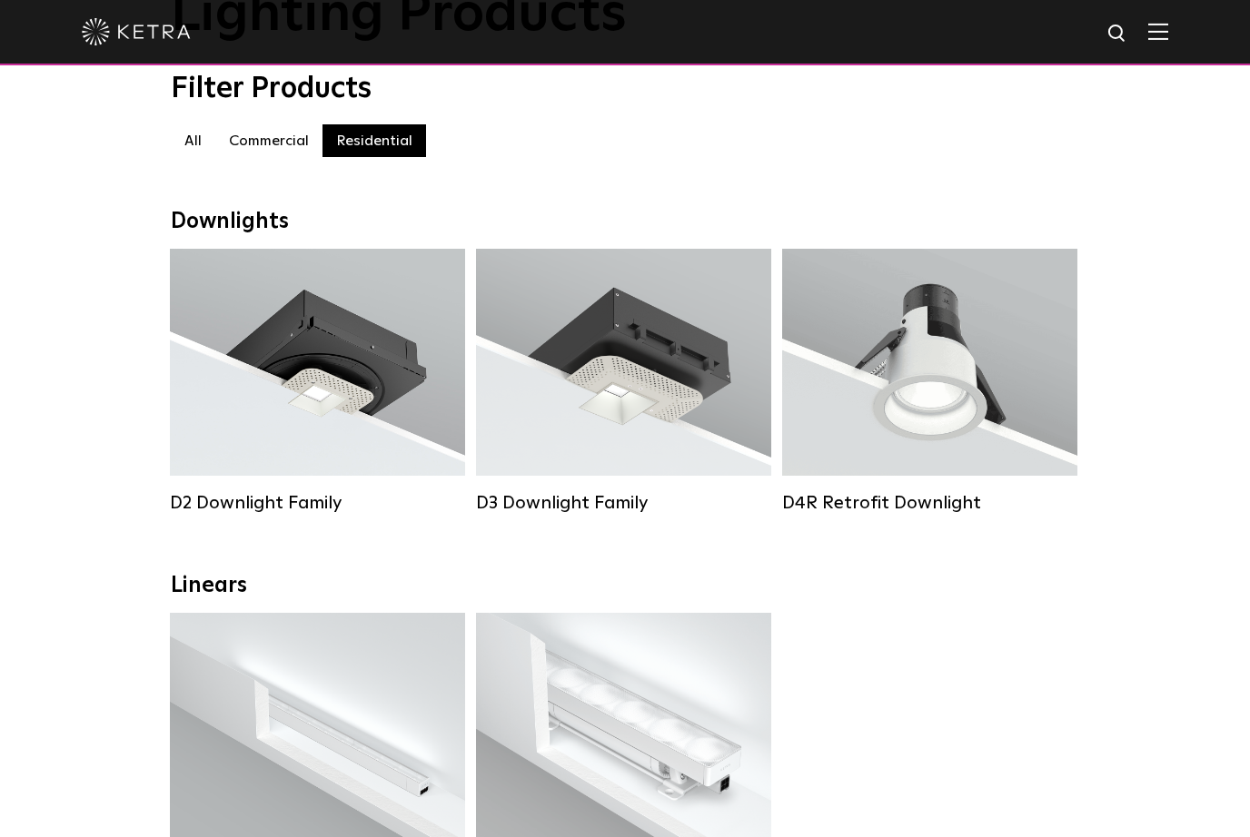
scroll to position [26, 0]
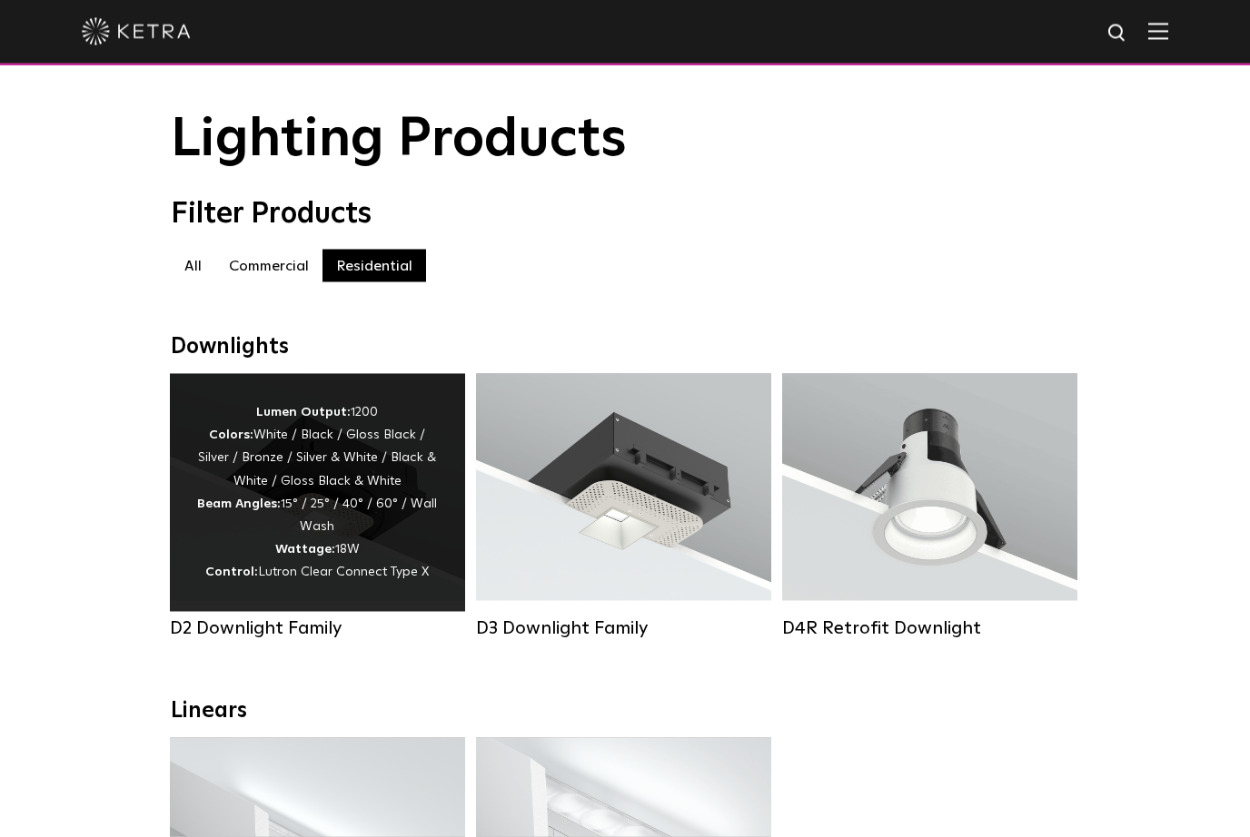
click at [199, 633] on div "D2 Downlight Family" at bounding box center [317, 629] width 295 height 22
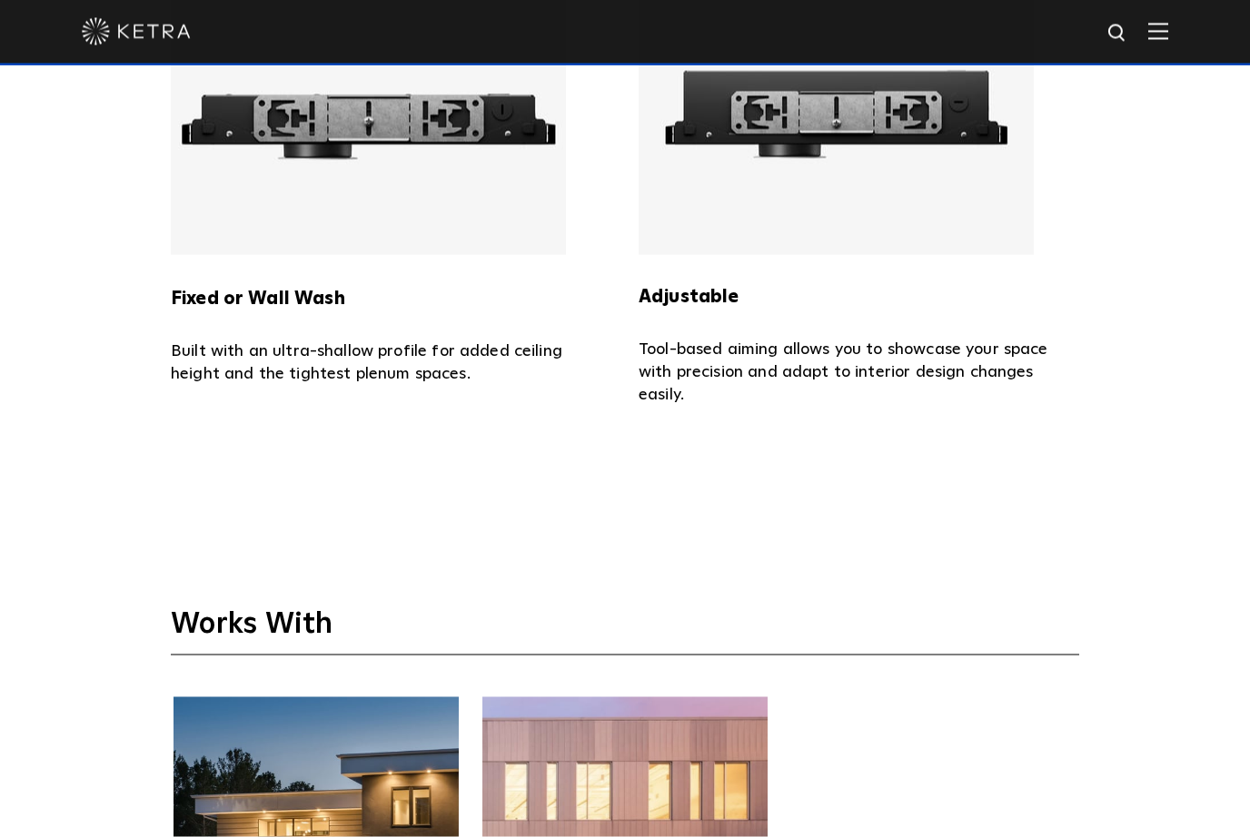
scroll to position [4153, 0]
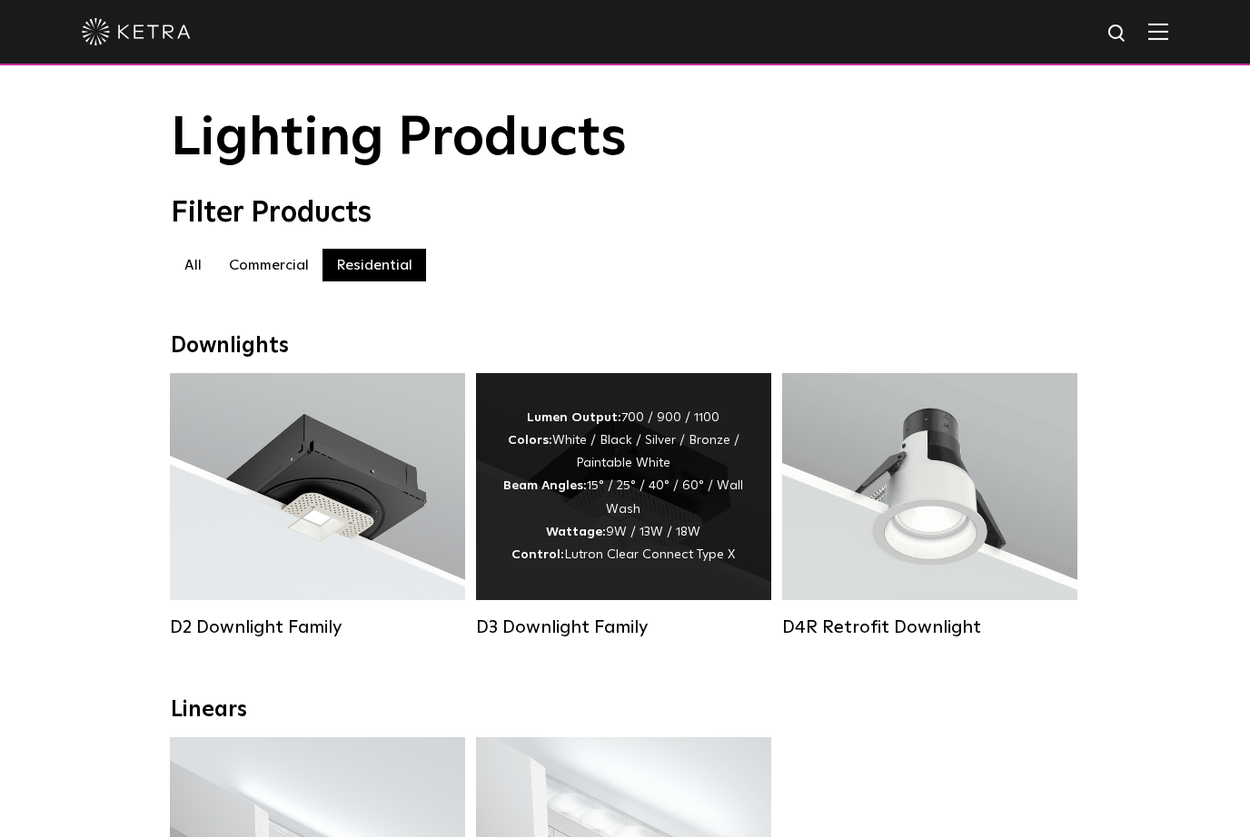
click at [676, 474] on div "Lumen Output: 700 / 900 / 1100 Colors: White / Black / Silver / Bronze / Painta…" at bounding box center [623, 487] width 241 height 160
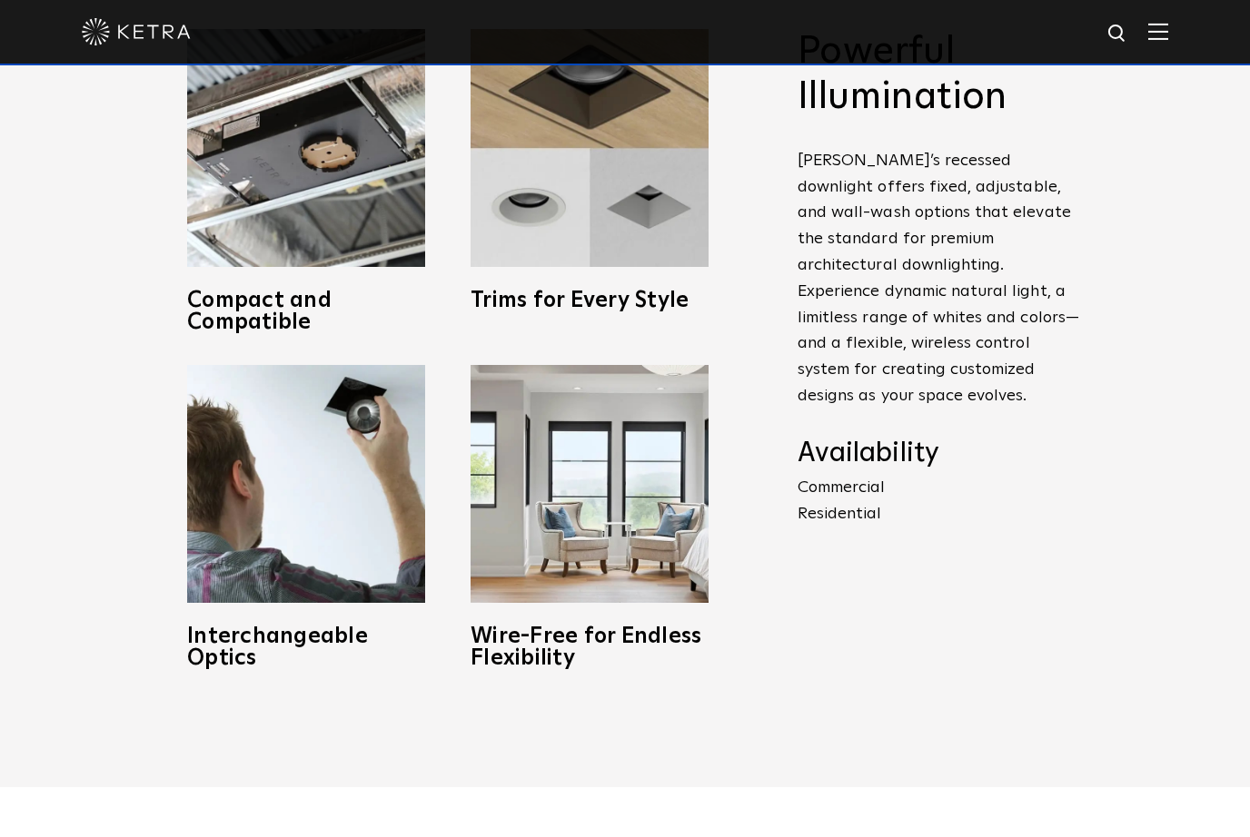
scroll to position [812, 0]
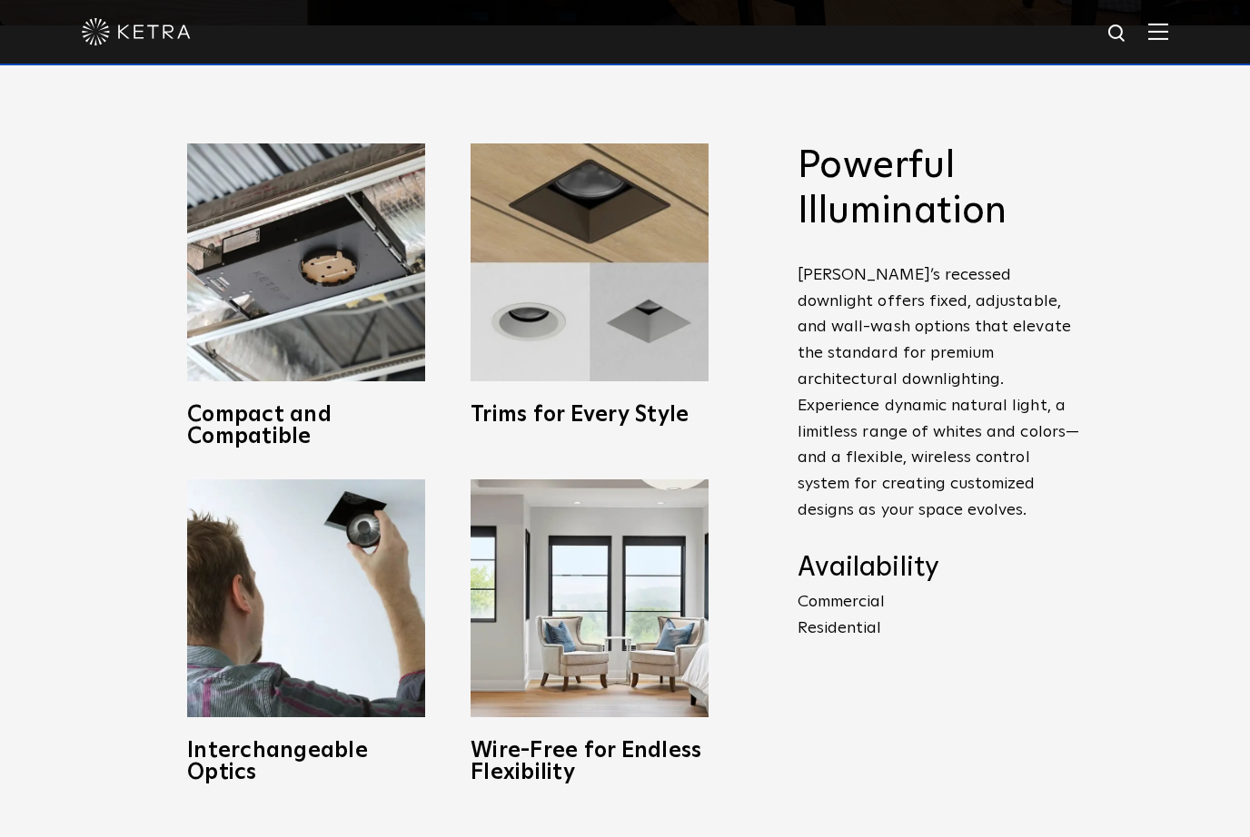
click at [869, 642] on p "Commercial Residential" at bounding box center [938, 615] width 282 height 53
click at [865, 642] on p "Commercial Residential" at bounding box center [938, 615] width 282 height 53
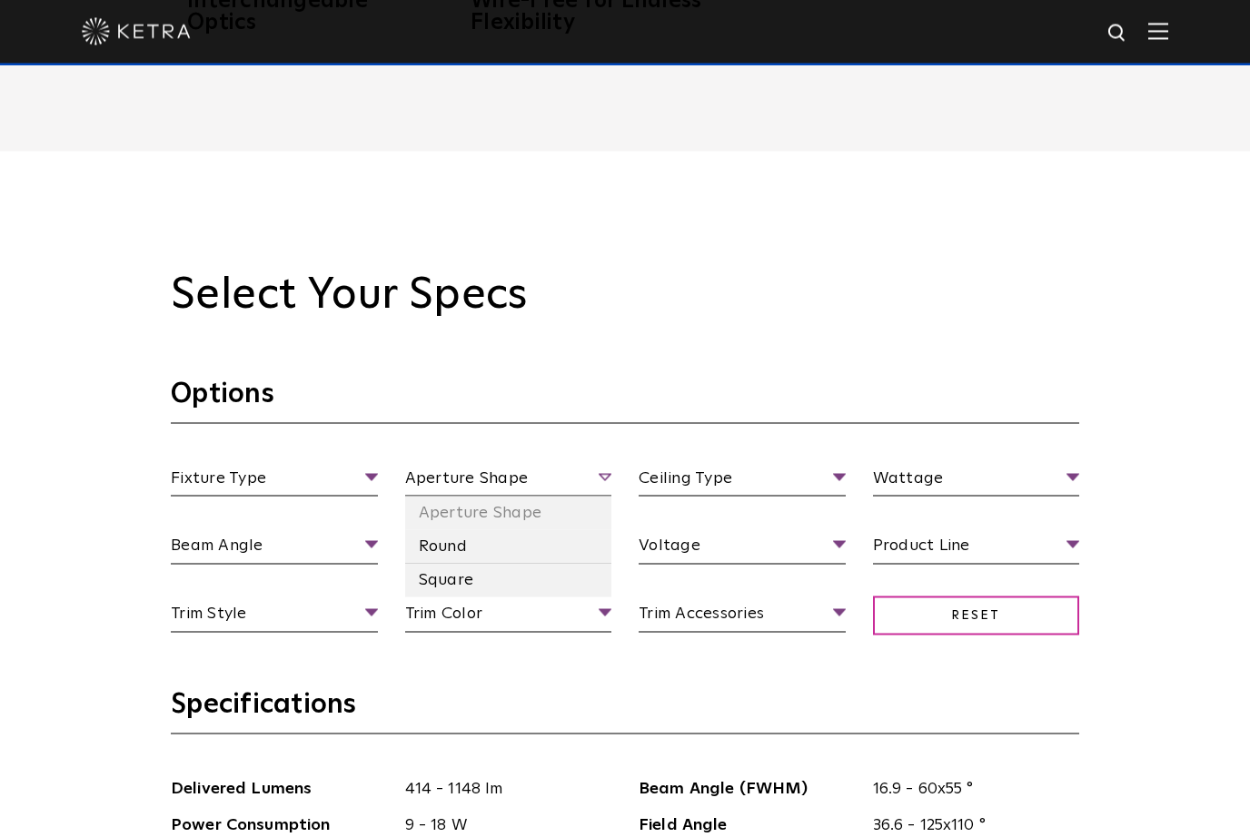
scroll to position [1563, 0]
click at [490, 597] on li "Square" at bounding box center [508, 580] width 207 height 34
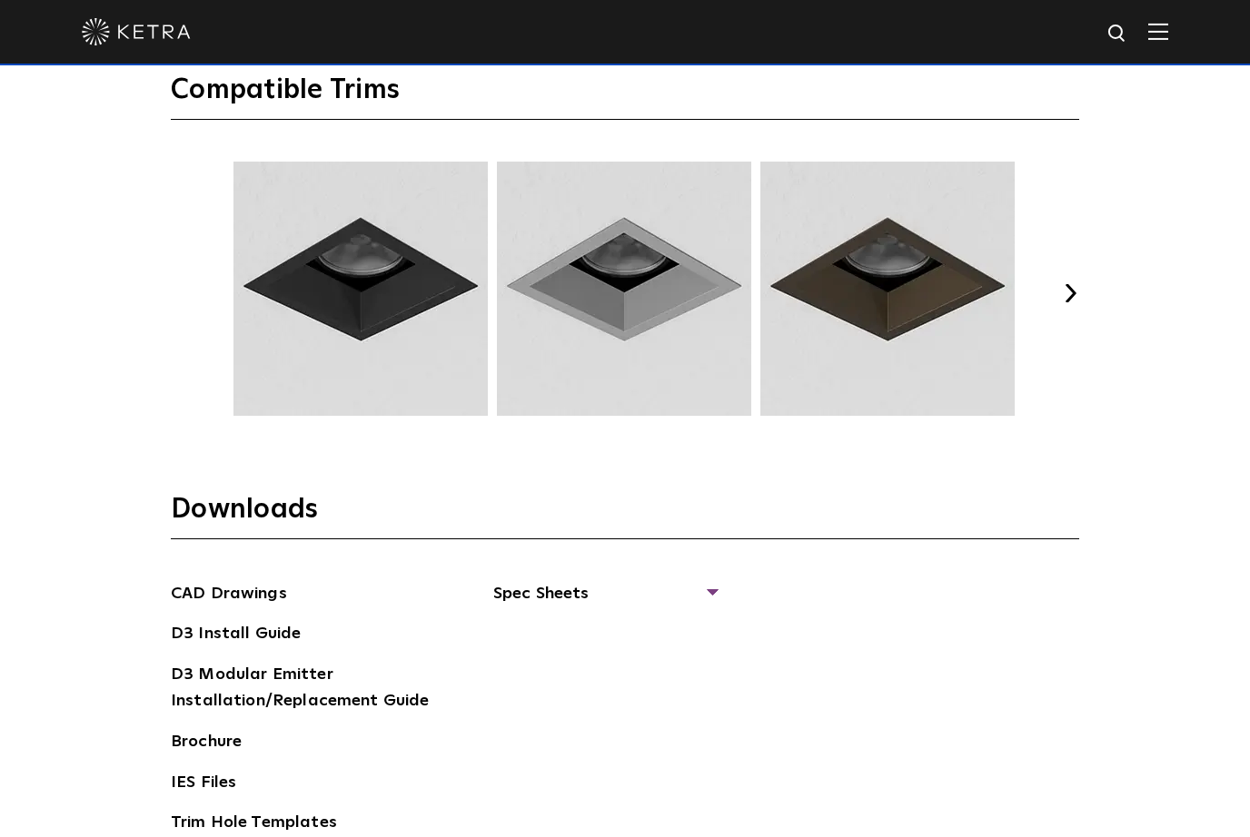
scroll to position [2359, 0]
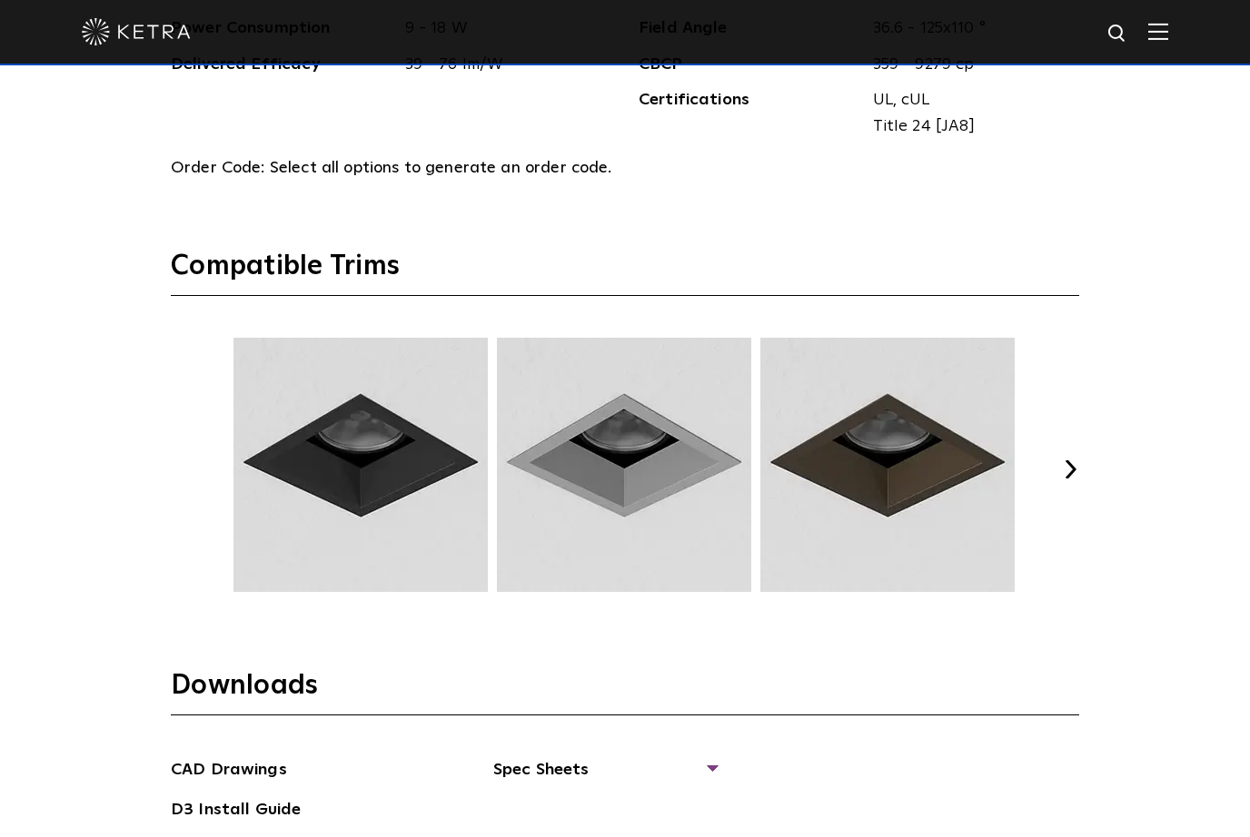
click at [1064, 479] on button "Next" at bounding box center [1070, 469] width 18 height 18
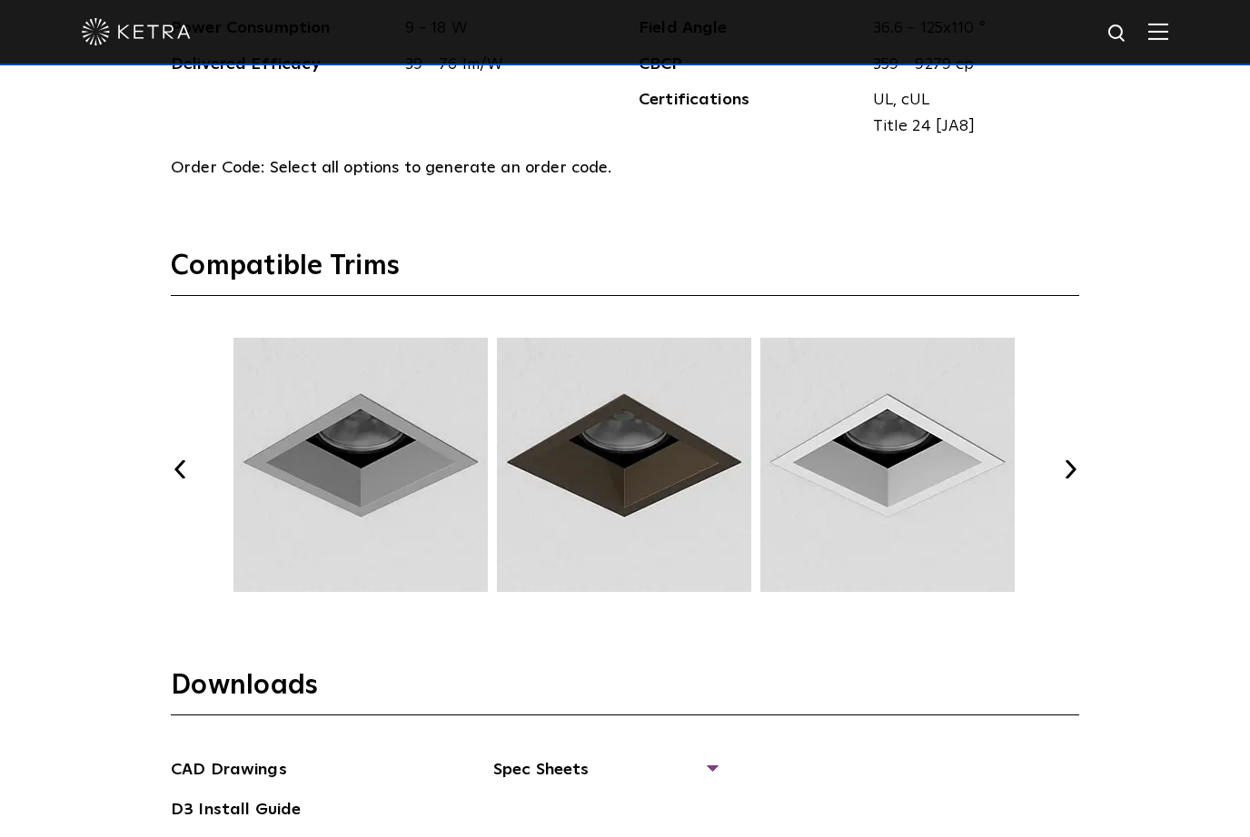
click at [1063, 479] on button "Next" at bounding box center [1070, 469] width 18 height 18
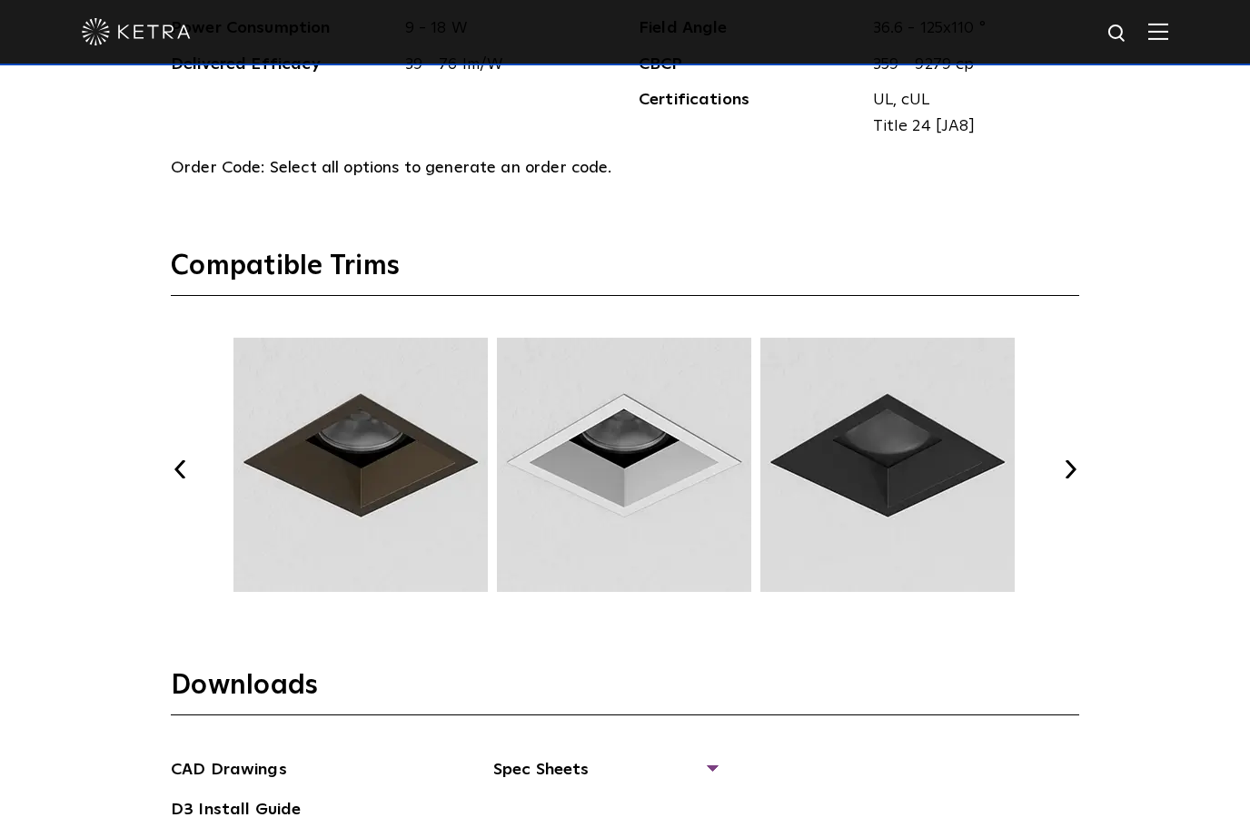
click at [1063, 479] on button "Next" at bounding box center [1070, 469] width 18 height 18
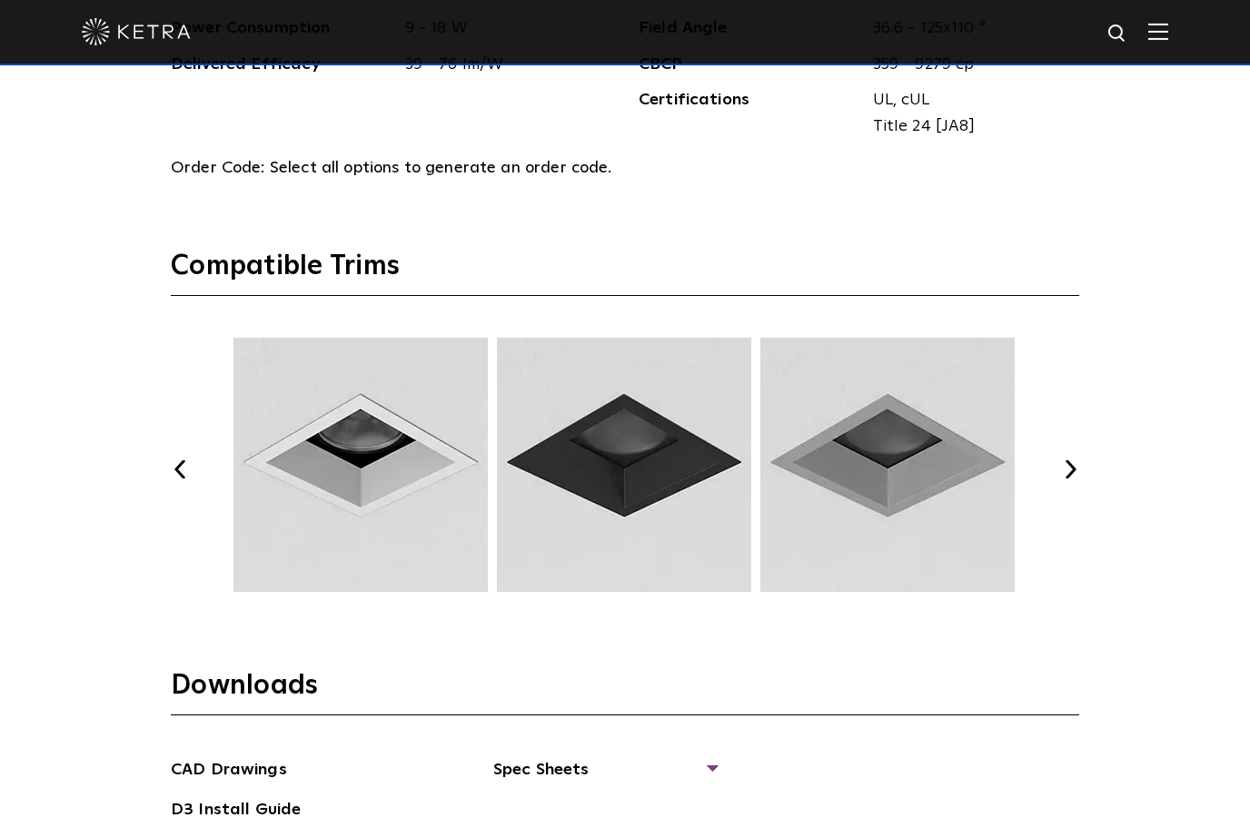
click at [1063, 479] on button "Next" at bounding box center [1070, 469] width 18 height 18
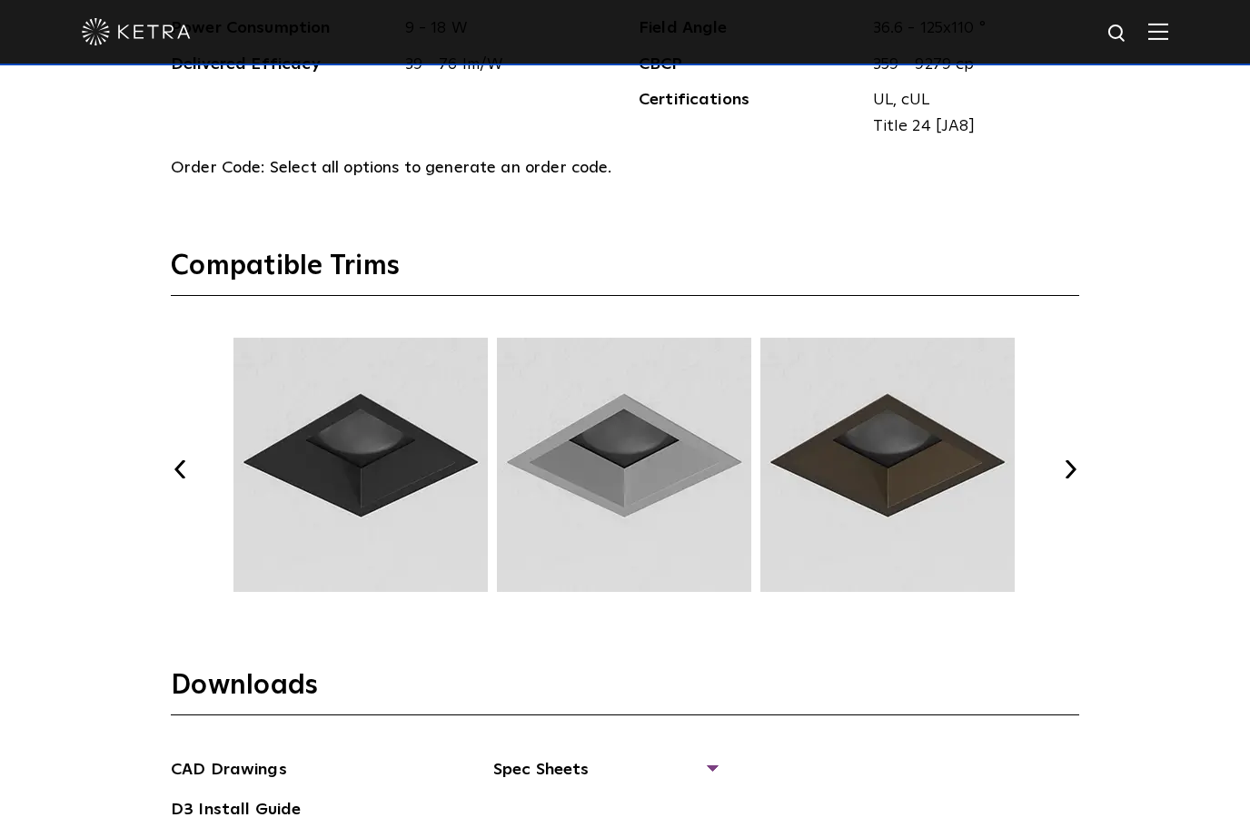
click at [1063, 479] on button "Next" at bounding box center [1070, 469] width 18 height 18
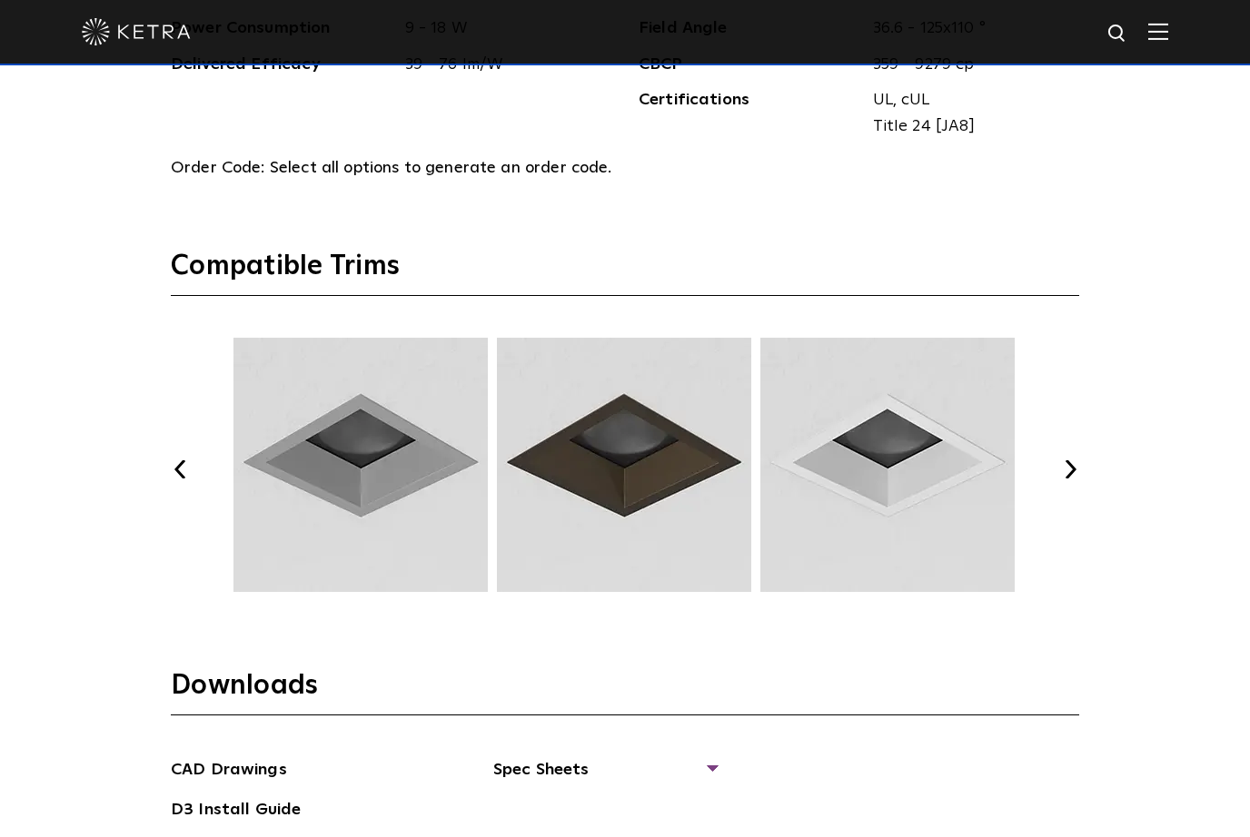
click at [1061, 479] on button "Next" at bounding box center [1070, 469] width 18 height 18
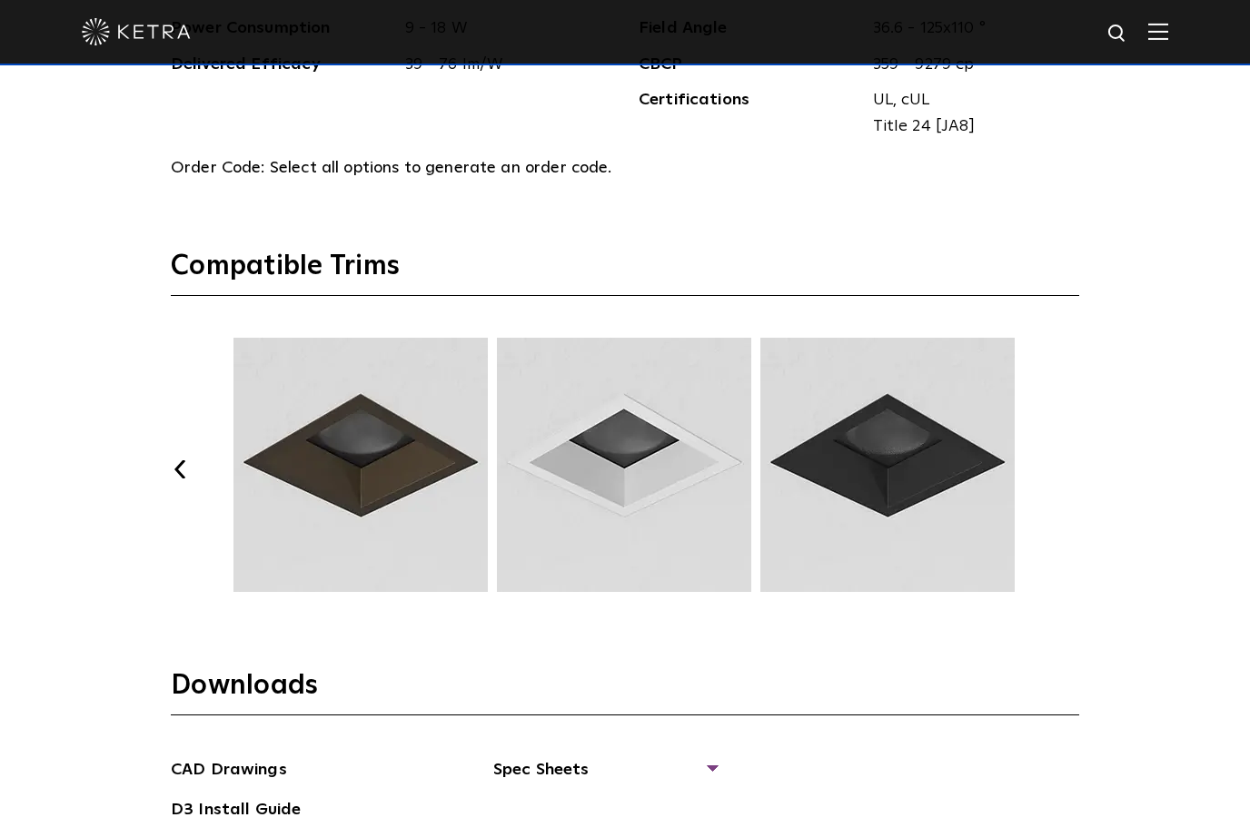
click at [1062, 479] on button "Next" at bounding box center [1070, 469] width 18 height 18
click at [1057, 525] on div "Previous Next" at bounding box center [625, 469] width 908 height 263
click at [1057, 527] on div "Previous Next" at bounding box center [625, 469] width 908 height 263
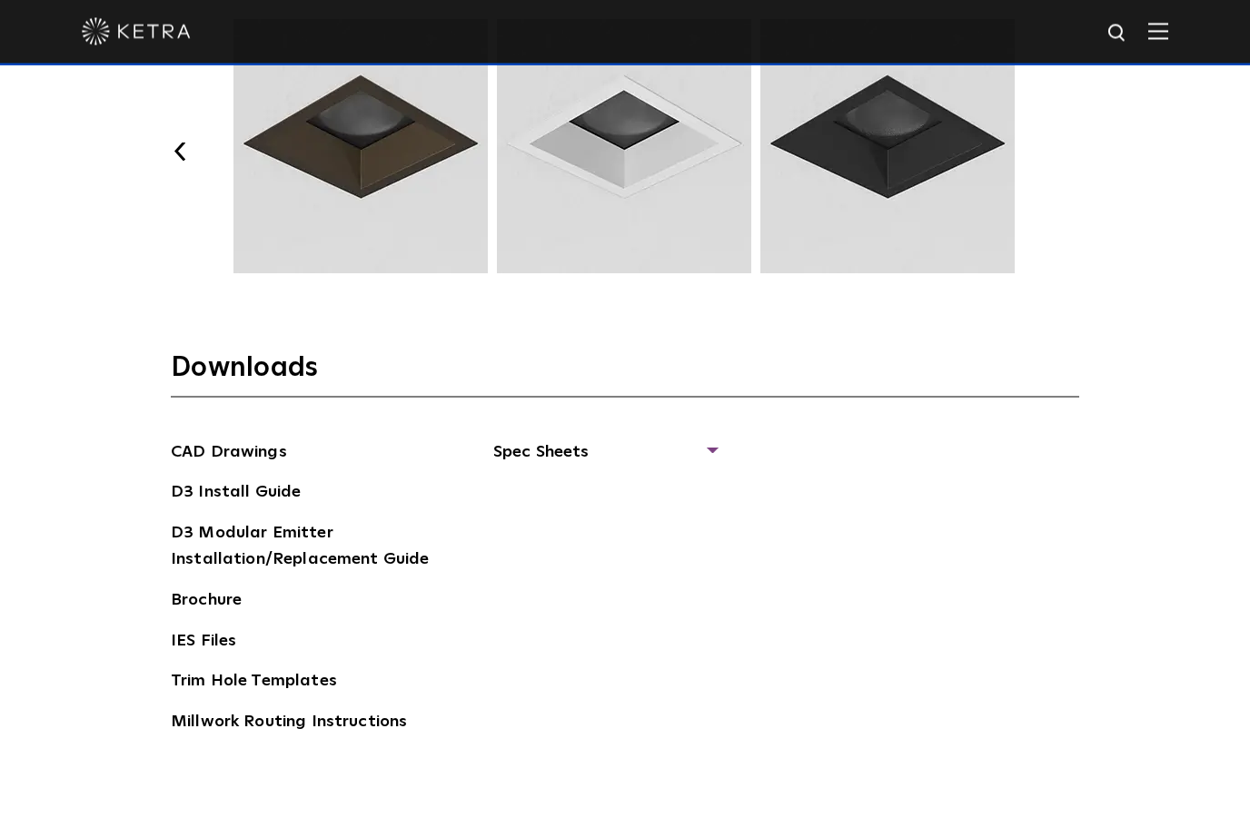
scroll to position [2378, 0]
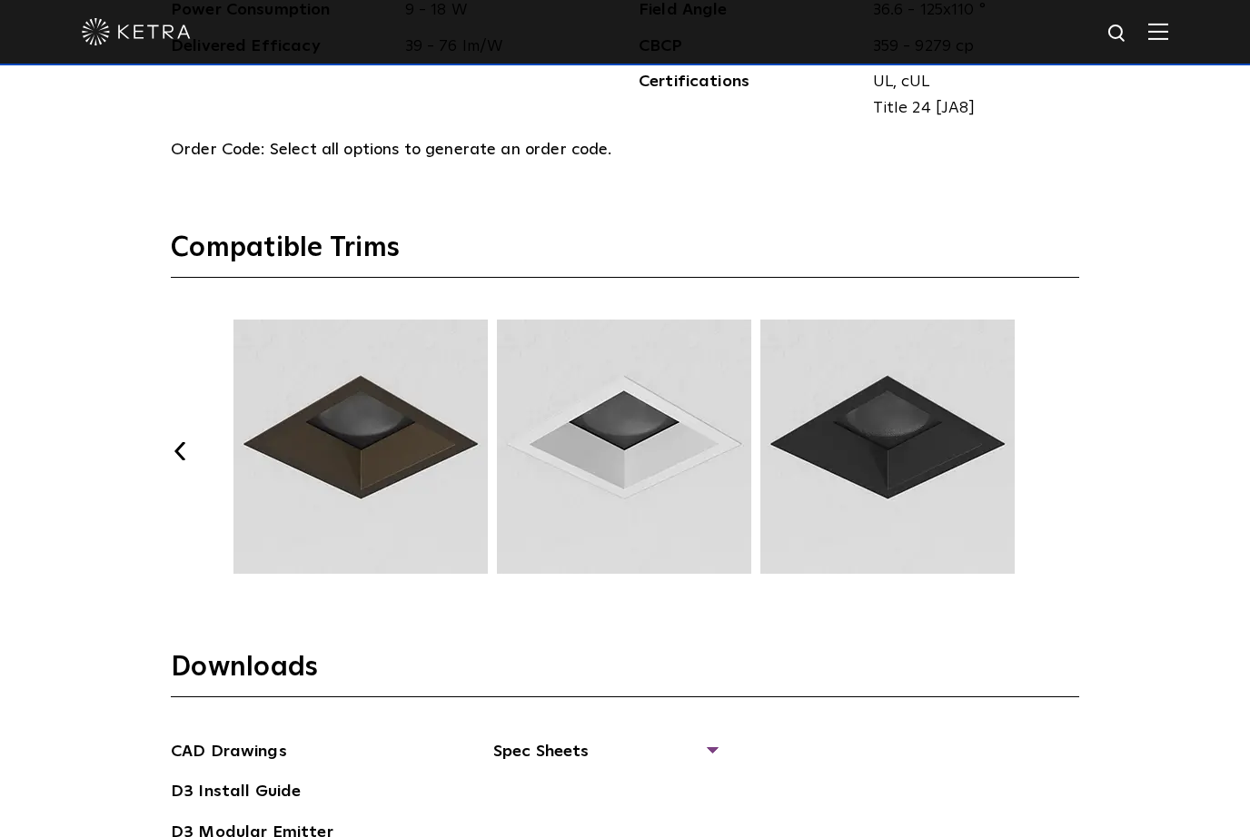
click at [171, 460] on button "Previous" at bounding box center [180, 451] width 18 height 18
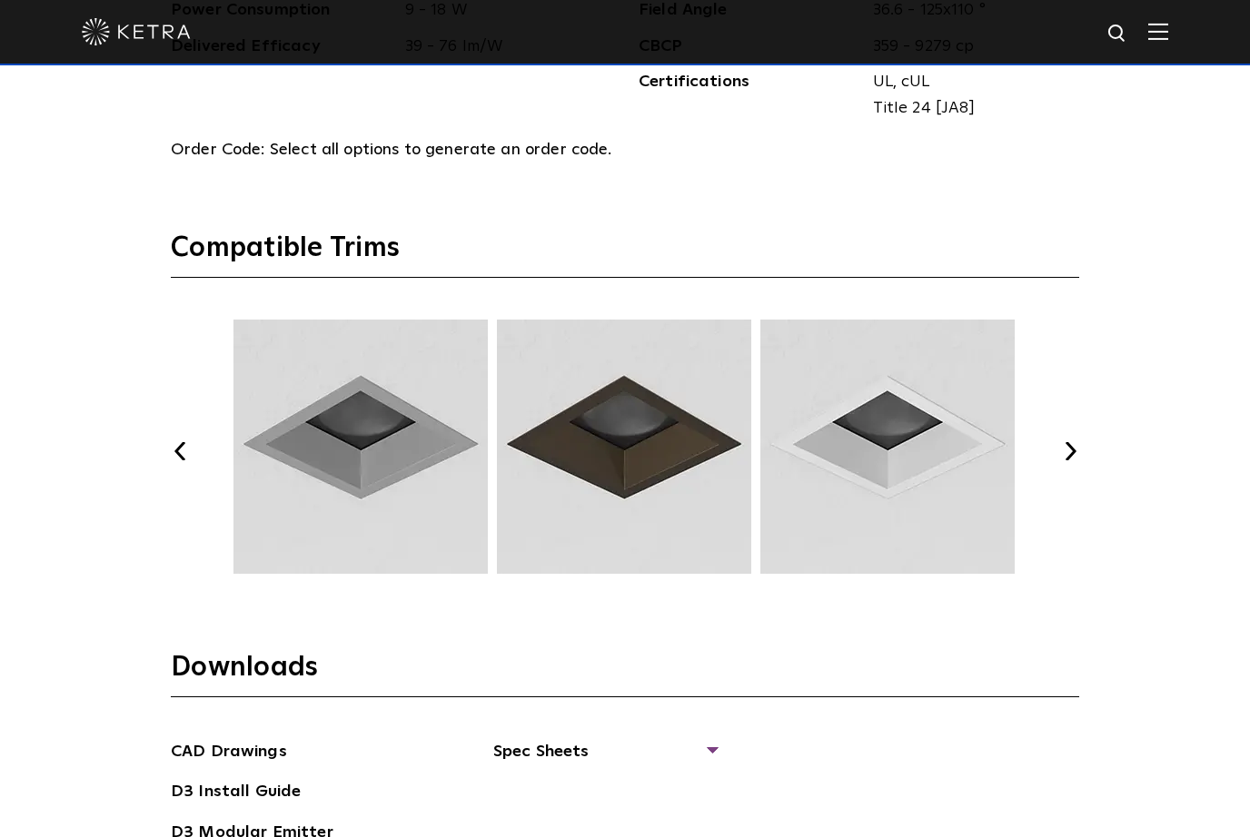
click at [175, 460] on button "Previous" at bounding box center [180, 451] width 18 height 18
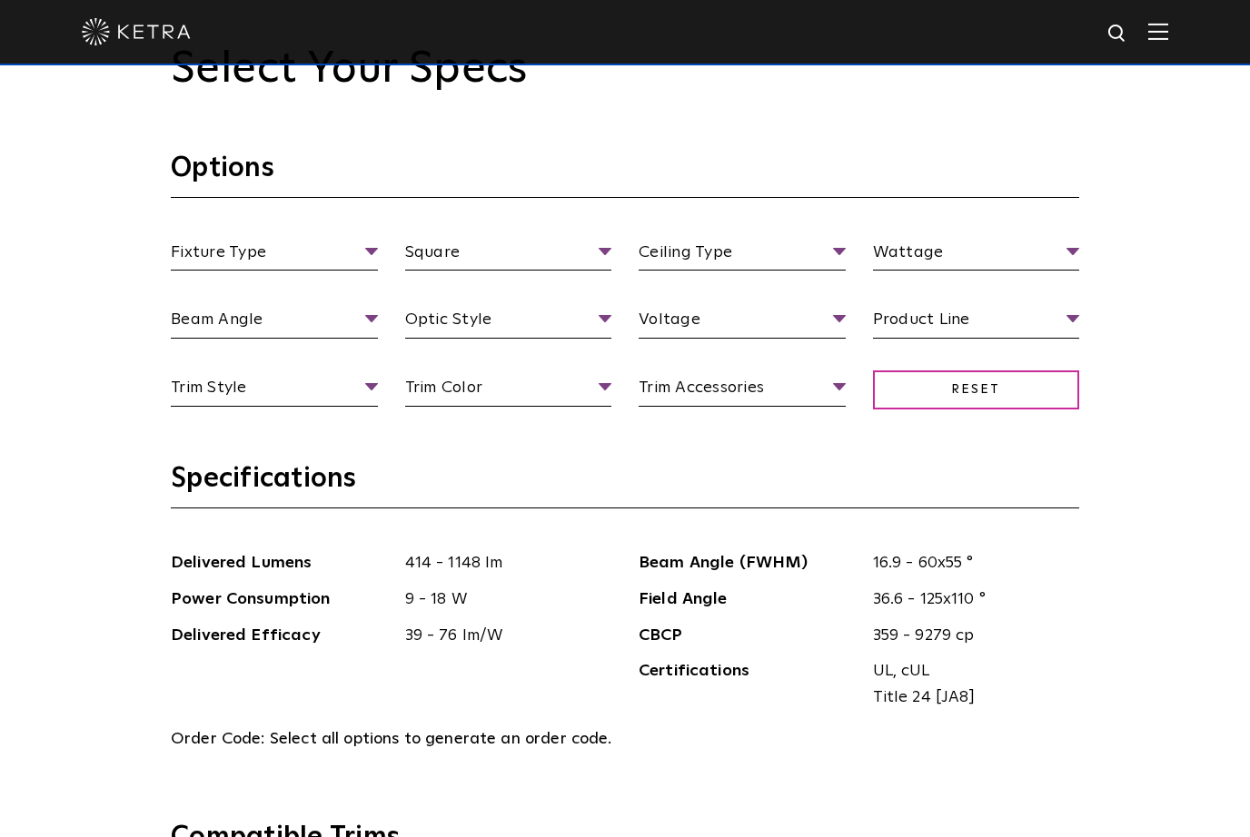
scroll to position [1737, 0]
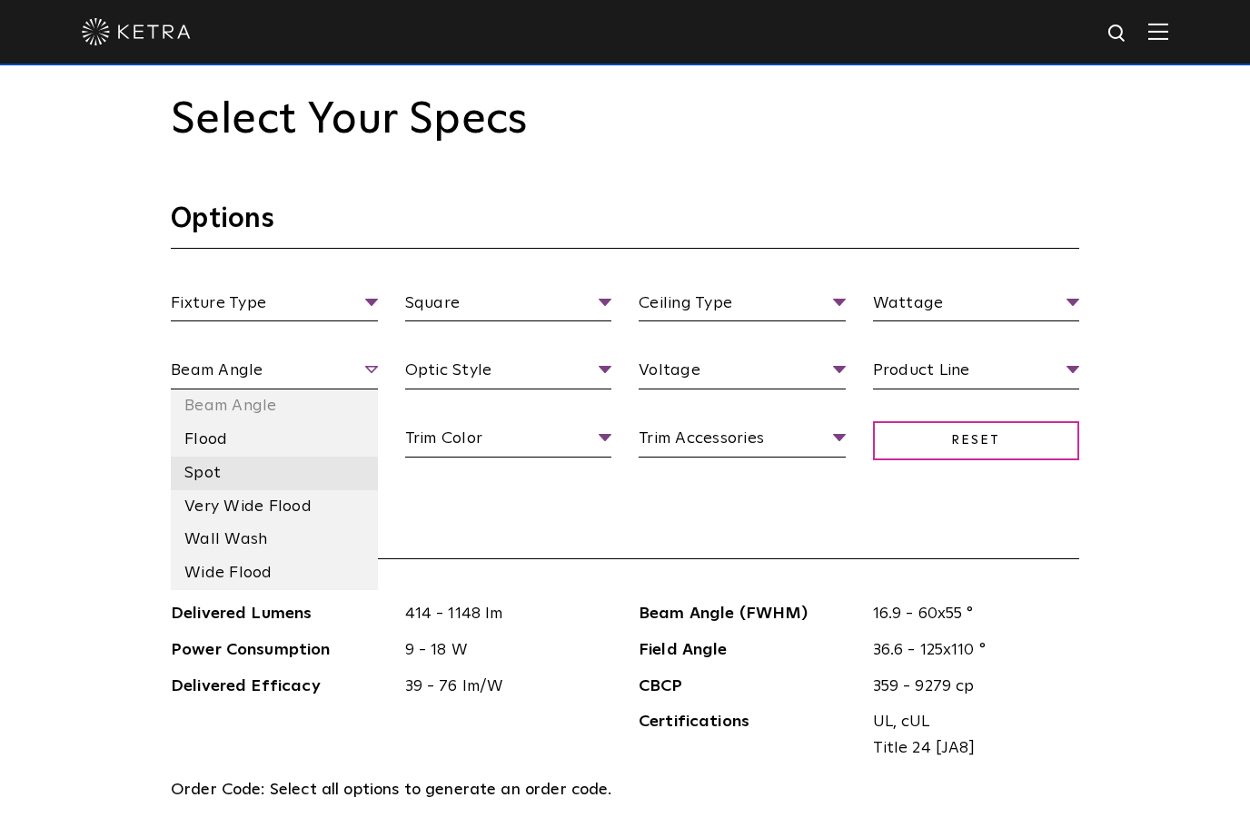
click at [191, 490] on li "Spot" at bounding box center [274, 474] width 207 height 34
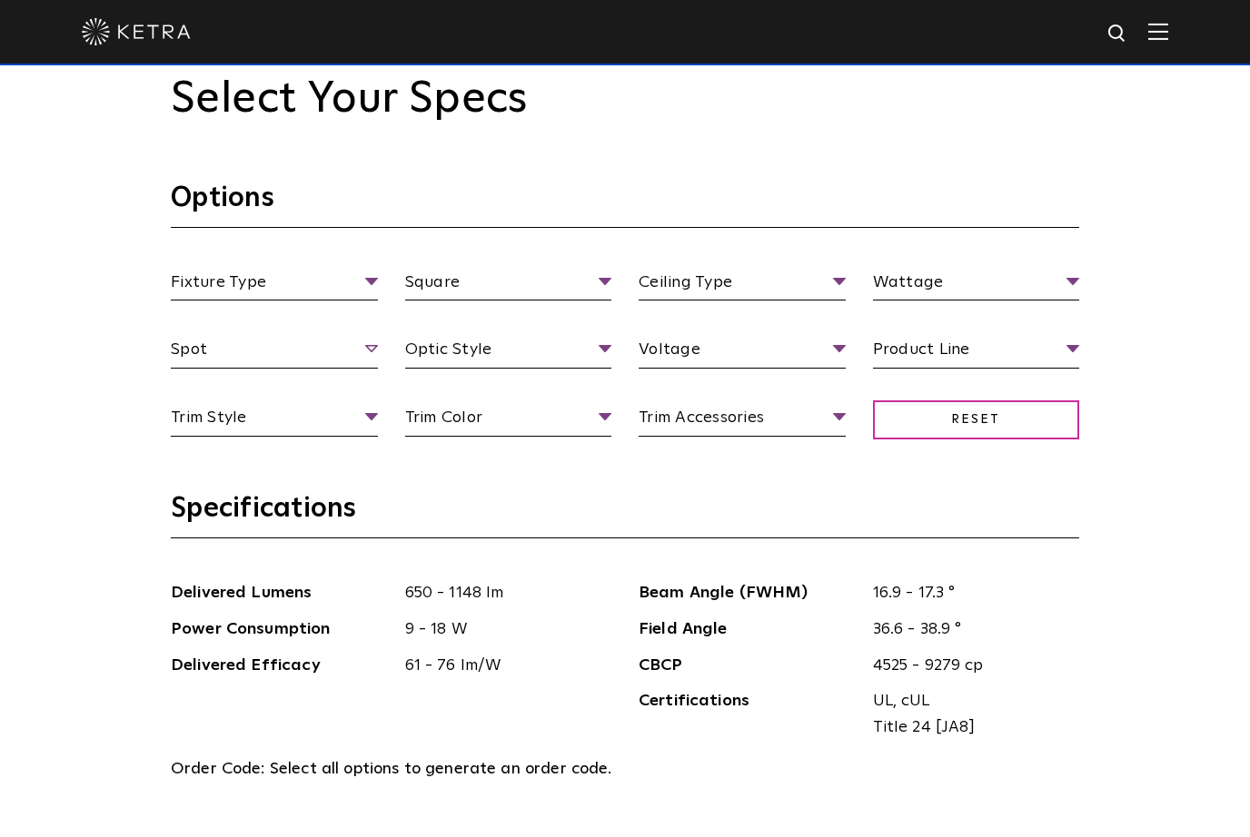
scroll to position [1710, 0]
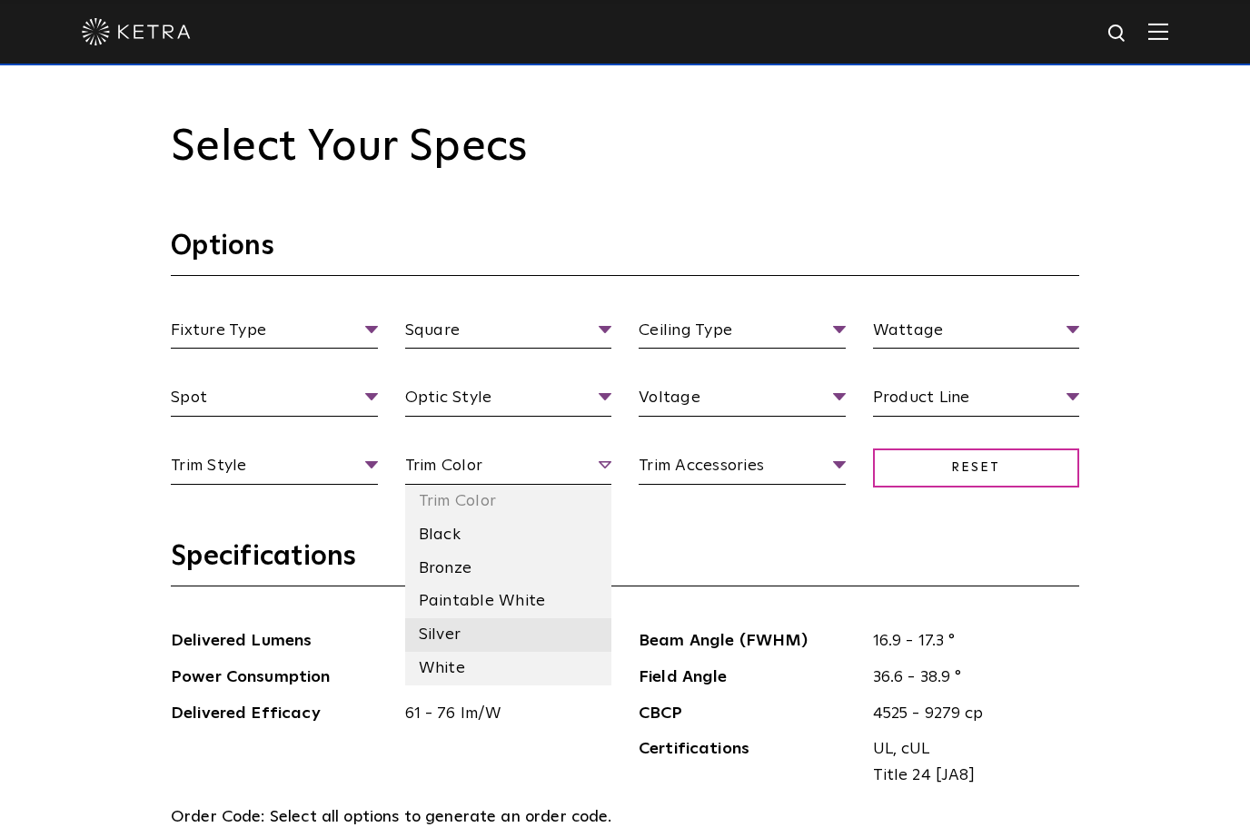
click at [465, 652] on li "Silver" at bounding box center [508, 635] width 207 height 34
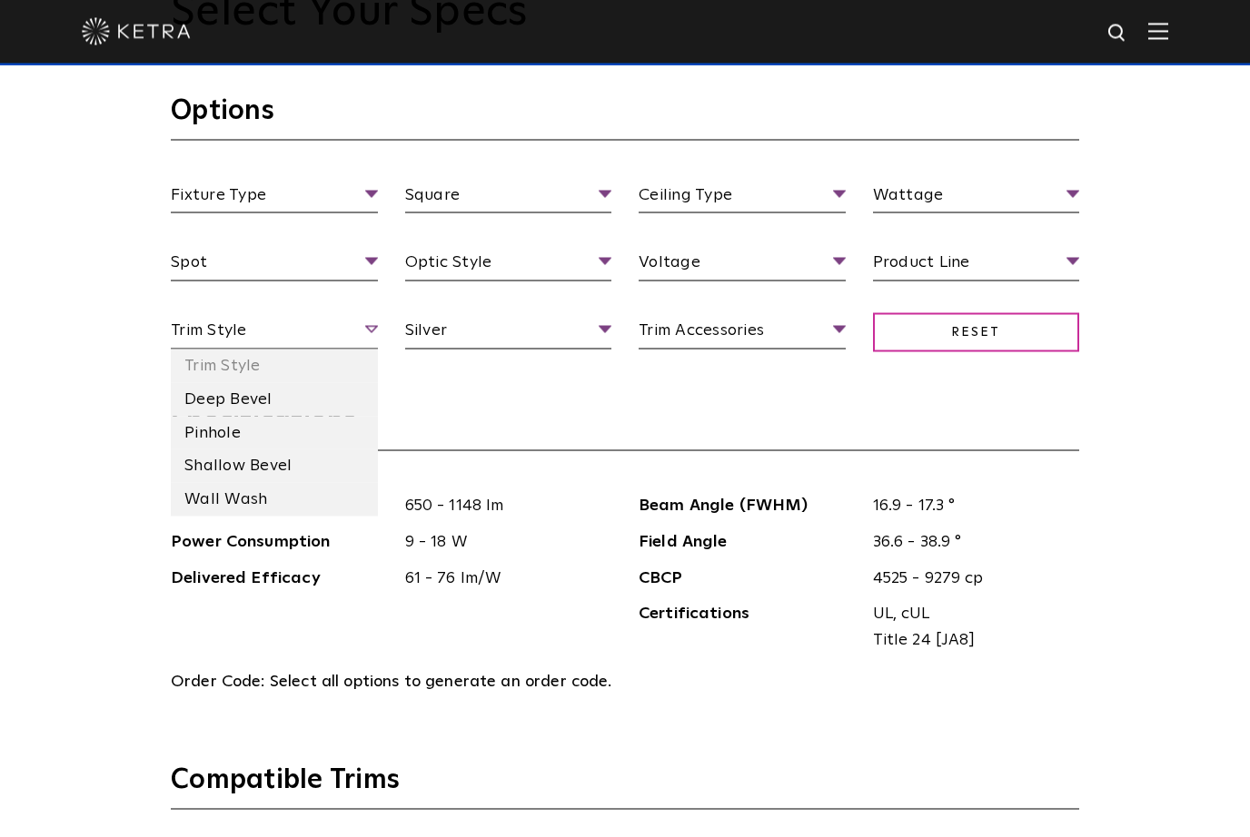
scroll to position [1846, 0]
click at [1174, 451] on div "Select Your Specs Options Fixture Type Fixture Type Adjustable Fixed Wall Wash …" at bounding box center [625, 792] width 1250 height 1850
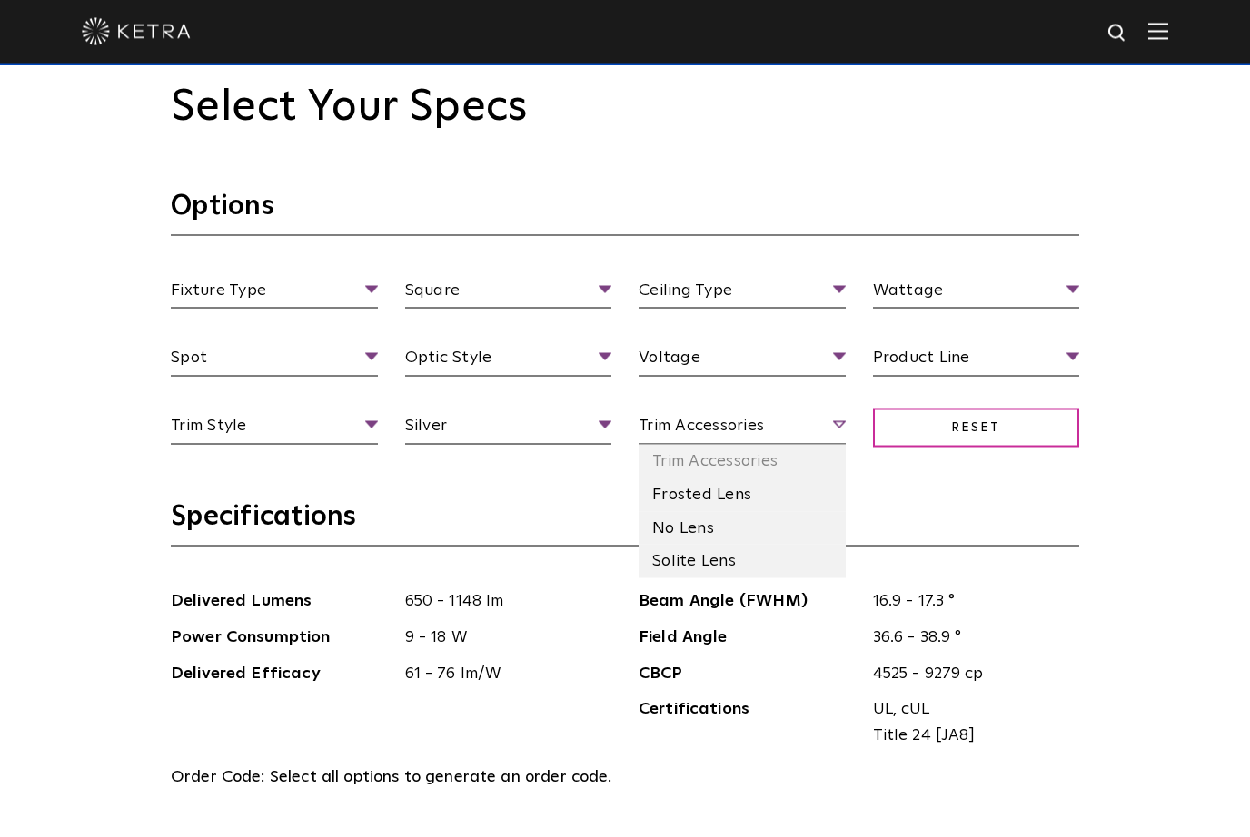
scroll to position [1751, 0]
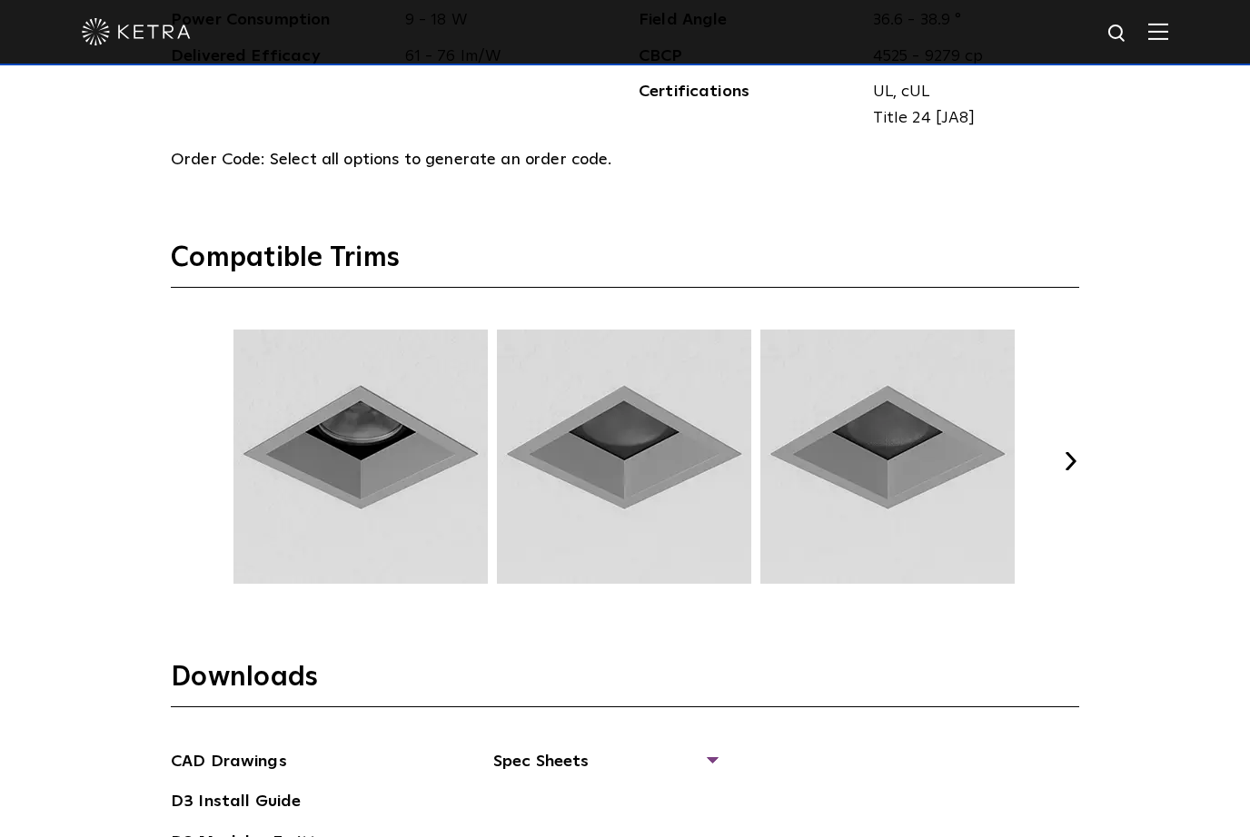
scroll to position [2376, 0]
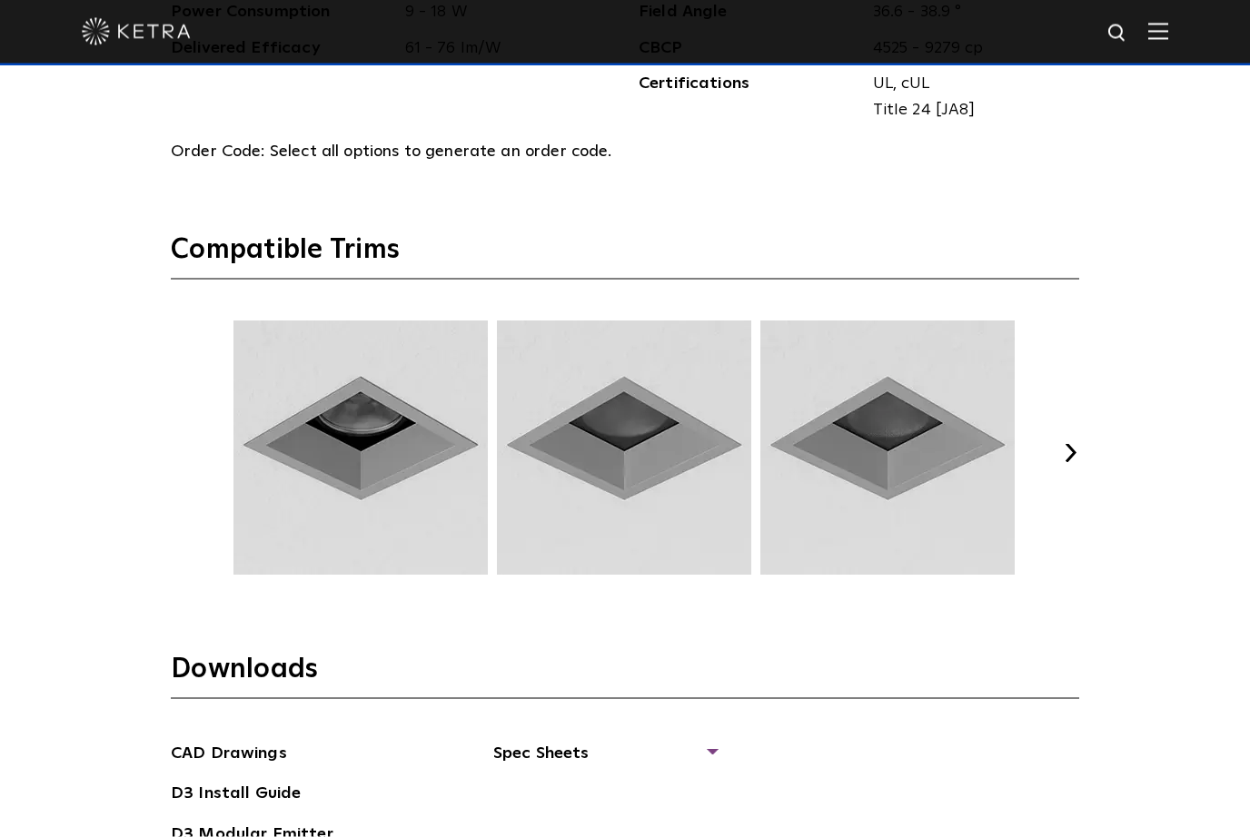
click at [1075, 462] on button "Next" at bounding box center [1070, 453] width 18 height 18
click at [1075, 461] on button "Next" at bounding box center [1070, 452] width 18 height 18
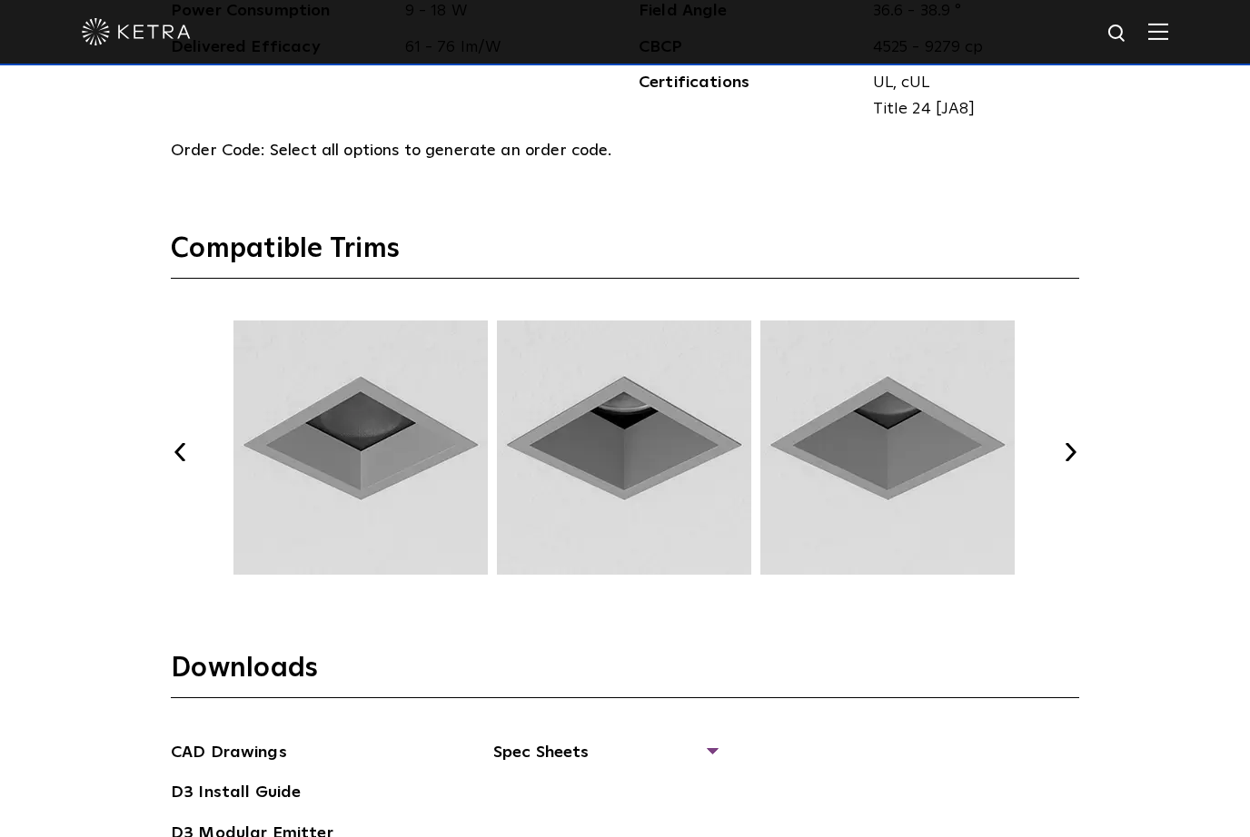
click at [1067, 461] on button "Next" at bounding box center [1070, 452] width 18 height 18
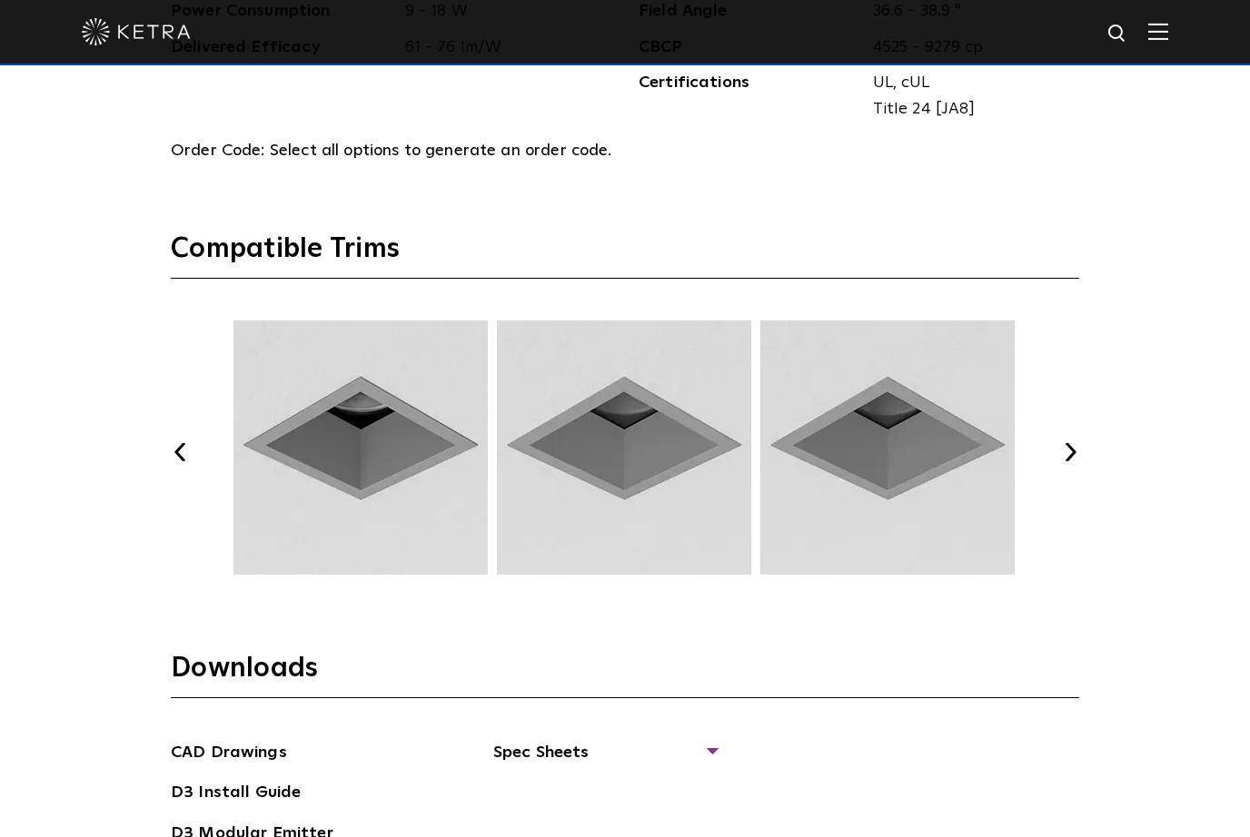
click at [1073, 461] on button "Next" at bounding box center [1070, 452] width 18 height 18
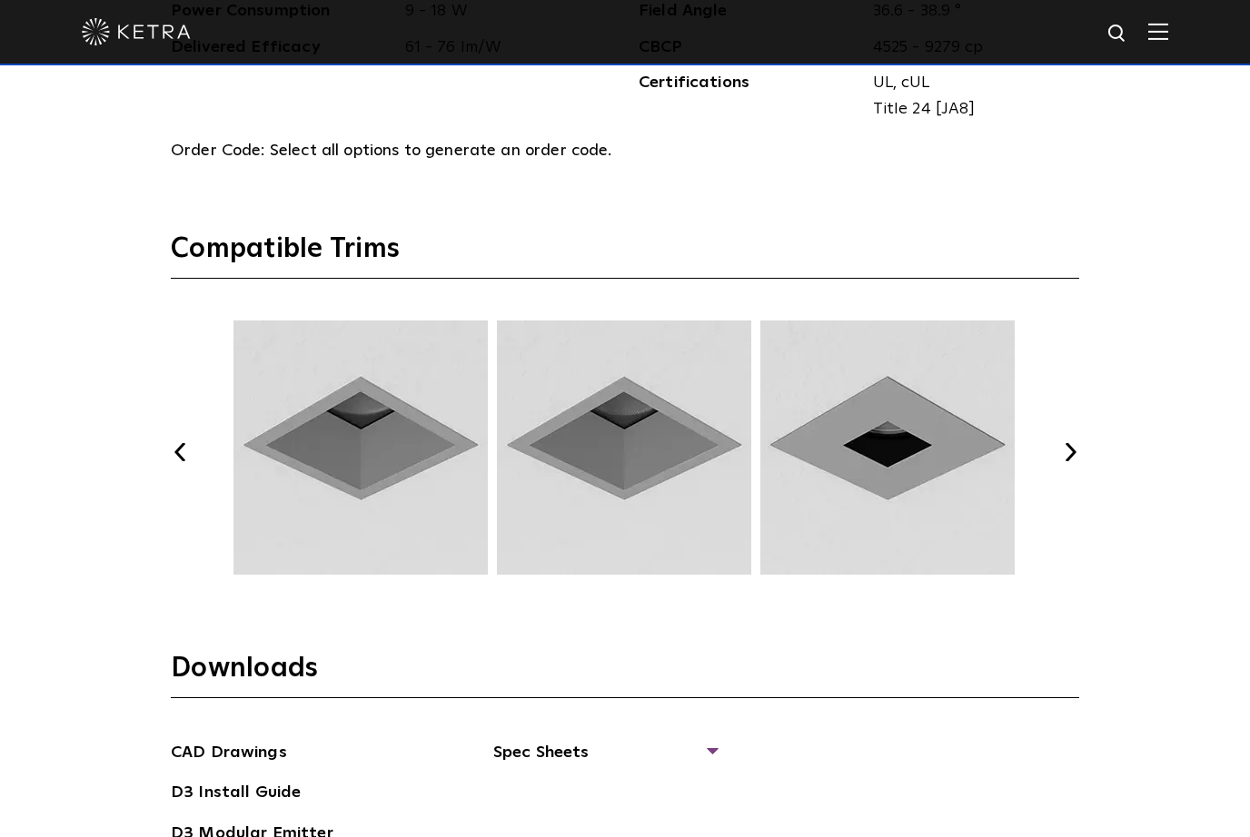
click at [1069, 461] on button "Next" at bounding box center [1070, 452] width 18 height 18
click at [1065, 461] on button "Next" at bounding box center [1070, 452] width 18 height 18
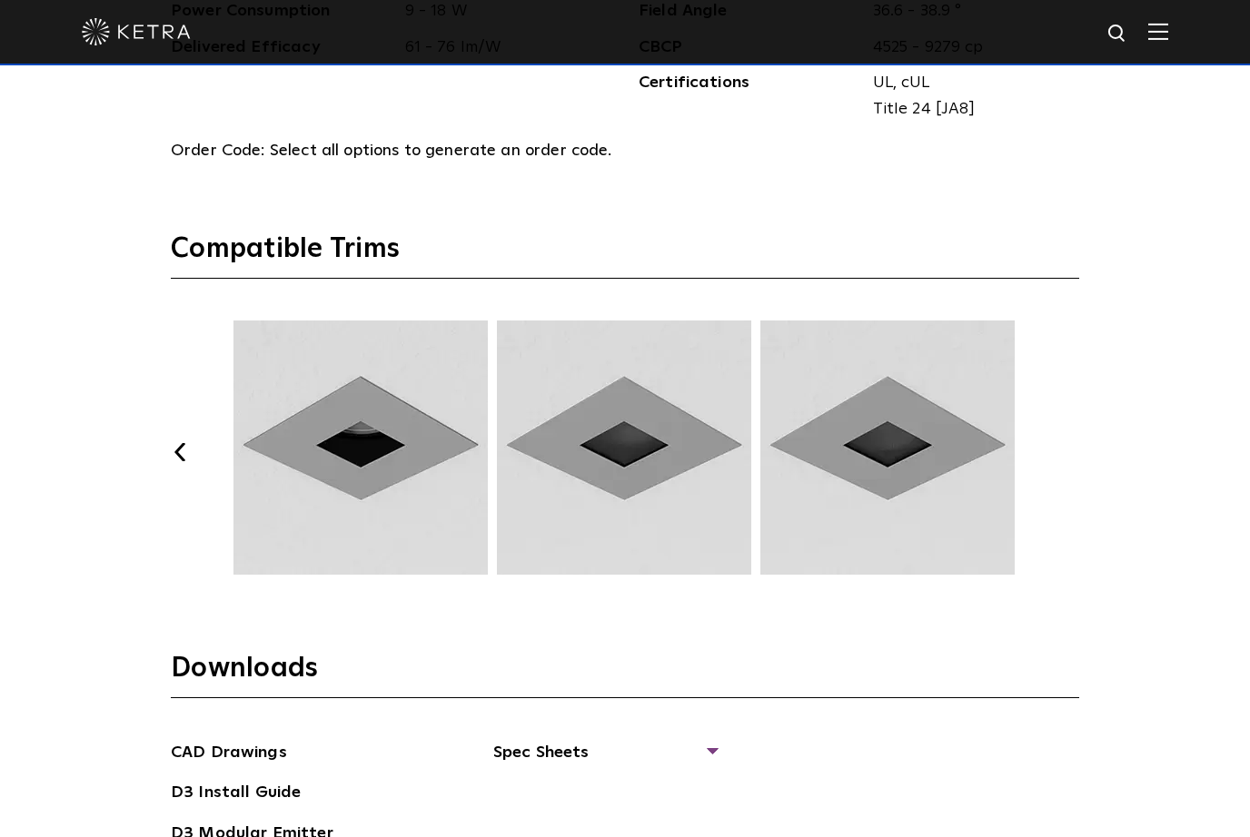
click at [1062, 461] on button "Next" at bounding box center [1070, 452] width 18 height 18
click at [1073, 461] on button "Next" at bounding box center [1070, 452] width 18 height 18
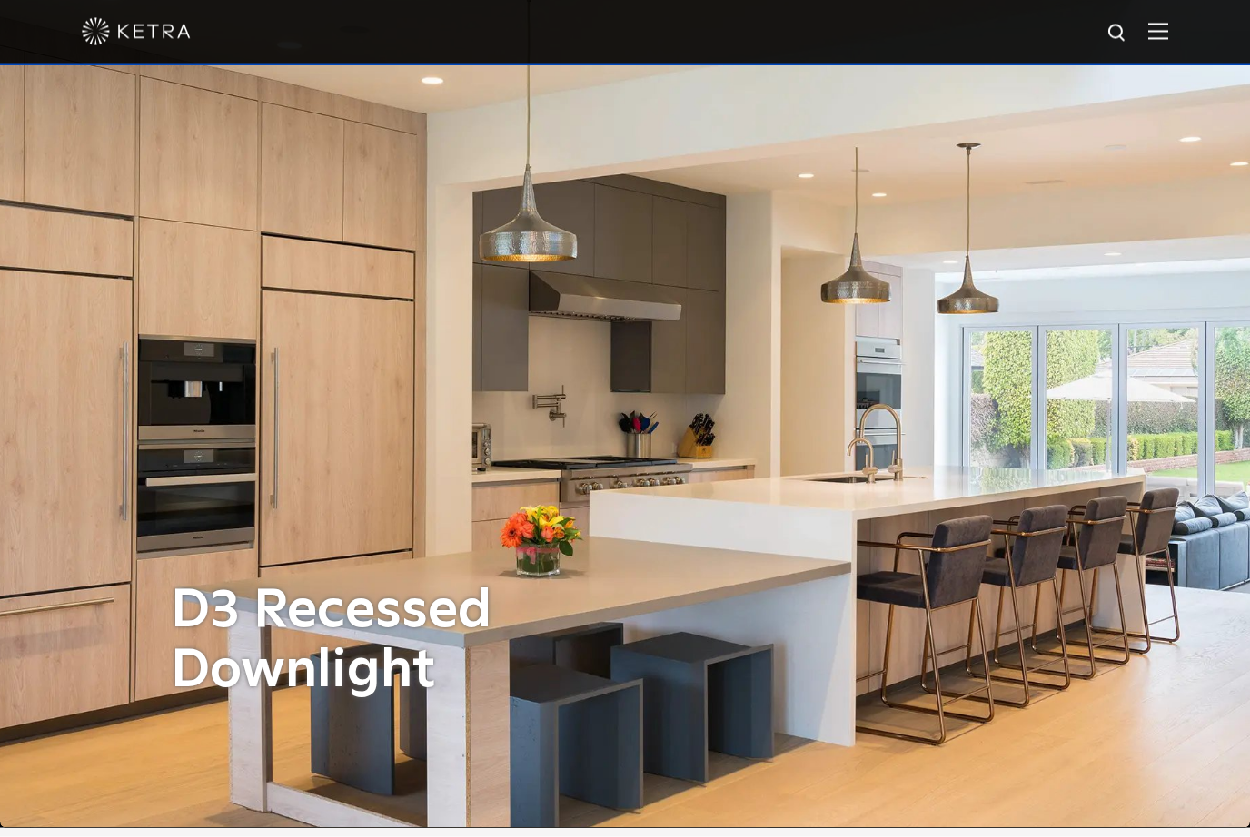
scroll to position [0, 0]
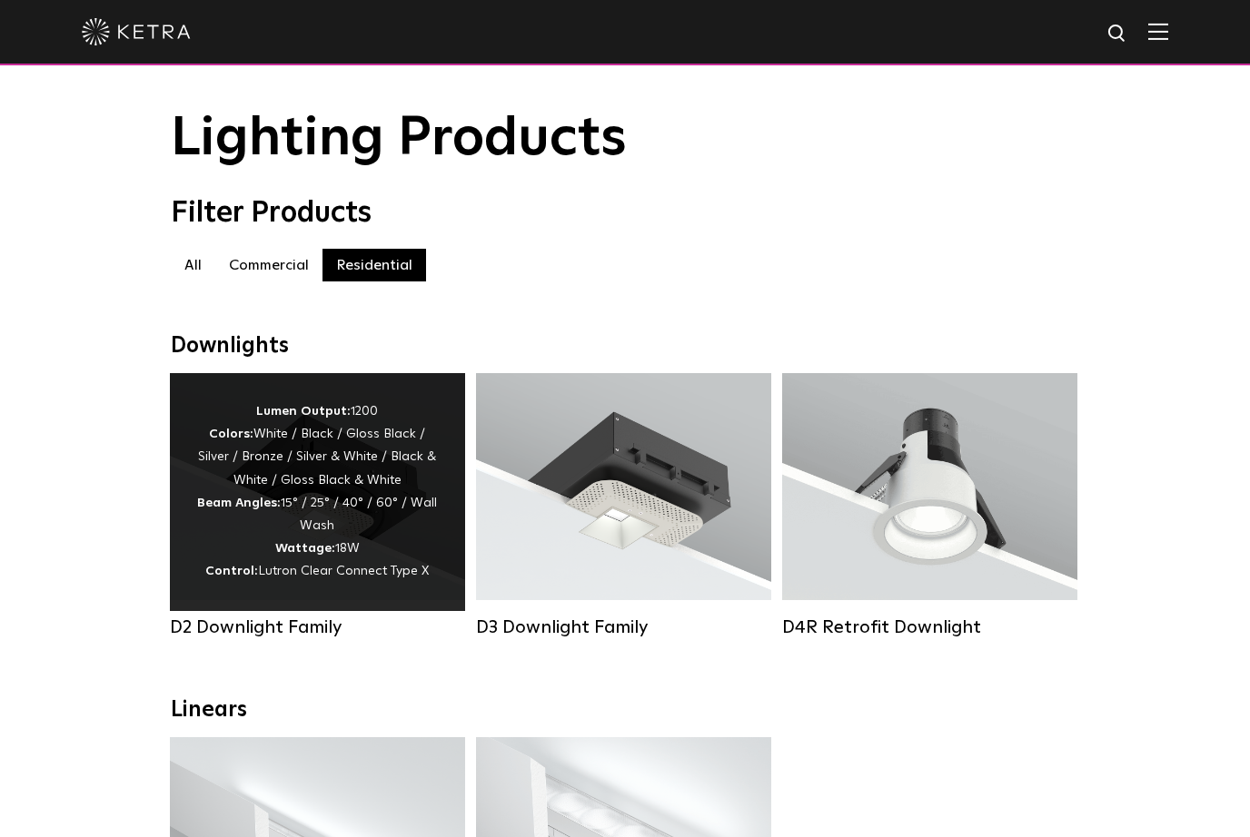
click at [341, 544] on div "Lumen Output: 1200 Colors: White / Black / Gloss Black / Silver / Bronze / Silv…" at bounding box center [317, 492] width 241 height 183
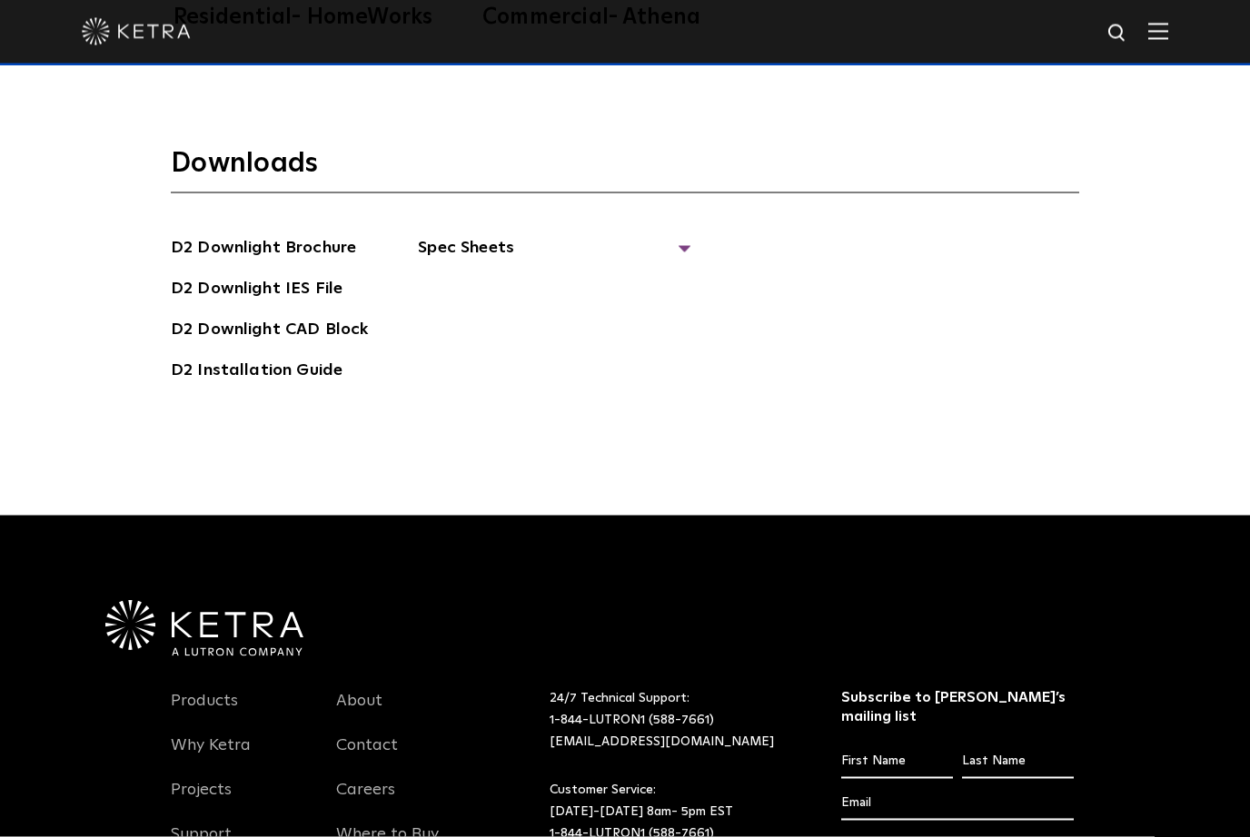
scroll to position [5168, 0]
click at [177, 263] on link "D2 Downlight Brochure" at bounding box center [263, 248] width 185 height 29
click at [672, 274] on span "Spec Sheets" at bounding box center [554, 254] width 272 height 40
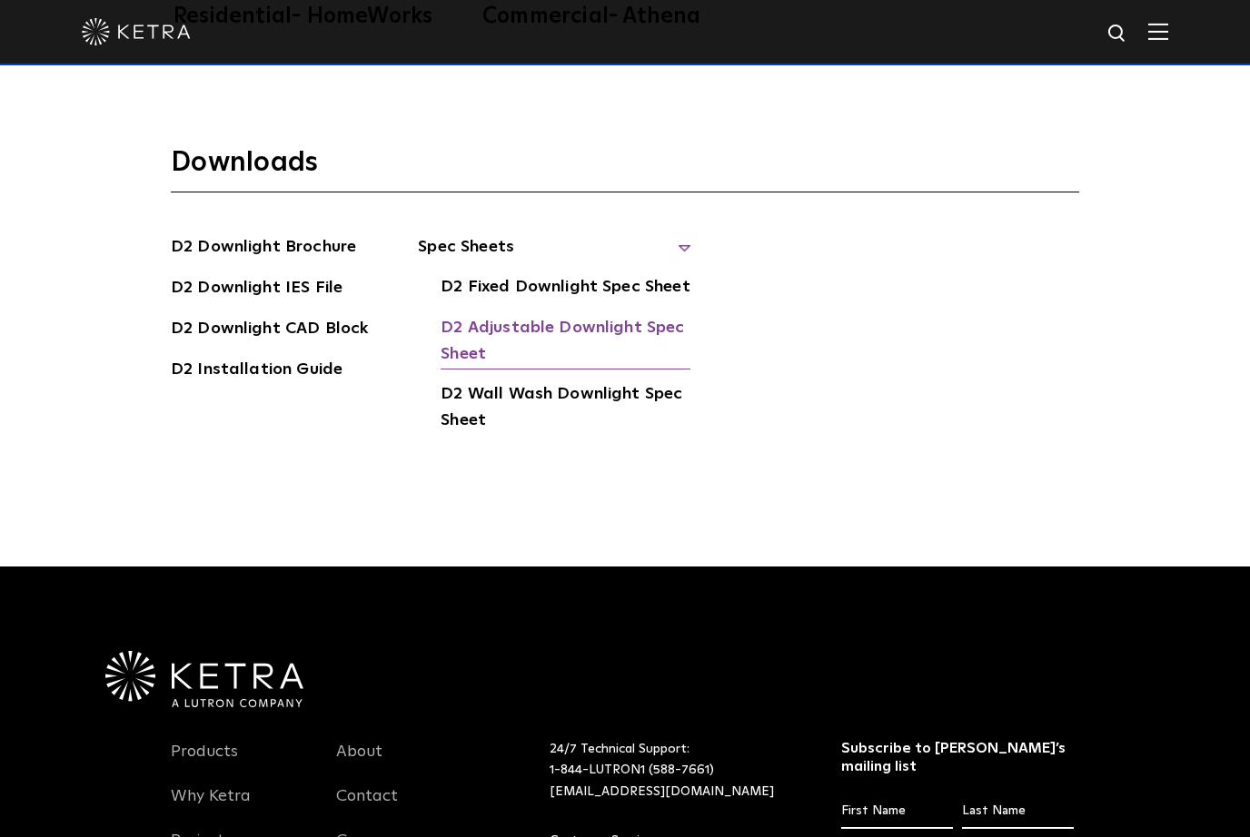
click at [652, 371] on link "D2 Adjustable Downlight Spec Sheet" at bounding box center [565, 342] width 250 height 55
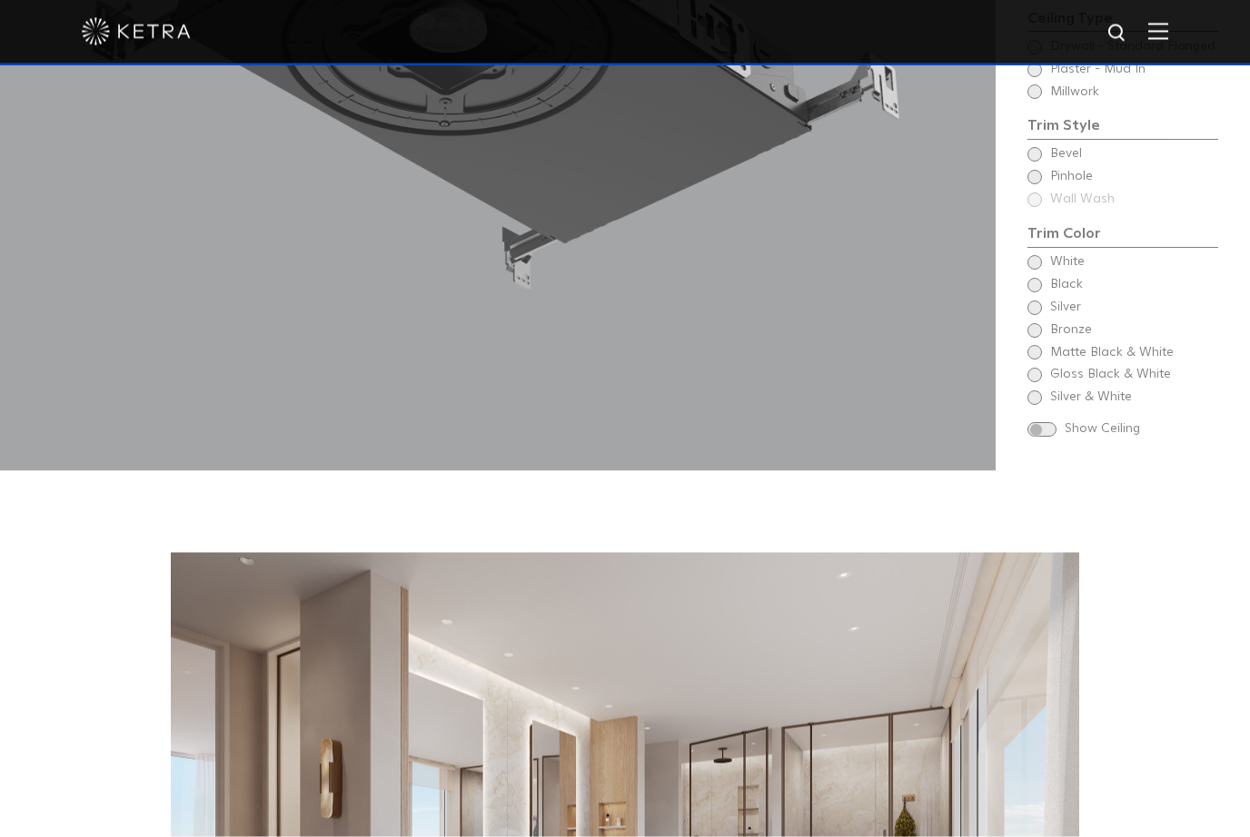
scroll to position [2016, 0]
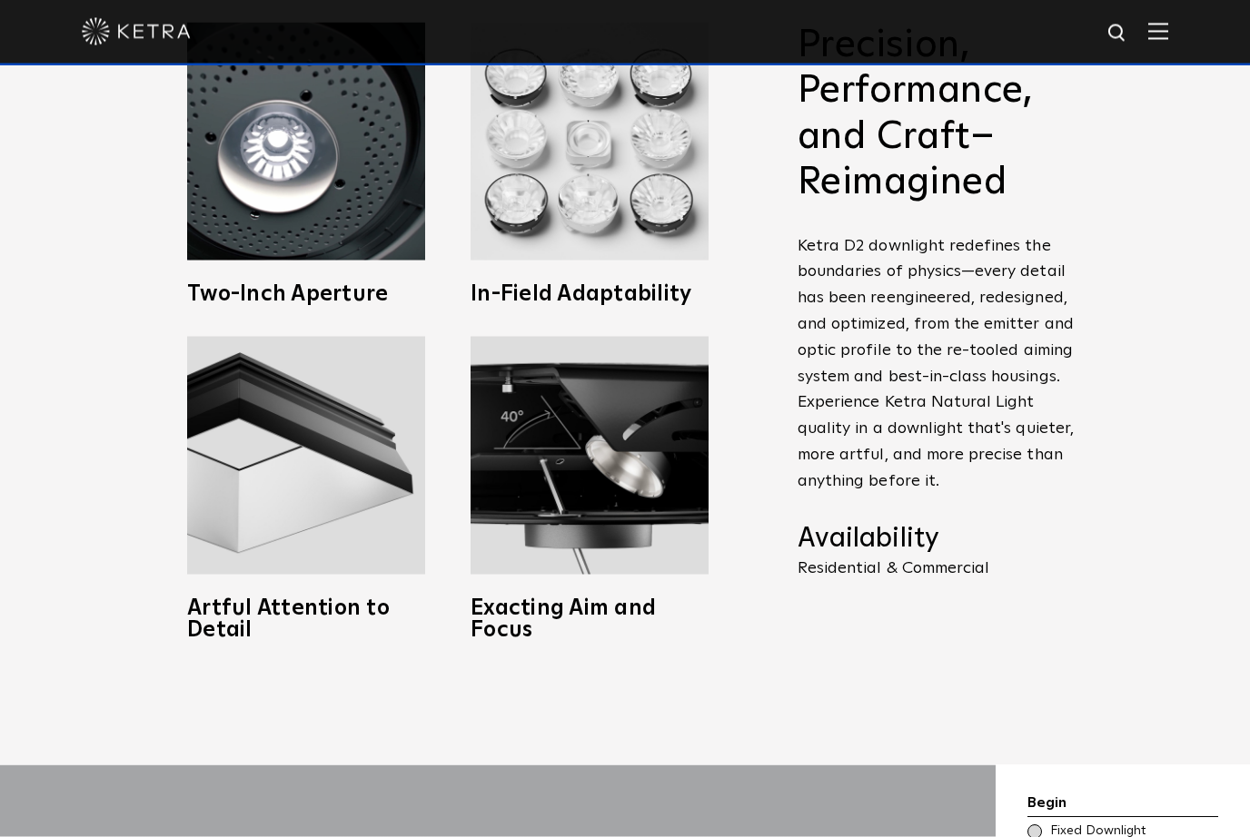
scroll to position [935, 0]
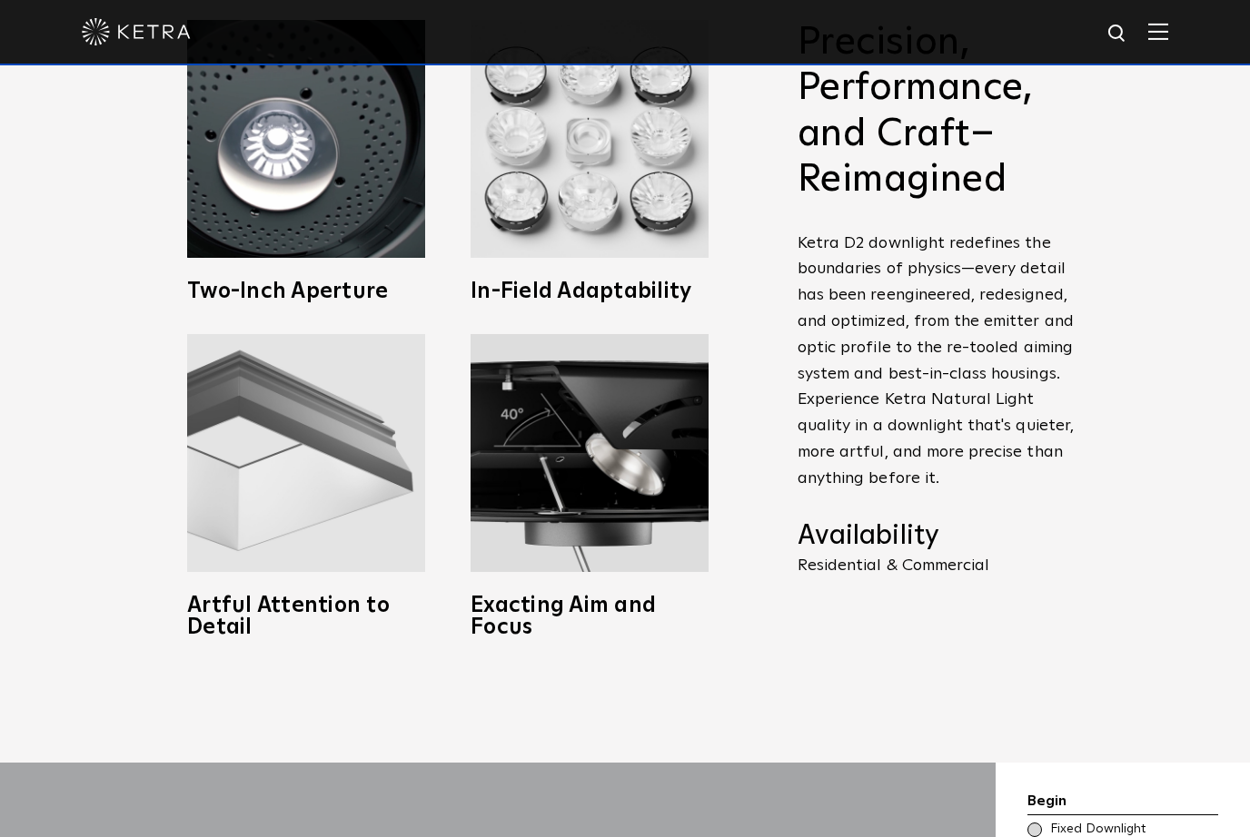
click at [257, 528] on img at bounding box center [306, 453] width 238 height 238
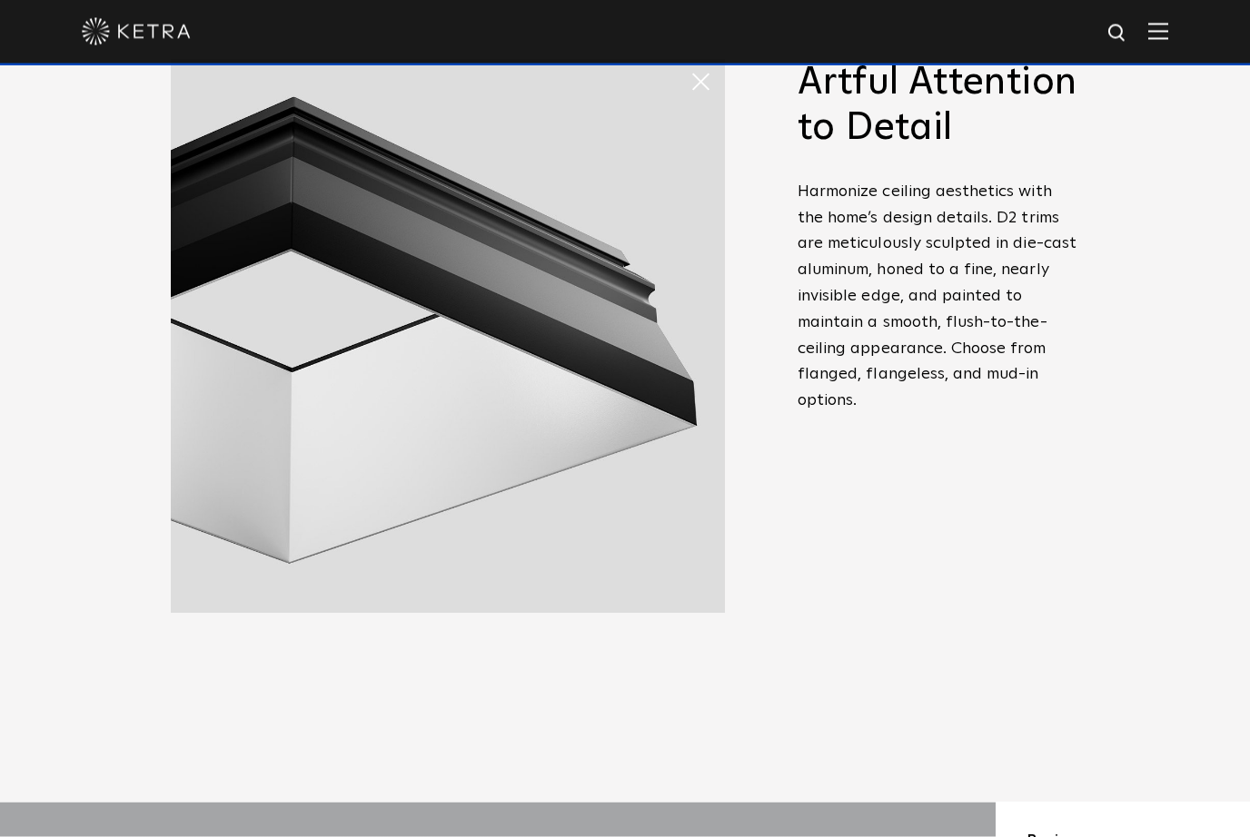
click at [698, 101] on span at bounding box center [707, 82] width 36 height 36
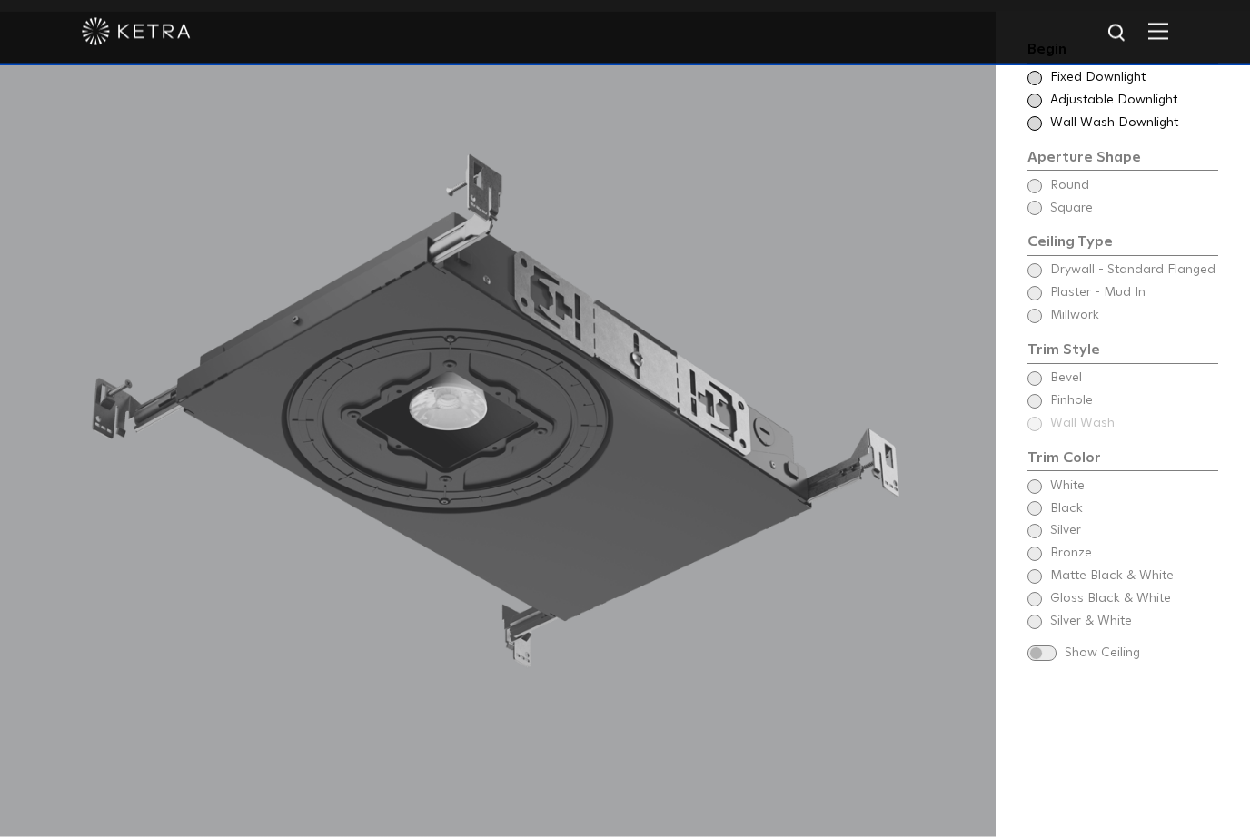
scroll to position [1720, 0]
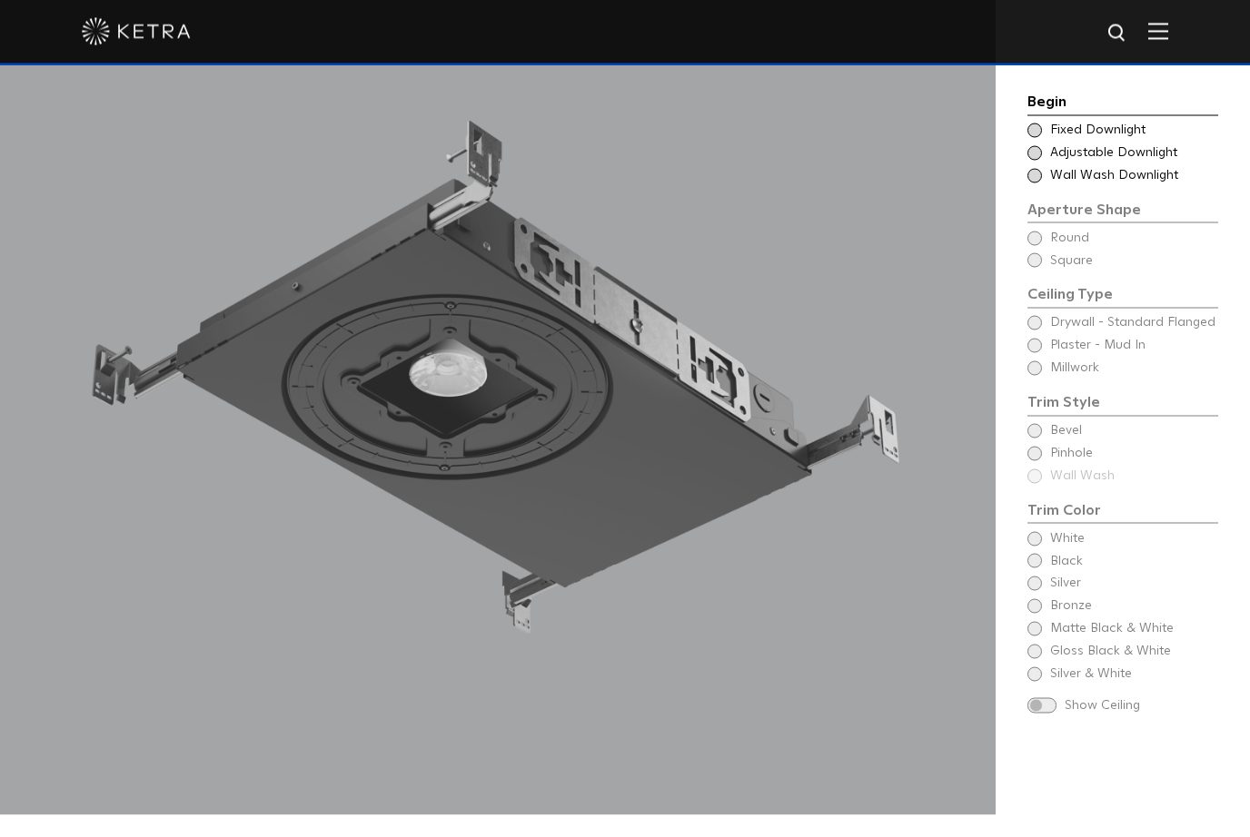
click at [1042, 698] on span at bounding box center [1041, 705] width 29 height 15
click at [1032, 698] on span at bounding box center [1041, 705] width 29 height 15
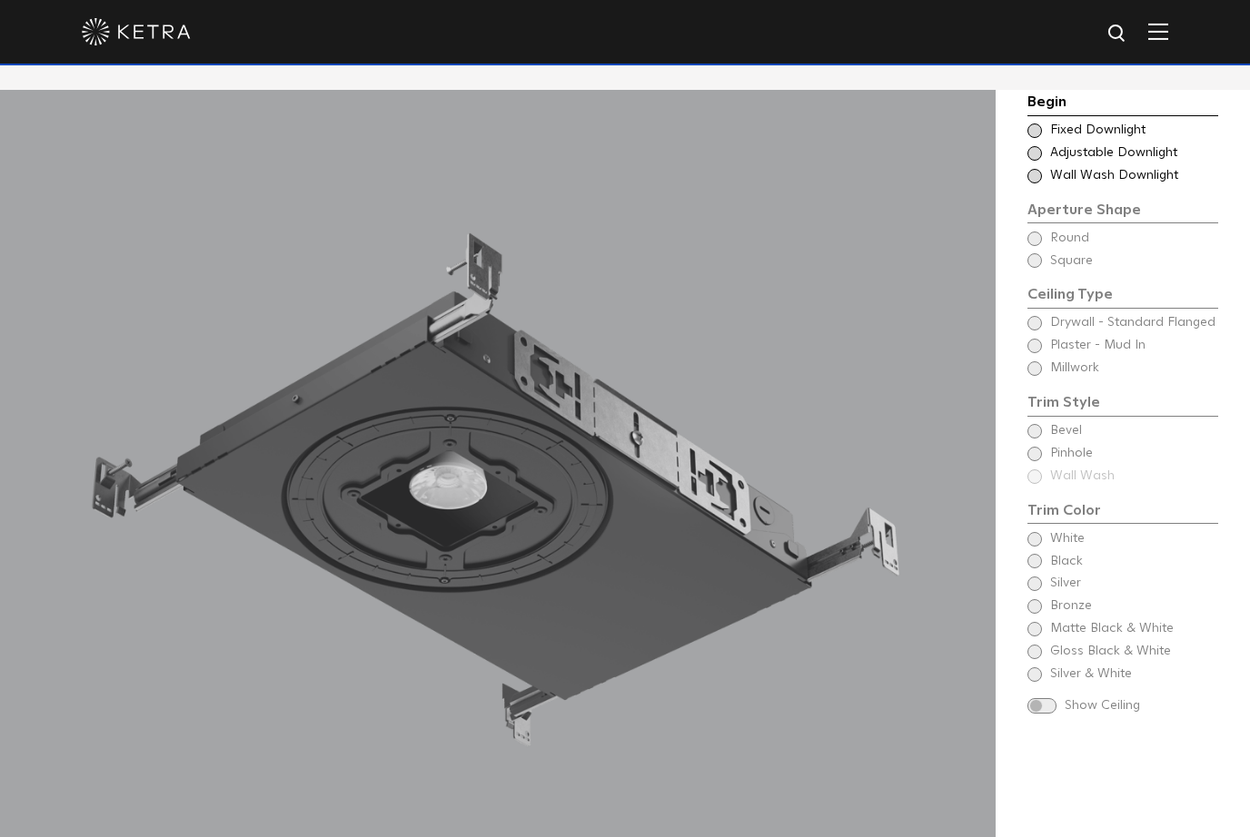
scroll to position [1461, 0]
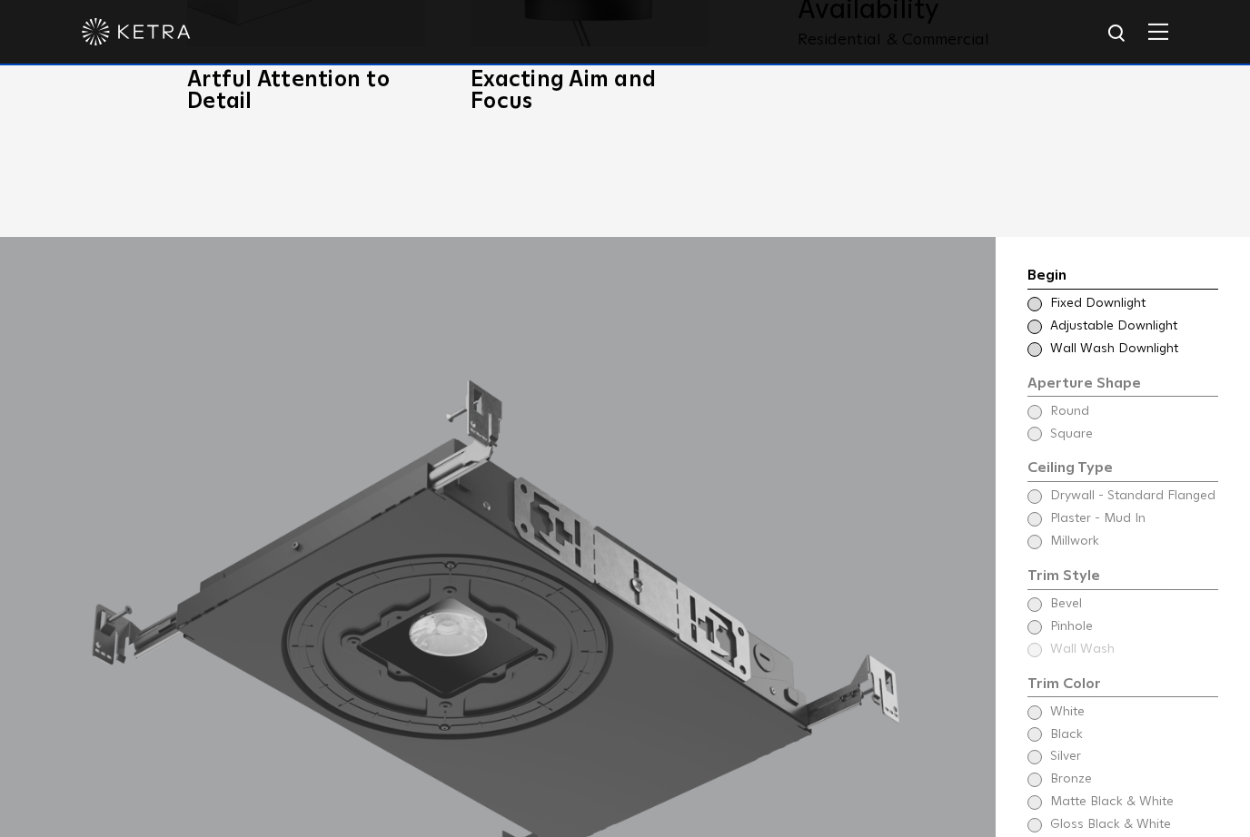
click at [1027, 336] on div "Choose Aperture Shape Adjustable Downlight" at bounding box center [1122, 327] width 191 height 18
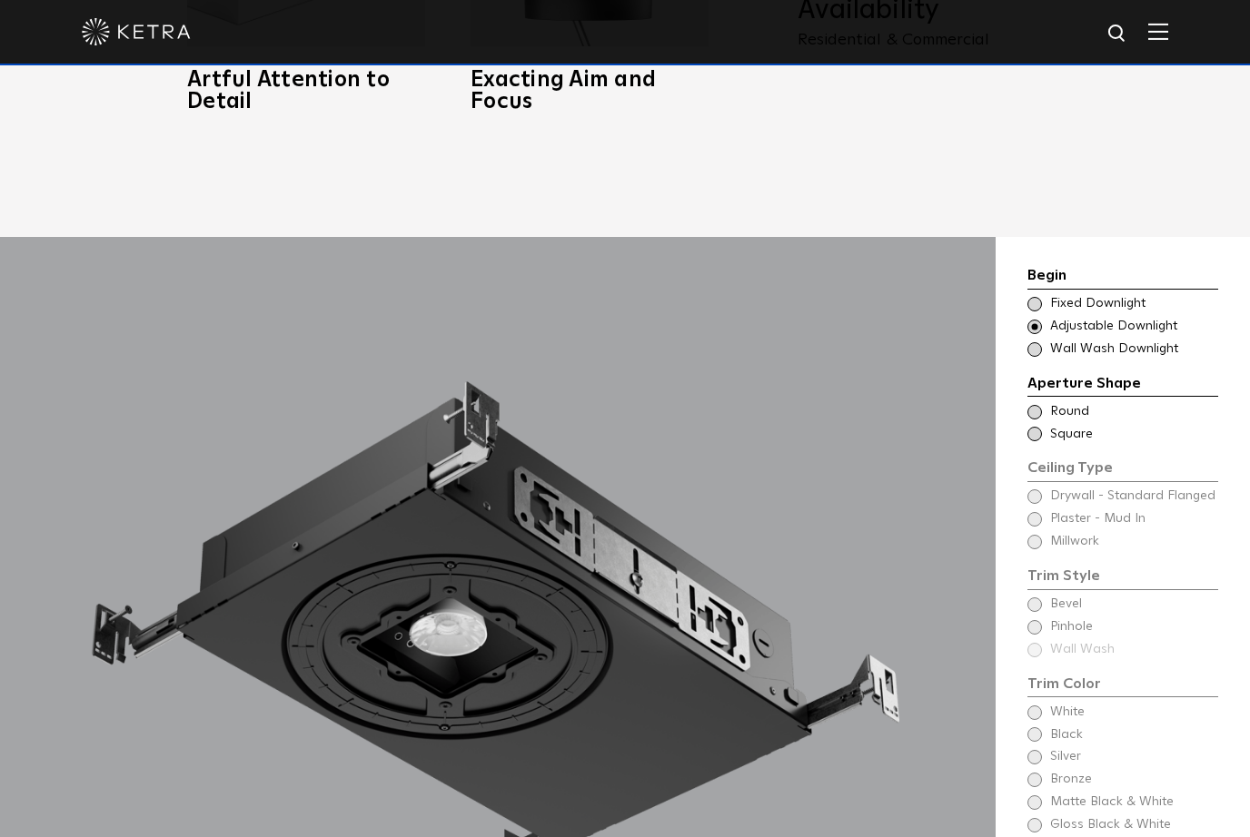
click at [1043, 313] on div "Choose Aperture Shape Fixed Downlight" at bounding box center [1122, 304] width 191 height 18
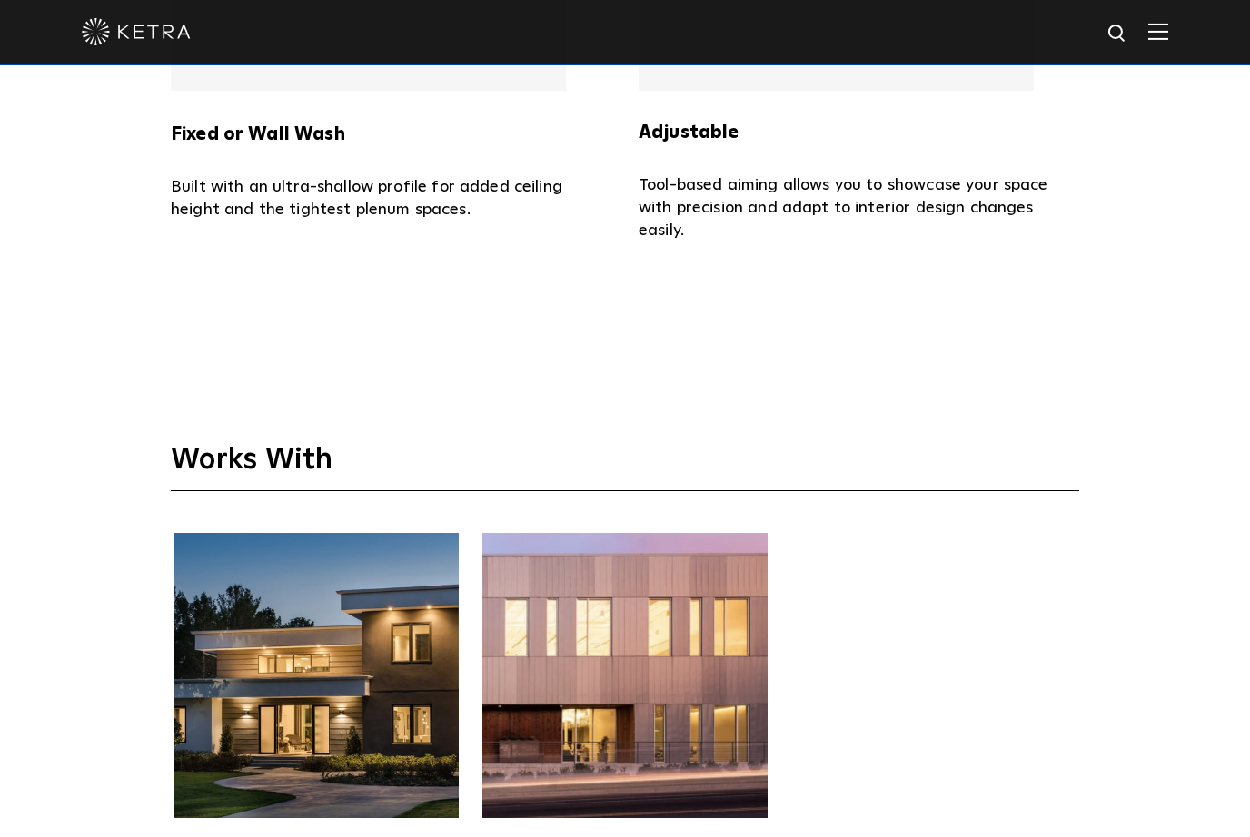
scroll to position [4331, 0]
